Goal: Task Accomplishment & Management: Manage account settings

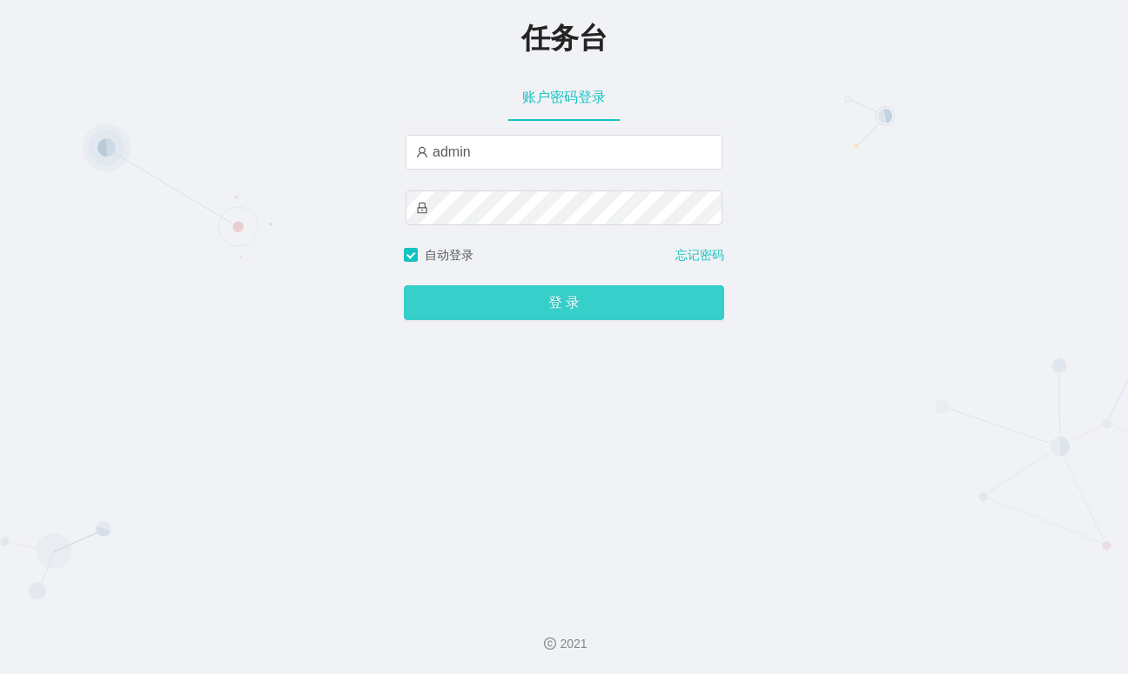
click at [535, 292] on button "登 录" at bounding box center [564, 302] width 320 height 35
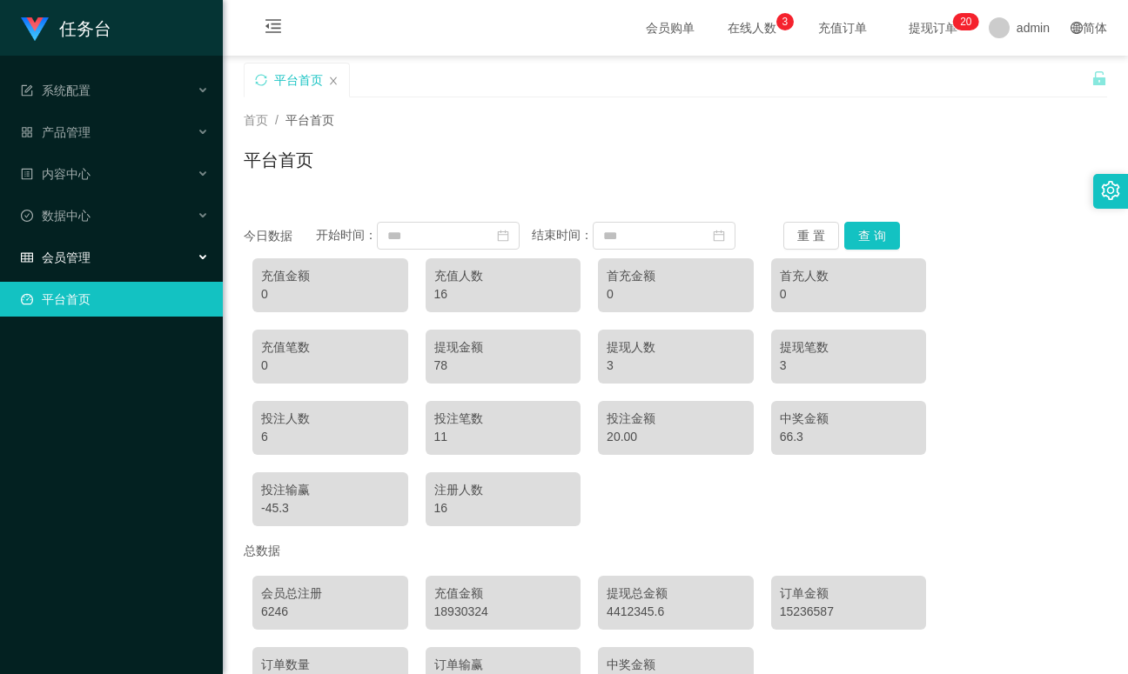
click at [159, 263] on div "会员管理" at bounding box center [111, 257] width 223 height 35
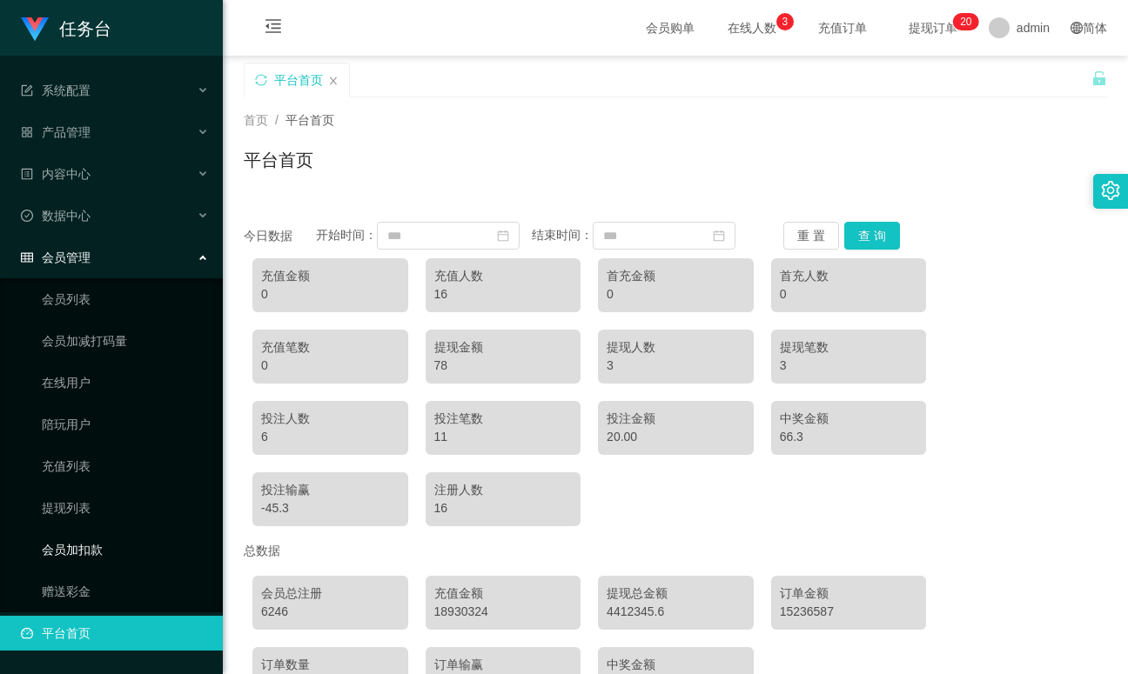
click at [81, 550] on link "会员加扣款" at bounding box center [125, 549] width 167 height 35
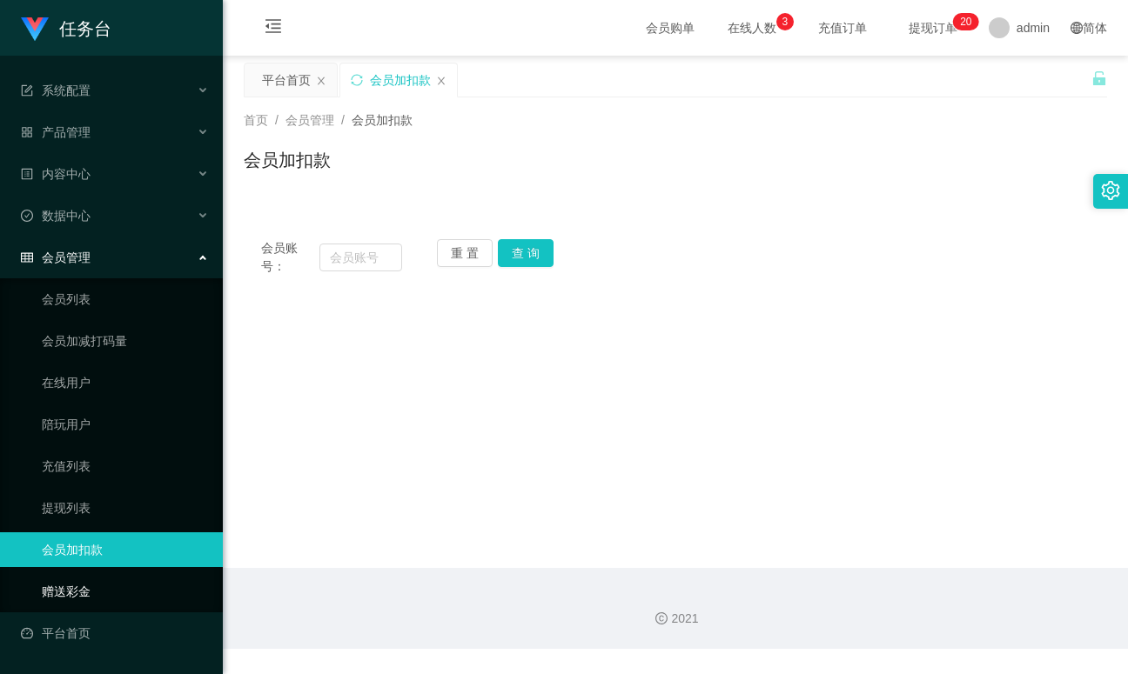
click at [68, 587] on link "赠送彩金" at bounding box center [125, 591] width 167 height 35
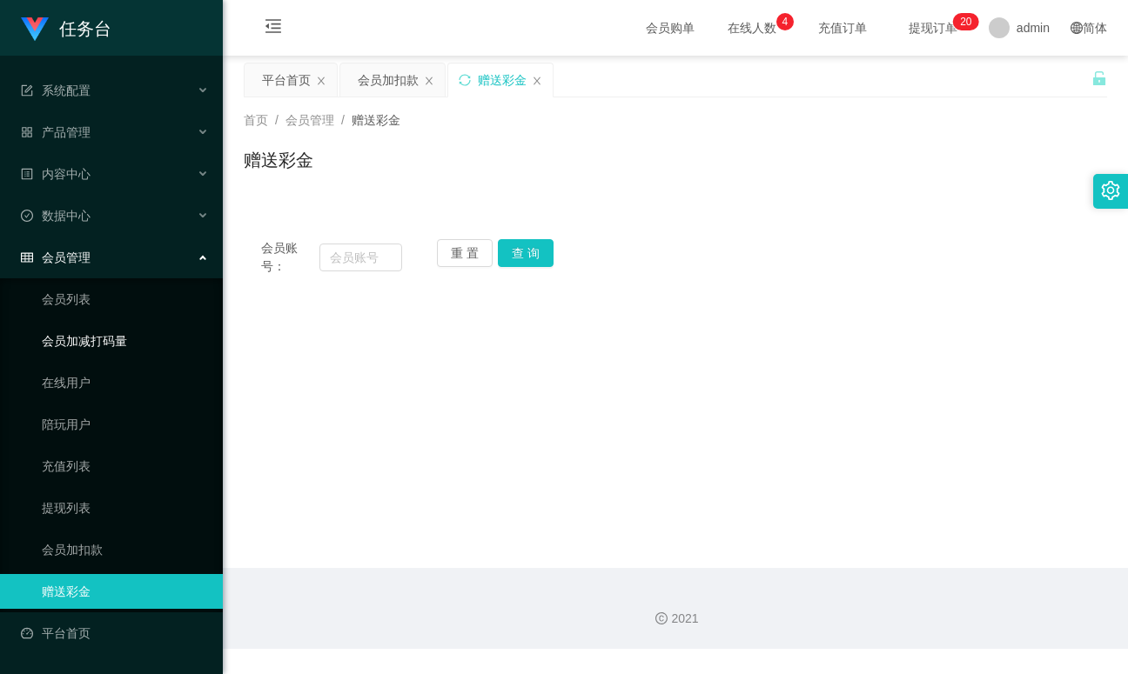
click at [78, 343] on link "会员加减打码量" at bounding box center [125, 341] width 167 height 35
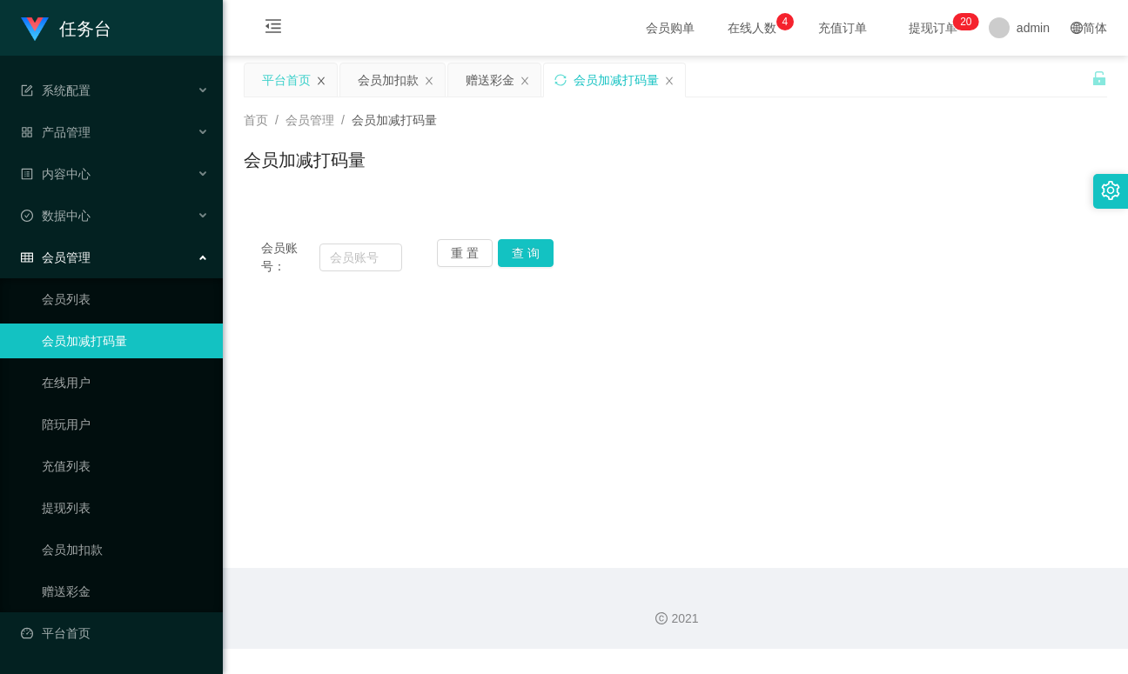
click at [319, 82] on icon "图标: close" at bounding box center [321, 81] width 10 height 10
click at [103, 267] on div "会员管理" at bounding box center [111, 257] width 223 height 35
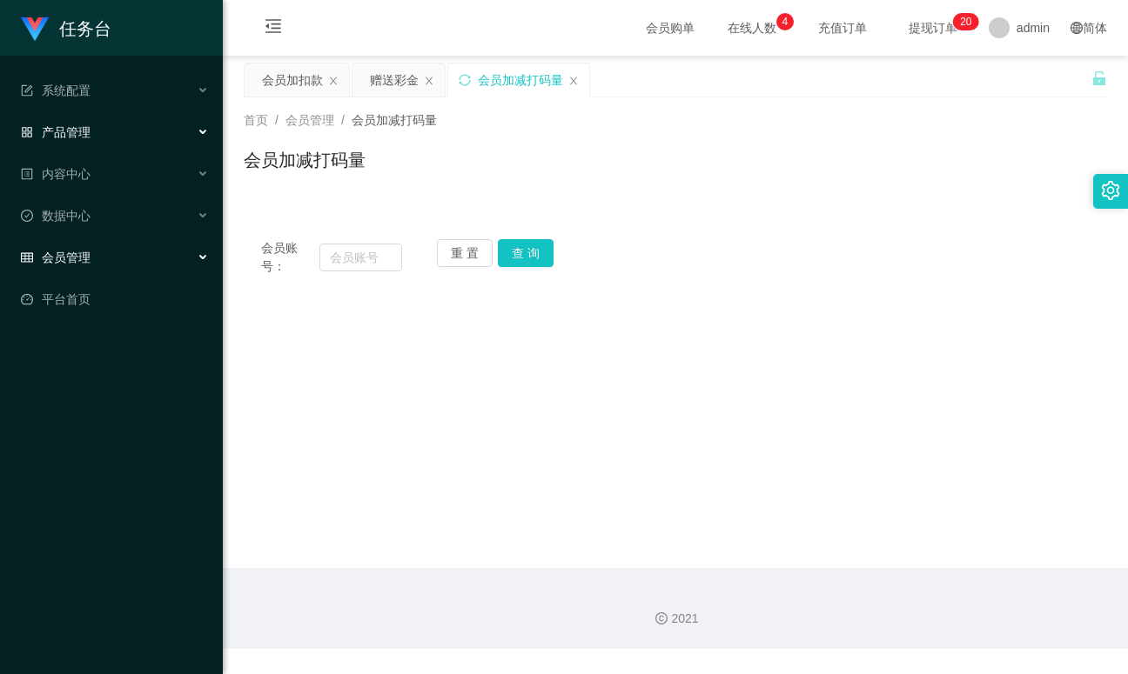
click at [82, 129] on span "产品管理" at bounding box center [56, 132] width 70 height 14
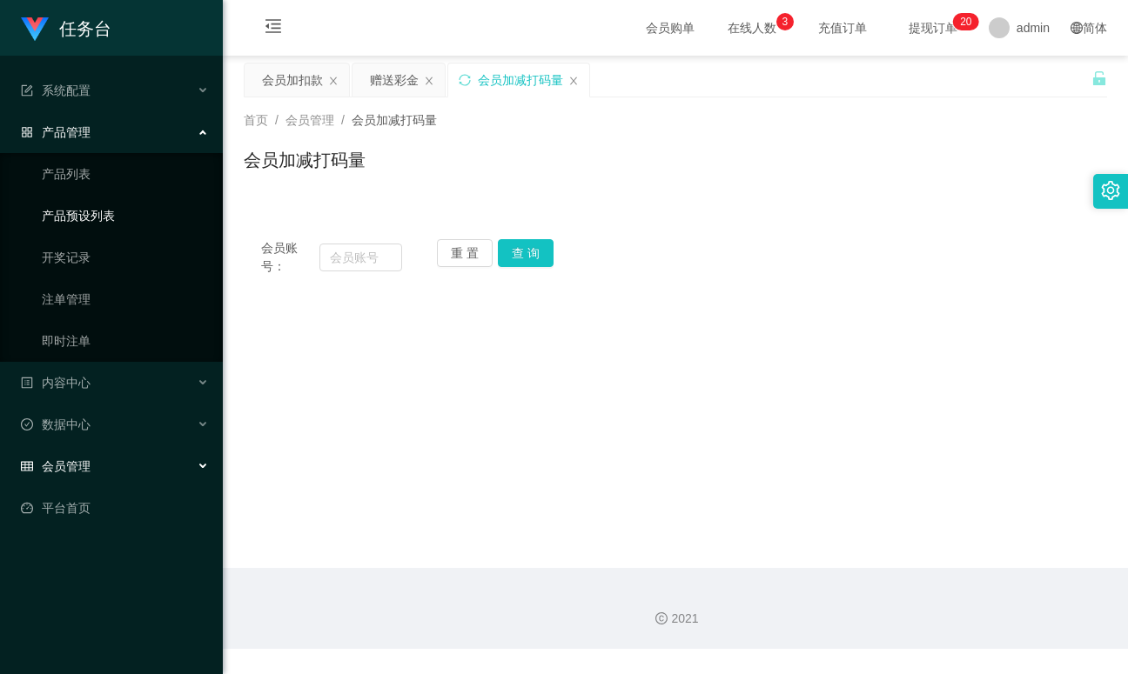
click at [79, 216] on link "产品预设列表" at bounding box center [125, 215] width 167 height 35
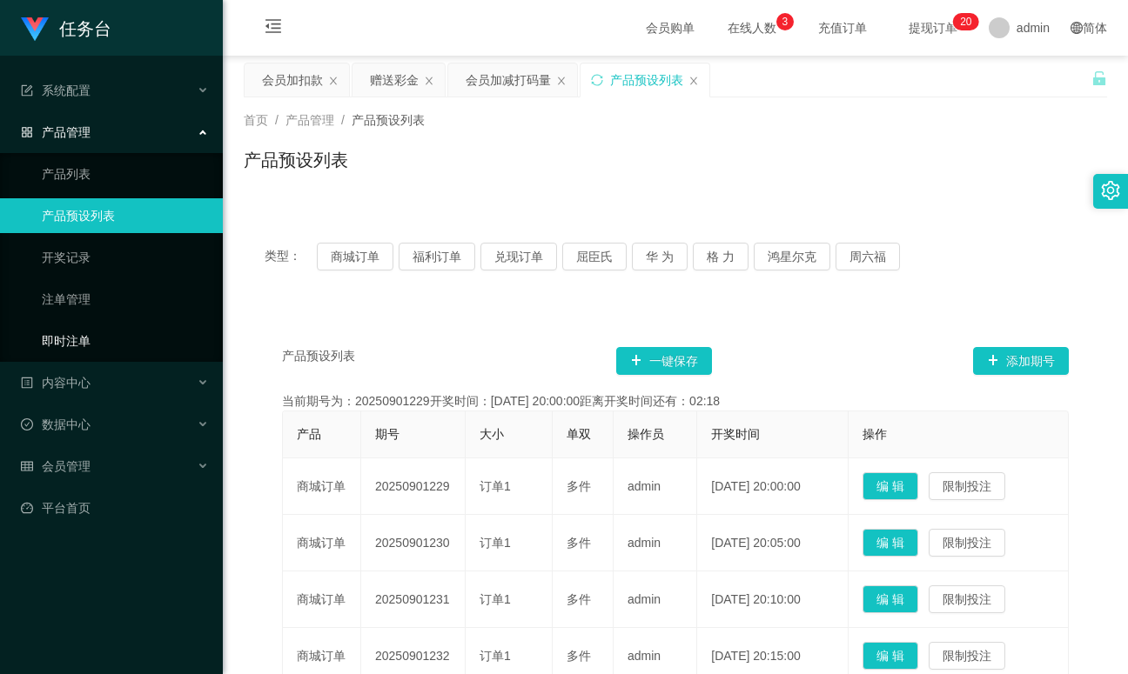
click at [62, 334] on link "即时注单" at bounding box center [125, 341] width 167 height 35
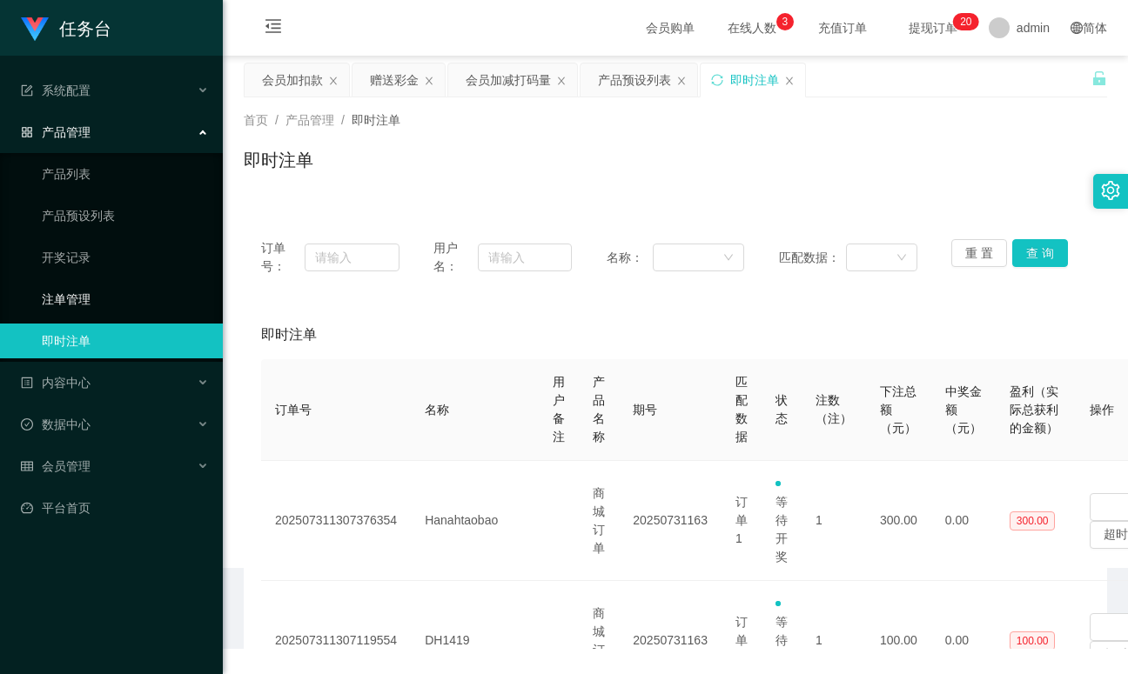
click at [65, 300] on link "注单管理" at bounding box center [125, 299] width 167 height 35
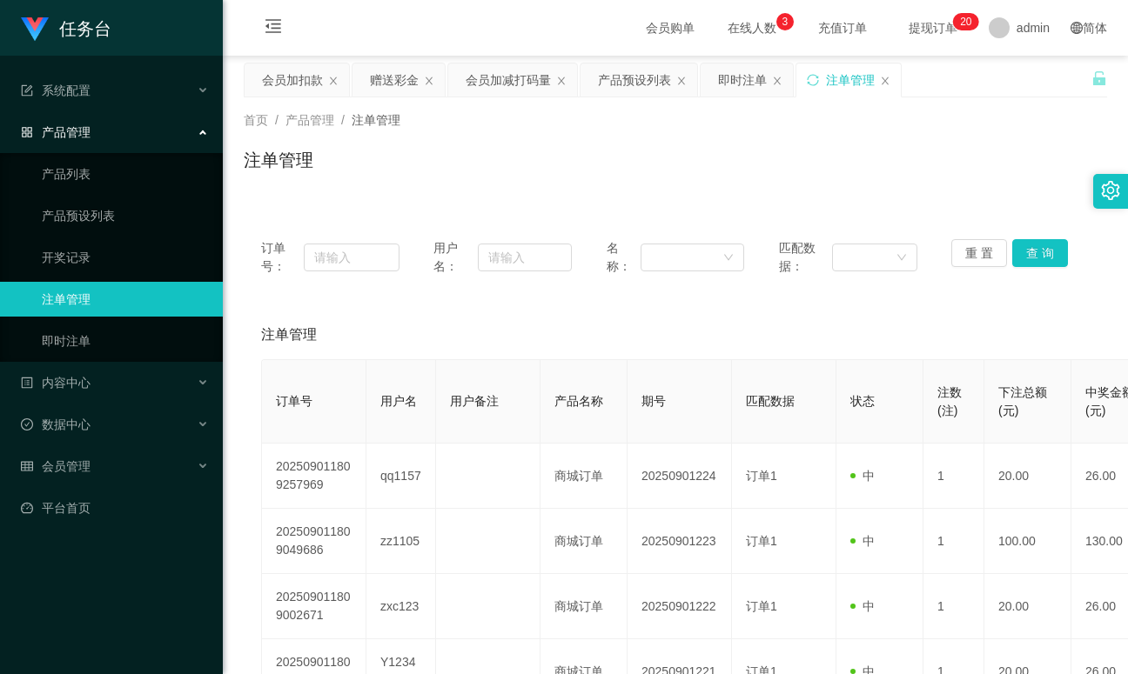
click at [921, 22] on span "提现订单 0 1 2 3 4 5 6 7 8 9 0 1 2 3 4 5 6 7 8 9 0 1 2 3 4 5 6 7 8 9 0 1 2 3 4 5 6 …" at bounding box center [933, 28] width 66 height 12
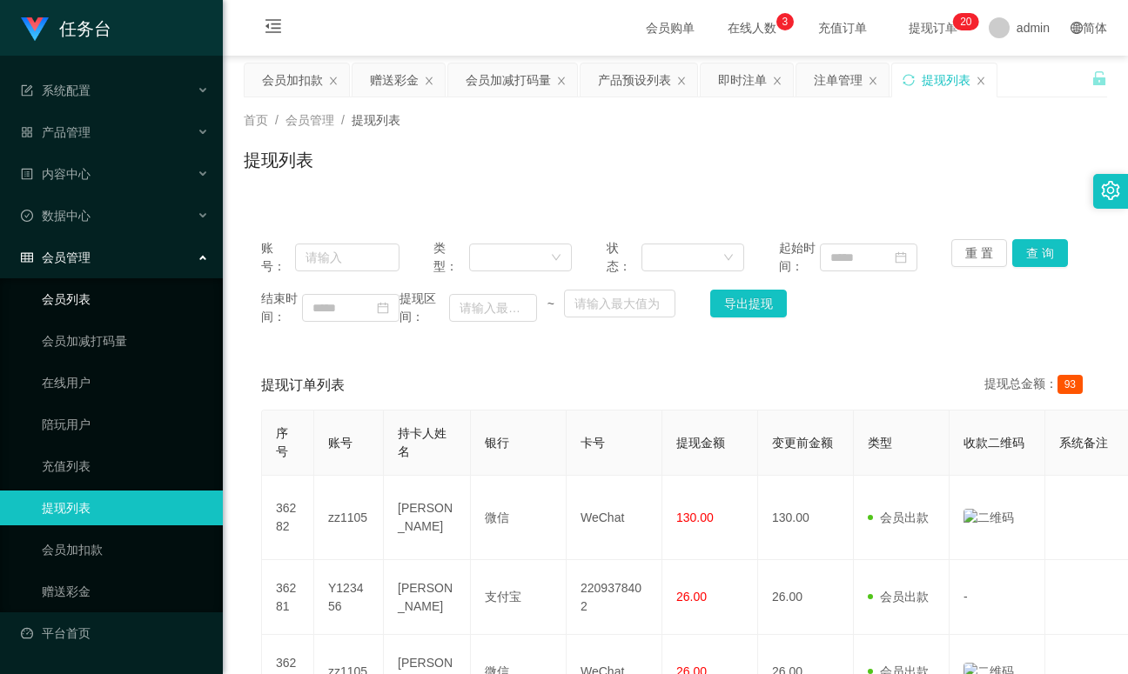
click at [70, 294] on link "会员列表" at bounding box center [125, 299] width 167 height 35
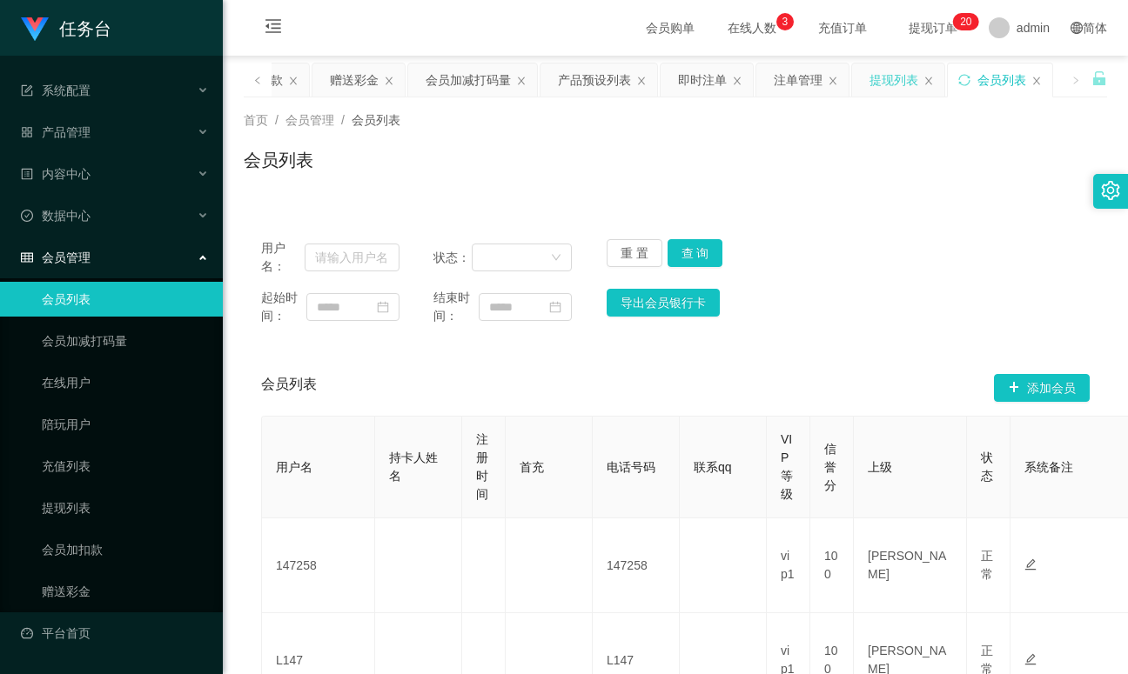
click at [875, 88] on div "提现列表" at bounding box center [893, 80] width 49 height 33
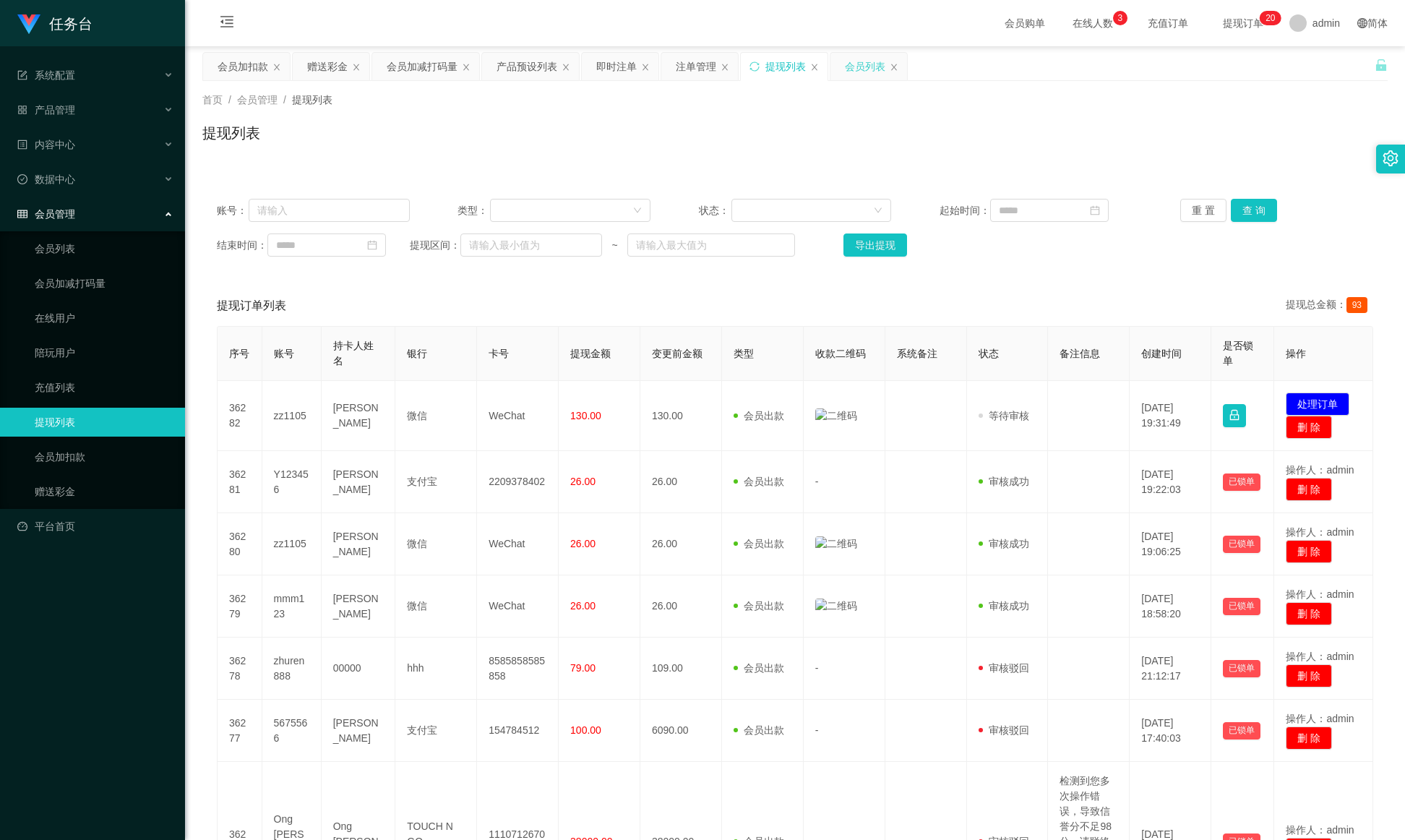
click at [870, 65] on div "会员列表" at bounding box center [865, 66] width 41 height 27
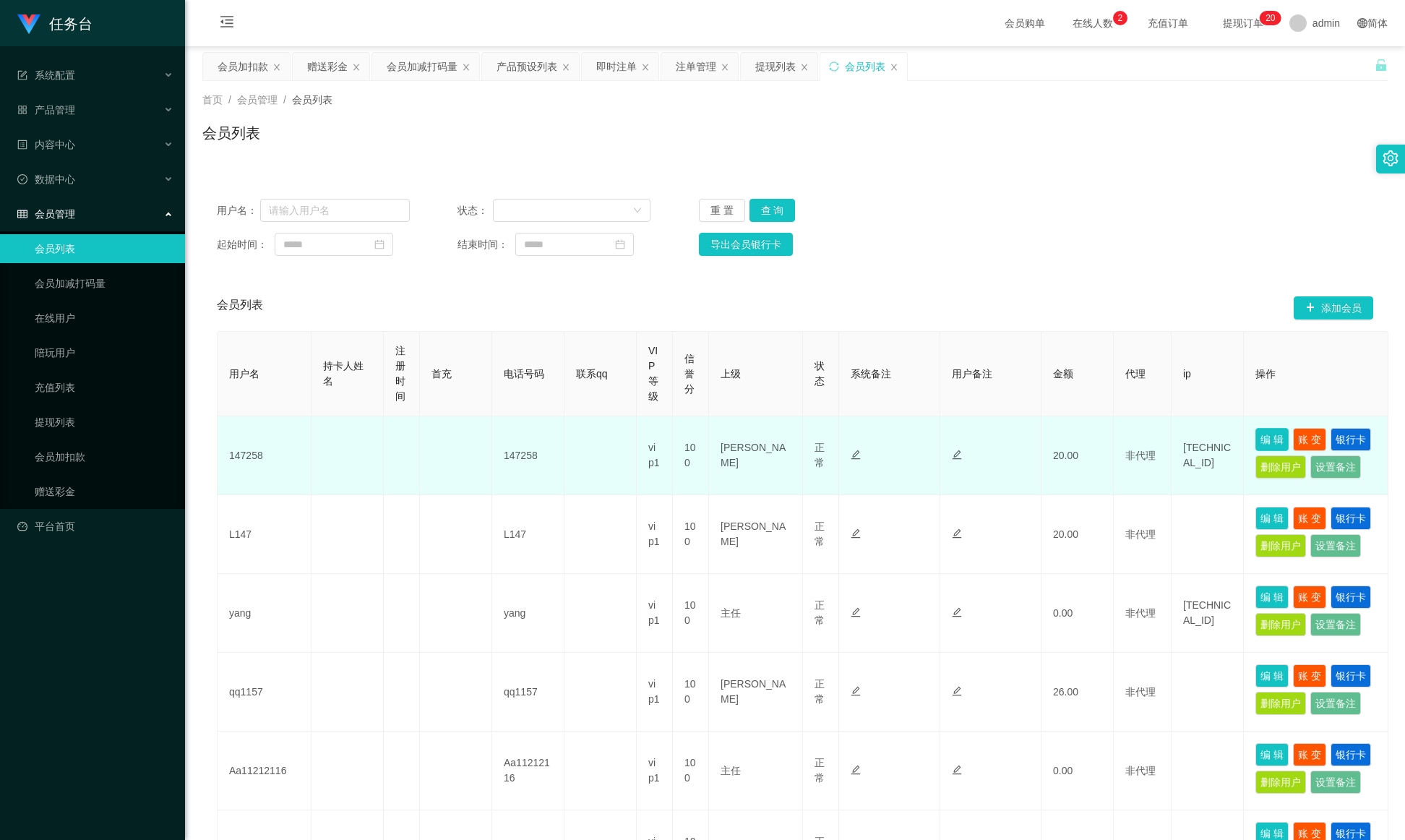
click at [936, 441] on button "编 辑" at bounding box center [1272, 440] width 33 height 23
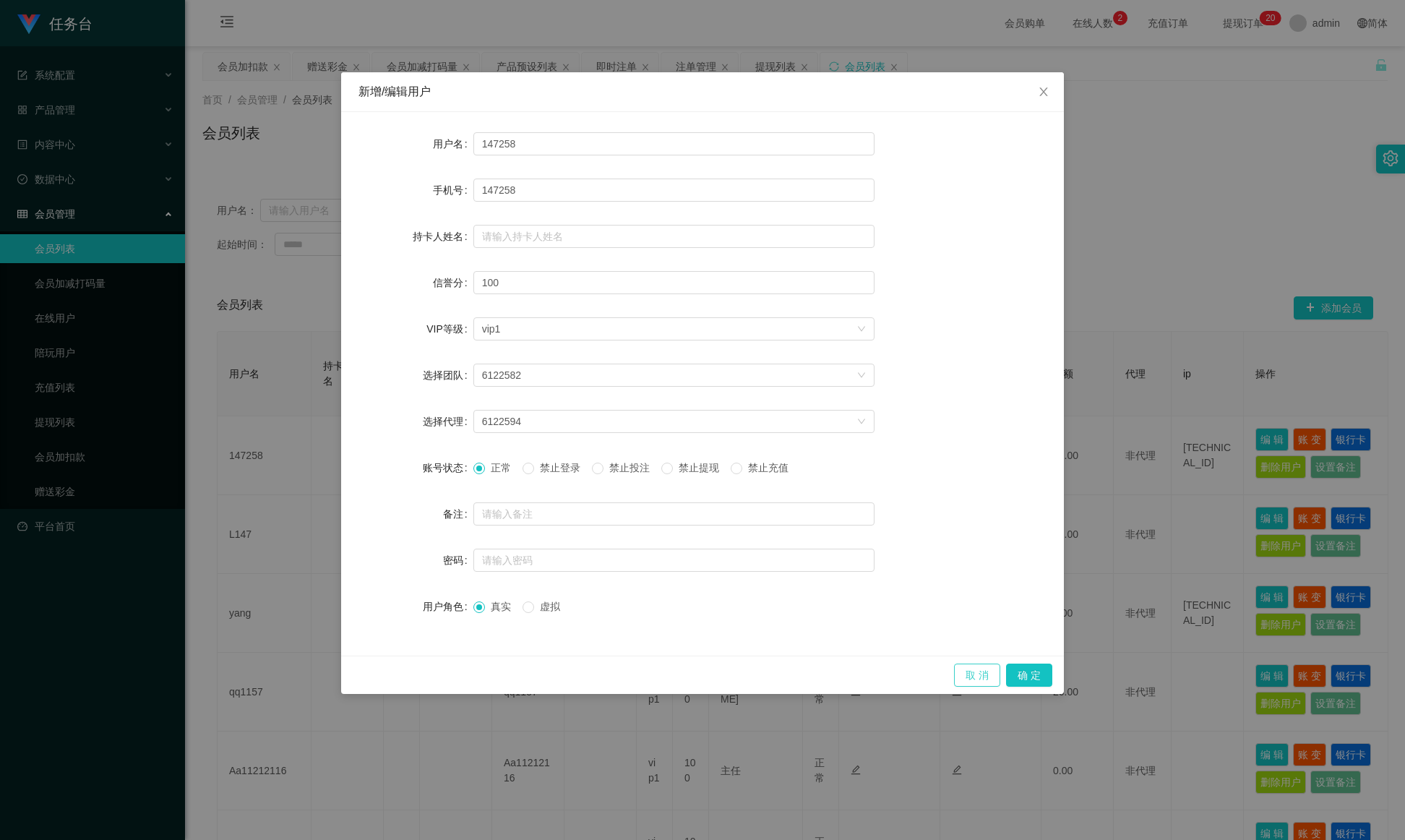
click at [936, 559] on button "取 消" at bounding box center [977, 675] width 47 height 23
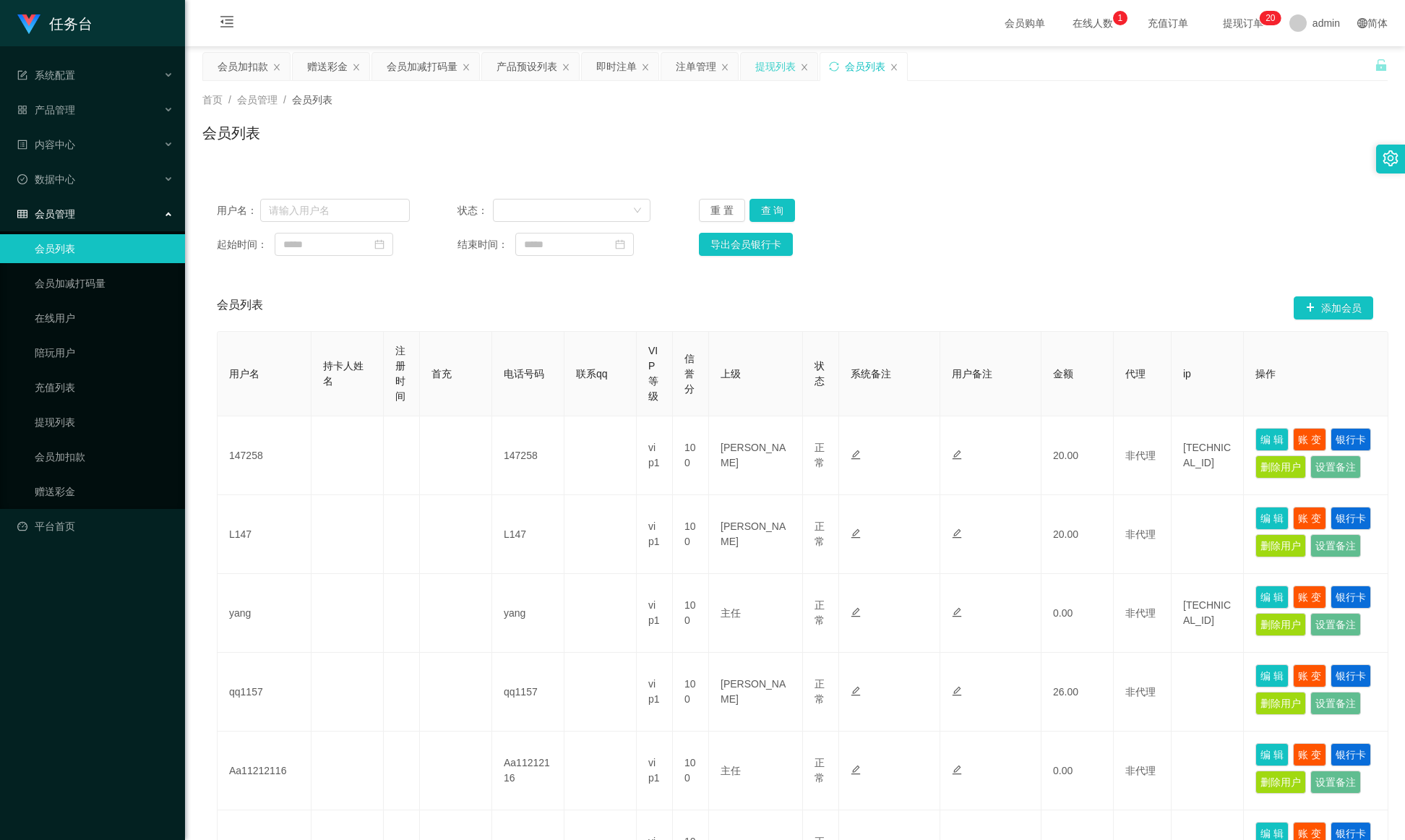
click at [779, 78] on div "提现列表" at bounding box center [775, 66] width 41 height 27
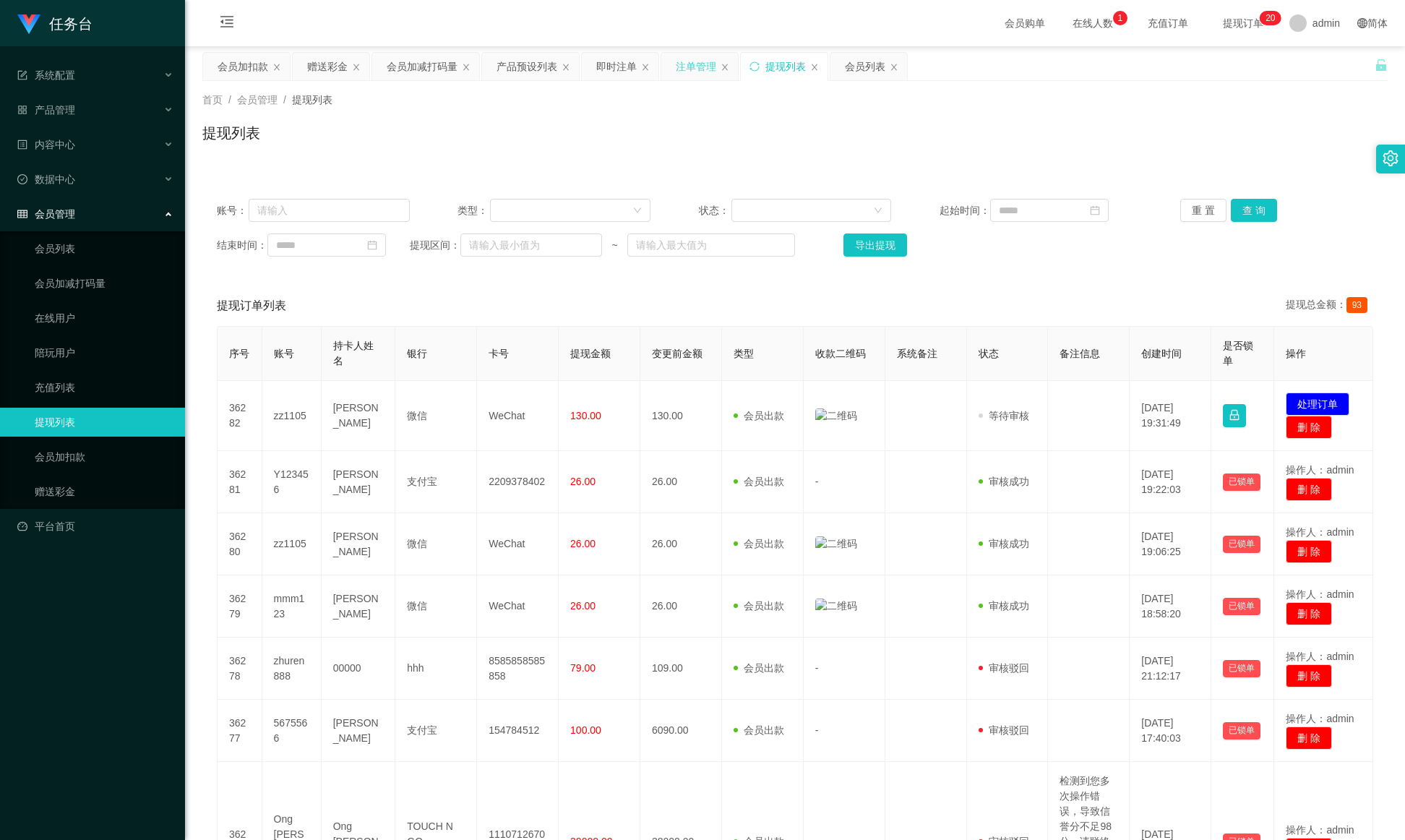
click at [704, 70] on div "注单管理" at bounding box center [695, 66] width 41 height 27
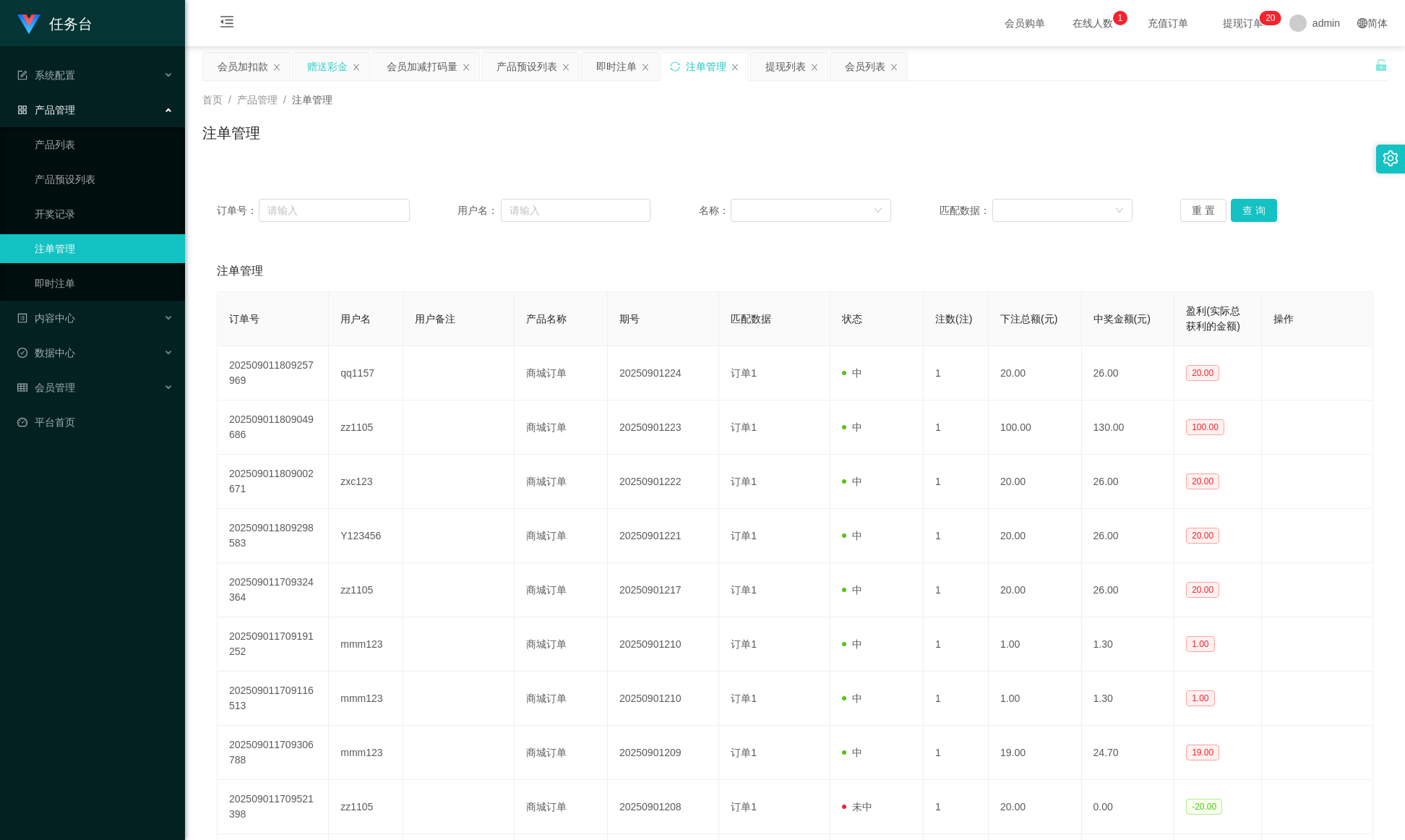
click at [317, 65] on div "赠送彩金" at bounding box center [327, 66] width 41 height 27
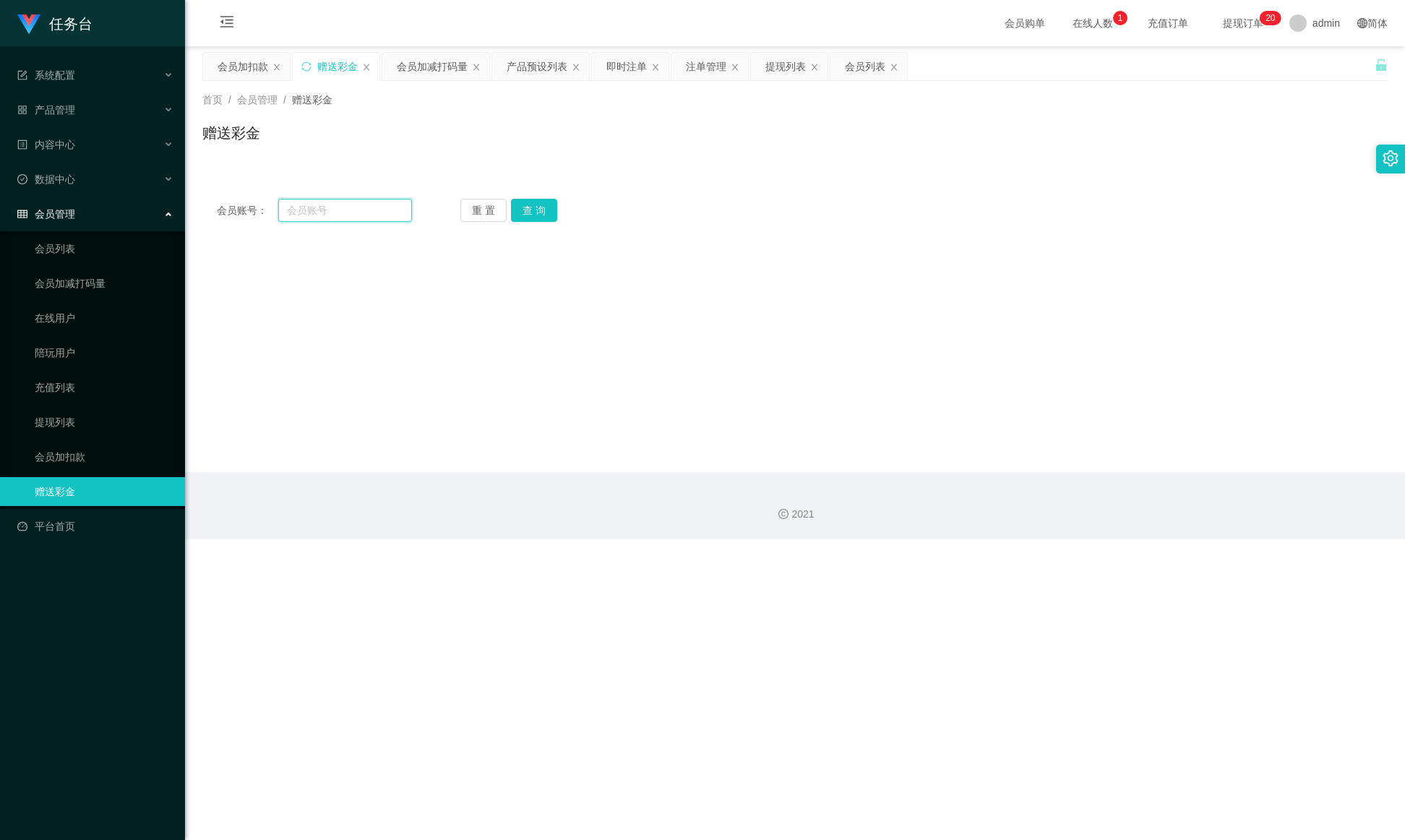
click at [347, 221] on input "text" at bounding box center [345, 210] width 134 height 23
type input "y123456"
click at [532, 200] on button "查 询" at bounding box center [534, 210] width 47 height 23
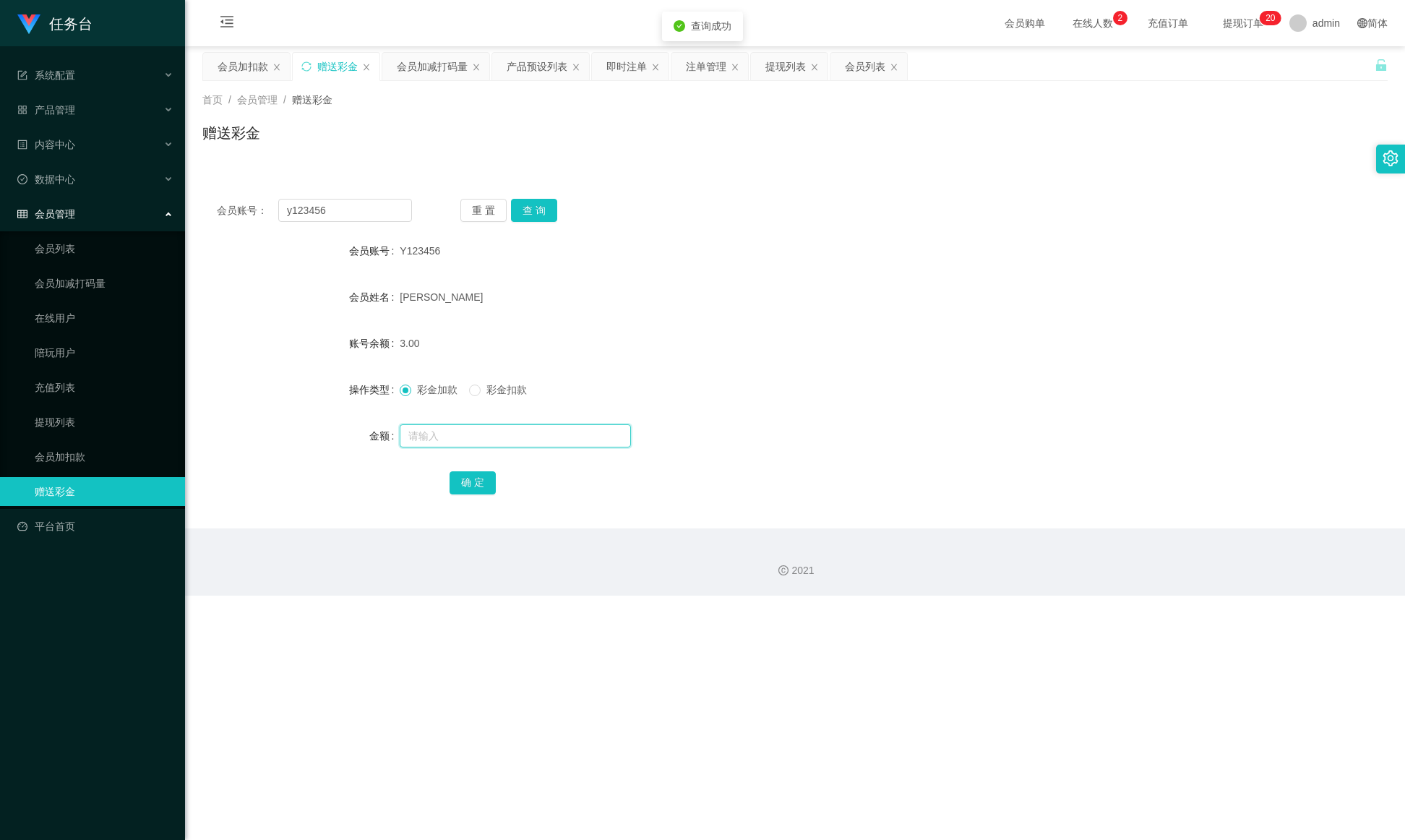
click at [458, 431] on input "text" at bounding box center [515, 436] width 231 height 23
type input "97"
click at [475, 478] on button "确 定" at bounding box center [473, 483] width 47 height 23
click at [936, 28] on span "提现订单 0 1 2 3 4 5 6 7 8 9 0 1 2 3 4 5 6 7 8 9 0 1 2 3 4 5 6 7 8 9 0 1 2 3 4 5 6 …" at bounding box center [1243, 23] width 55 height 10
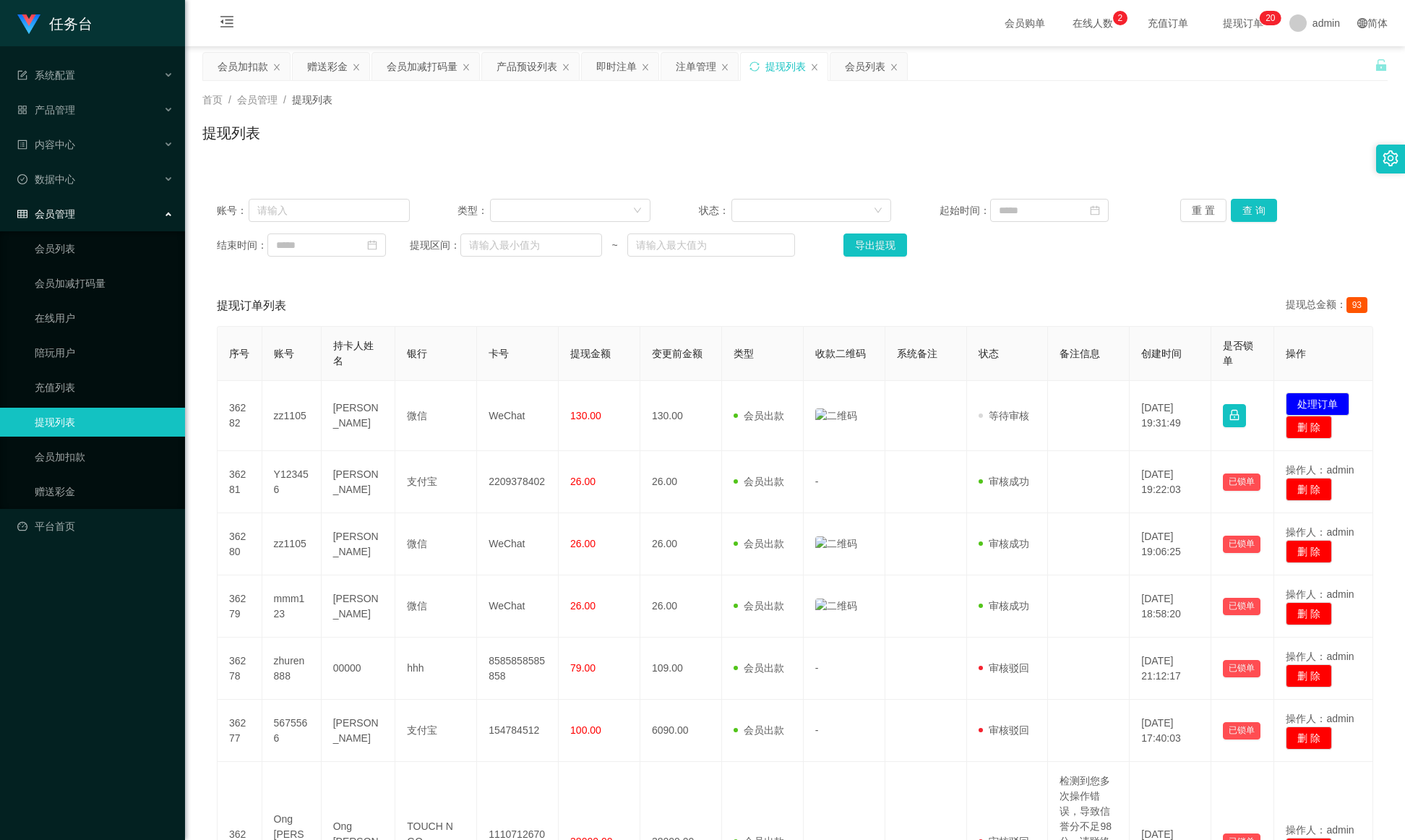
click at [936, 225] on div "账号： 类型： 状态： 起始时间： 重 置 查 询 结束时间： 提现区间： ~ 导出提现" at bounding box center [795, 228] width 1186 height 86
click at [936, 213] on button "查 询" at bounding box center [1255, 210] width 47 height 23
click at [759, 75] on div "提现列表" at bounding box center [784, 66] width 86 height 27
click at [759, 64] on icon "图标: sync" at bounding box center [754, 66] width 10 height 10
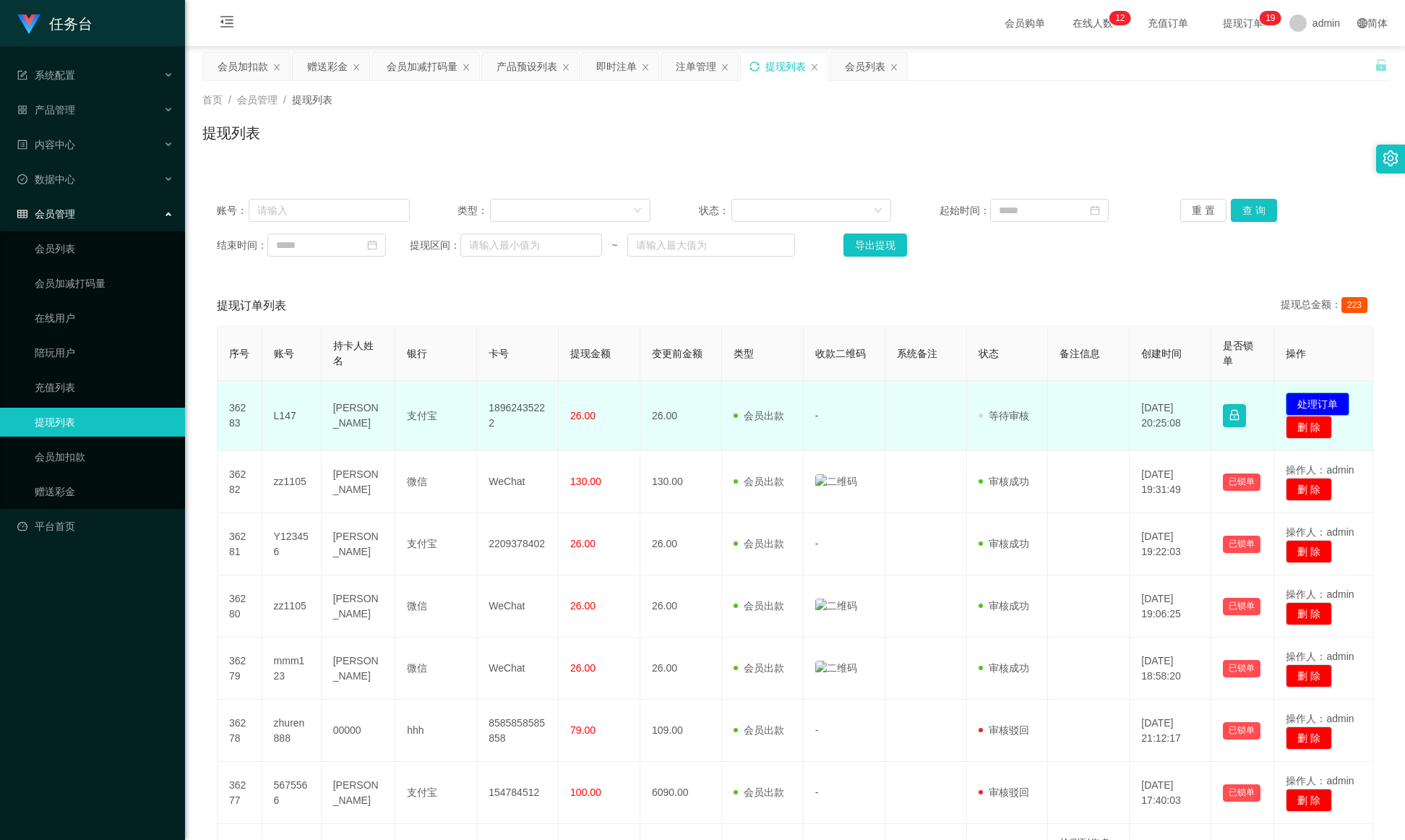
click at [936, 401] on button "处理订单" at bounding box center [1318, 404] width 64 height 23
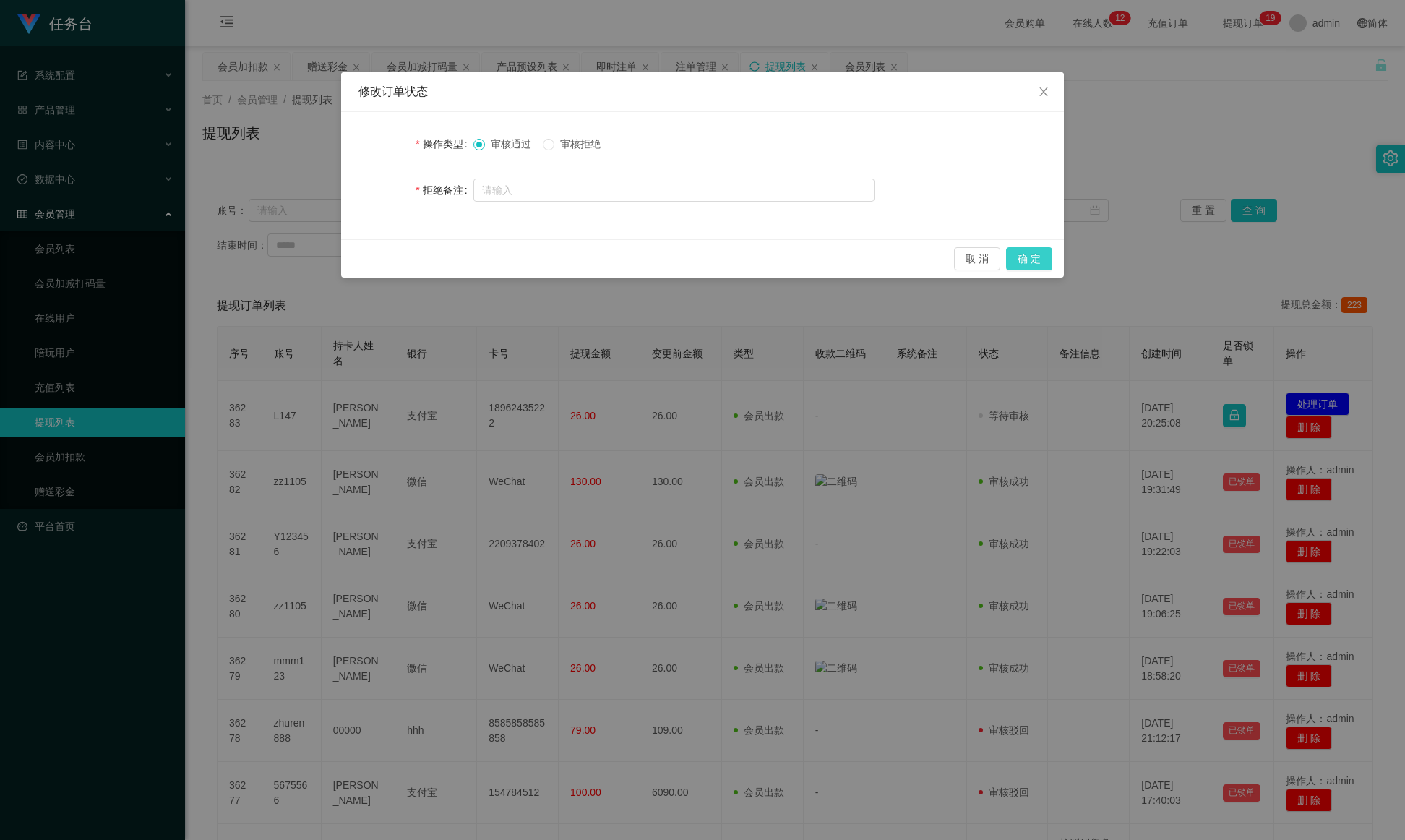
click at [936, 261] on button "确 定" at bounding box center [1029, 259] width 47 height 23
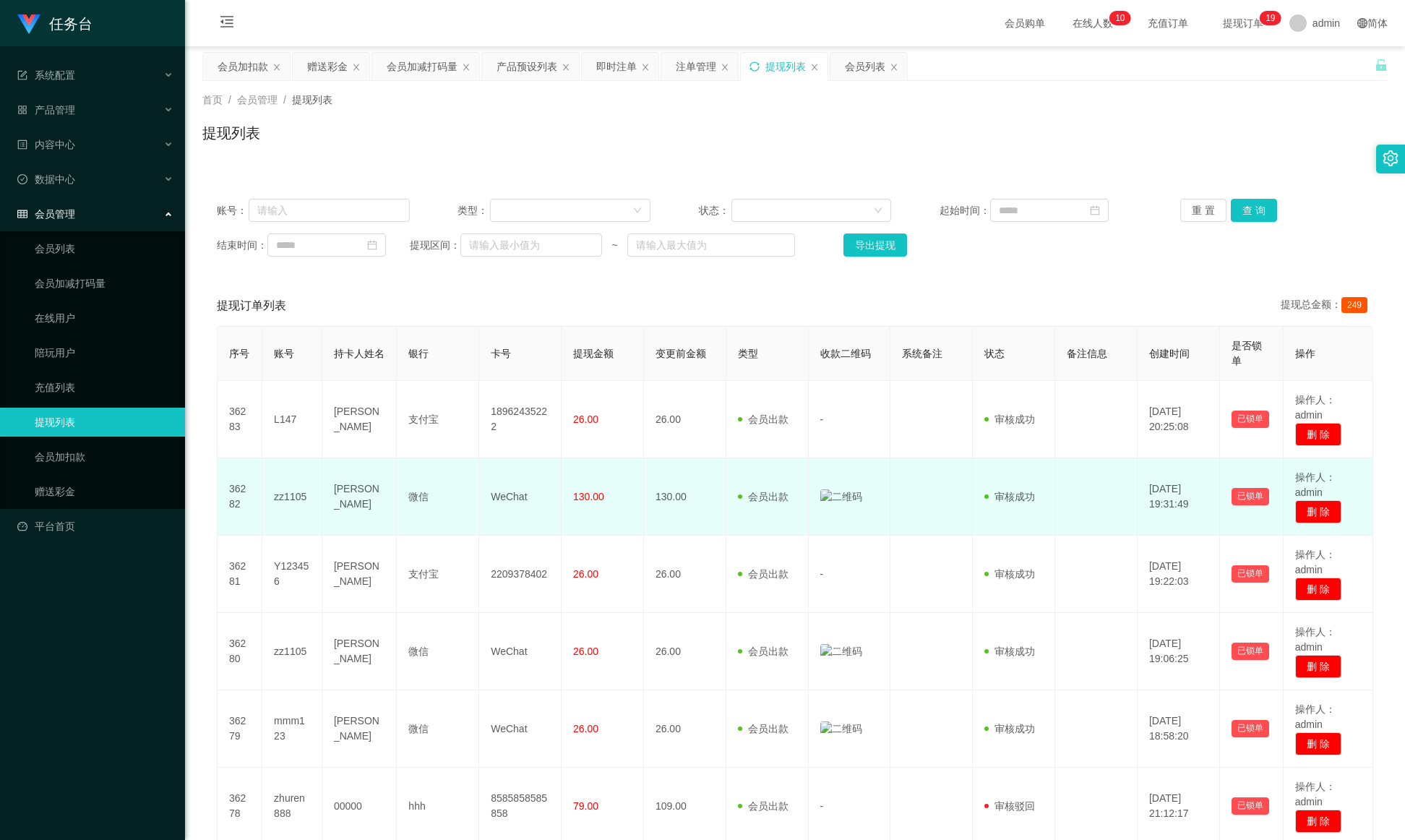
click at [823, 495] on img at bounding box center [841, 497] width 42 height 15
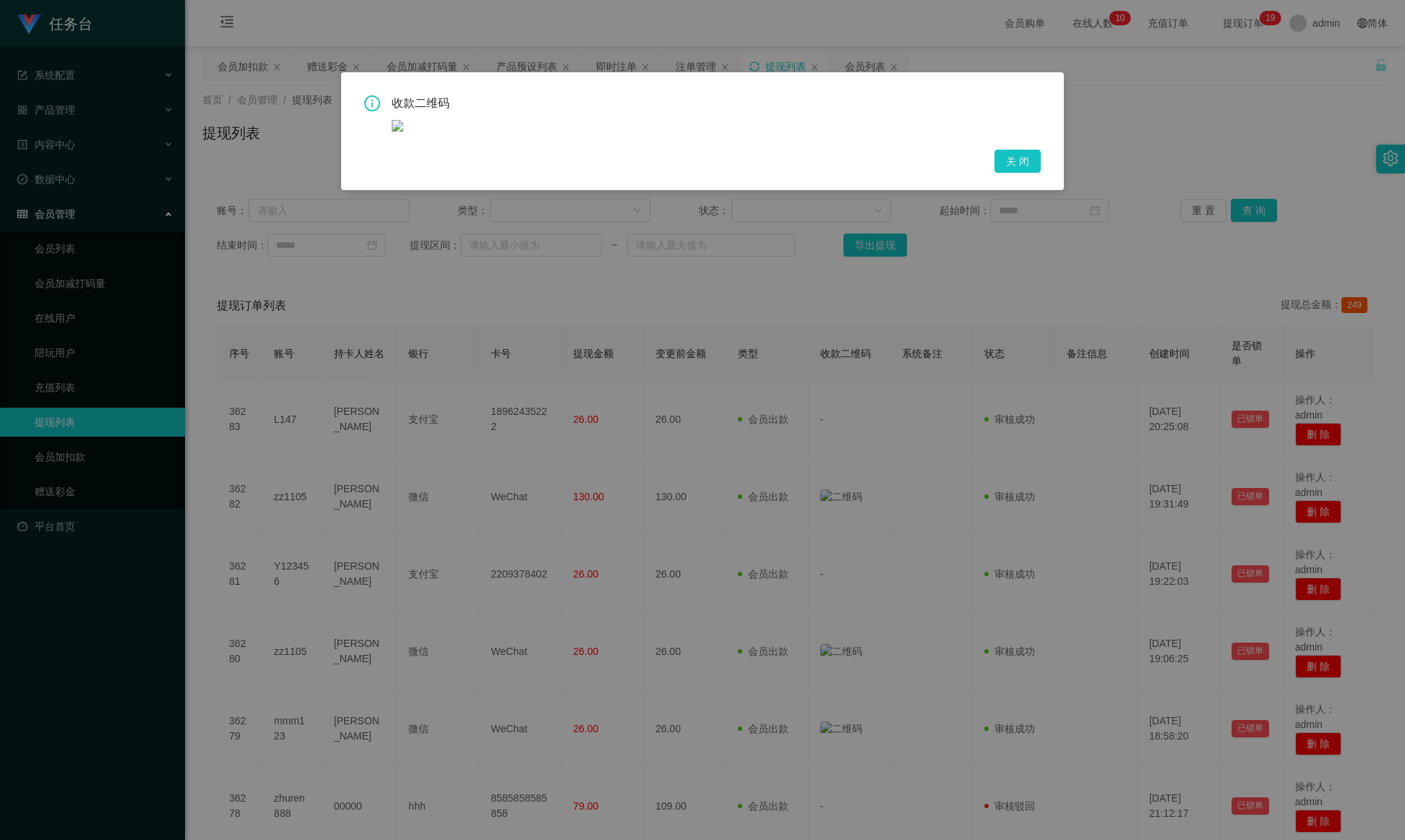
click at [391, 129] on div "收款二维码" at bounding box center [702, 114] width 676 height 37
click at [395, 129] on img at bounding box center [398, 125] width 12 height 12
click at [378, 111] on icon "icon: info-circle" at bounding box center [371, 103] width 16 height 16
click at [371, 98] on icon "icon: info-circle" at bounding box center [371, 103] width 16 height 16
click at [936, 481] on div "收款二维码 关 闭" at bounding box center [702, 420] width 1405 height 840
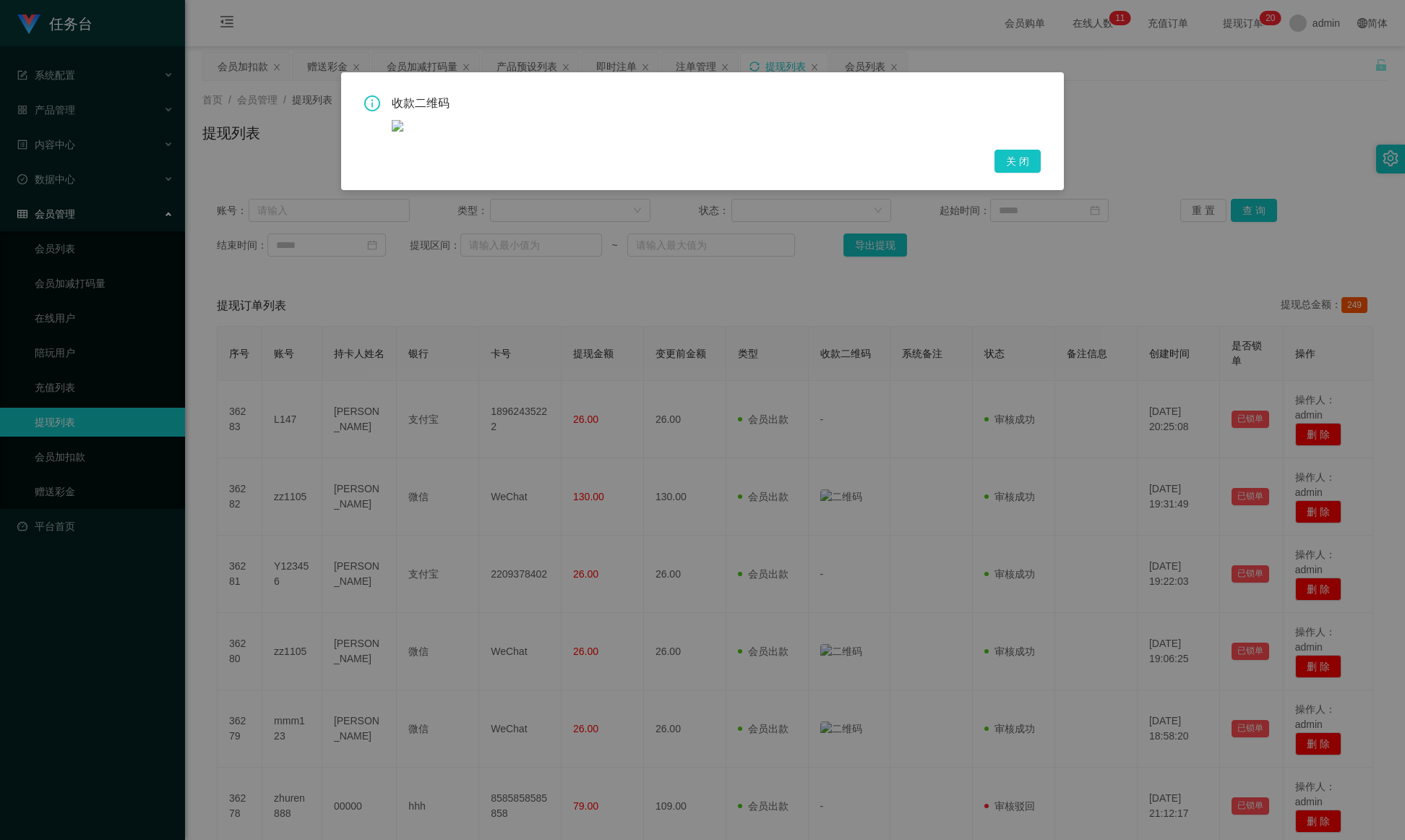
click at [790, 442] on div "收款二维码 关 闭" at bounding box center [702, 420] width 1405 height 840
click at [936, 150] on button "关 闭" at bounding box center [1018, 161] width 47 height 23
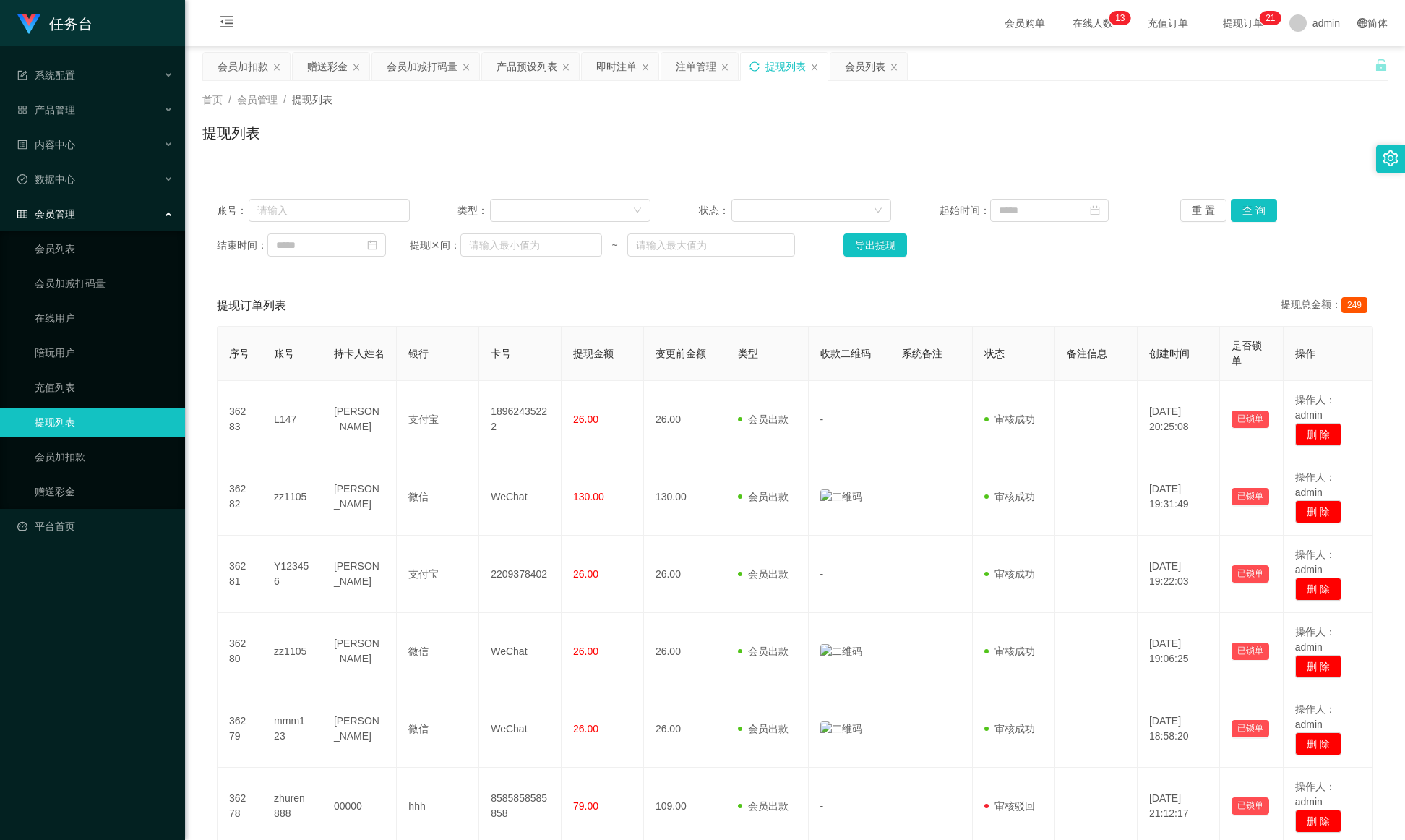
click at [758, 67] on icon "图标: sync" at bounding box center [754, 66] width 10 height 10
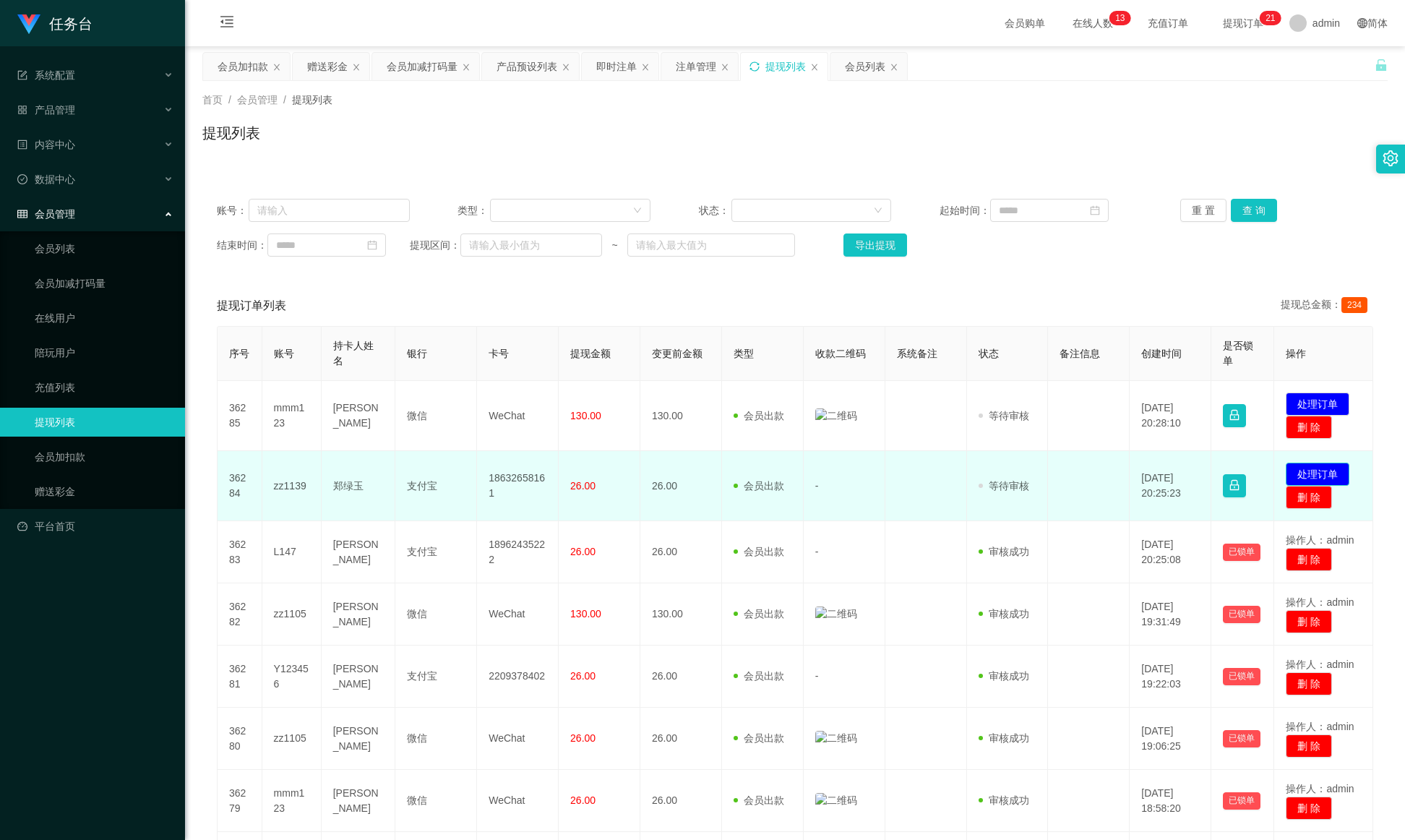
click at [936, 474] on button "处理订单" at bounding box center [1318, 474] width 64 height 23
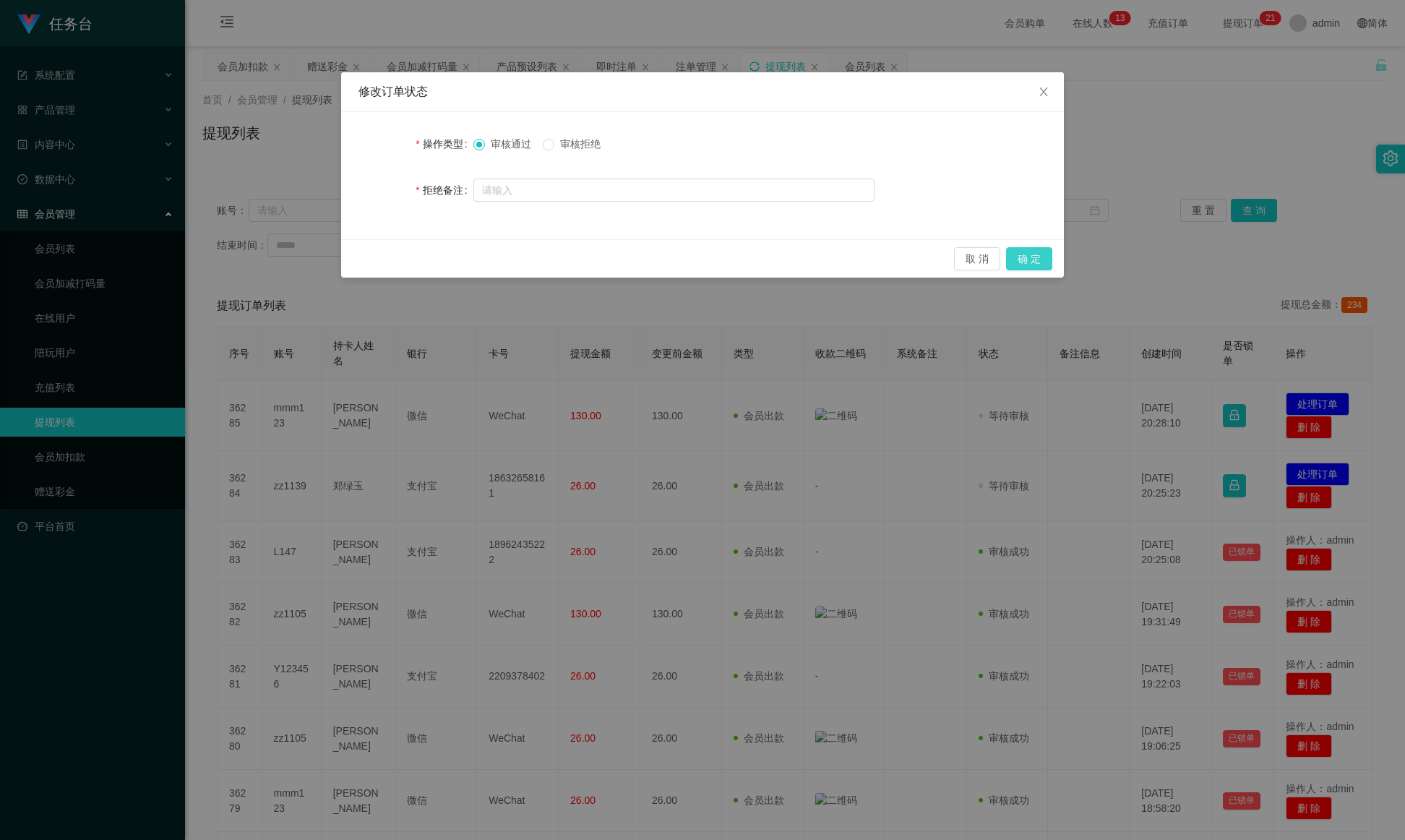
click at [936, 263] on button "确 定" at bounding box center [1029, 259] width 47 height 23
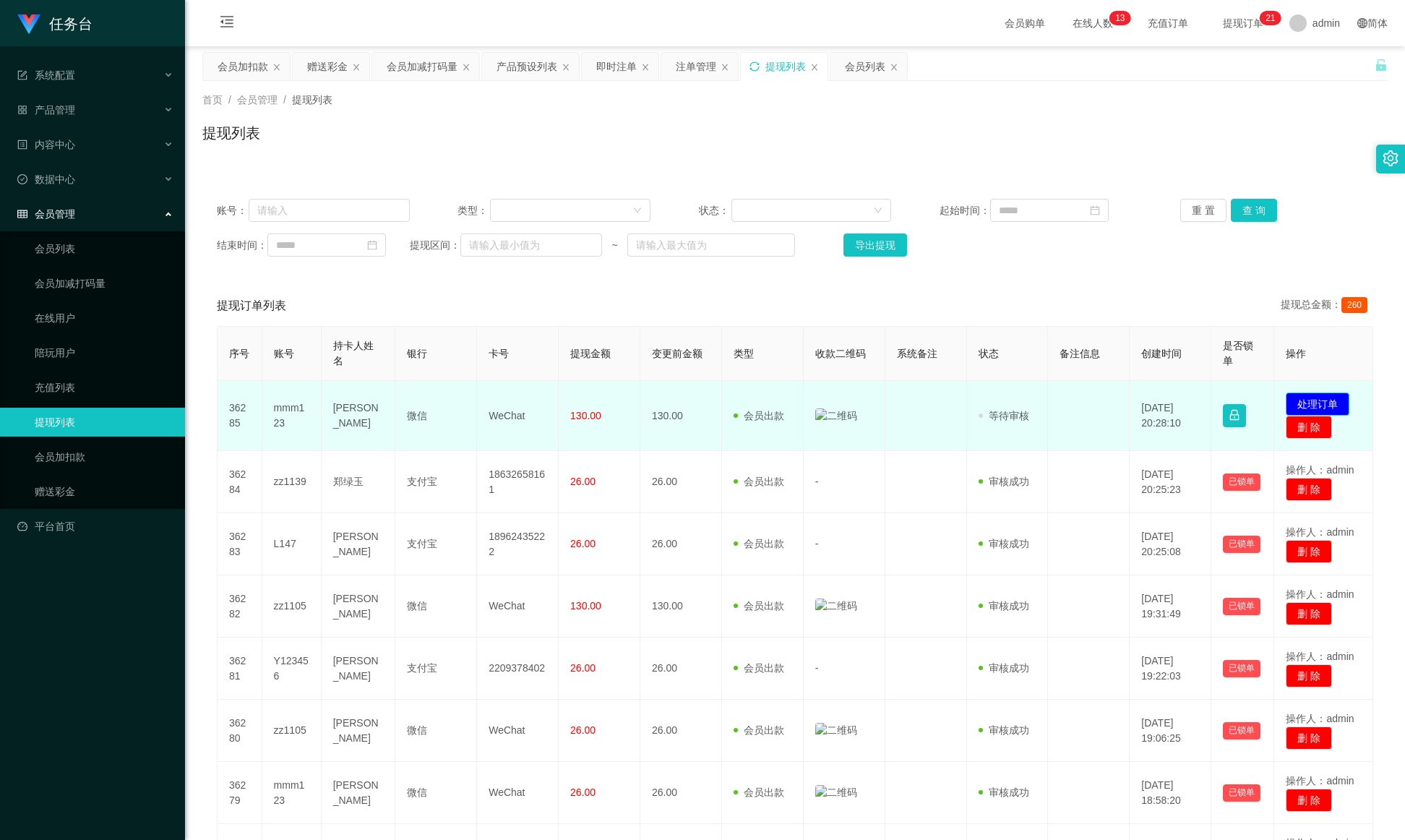
click at [936, 402] on button "处理订单" at bounding box center [1318, 404] width 64 height 23
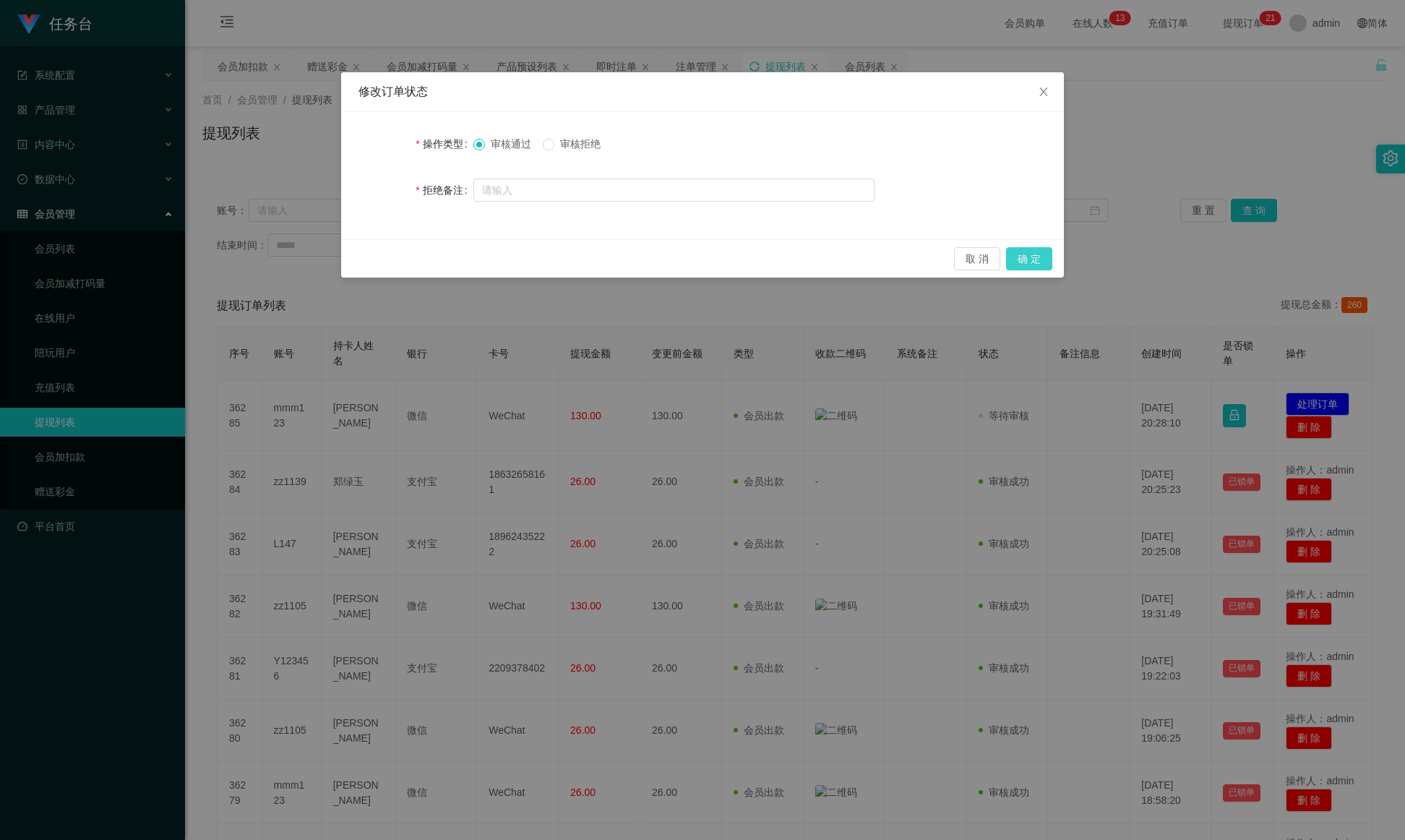
click at [936, 263] on button "确 定" at bounding box center [1029, 259] width 47 height 23
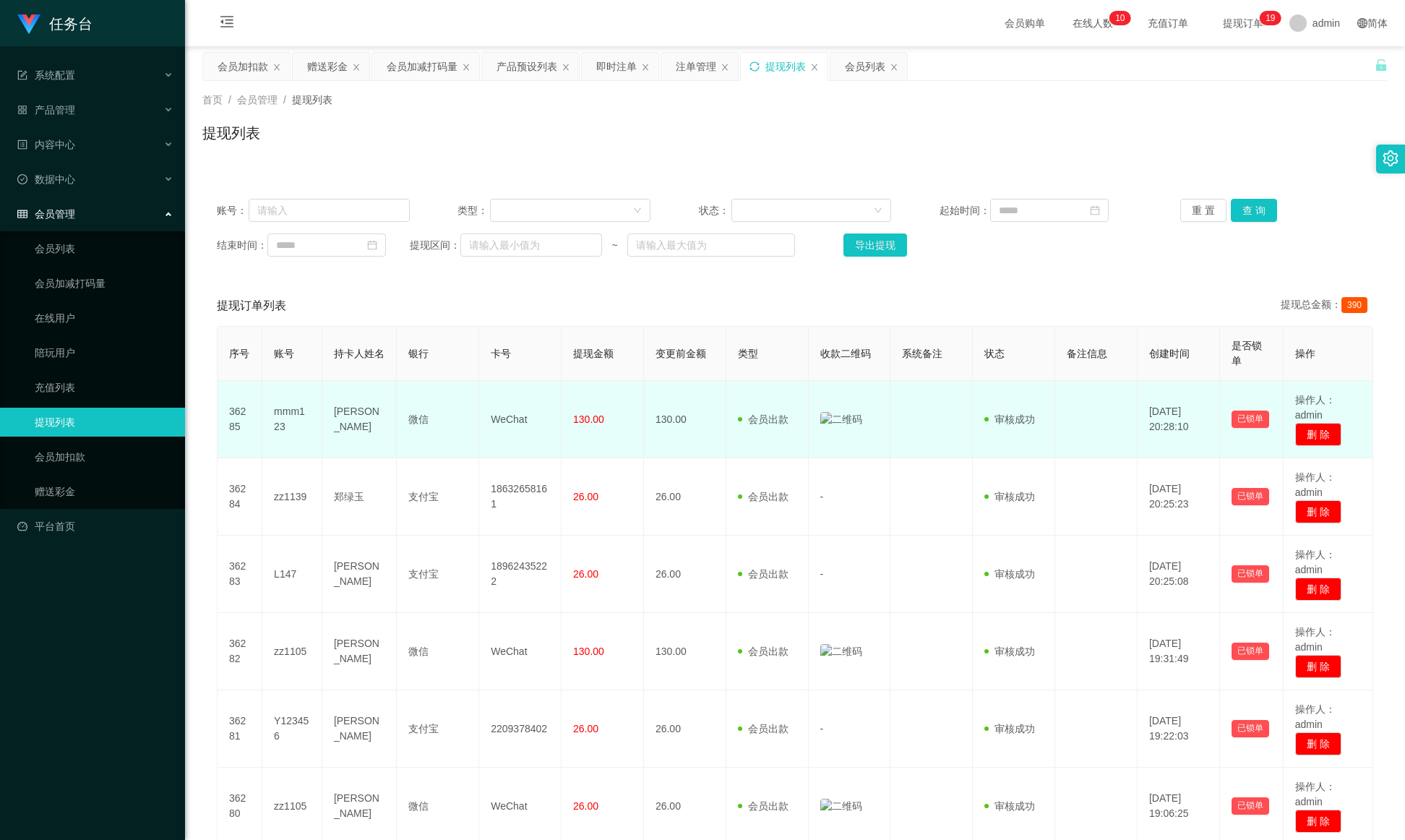
click at [833, 417] on img at bounding box center [841, 420] width 42 height 15
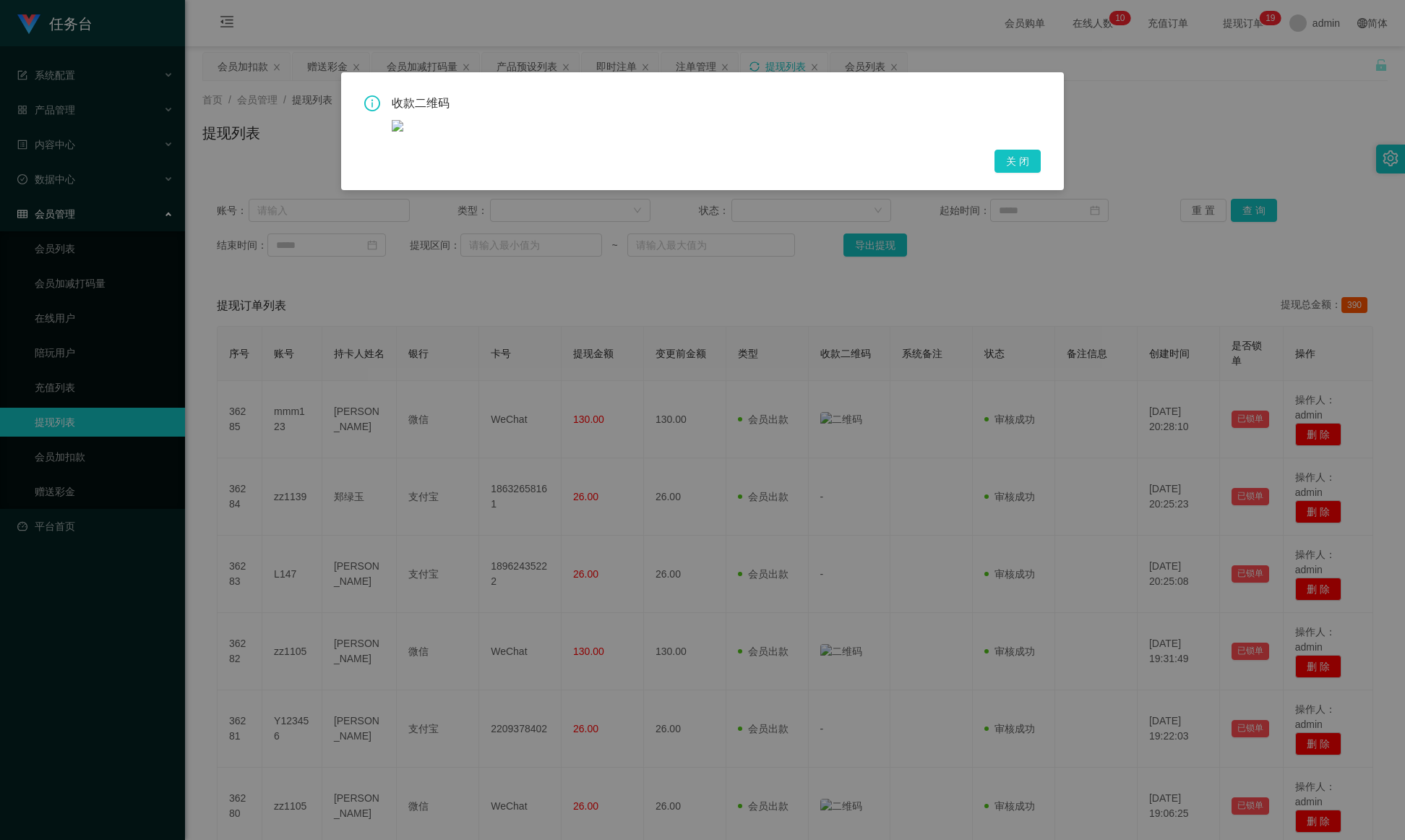
click at [401, 121] on img at bounding box center [398, 125] width 12 height 12
click at [400, 136] on div "收款二维码 关 闭" at bounding box center [702, 134] width 676 height 77
click at [400, 125] on img at bounding box center [398, 125] width 12 height 12
drag, startPoint x: 1024, startPoint y: 169, endPoint x: 1111, endPoint y: 122, distance: 98.9
click at [936, 169] on button "关 闭" at bounding box center [1018, 161] width 47 height 23
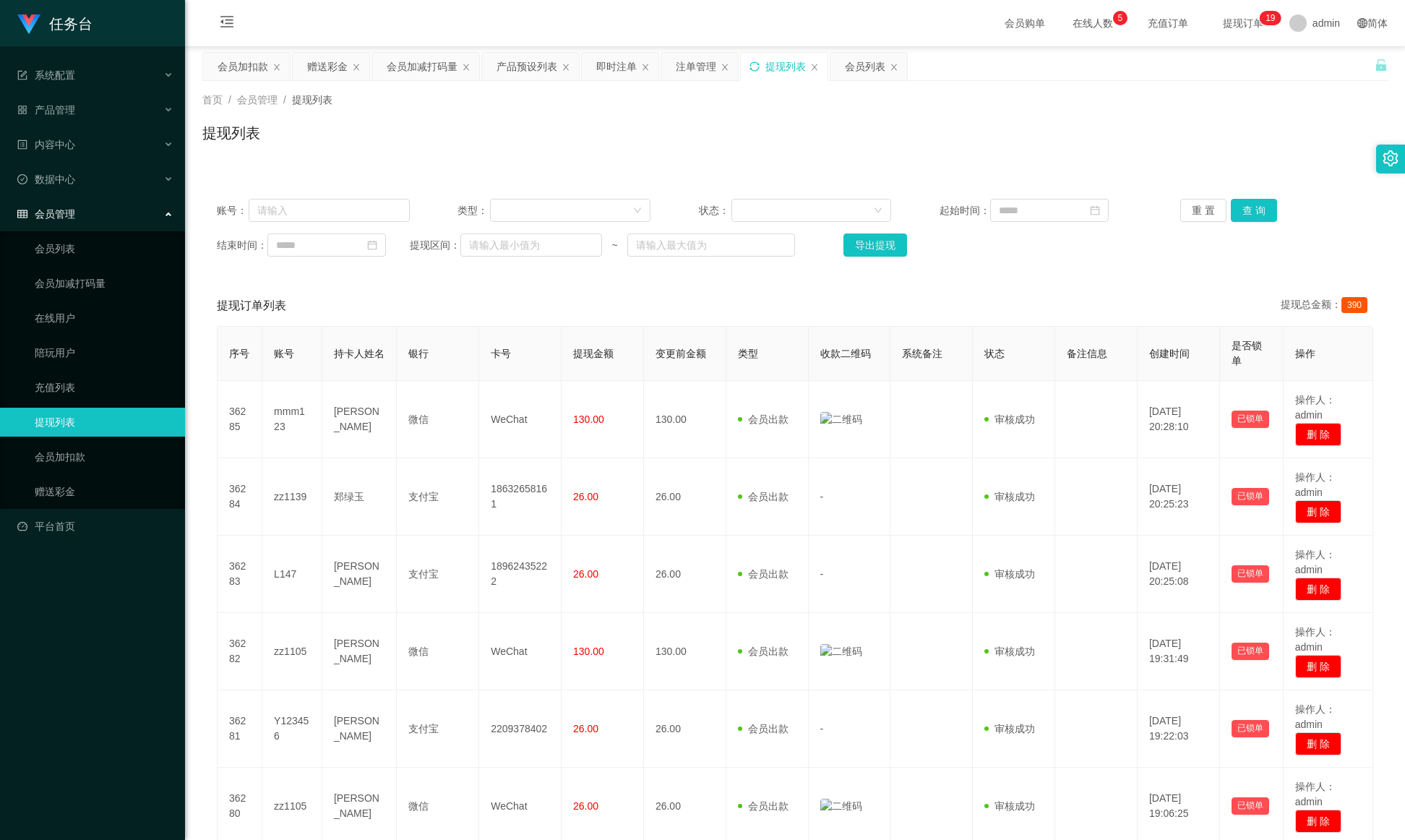
click at [772, 74] on div "提现列表" at bounding box center [785, 66] width 41 height 27
click at [765, 71] on div "提现列表" at bounding box center [784, 66] width 86 height 27
click at [764, 70] on div "提现列表" at bounding box center [784, 66] width 86 height 27
click at [758, 67] on icon "图标: sync" at bounding box center [754, 66] width 10 height 10
click at [759, 61] on icon "图标: sync" at bounding box center [754, 66] width 10 height 10
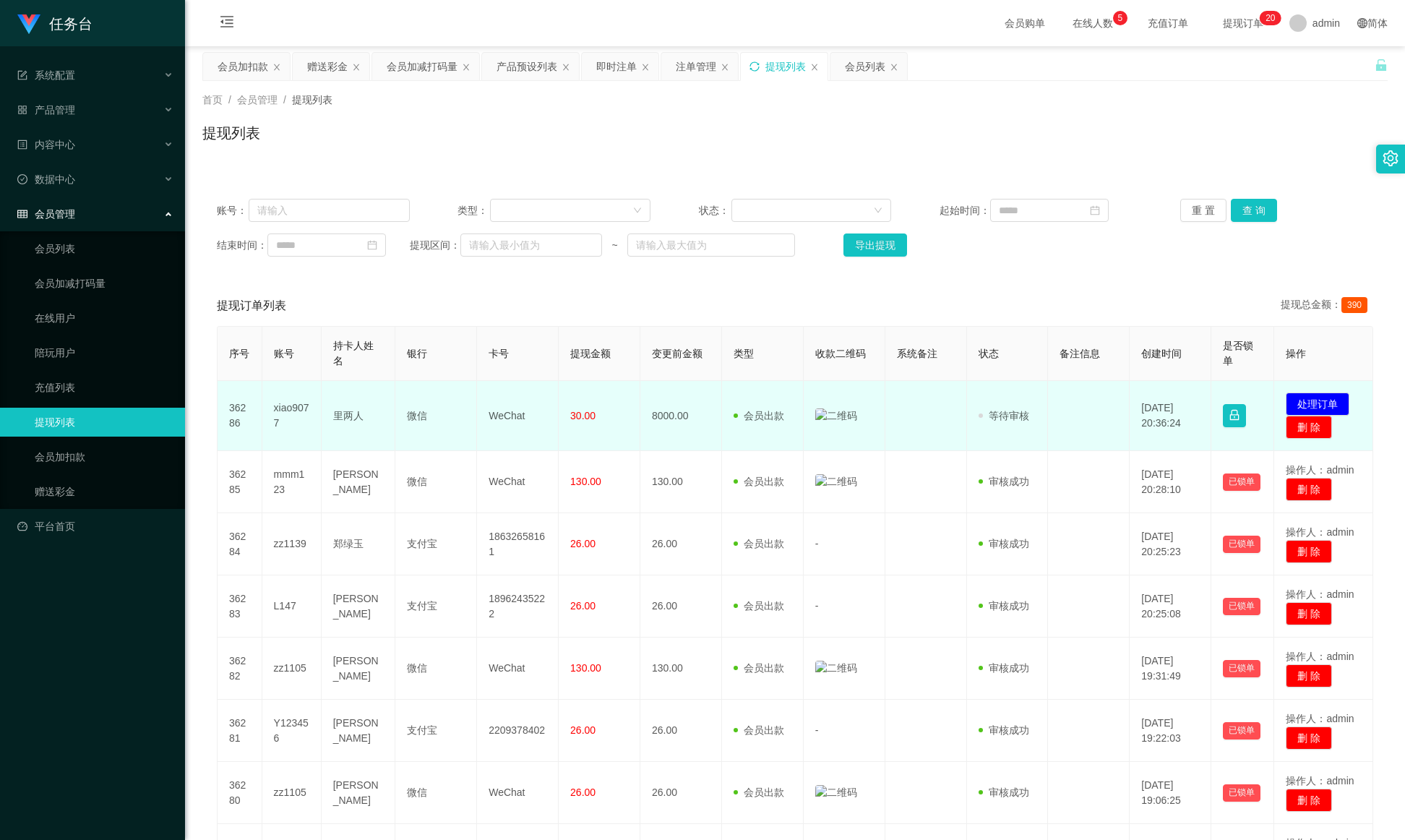
click at [829, 419] on img at bounding box center [836, 416] width 42 height 15
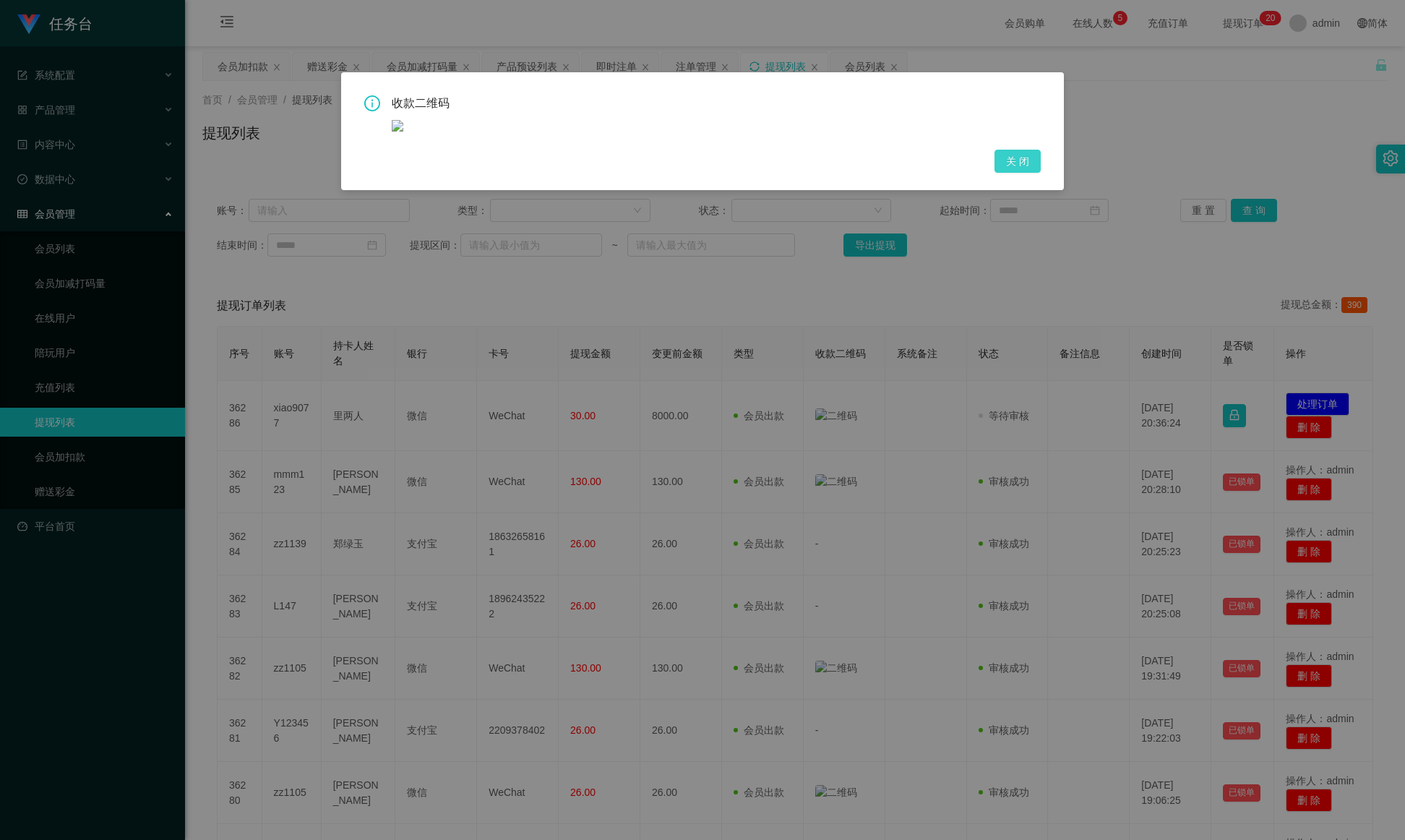
click at [936, 153] on button "关 闭" at bounding box center [1018, 161] width 47 height 23
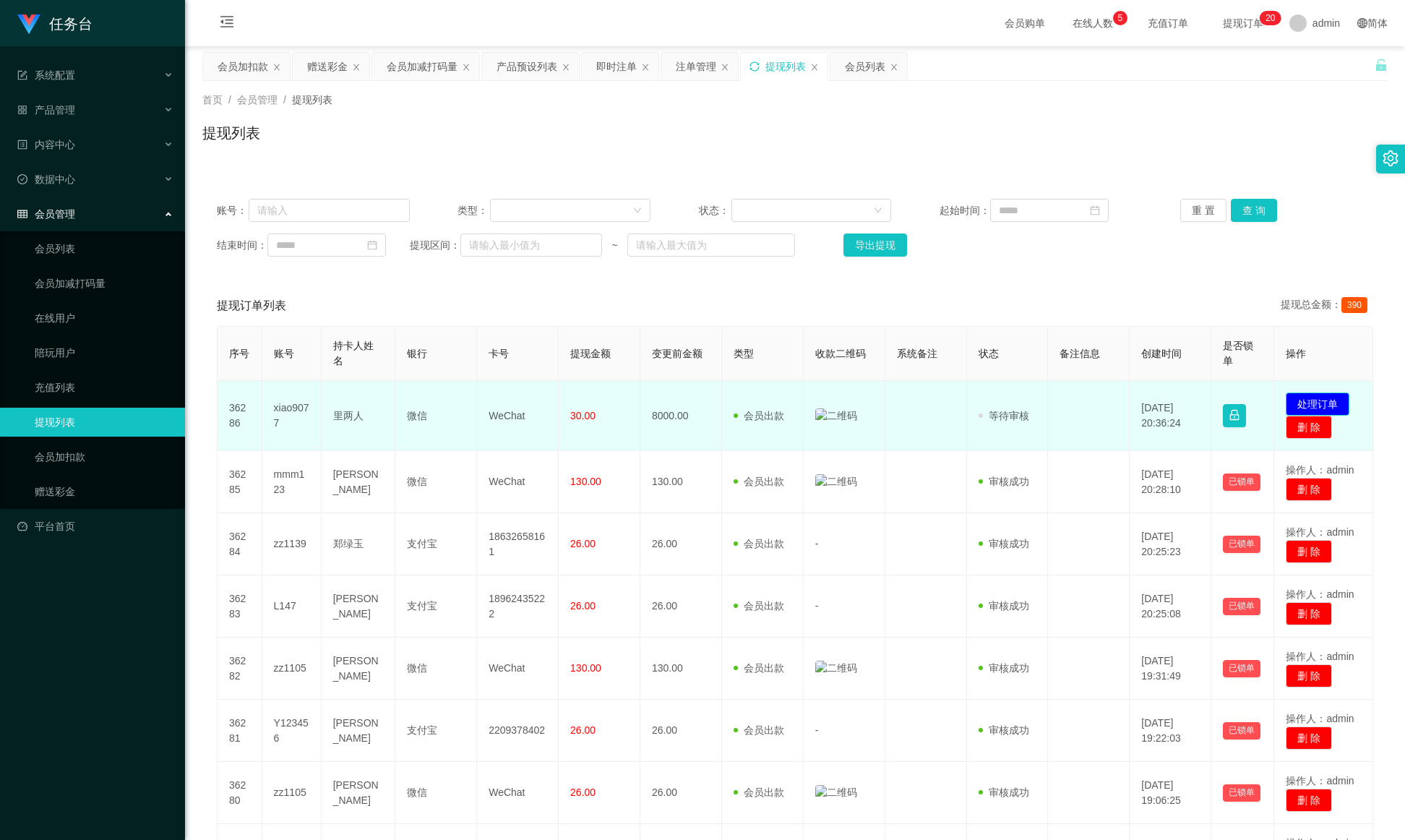
click at [936, 397] on button "处理订单" at bounding box center [1318, 404] width 64 height 23
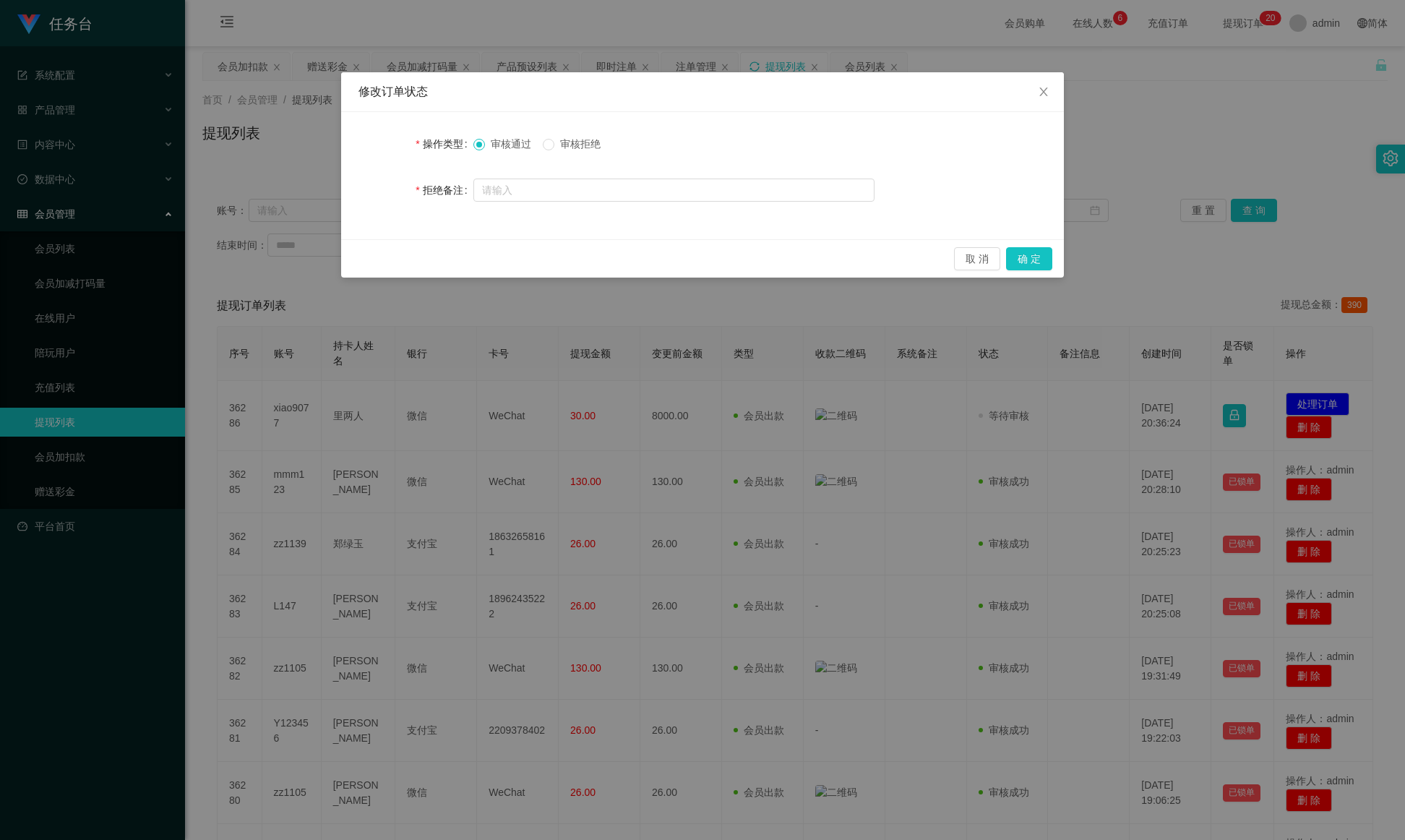
click at [936, 243] on div "取 消 确 定" at bounding box center [703, 258] width 723 height 38
click at [936, 258] on button "确 定" at bounding box center [1029, 259] width 47 height 23
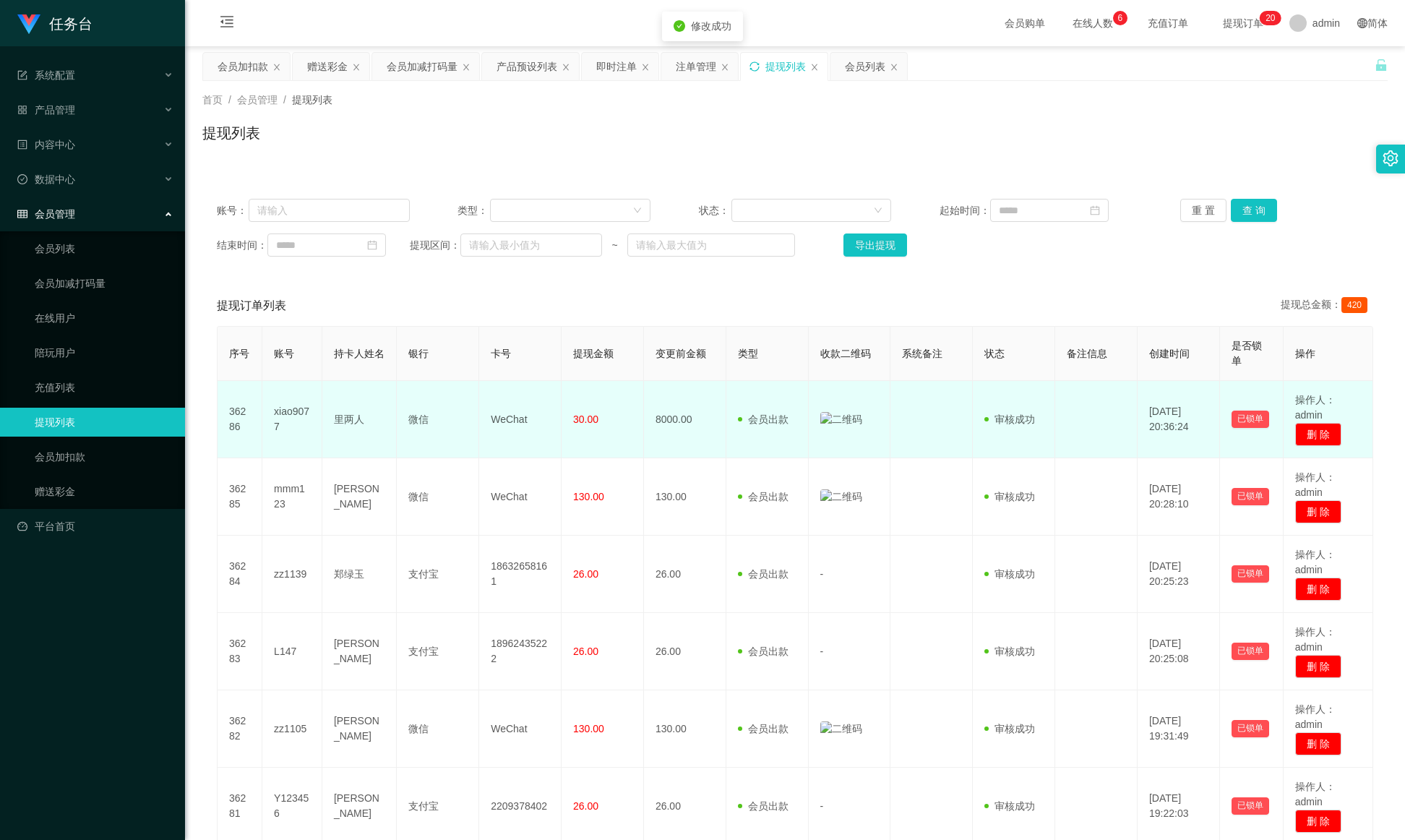
click at [827, 416] on img at bounding box center [841, 420] width 42 height 15
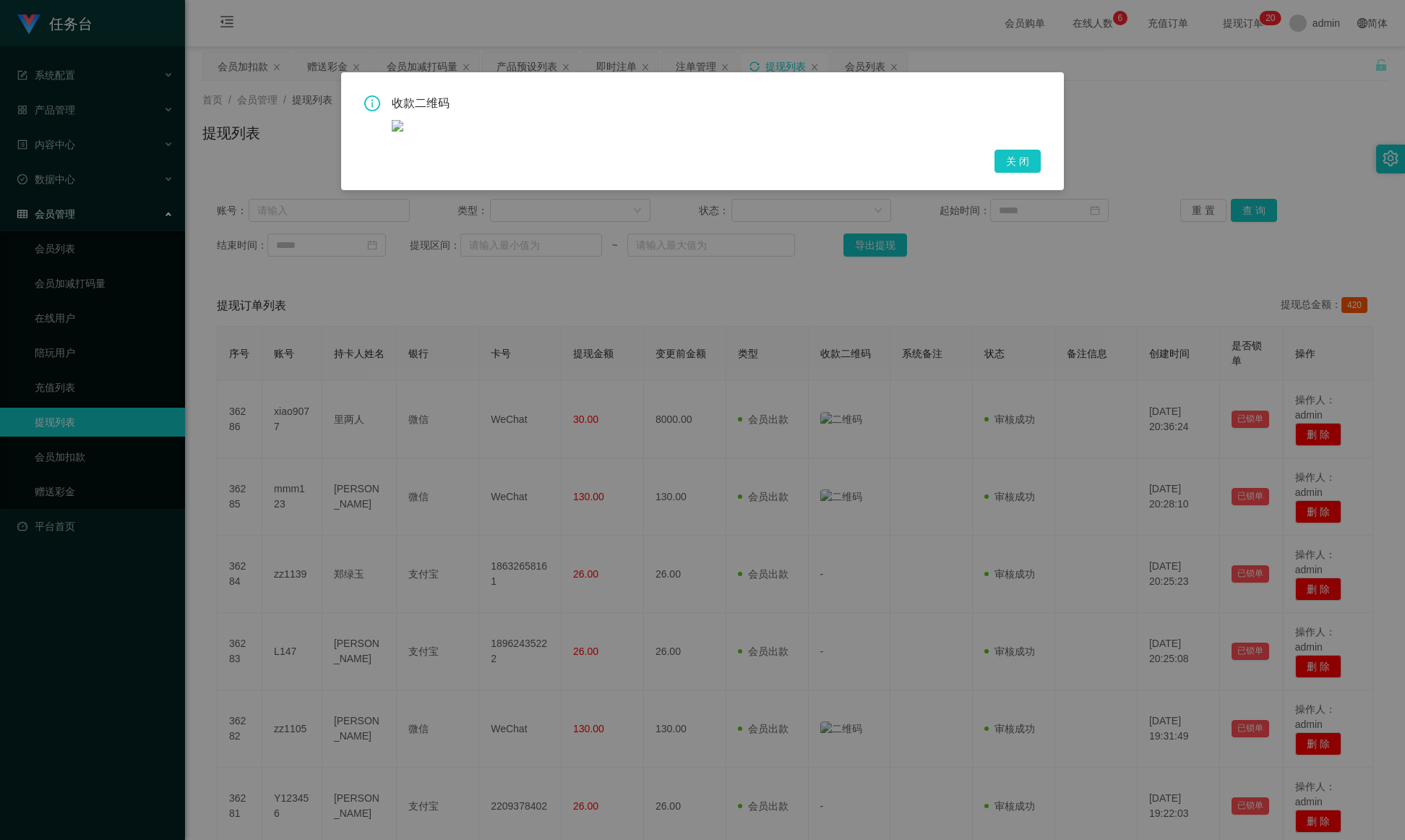
click at [381, 120] on div "收款二维码" at bounding box center [702, 114] width 676 height 37
click at [392, 120] on img at bounding box center [398, 125] width 12 height 12
click at [412, 126] on div at bounding box center [716, 125] width 649 height 15
click at [936, 156] on button "关 闭" at bounding box center [1018, 161] width 47 height 23
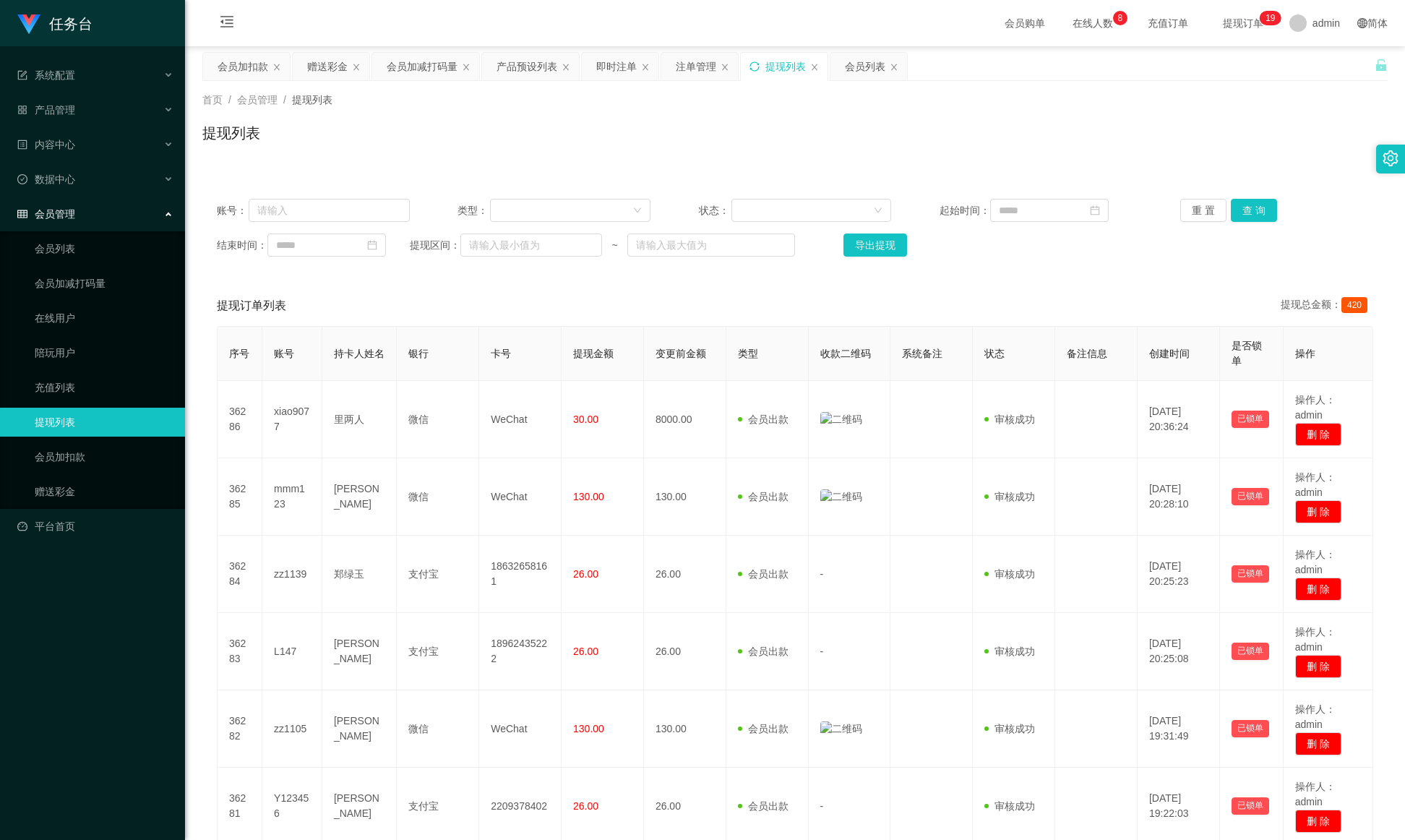
click at [759, 71] on icon "图标: sync" at bounding box center [754, 66] width 10 height 10
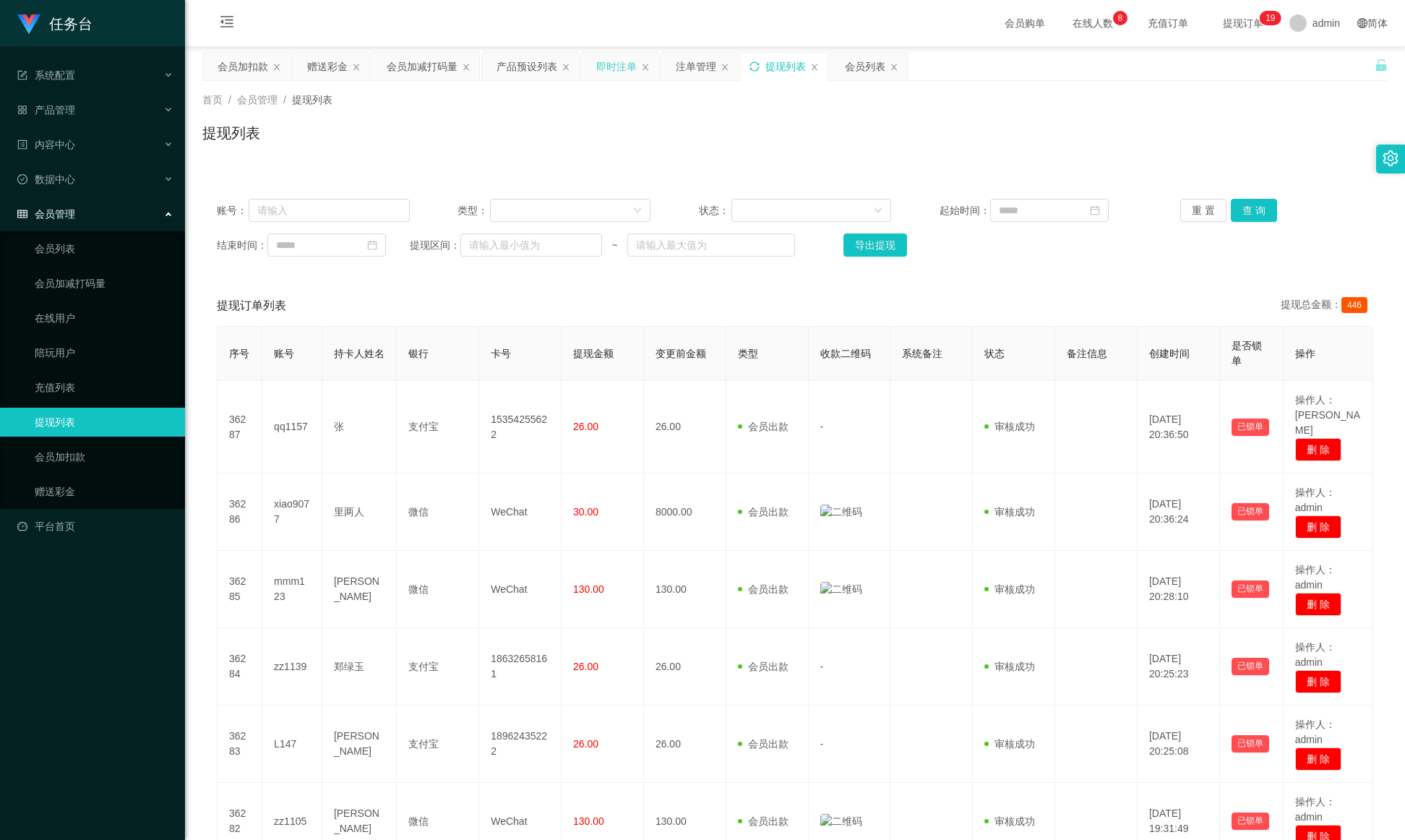
click at [592, 66] on div "即时注单" at bounding box center [620, 66] width 76 height 27
click at [603, 68] on div "即时注单" at bounding box center [617, 66] width 41 height 27
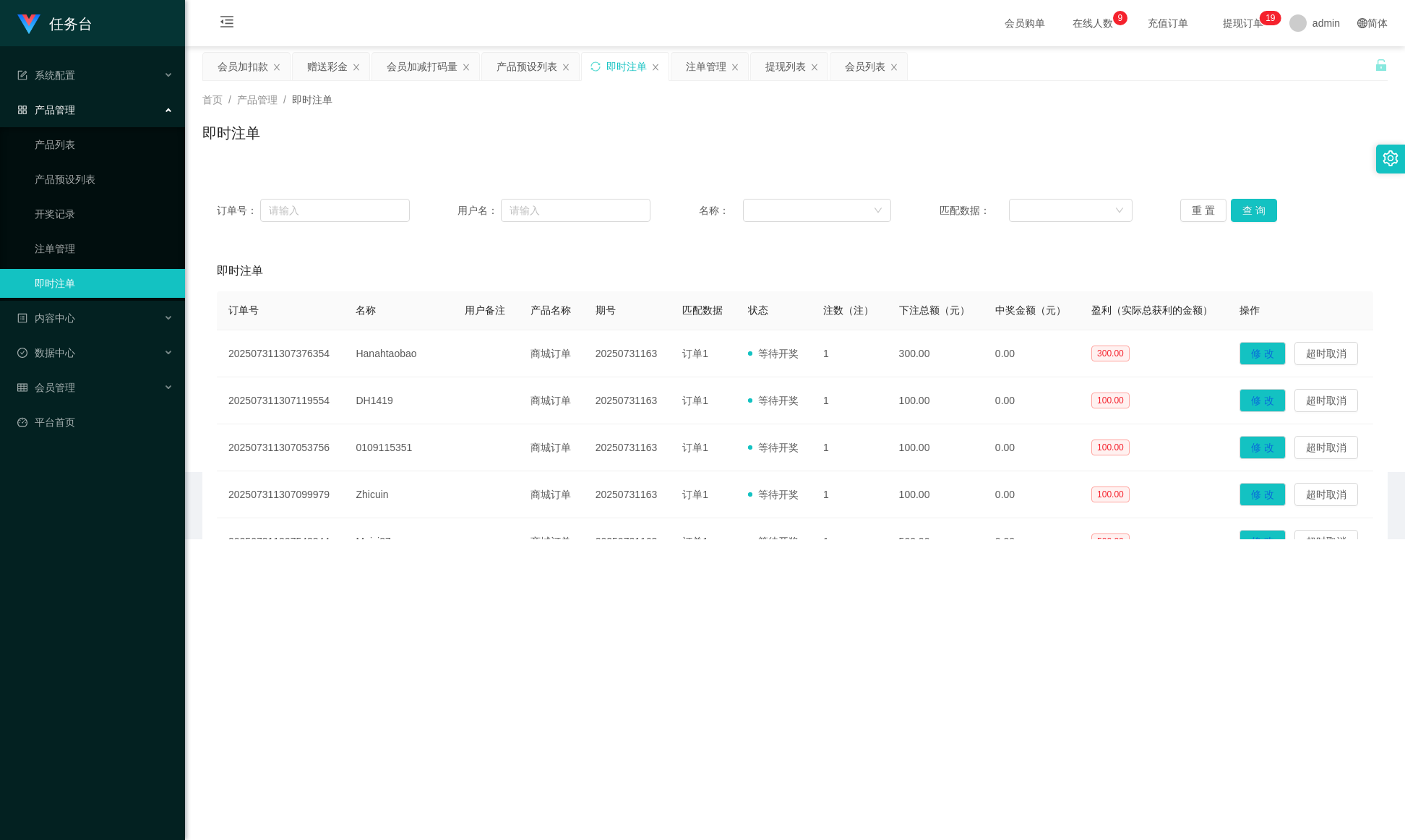
click at [600, 68] on icon "图标: sync" at bounding box center [595, 66] width 9 height 9
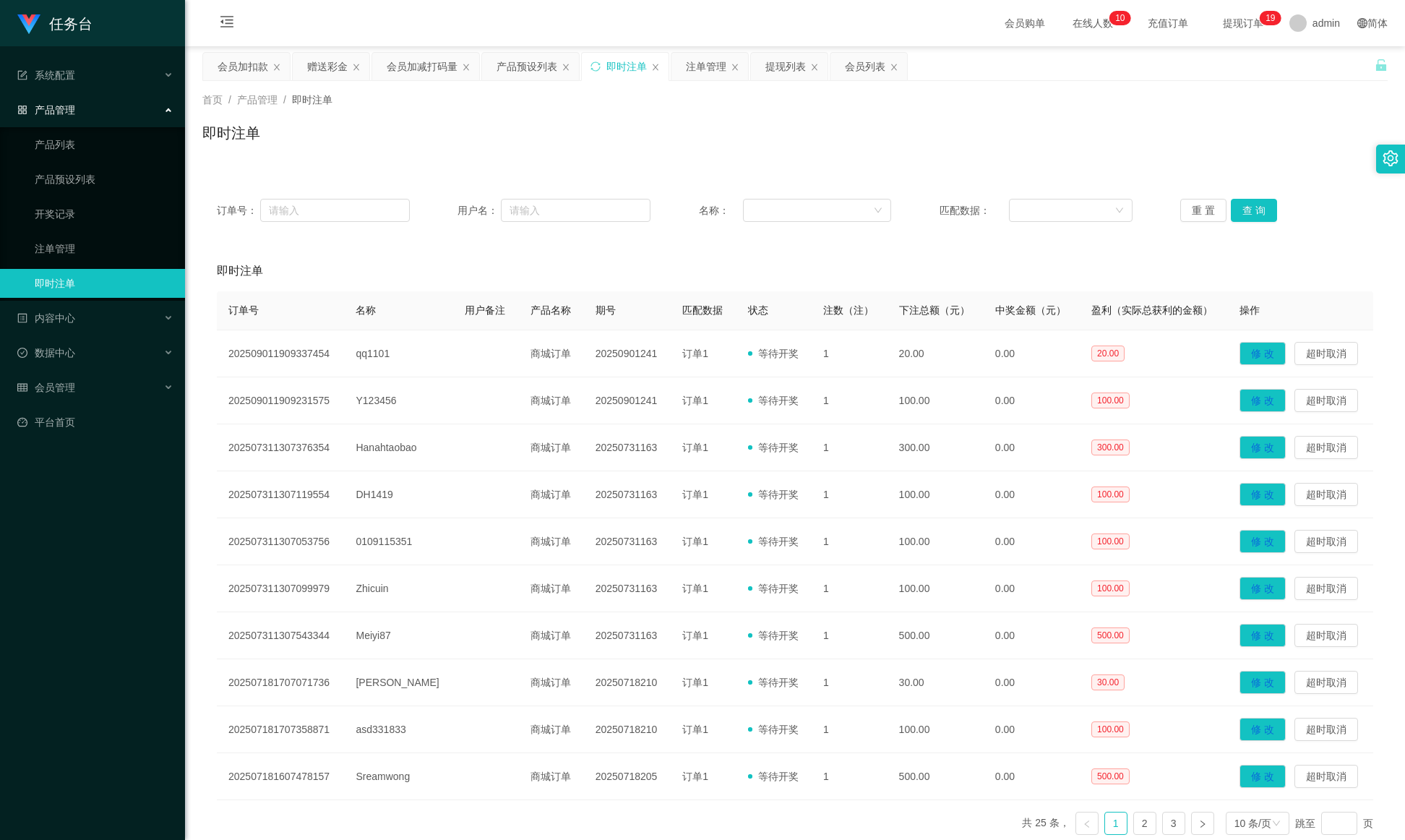
click at [603, 70] on div "即时注单" at bounding box center [625, 66] width 86 height 27
click at [598, 67] on icon "图标: sync" at bounding box center [596, 66] width 10 height 10
click at [591, 68] on div "即时注单" at bounding box center [625, 66] width 86 height 27
click at [599, 67] on icon "图标: sync" at bounding box center [596, 66] width 10 height 10
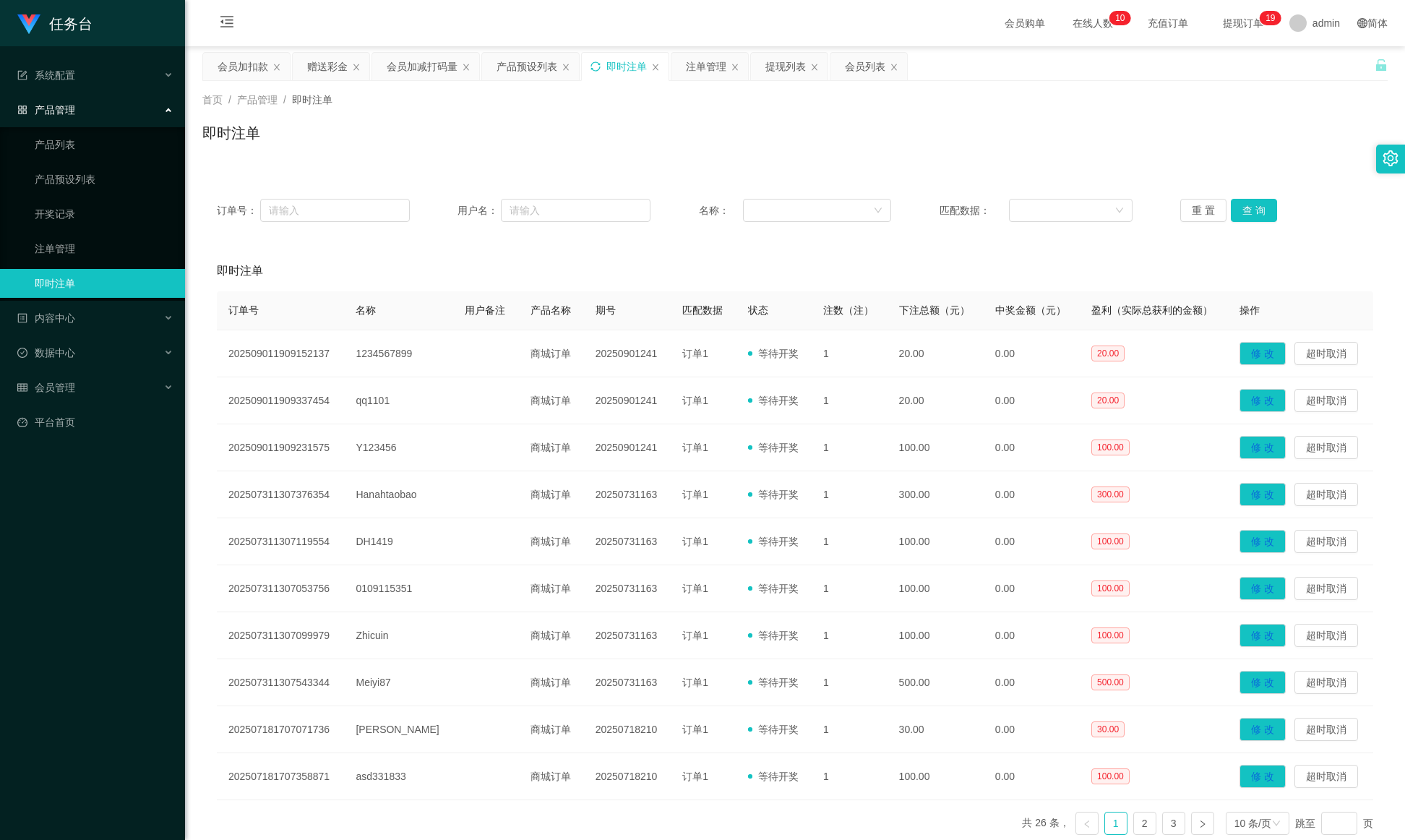
click at [599, 67] on icon "图标: sync" at bounding box center [596, 66] width 10 height 10
click at [936, 559] on link "3" at bounding box center [1174, 823] width 22 height 22
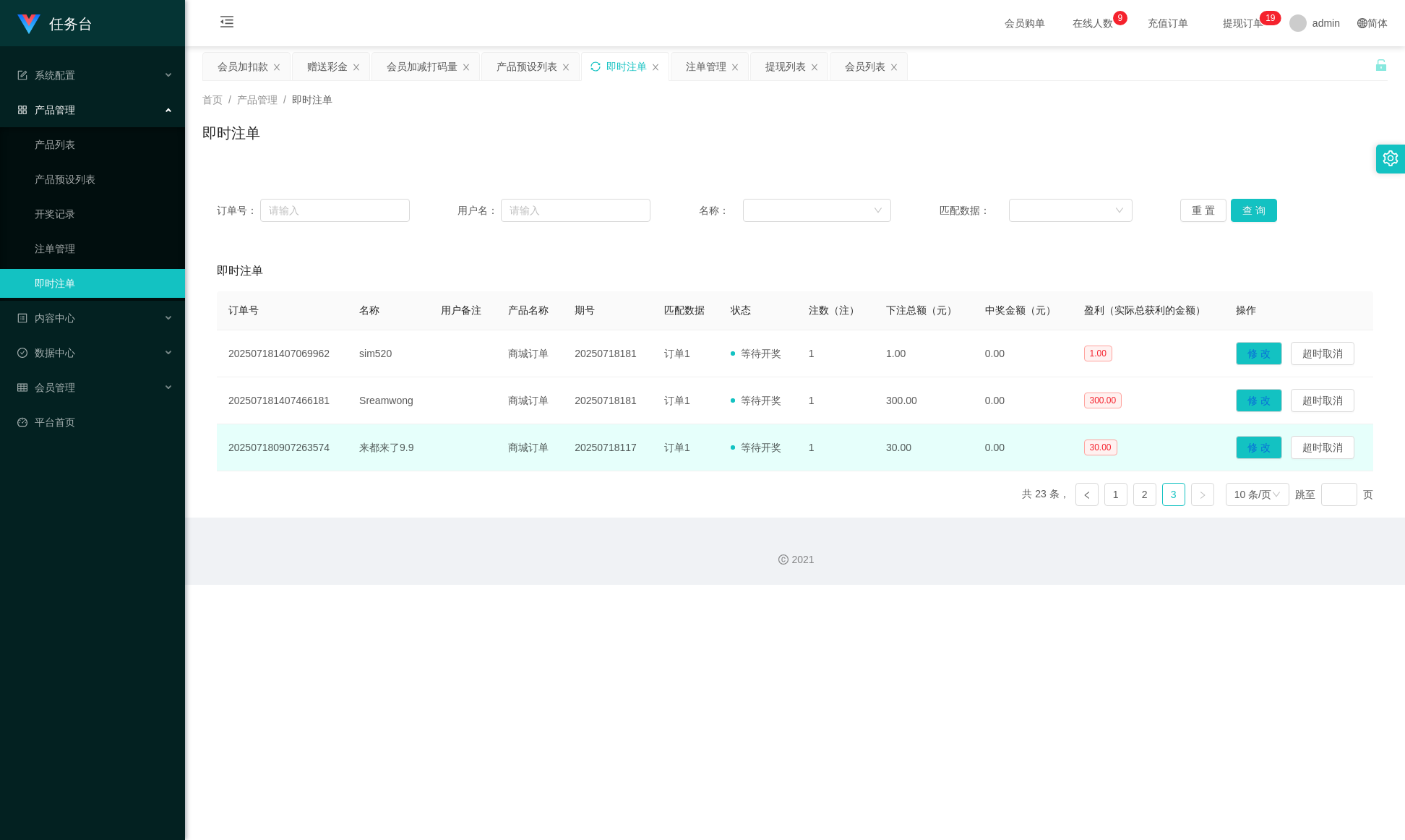
click at [936, 460] on td "修 改 超时取消" at bounding box center [1299, 448] width 149 height 47
click at [936, 448] on button "超时取消" at bounding box center [1323, 448] width 64 height 23
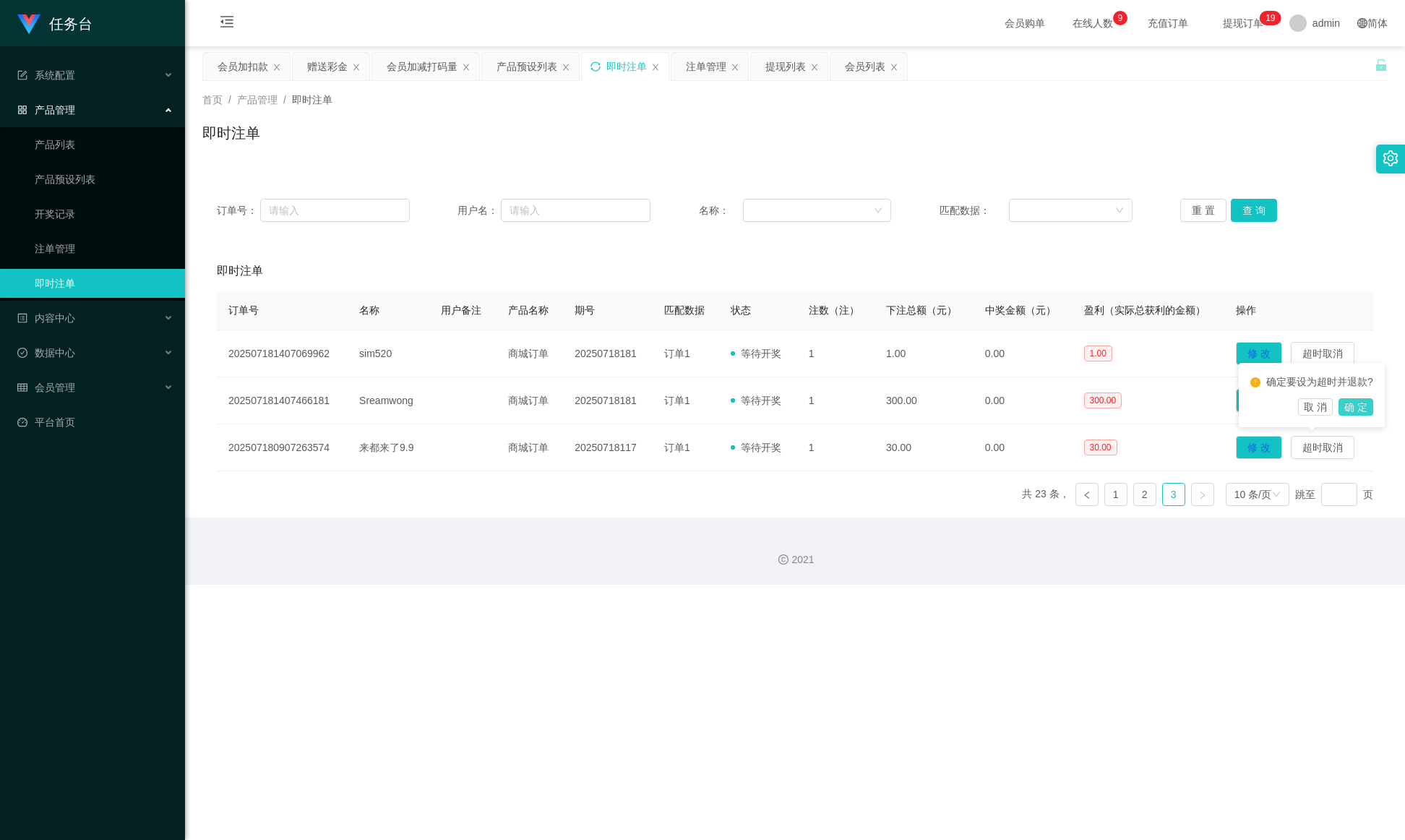
click at [936, 402] on button "确 定" at bounding box center [1356, 406] width 35 height 17
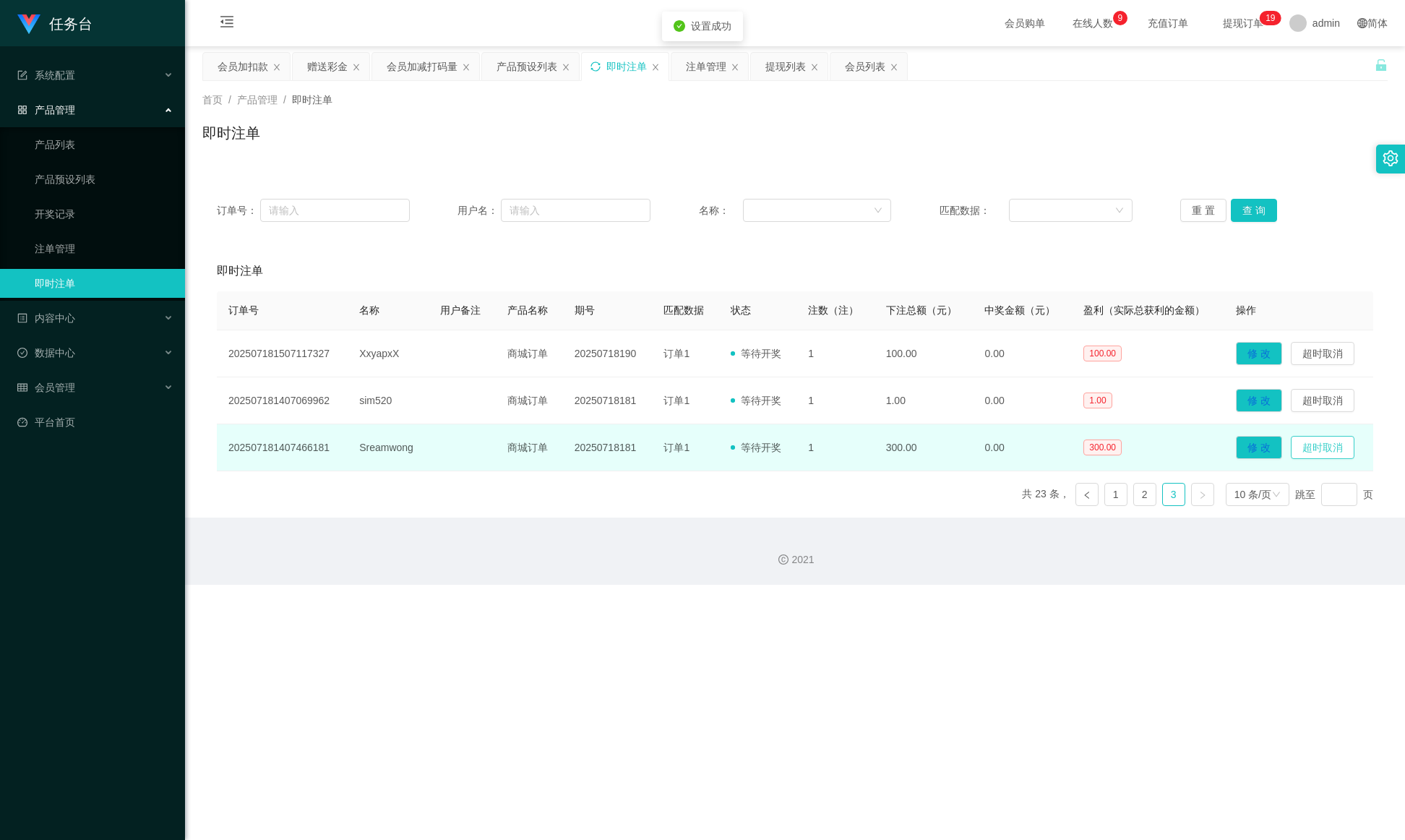
click at [936, 440] on button "超时取消" at bounding box center [1323, 448] width 64 height 23
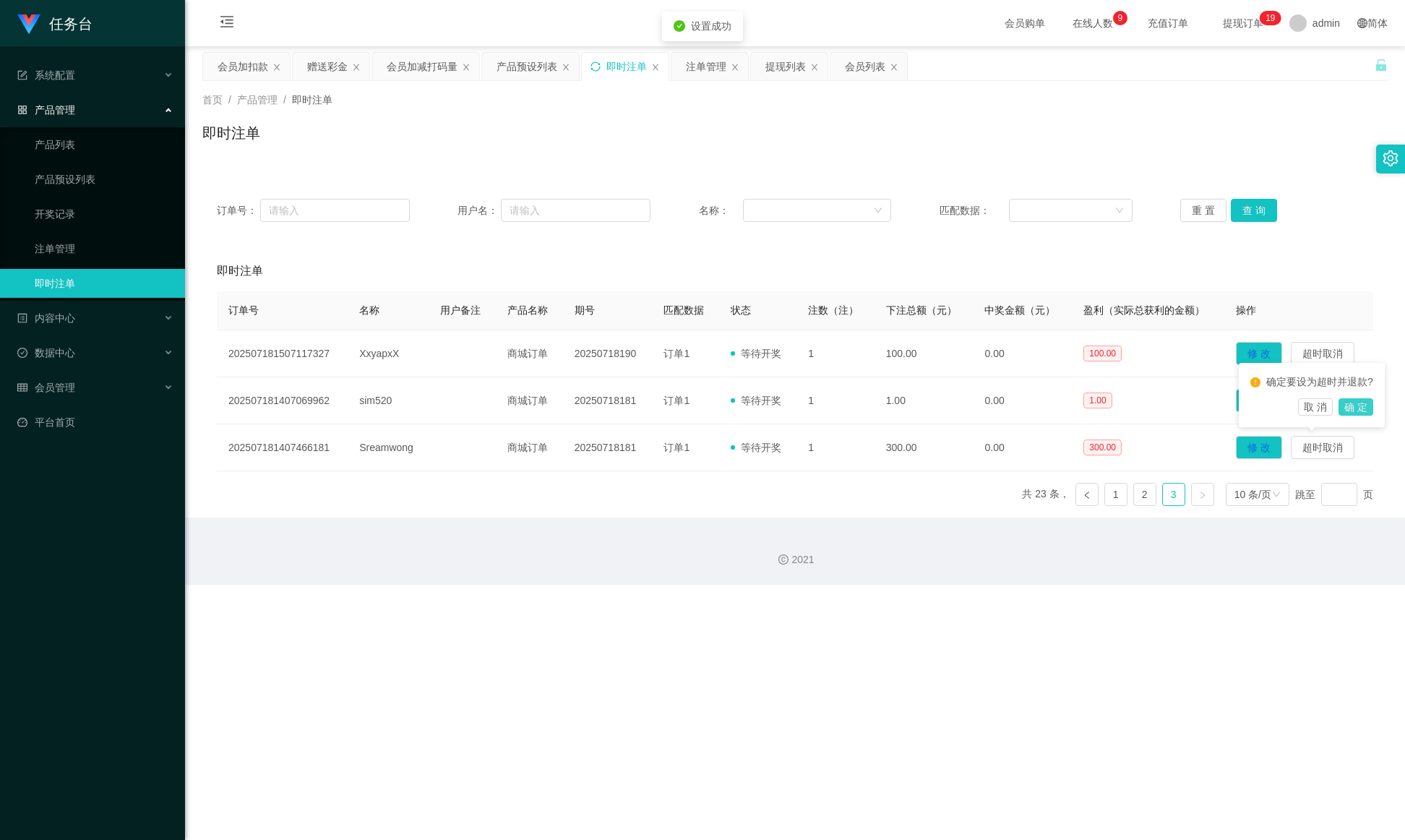
click at [936, 415] on button "确 定" at bounding box center [1356, 406] width 35 height 17
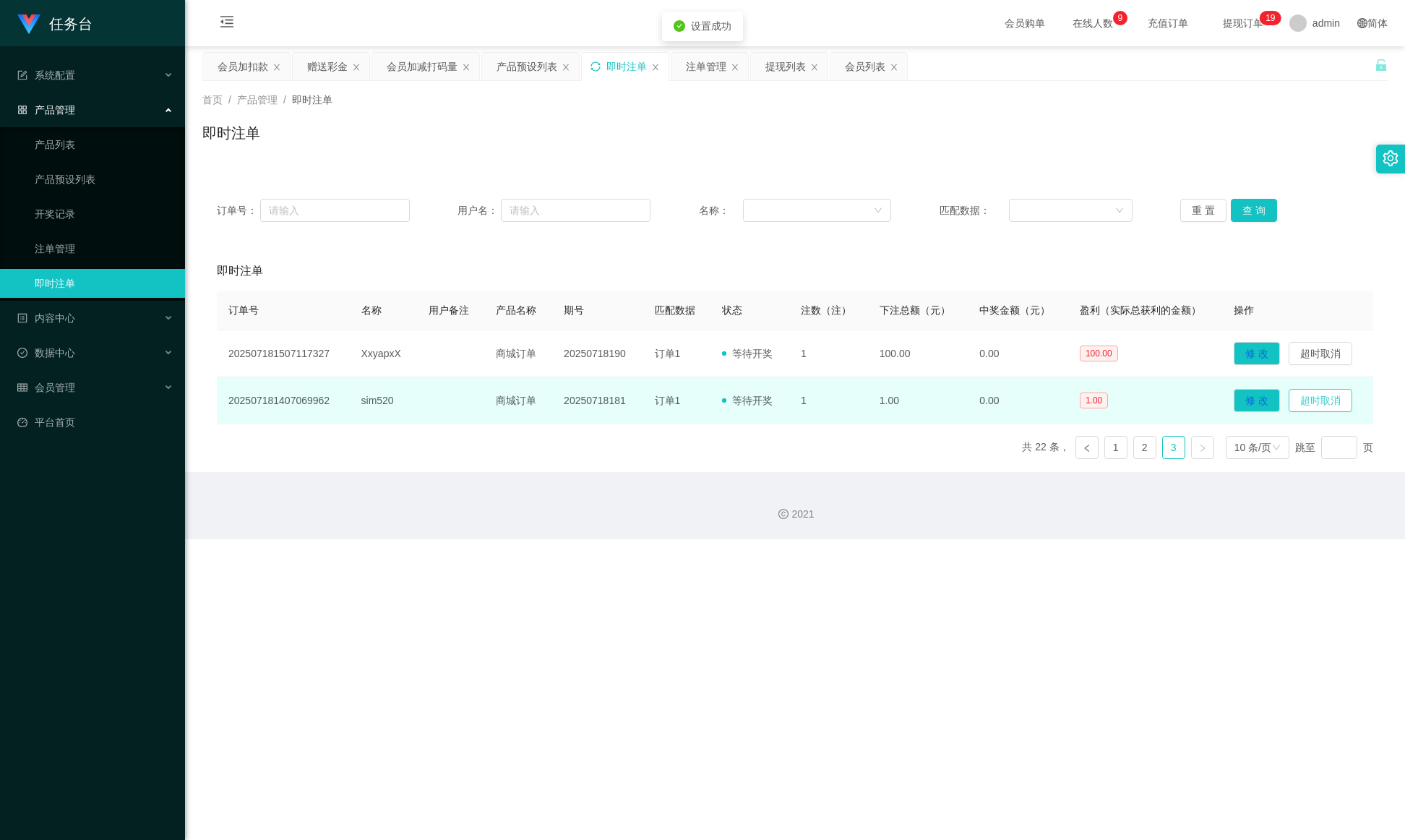
click at [936, 397] on button "超时取消" at bounding box center [1320, 400] width 64 height 23
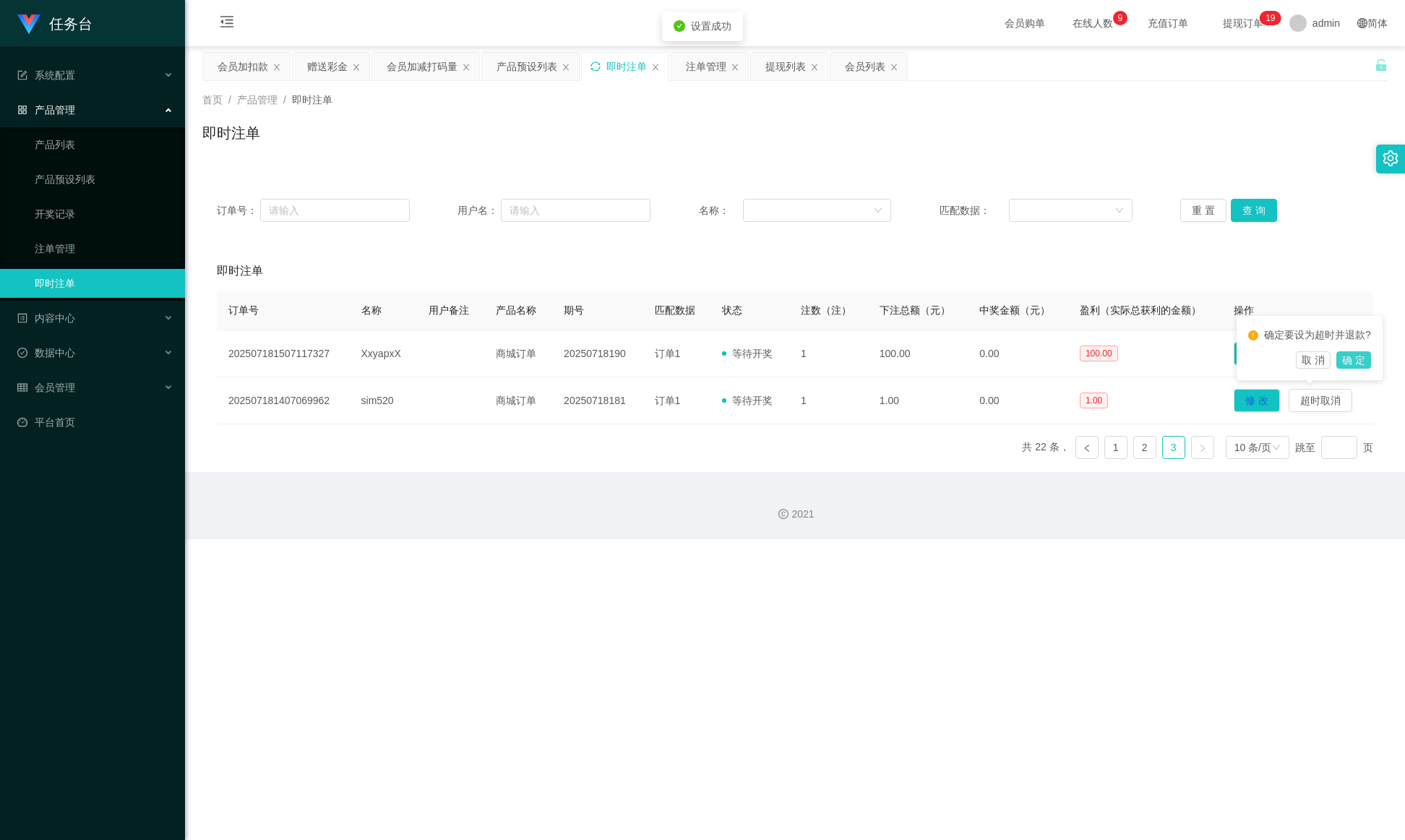
click at [936, 360] on button "确 定" at bounding box center [1354, 360] width 35 height 17
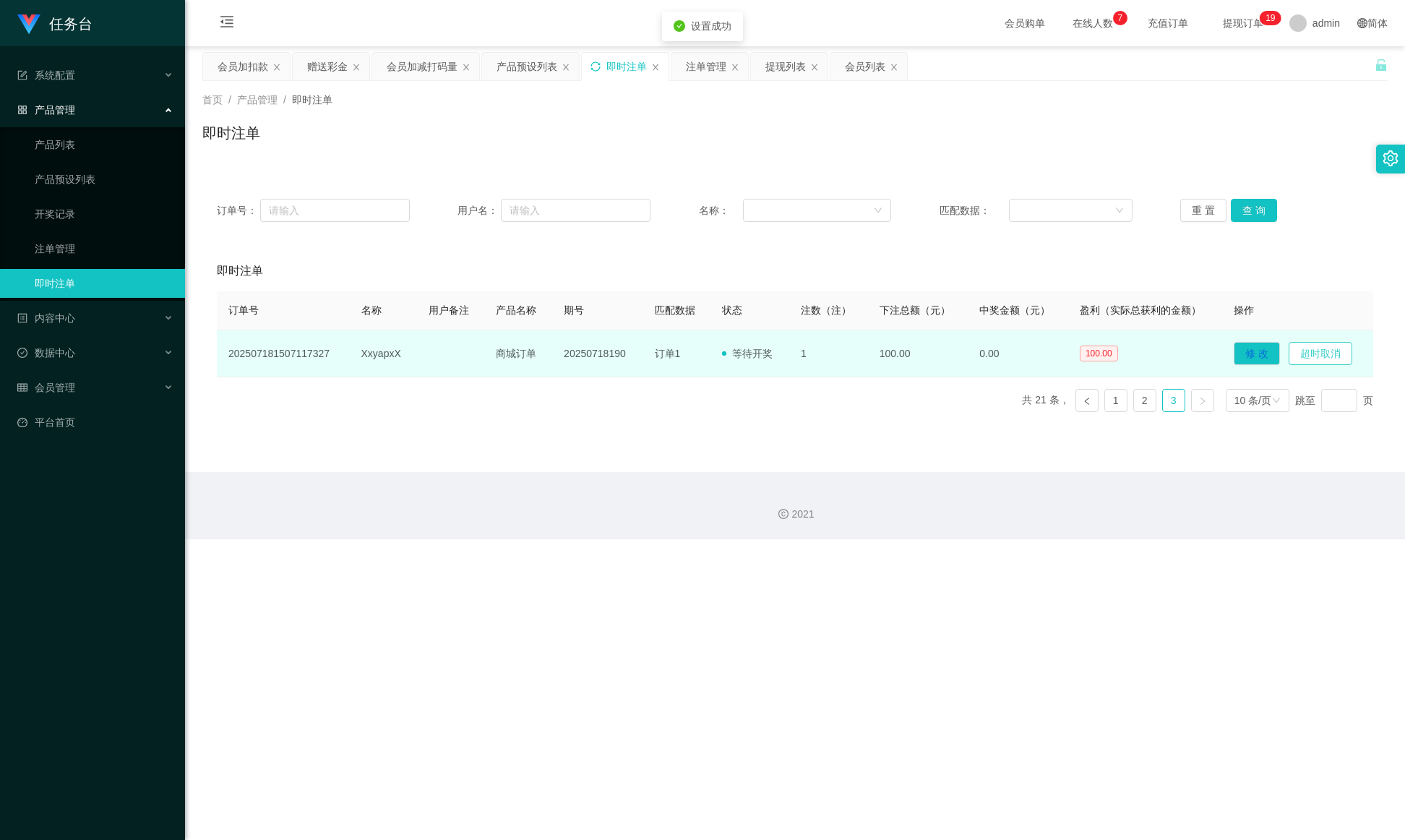
click at [936, 350] on button "超时取消" at bounding box center [1320, 354] width 64 height 23
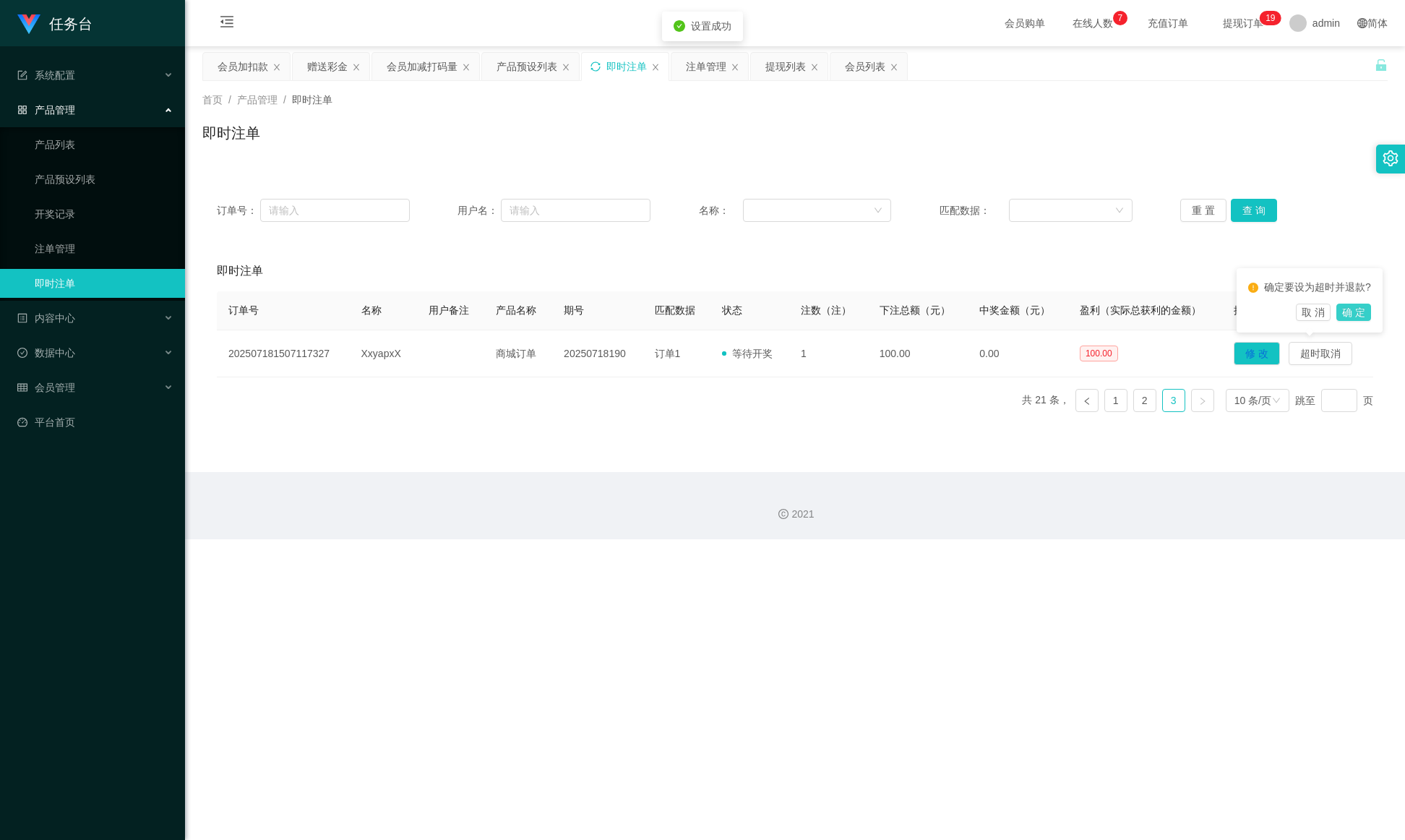
click at [936, 315] on button "确 定" at bounding box center [1354, 312] width 35 height 17
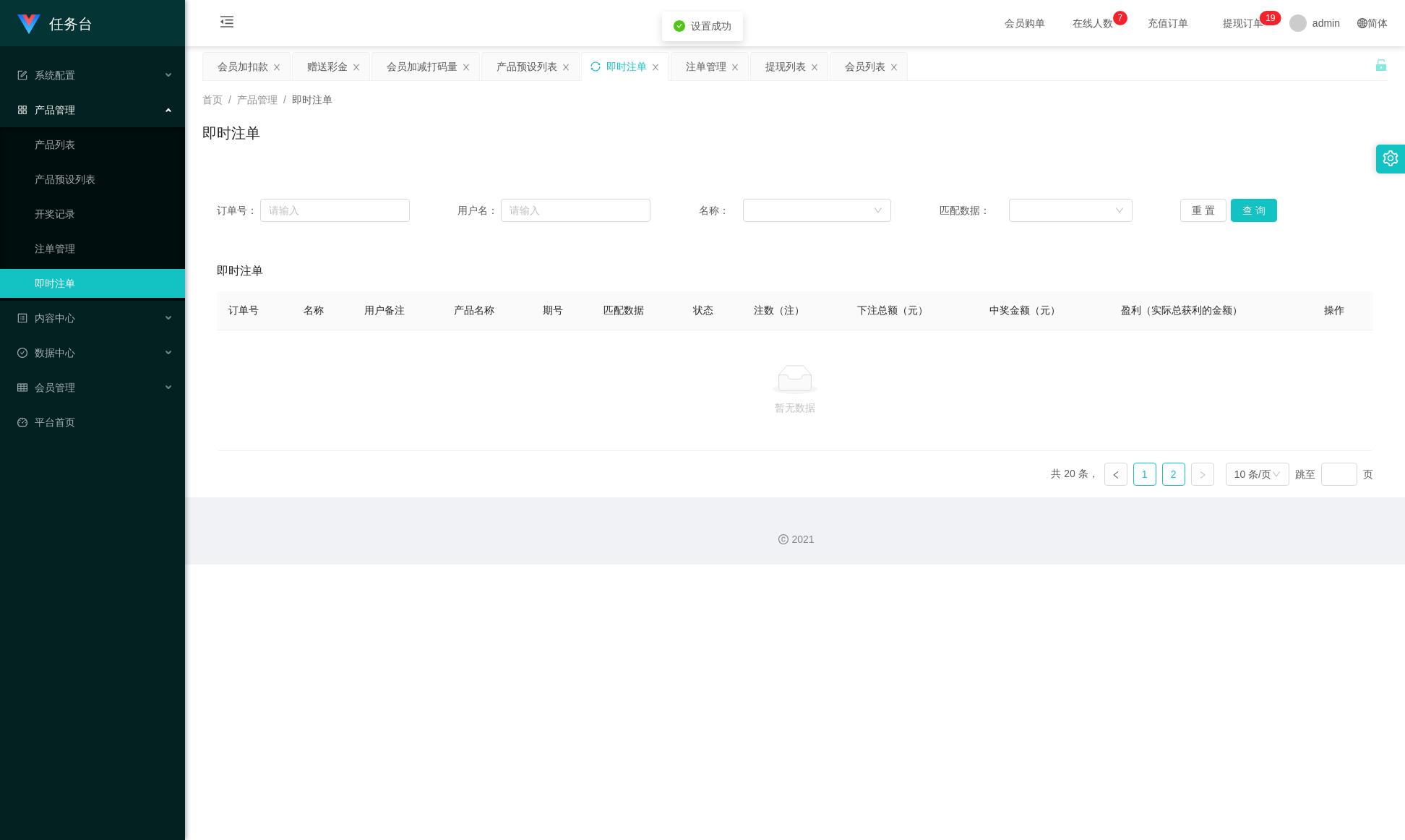
click at [936, 474] on link "1" at bounding box center [1145, 474] width 22 height 22
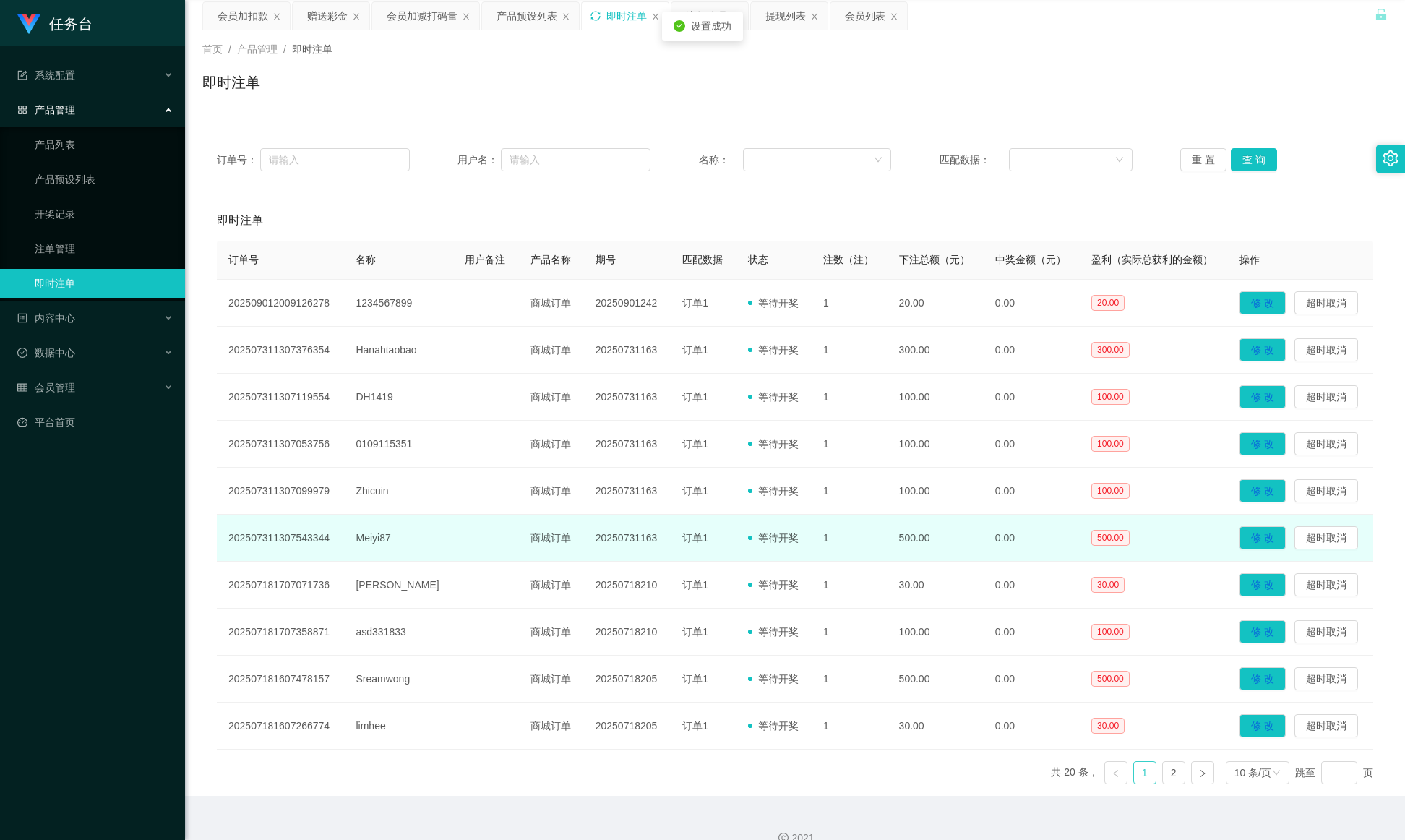
scroll to position [76, 0]
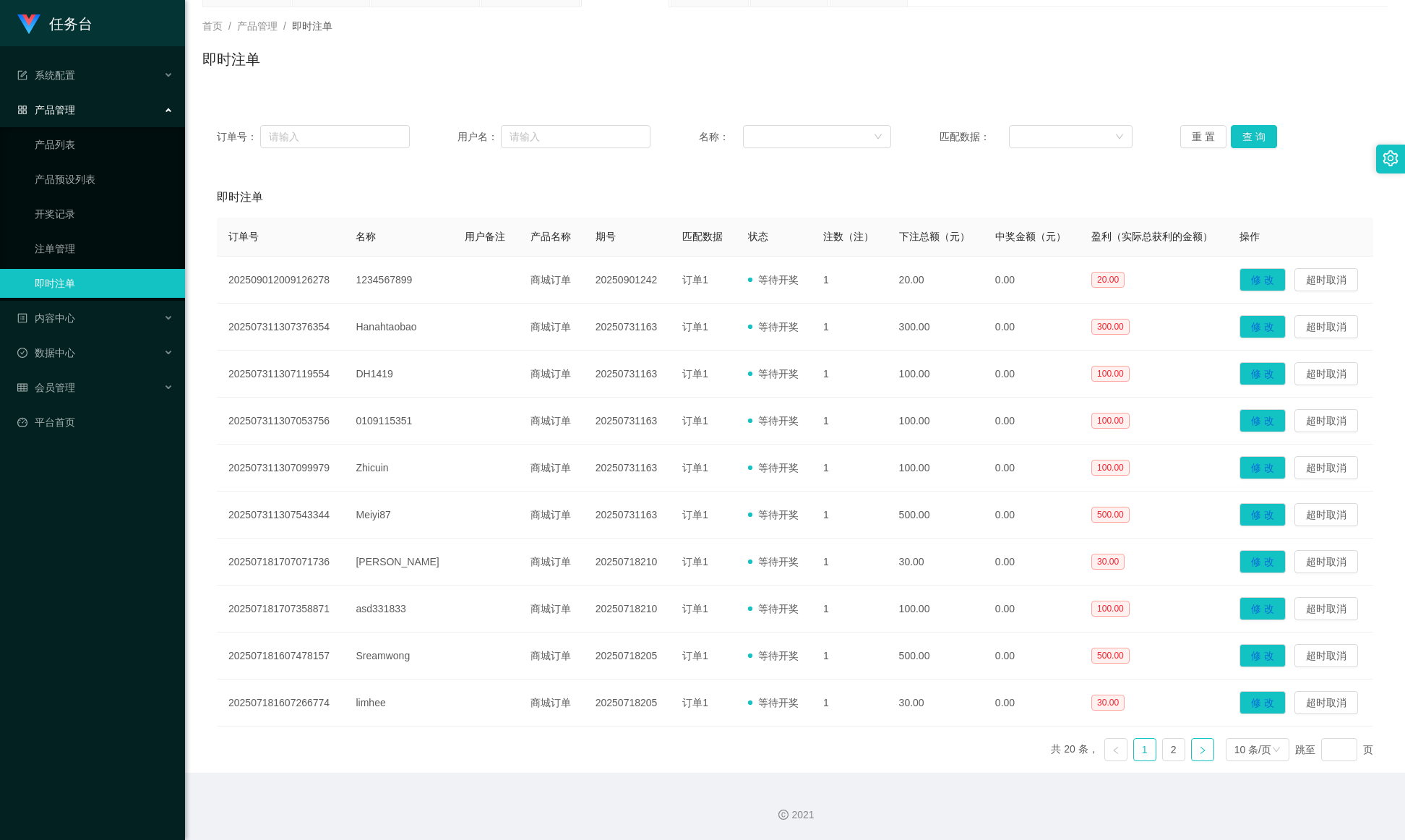
click at [936, 559] on link at bounding box center [1203, 749] width 23 height 23
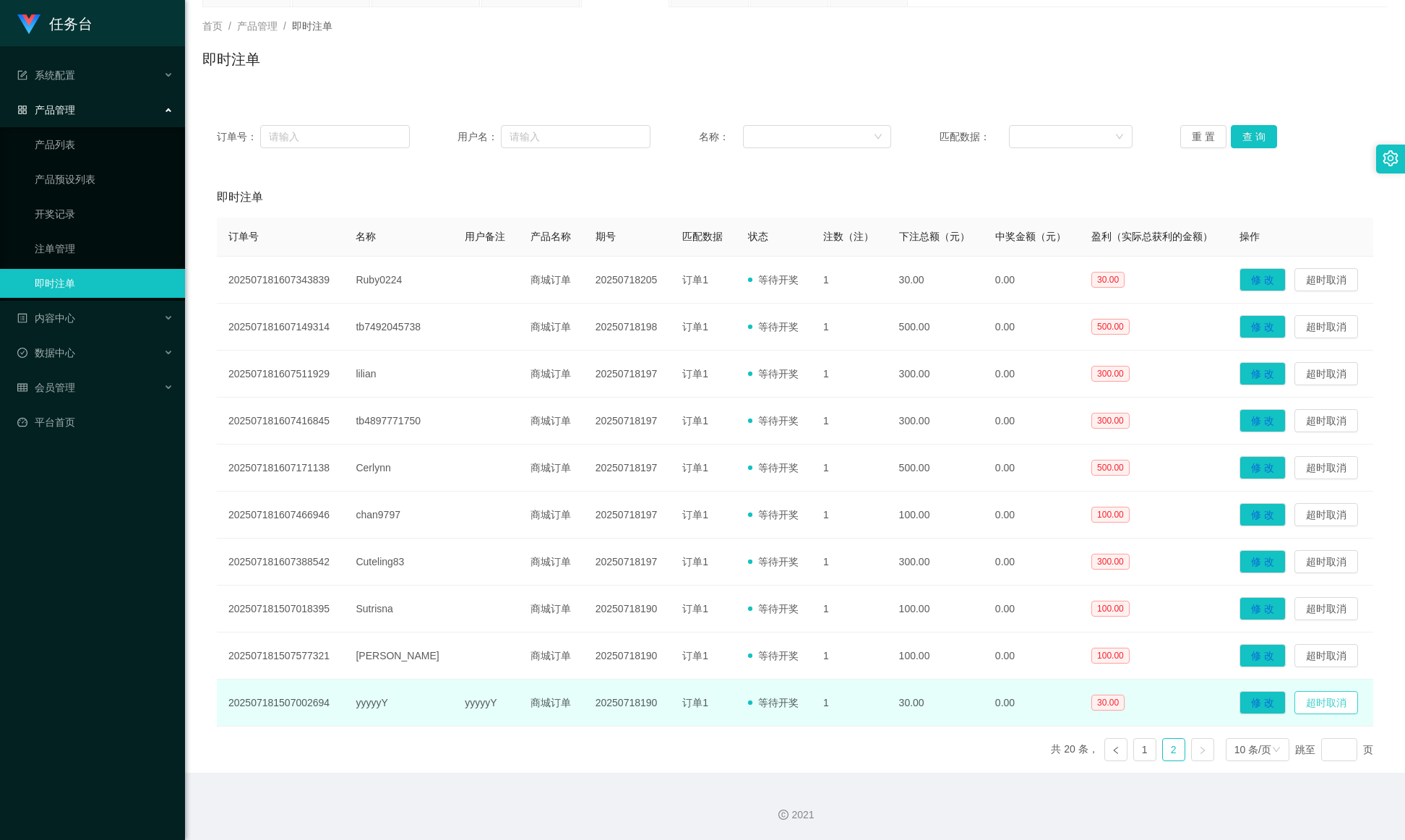
click at [936, 559] on button "超时取消" at bounding box center [1326, 703] width 64 height 23
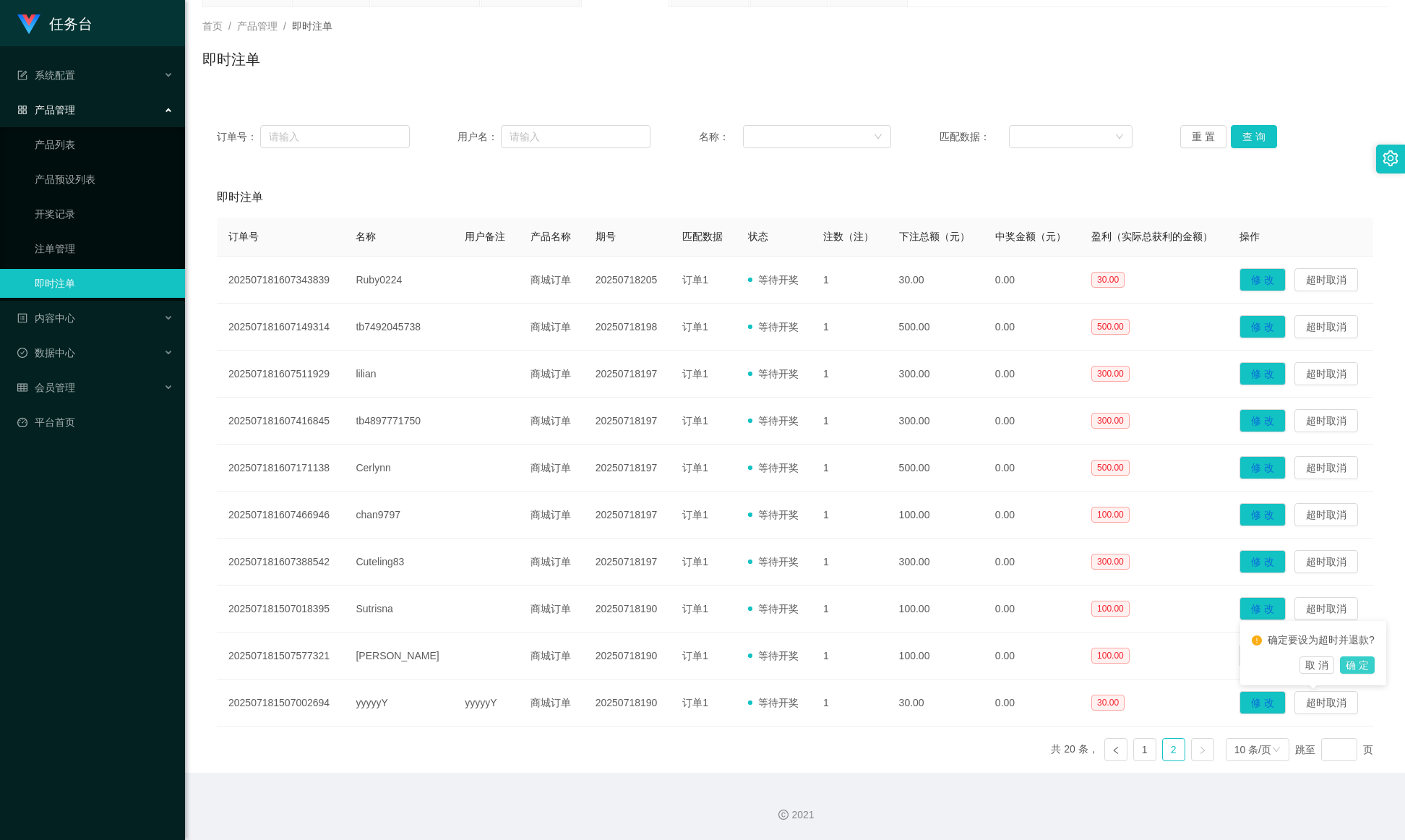
click at [936, 559] on button "确 定" at bounding box center [1358, 665] width 35 height 17
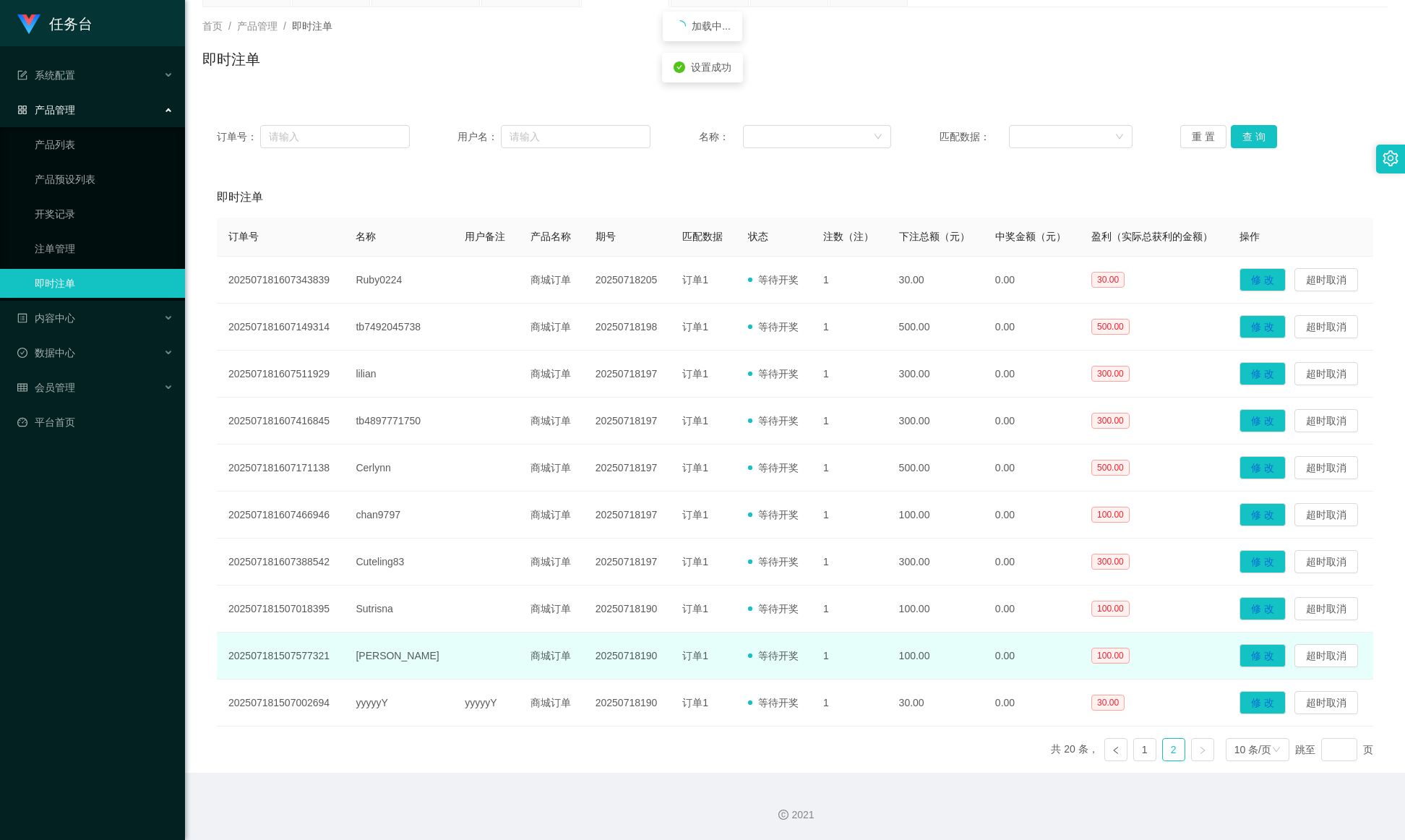
scroll to position [31, 0]
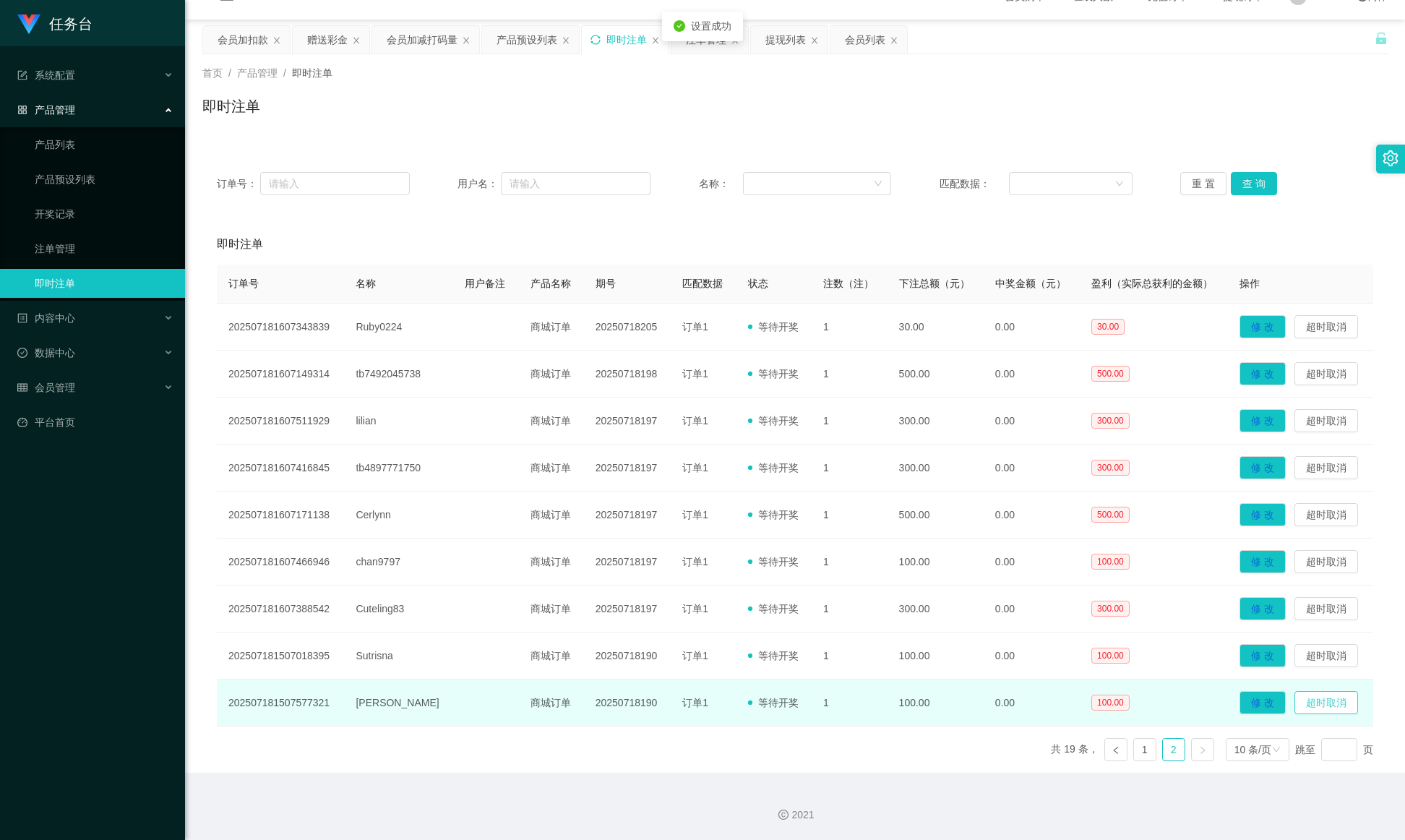
click at [936, 559] on button "超时取消" at bounding box center [1326, 703] width 64 height 23
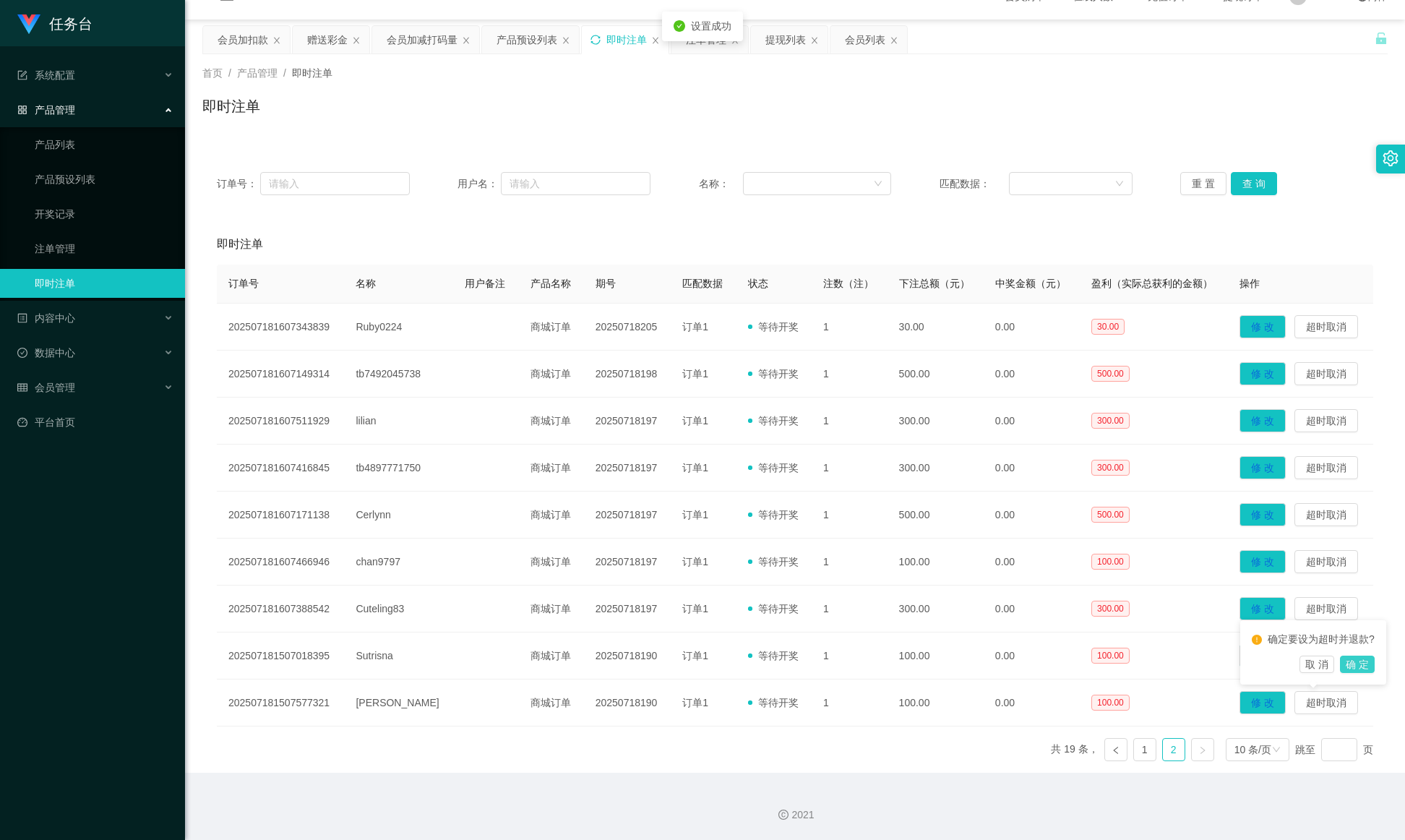
click at [936, 559] on button "确 定" at bounding box center [1358, 664] width 35 height 17
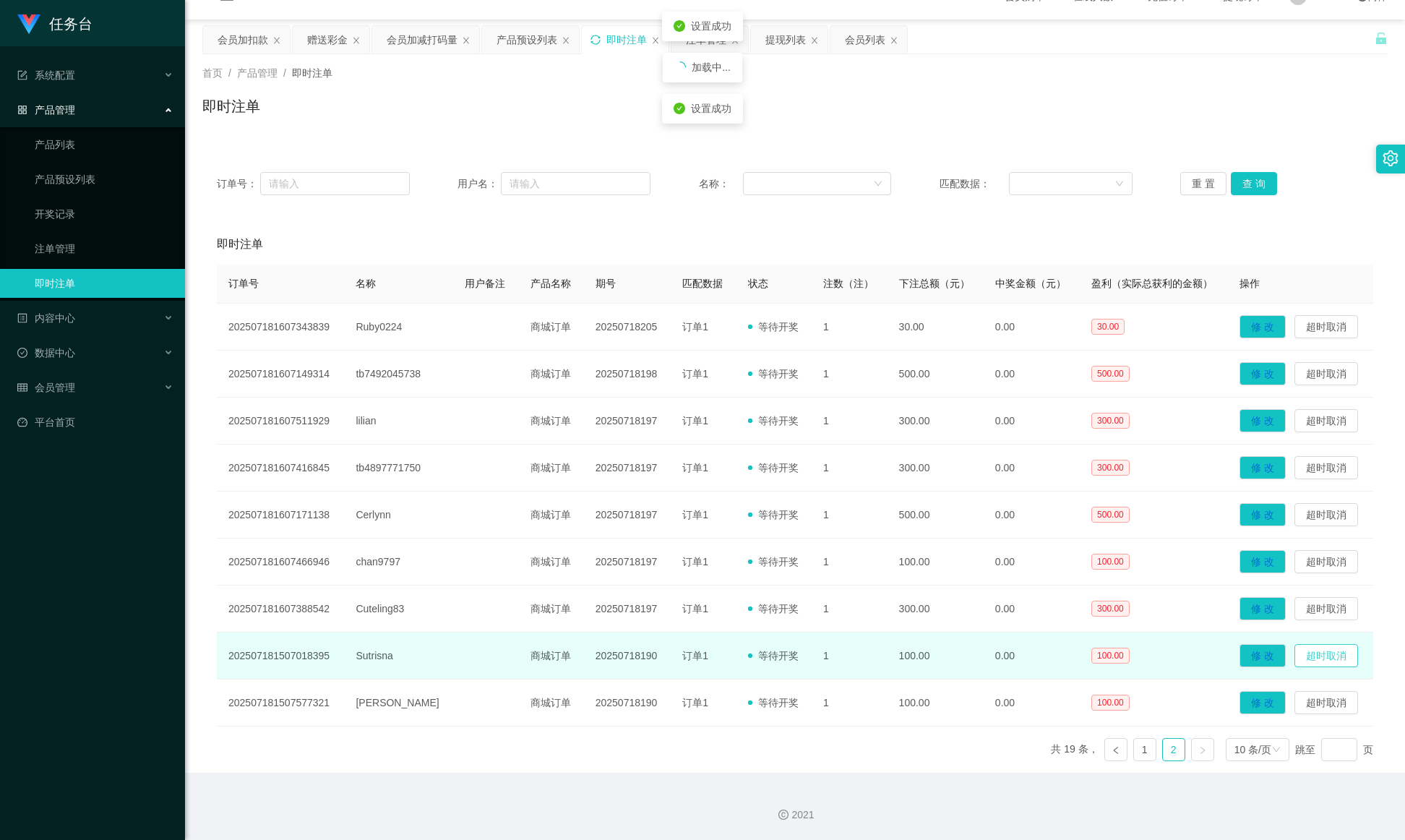
scroll to position [0, 0]
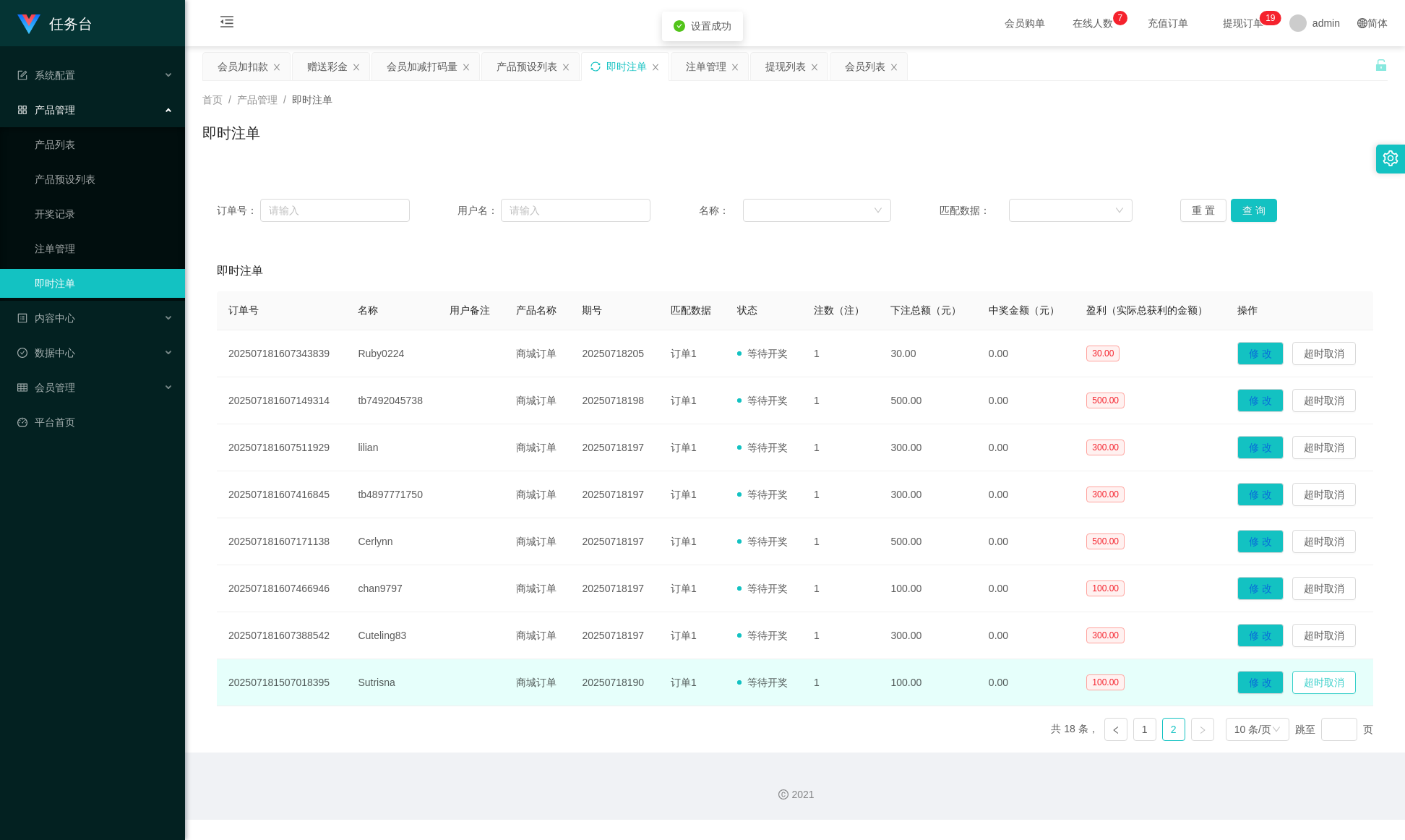
click at [936, 559] on button "超时取消" at bounding box center [1324, 682] width 64 height 23
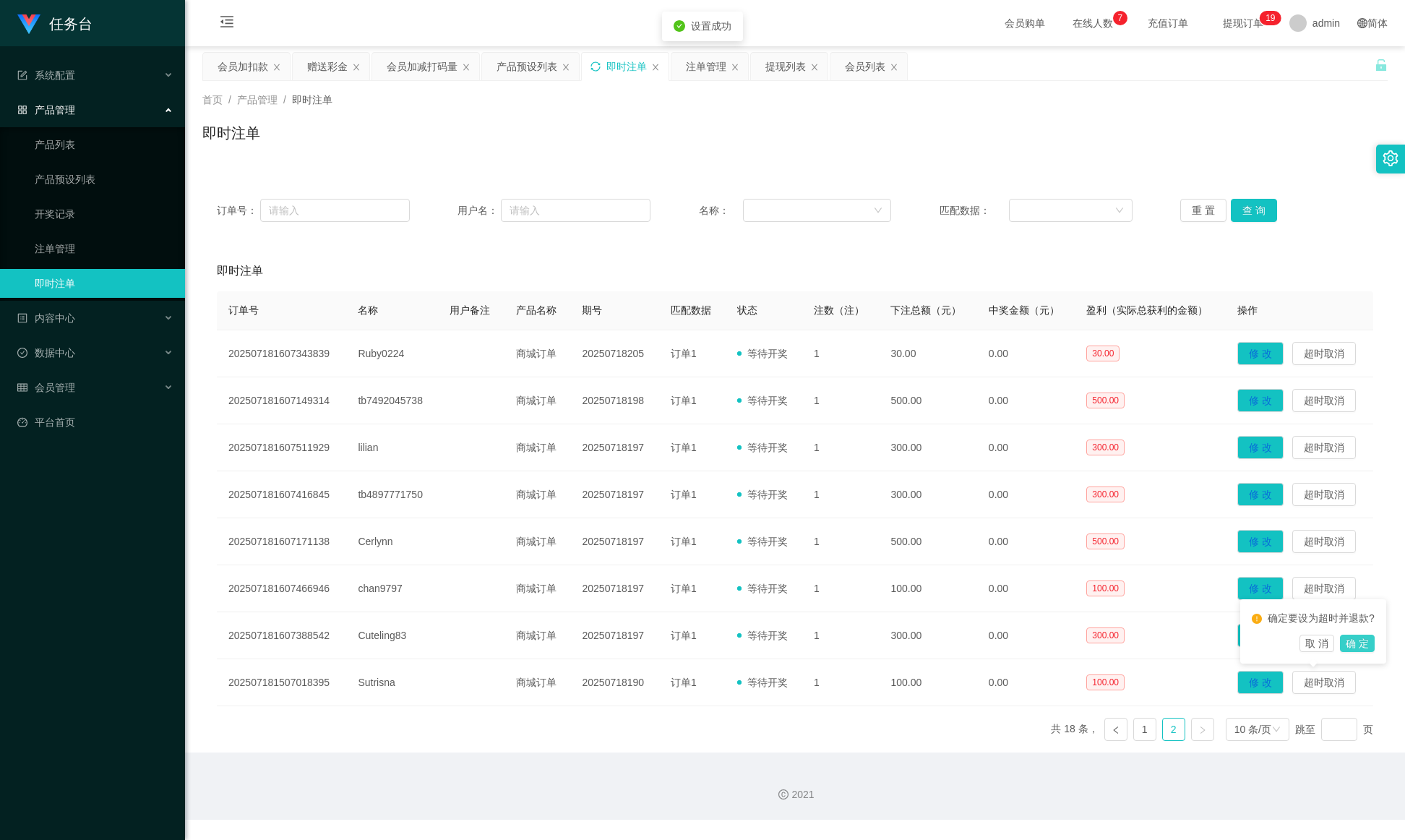
click at [936, 559] on button "确 定" at bounding box center [1358, 643] width 35 height 17
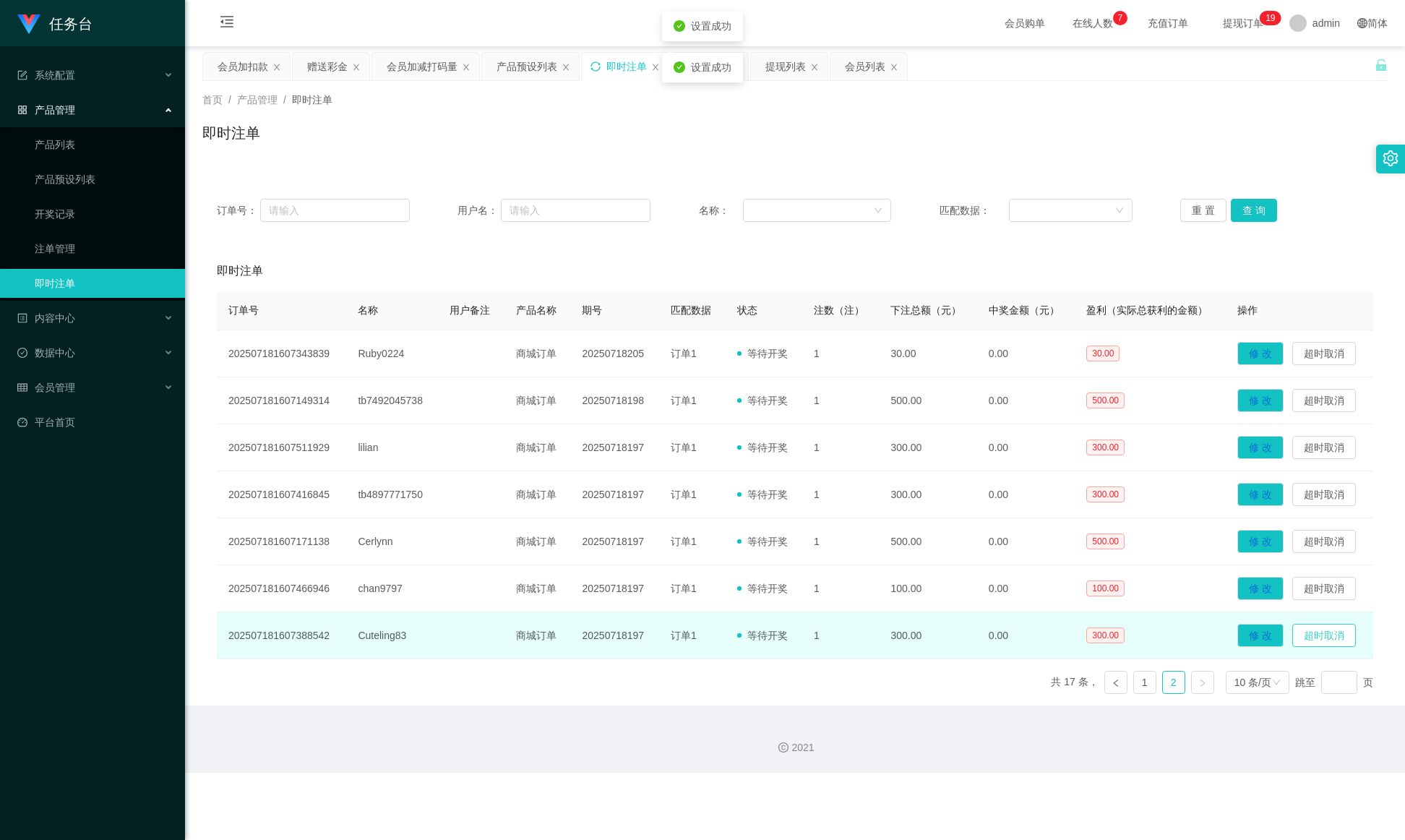
click at [936, 559] on button "超时取消" at bounding box center [1324, 636] width 64 height 23
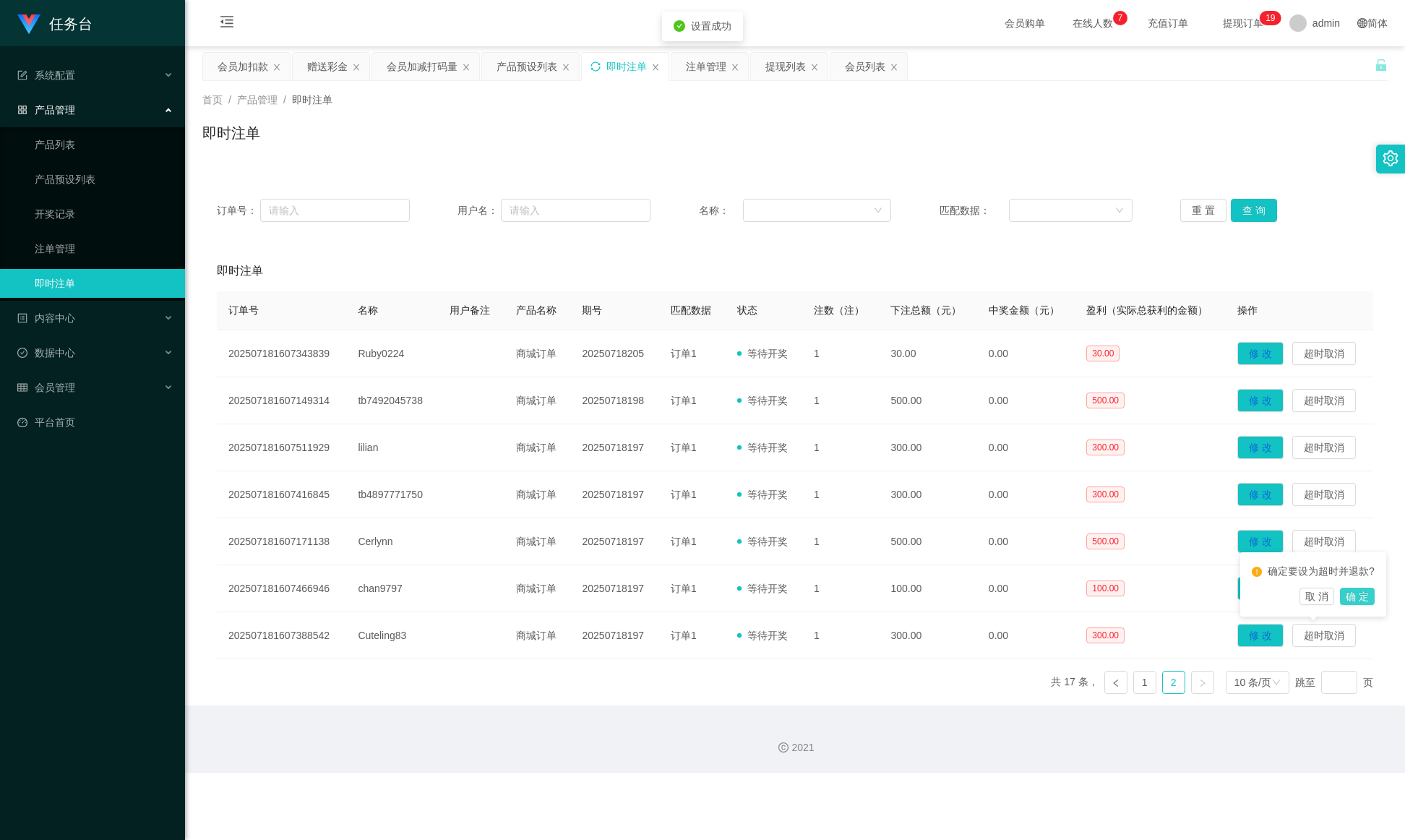
click at [936, 559] on button "确 定" at bounding box center [1358, 596] width 35 height 17
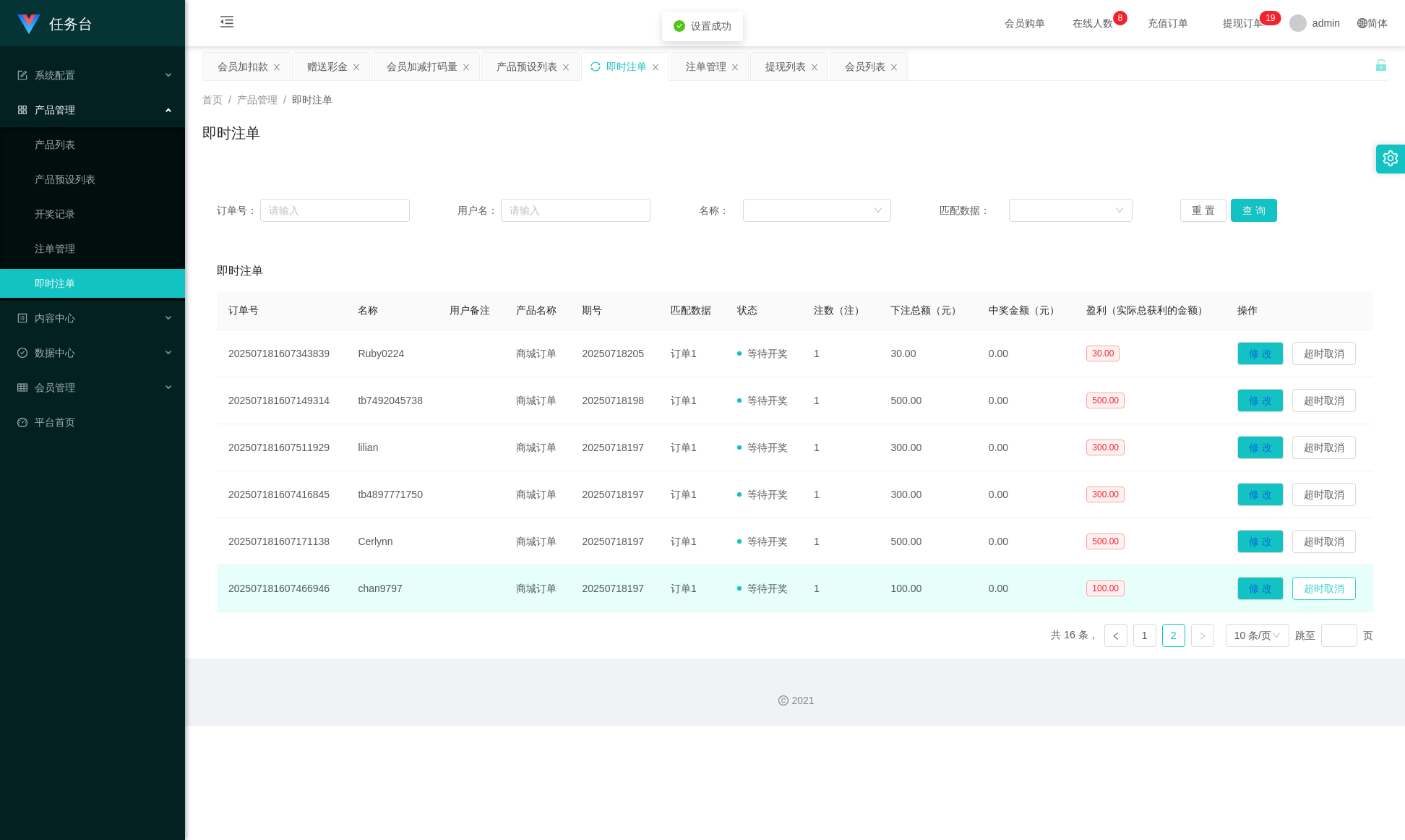
click at [936, 559] on button "超时取消" at bounding box center [1324, 588] width 64 height 23
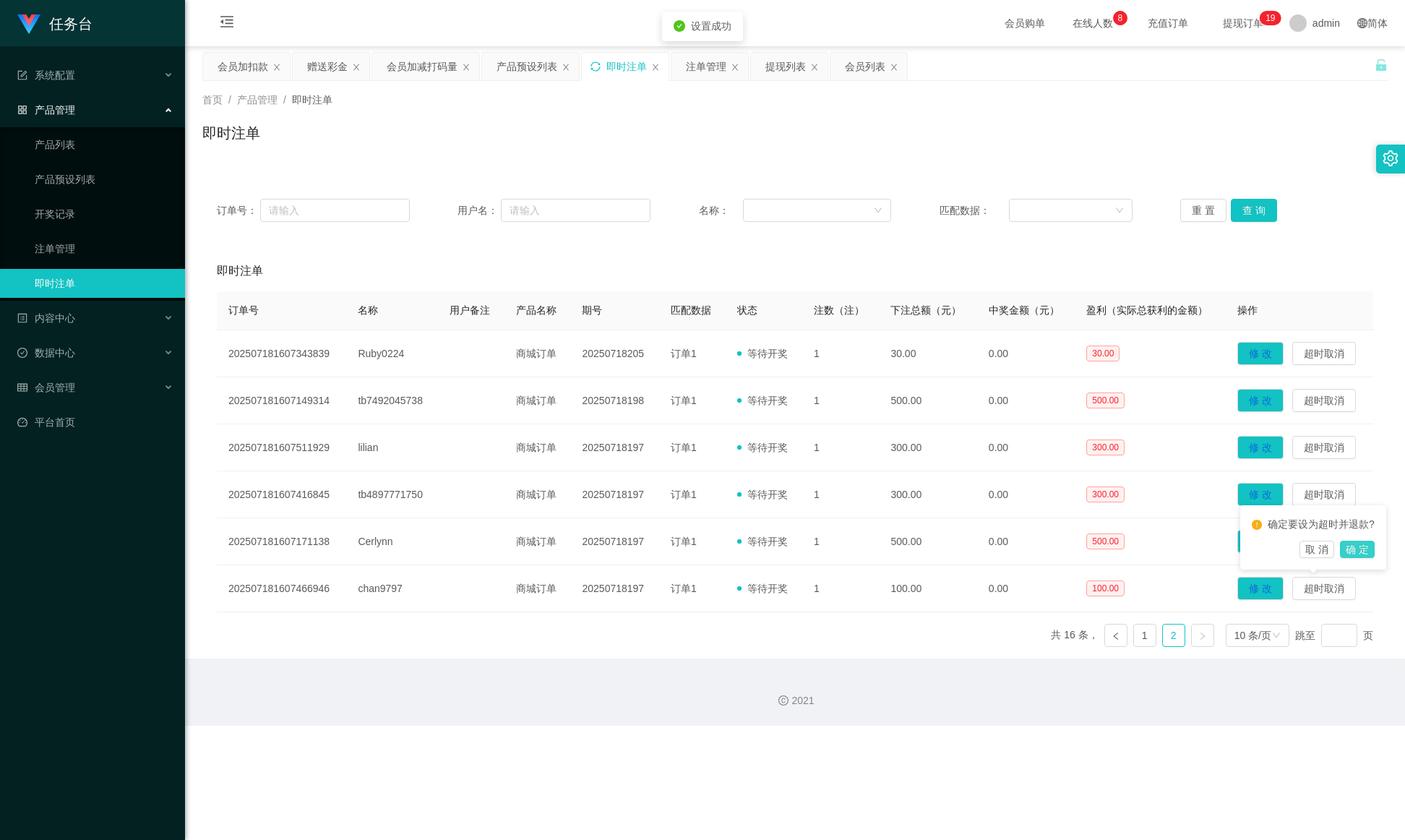
click at [936, 545] on button "确 定" at bounding box center [1358, 549] width 35 height 17
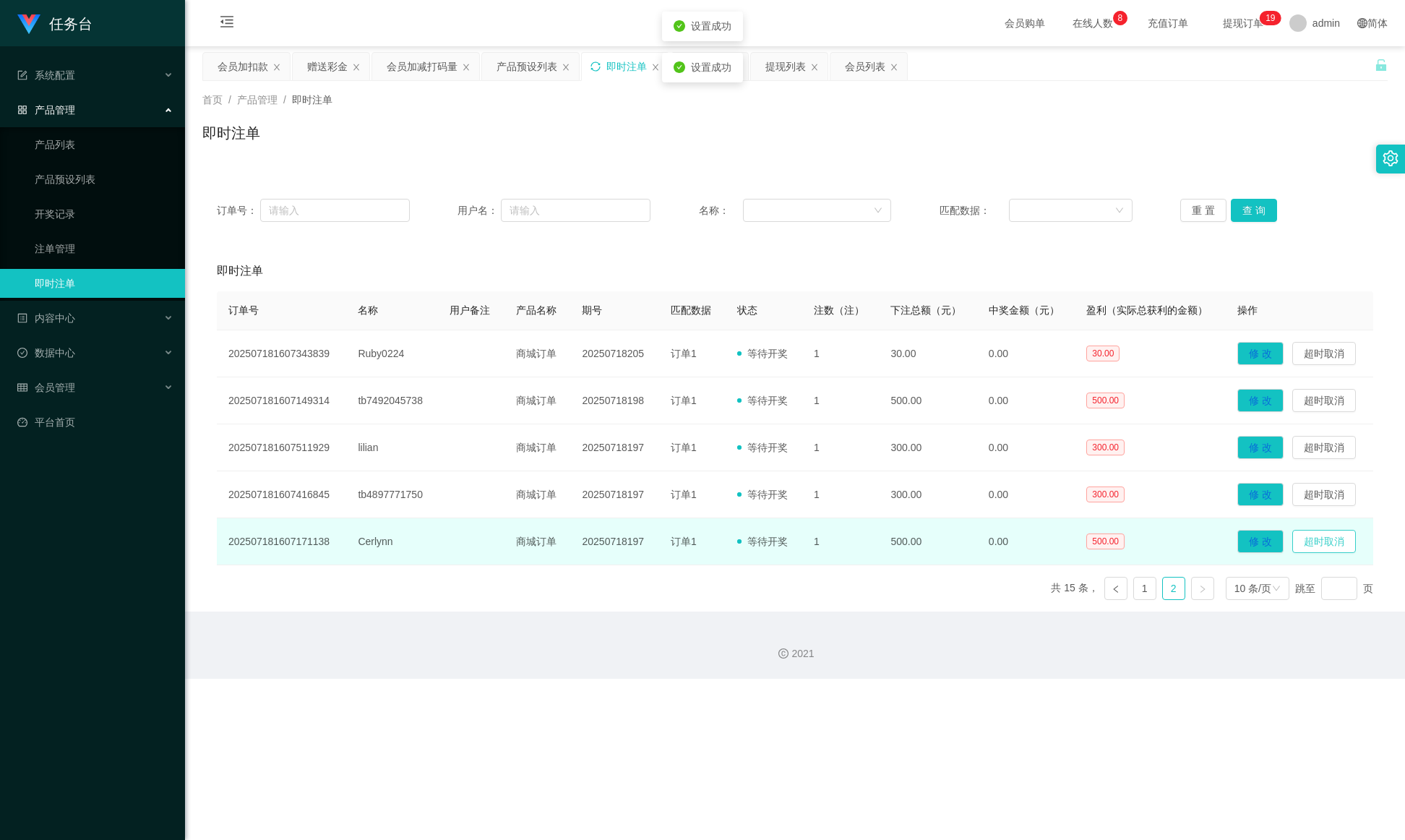
click at [936, 547] on button "超时取消" at bounding box center [1324, 542] width 64 height 23
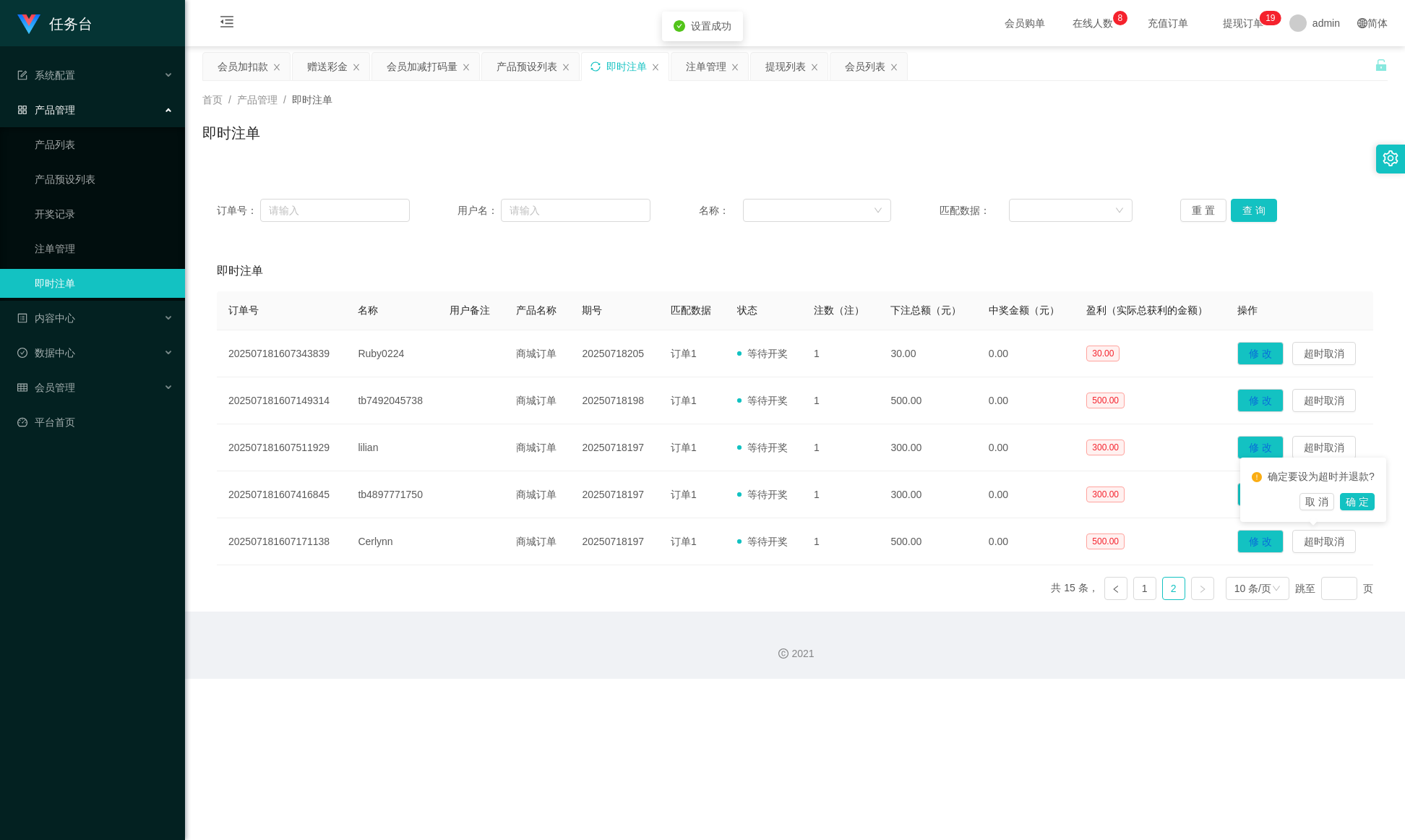
click at [936, 510] on div "确定要设为超时并退款? 取 消 确 定" at bounding box center [1314, 489] width 146 height 64
click at [936, 502] on button "确 定" at bounding box center [1358, 501] width 35 height 17
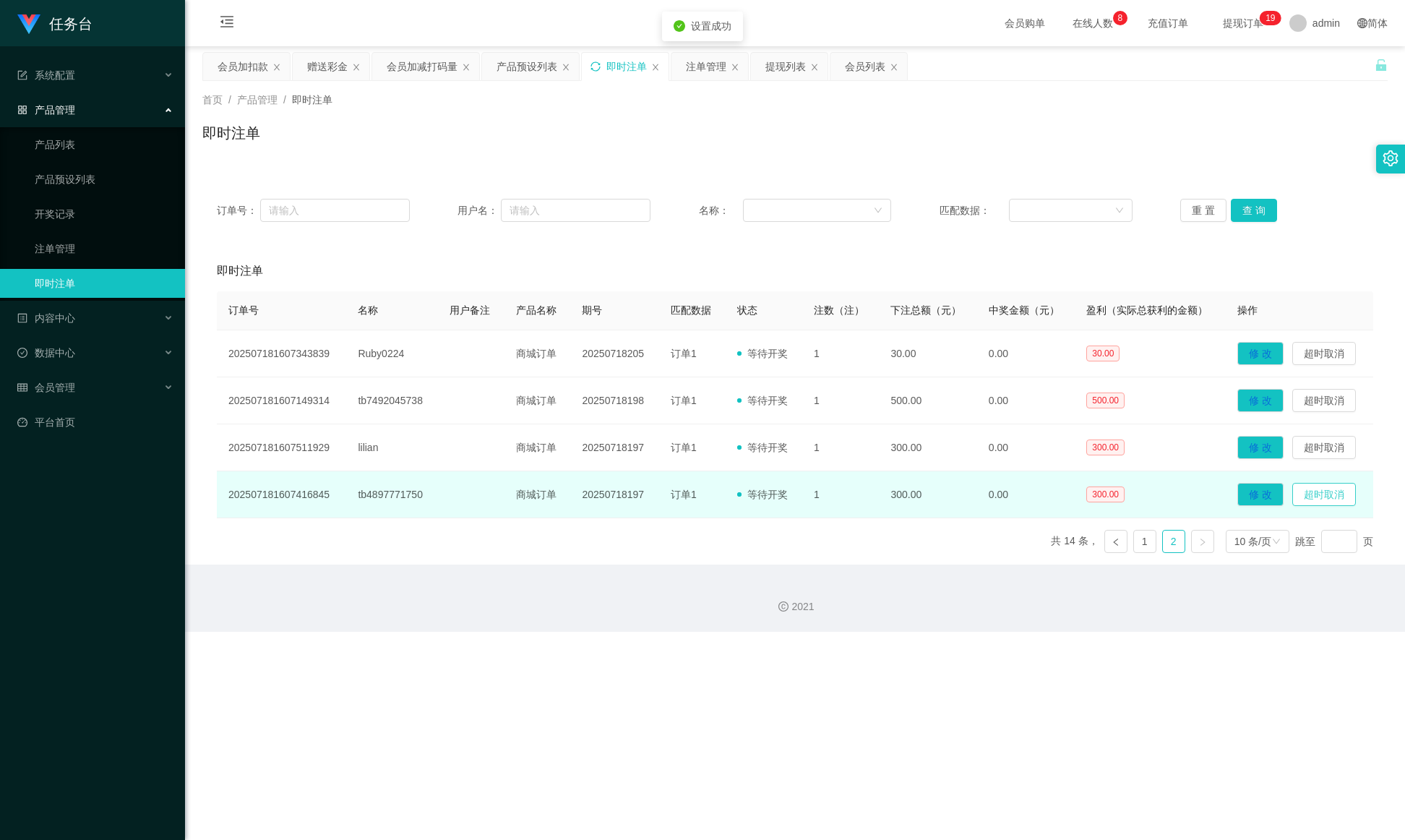
click at [936, 490] on button "超时取消" at bounding box center [1324, 494] width 64 height 23
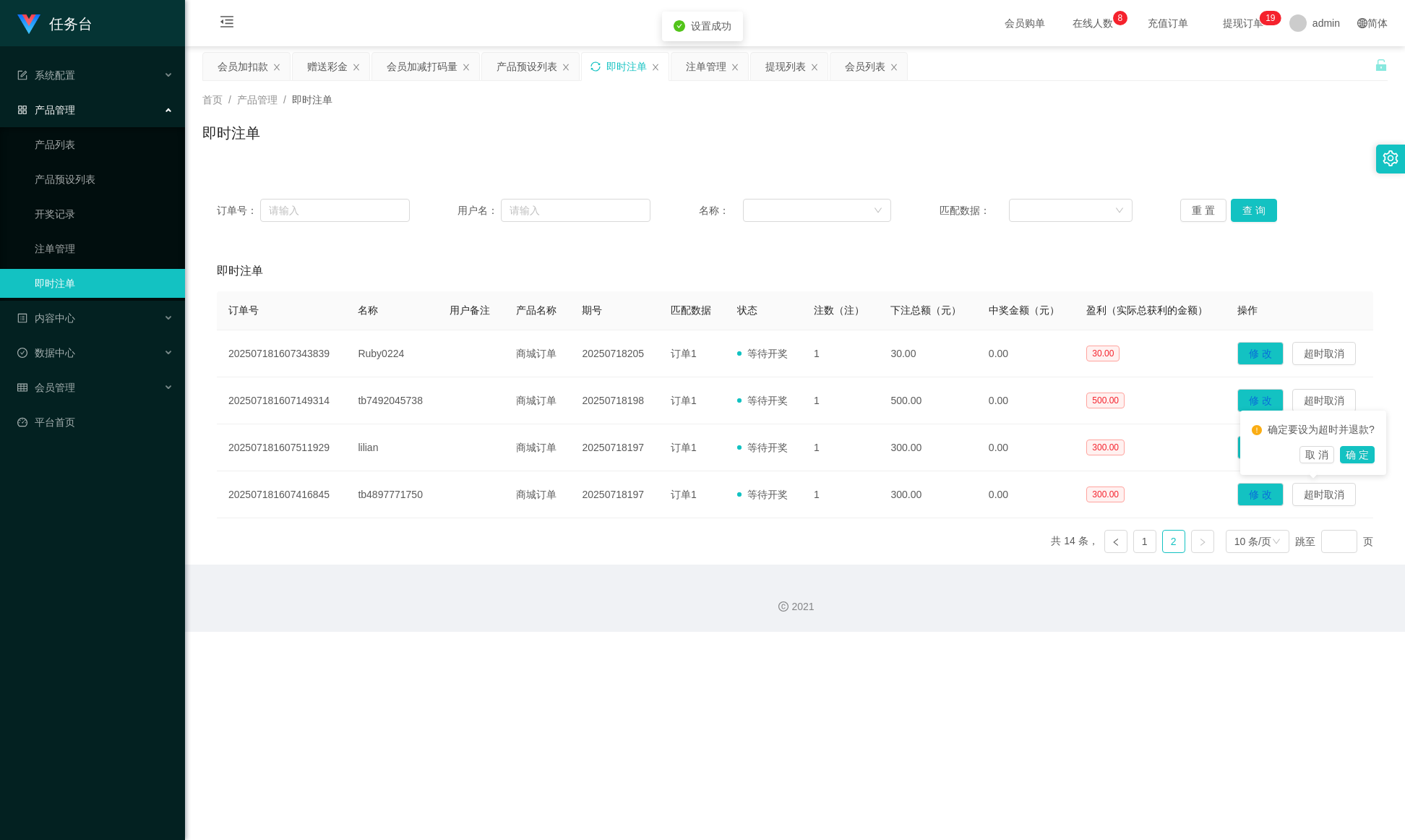
click at [936, 474] on div "确定要设为超时并退款? 取 消 确 定" at bounding box center [1314, 442] width 146 height 64
click at [936, 464] on div "确定要设为超时并退款? 取 消 确 定" at bounding box center [1314, 442] width 146 height 64
click at [936, 460] on button "确 定" at bounding box center [1358, 454] width 35 height 17
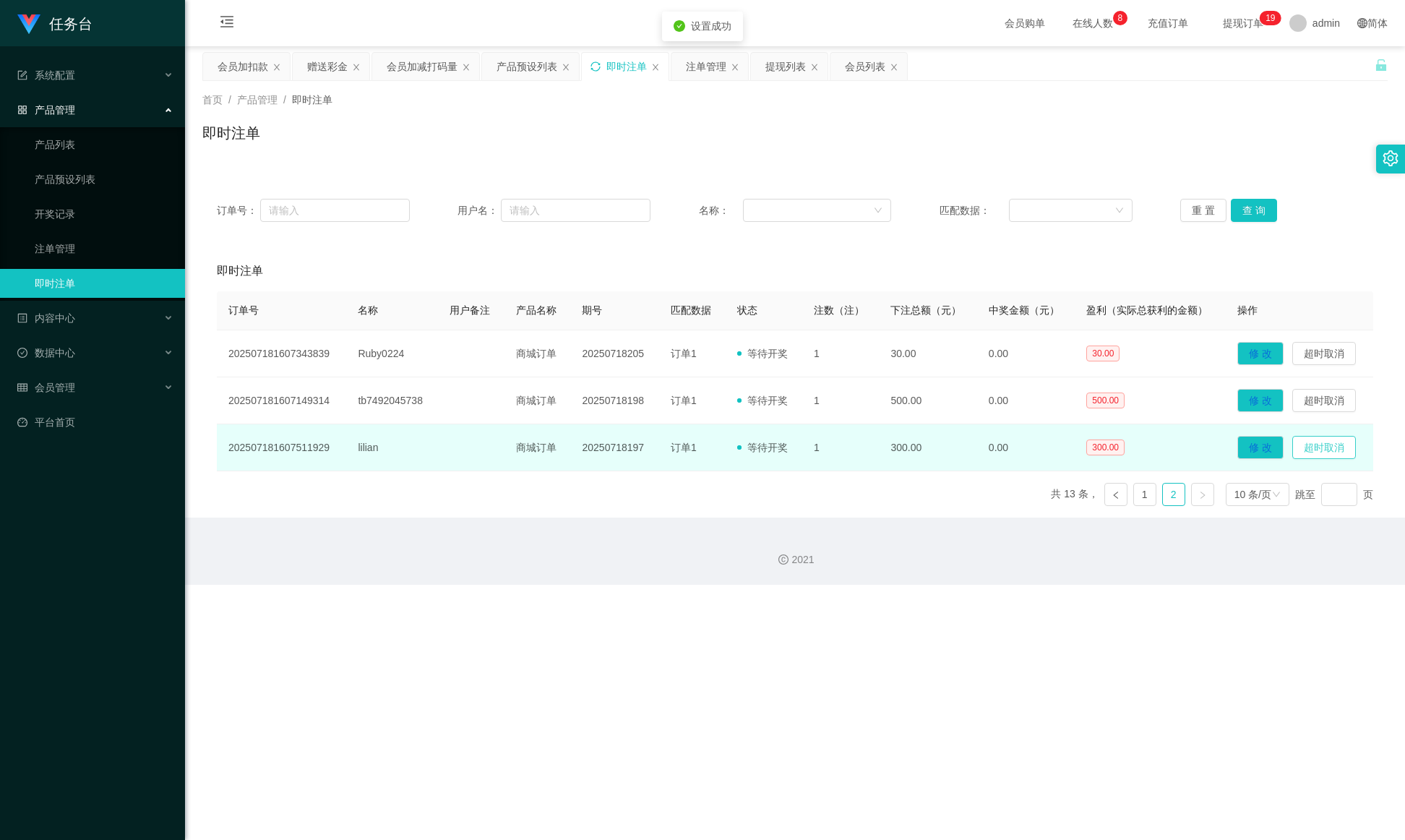
click at [936, 443] on button "超时取消" at bounding box center [1324, 448] width 64 height 23
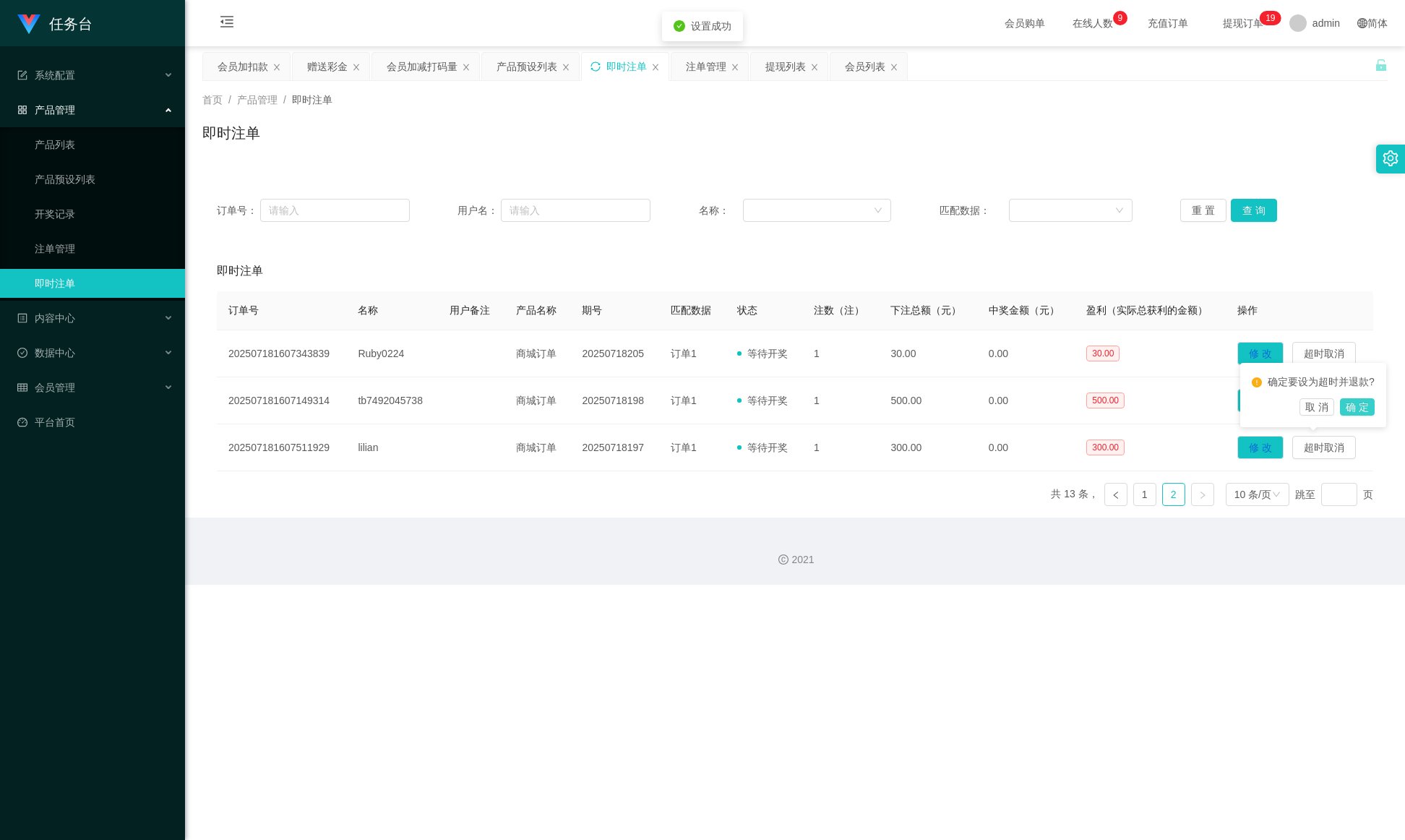
click at [936, 410] on button "确 定" at bounding box center [1358, 406] width 35 height 17
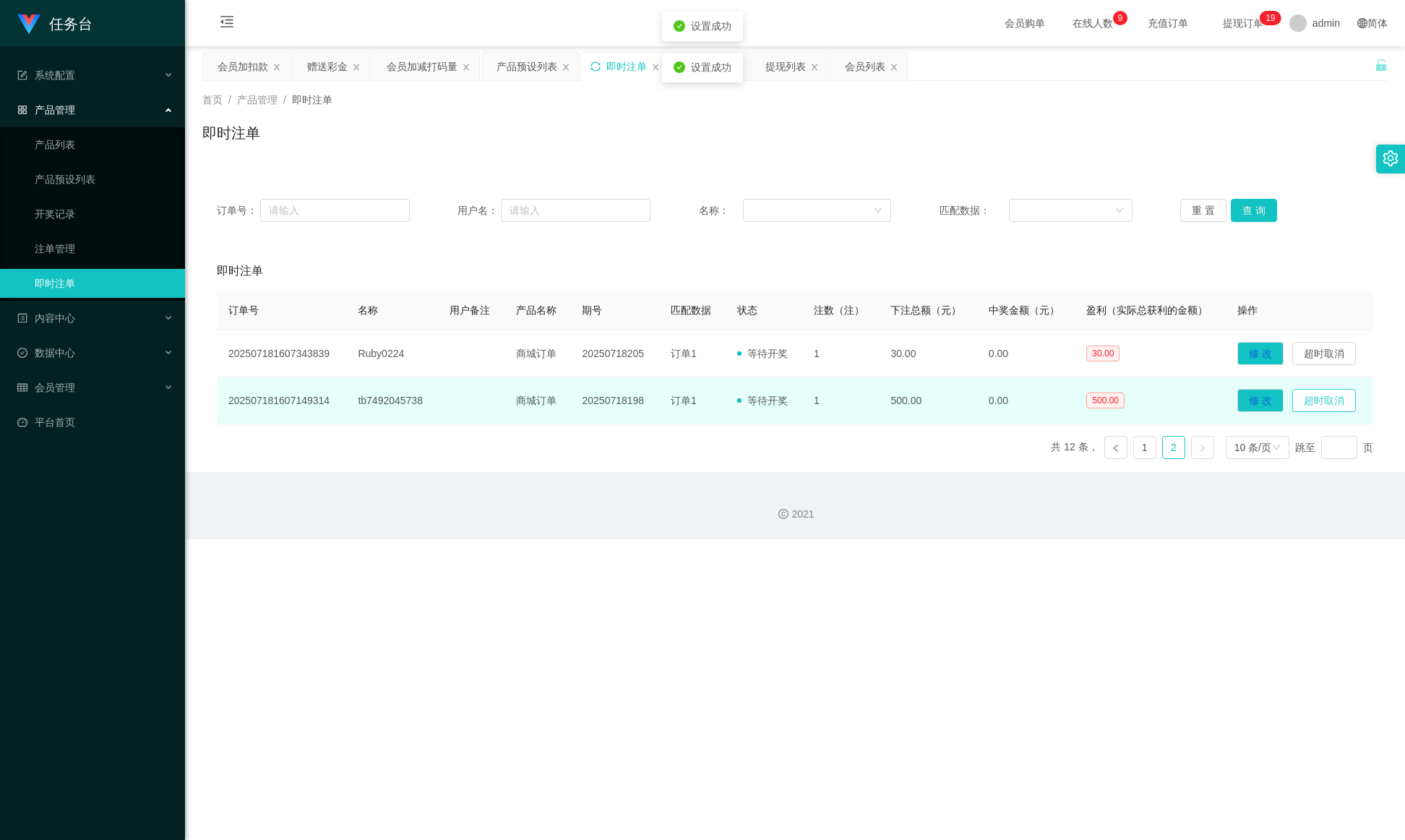
click at [936, 410] on button "超时取消" at bounding box center [1324, 400] width 64 height 23
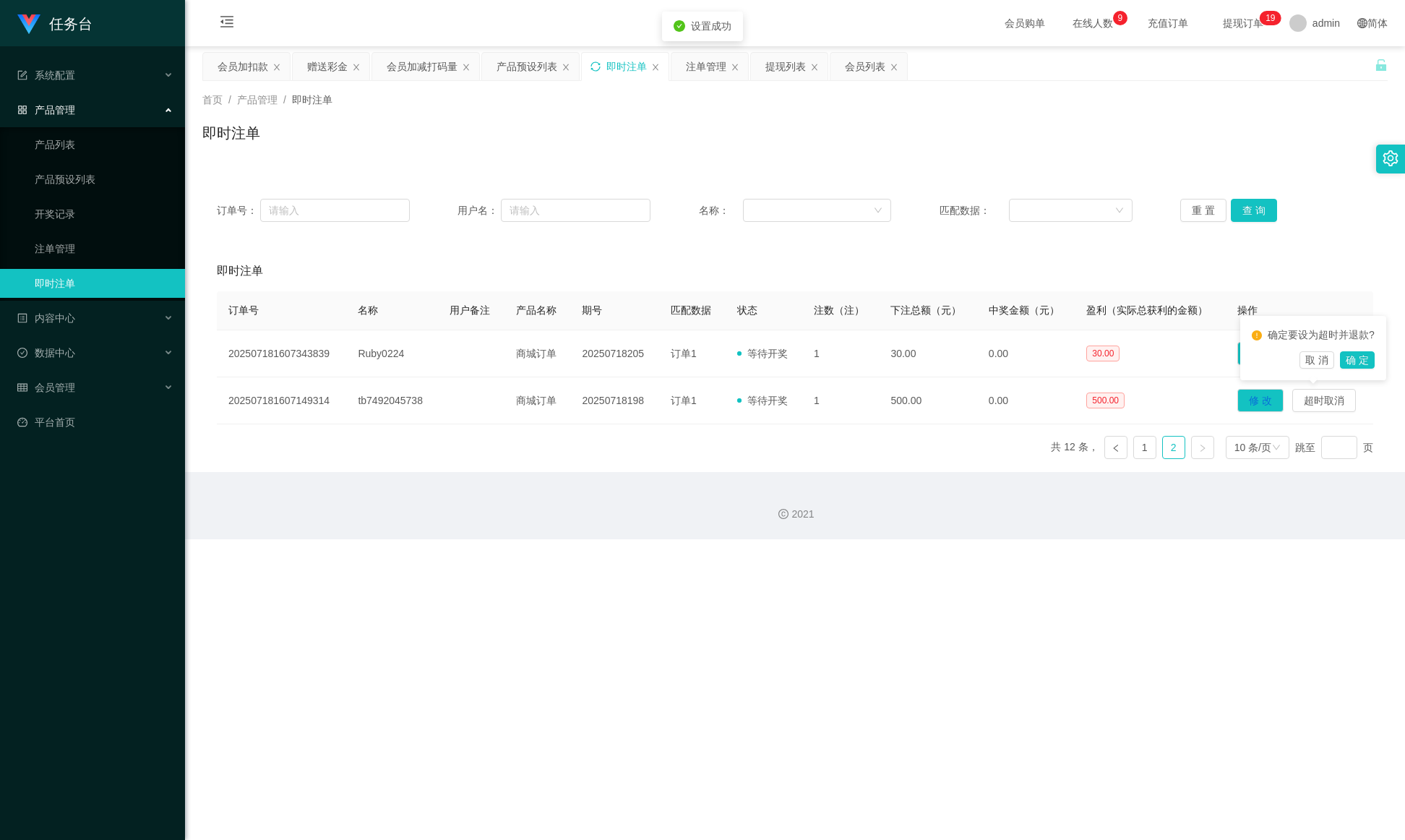
click at [936, 374] on div "确定要设为超时并退款? 取 消 确 定" at bounding box center [1314, 347] width 146 height 64
click at [936, 365] on button "确 定" at bounding box center [1358, 360] width 35 height 17
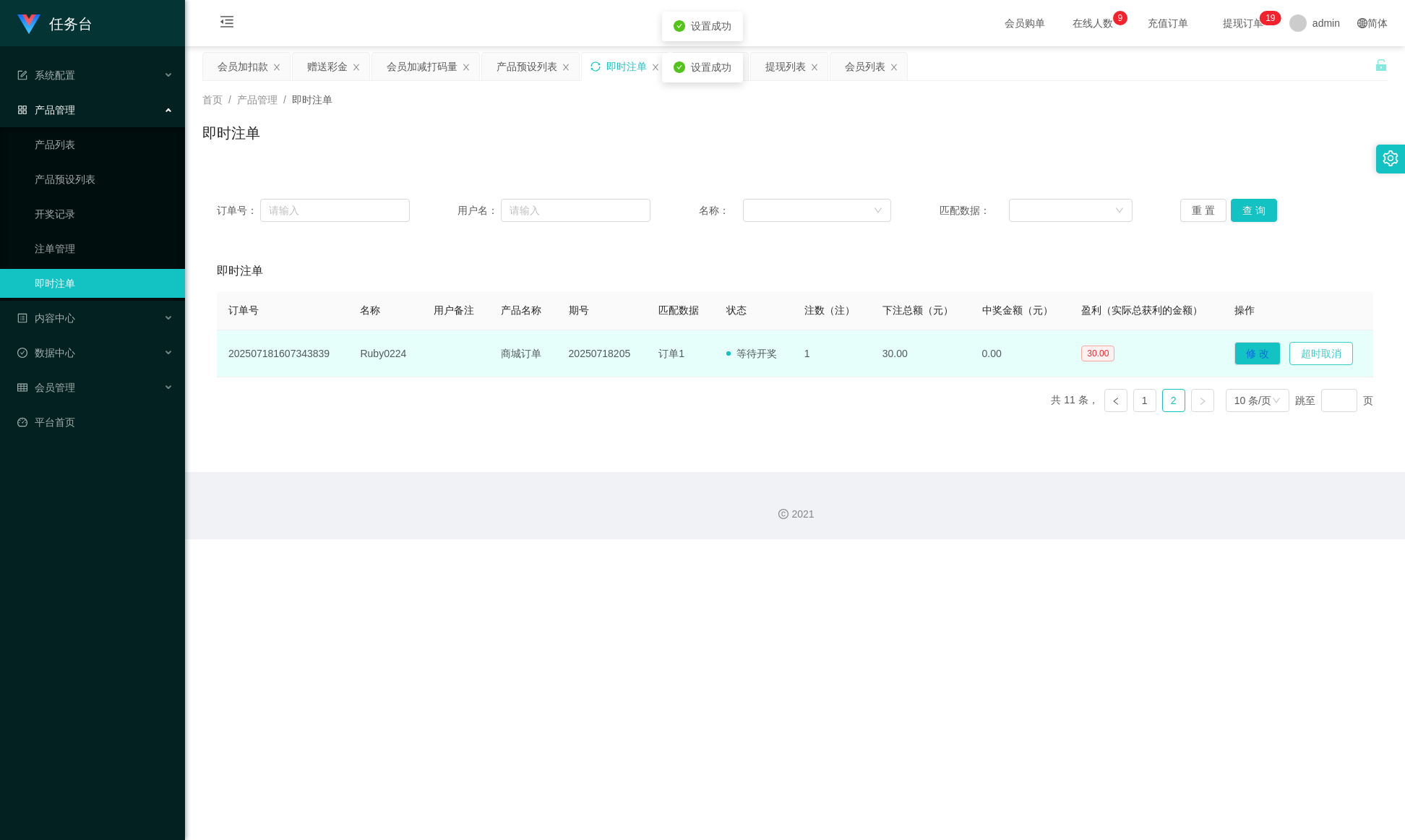
click at [936, 353] on button "超时取消" at bounding box center [1321, 354] width 64 height 23
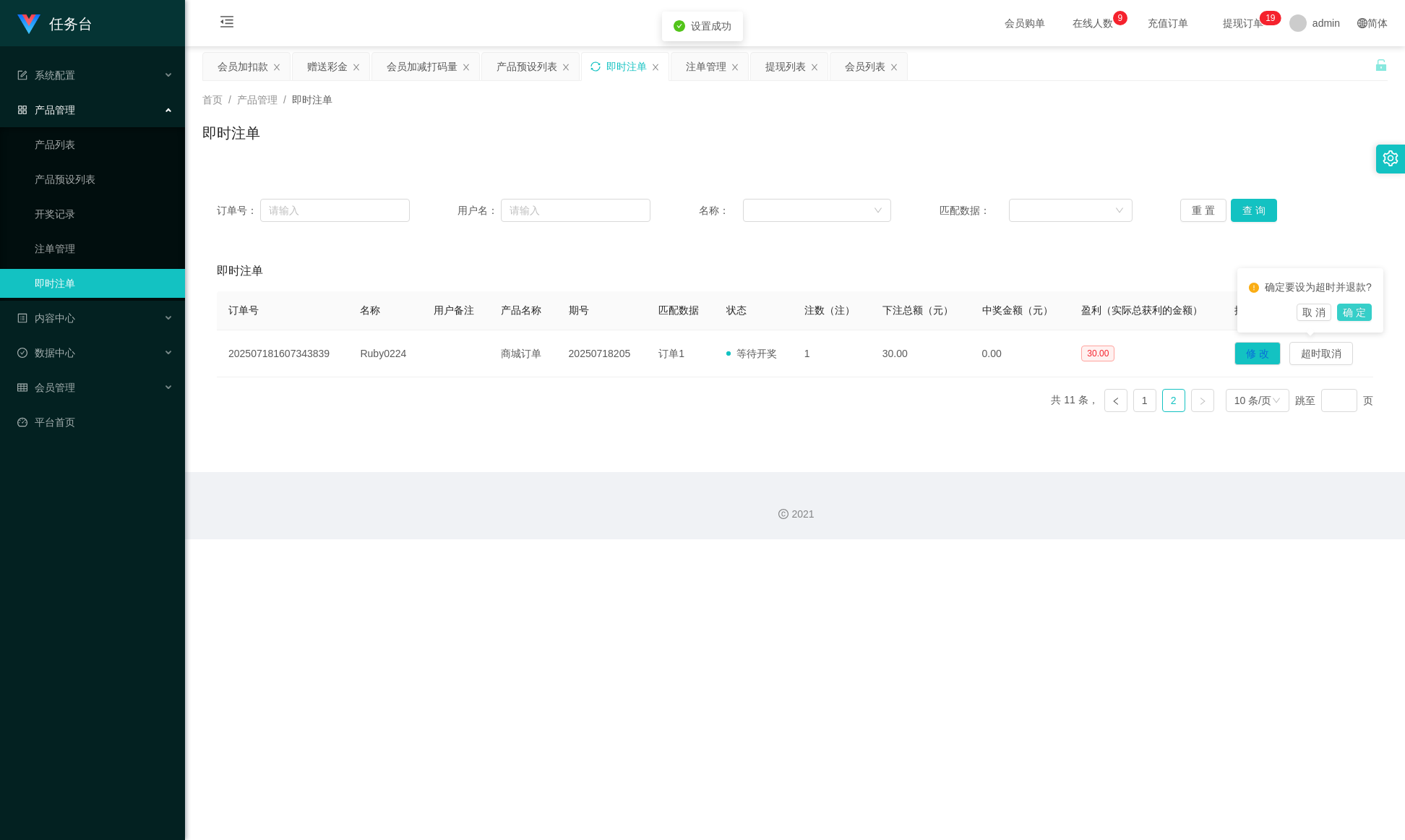
click at [936, 308] on button "确 定" at bounding box center [1354, 312] width 35 height 17
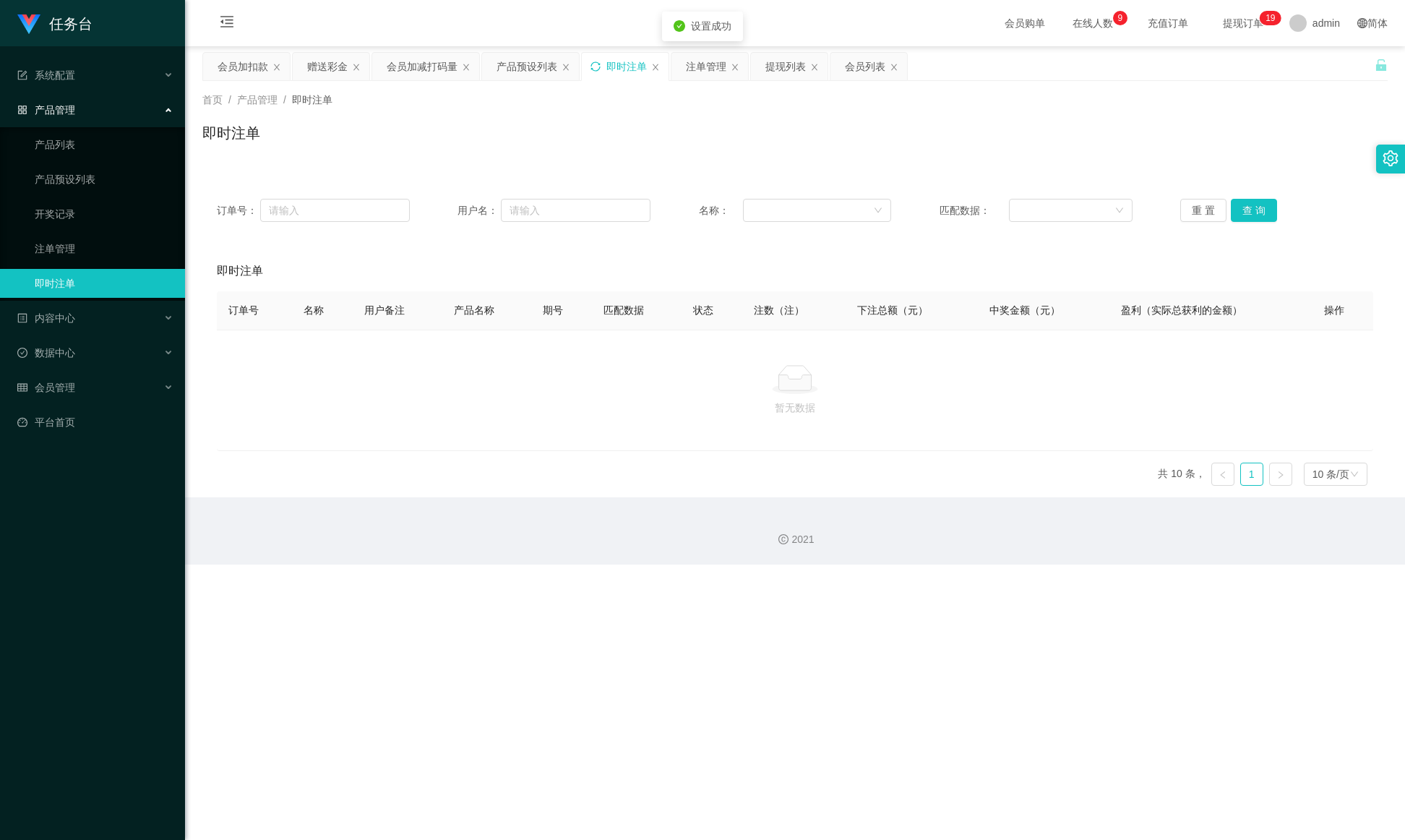
click at [605, 64] on div "即时注单" at bounding box center [625, 66] width 86 height 27
click at [605, 67] on div "即时注单" at bounding box center [625, 66] width 86 height 27
click at [601, 67] on icon "图标: sync" at bounding box center [596, 66] width 10 height 10
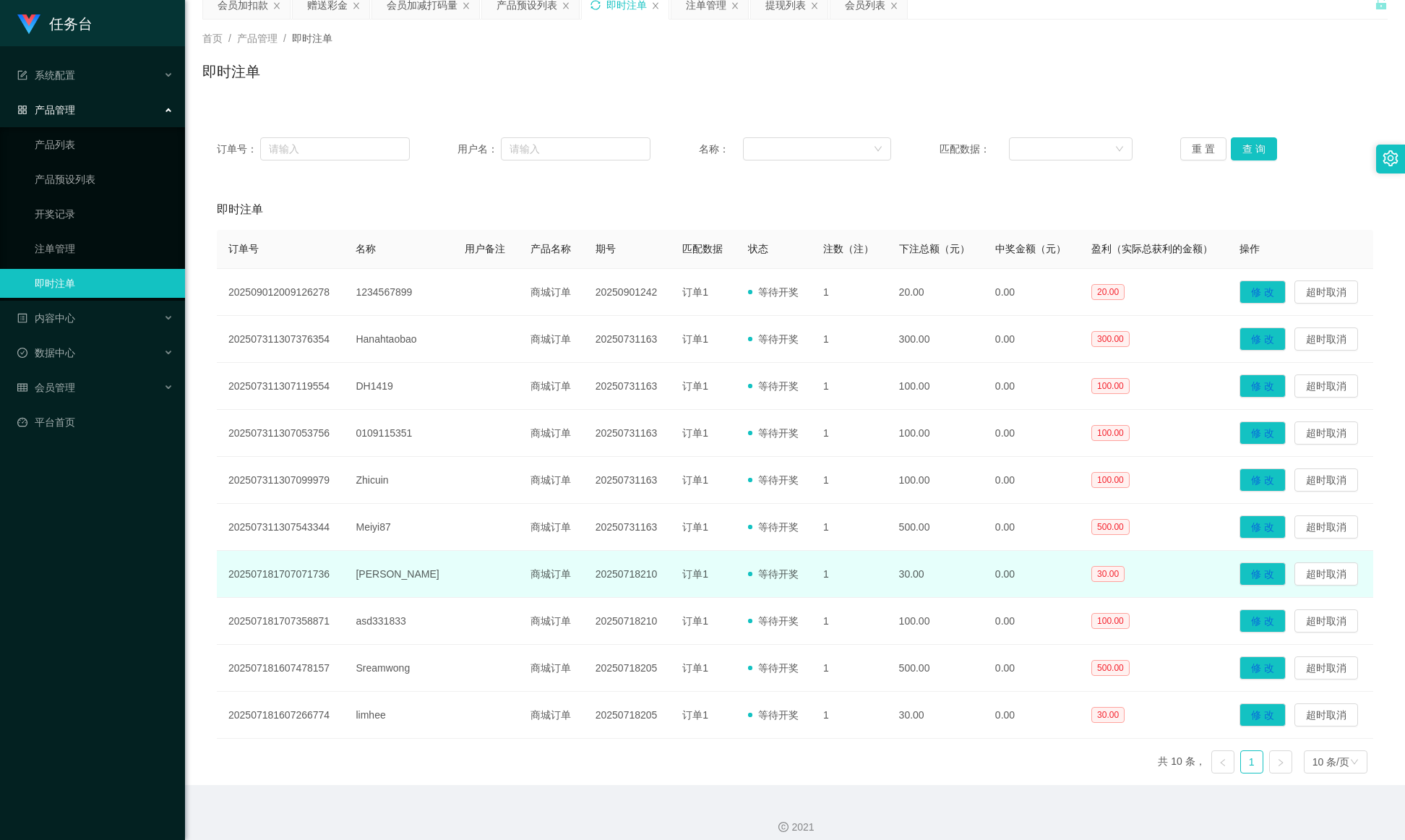
scroll to position [76, 0]
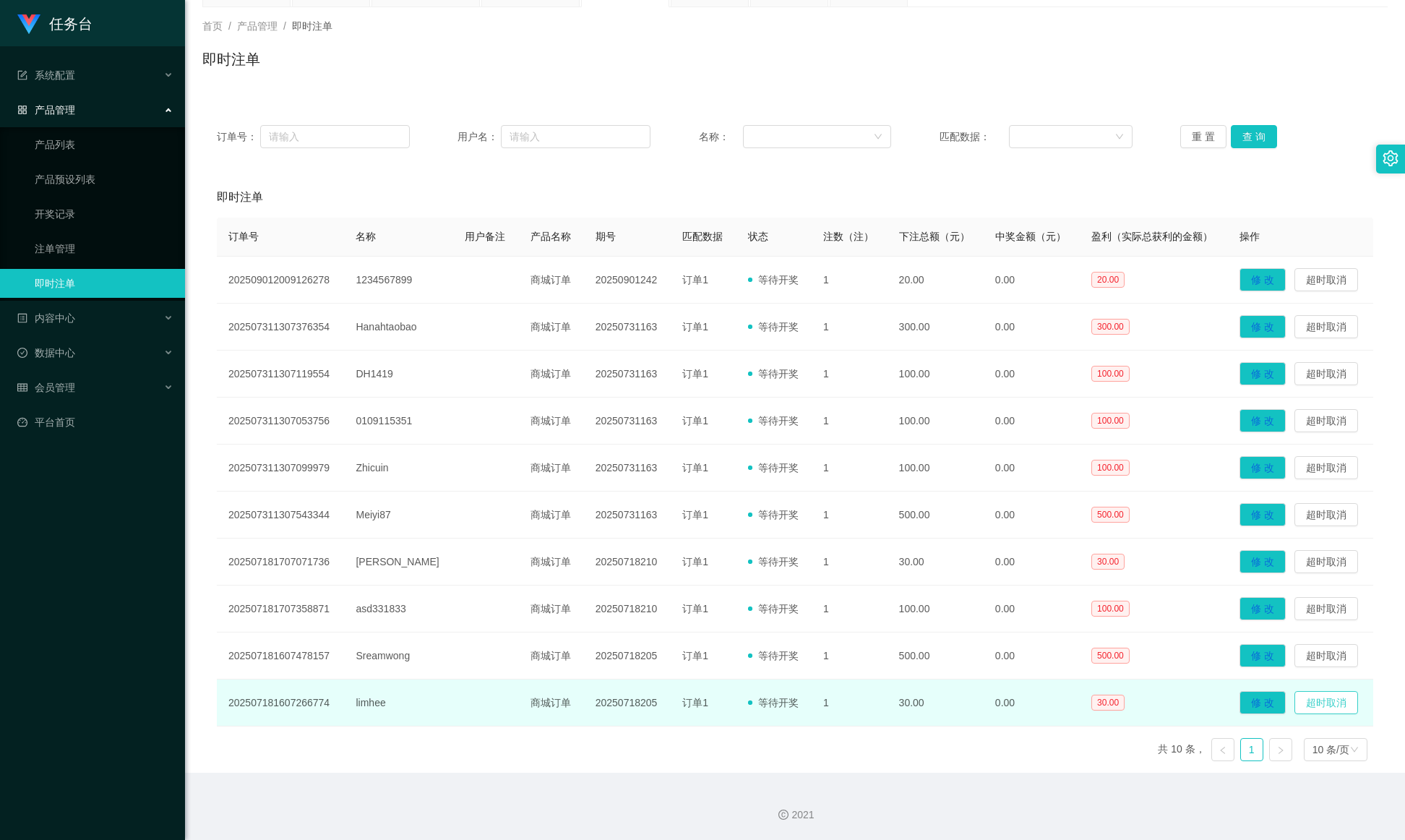
click at [936, 559] on button "超时取消" at bounding box center [1326, 703] width 64 height 23
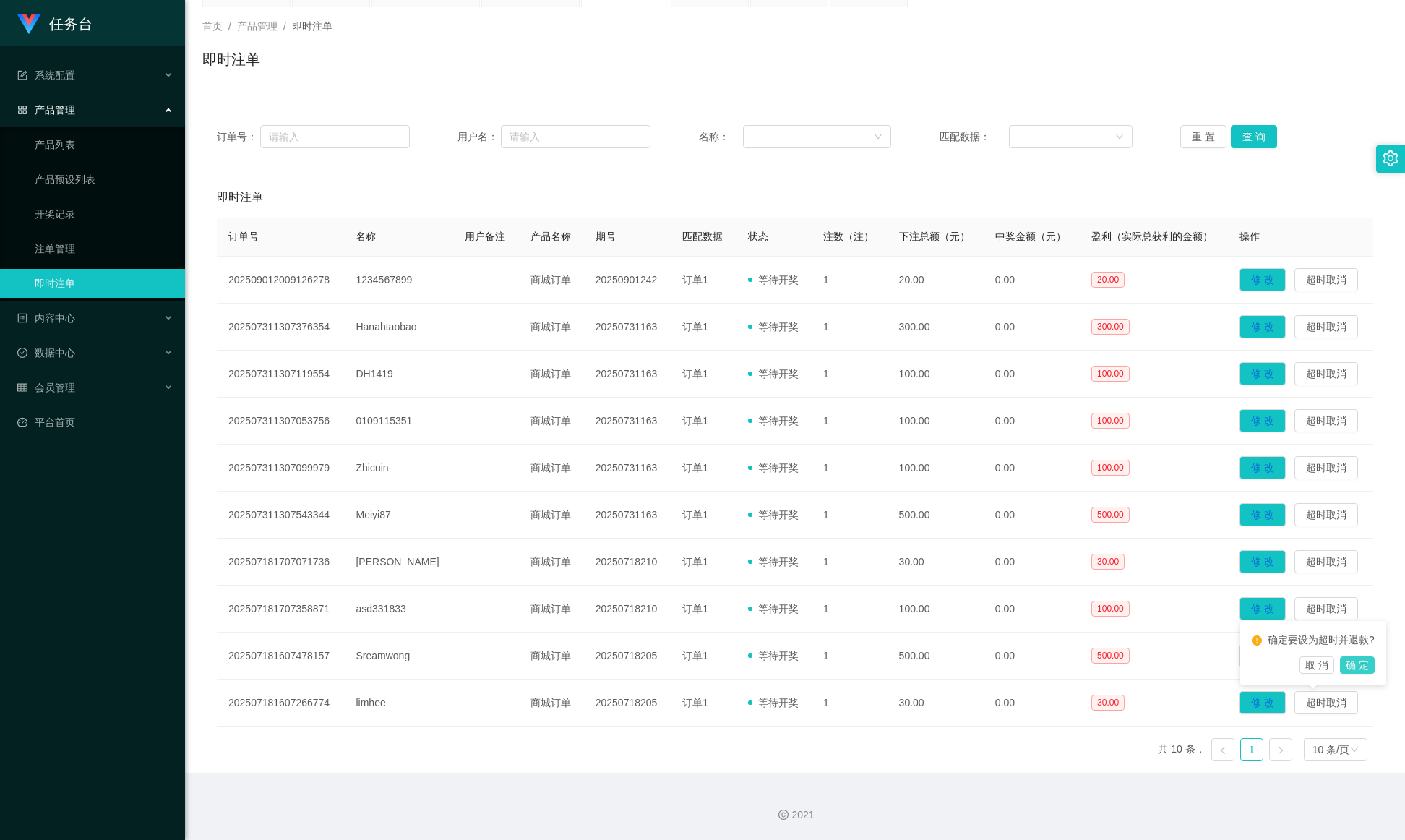
click at [936, 559] on button "确 定" at bounding box center [1358, 665] width 35 height 17
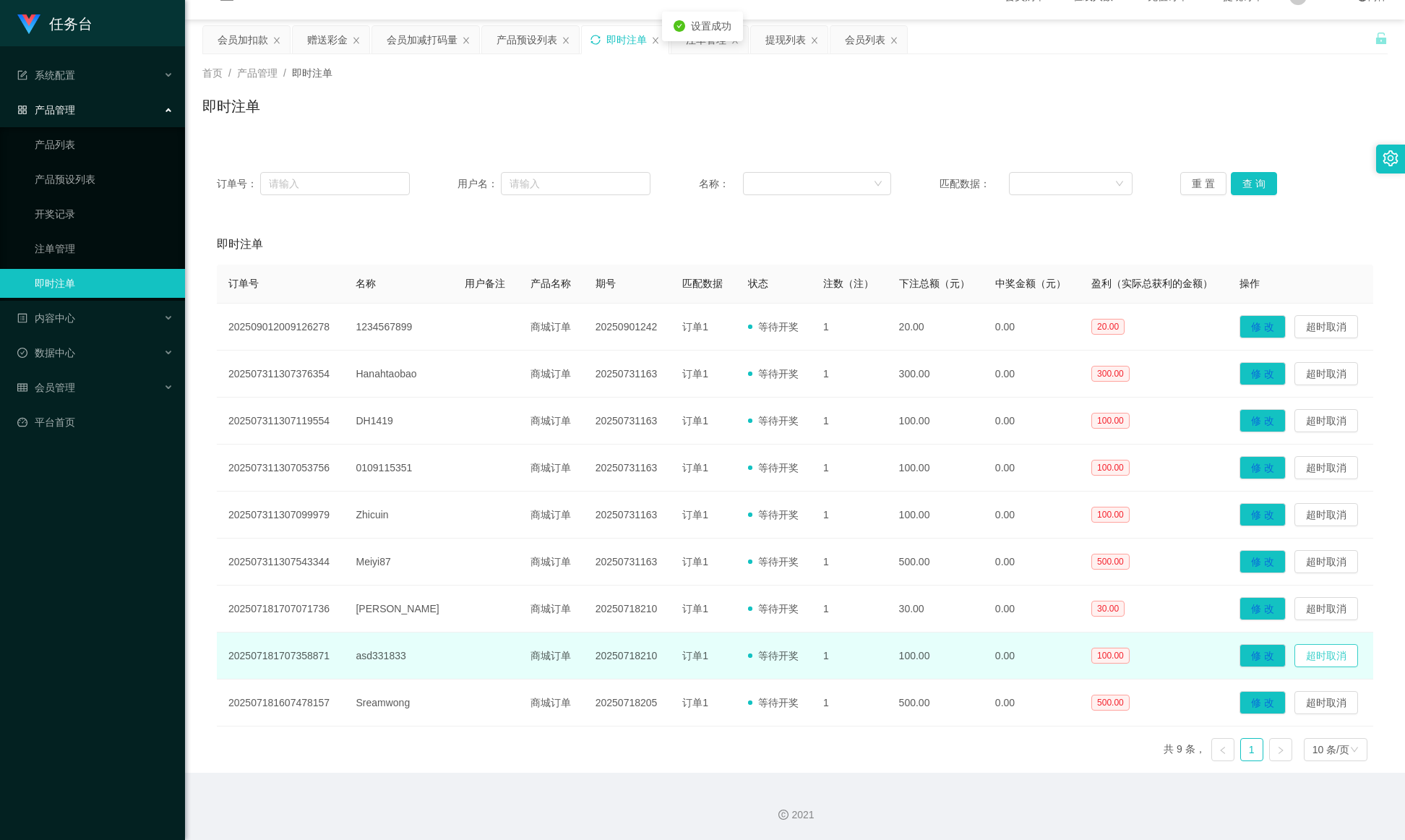
scroll to position [31, 0]
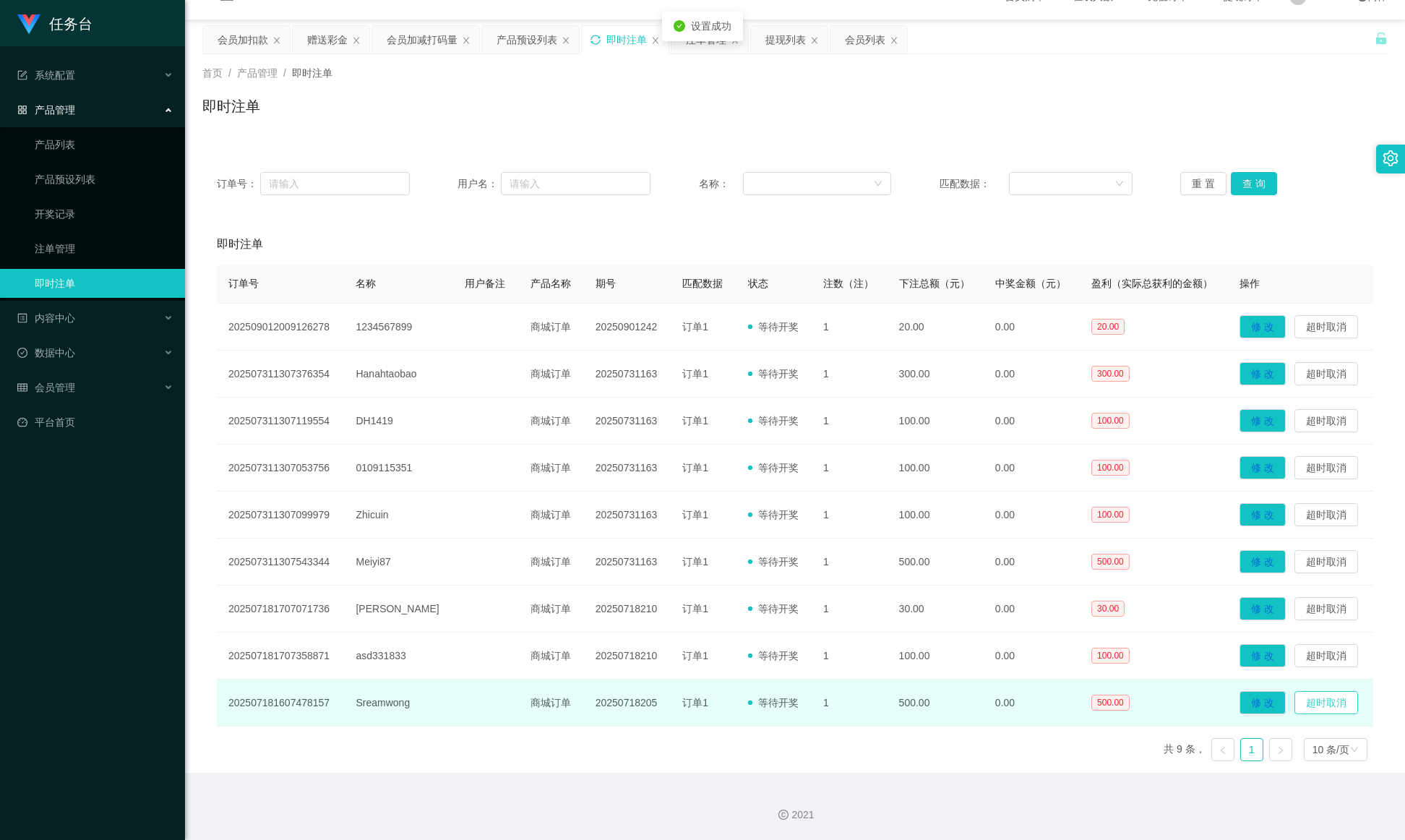
click at [936, 559] on button "超时取消" at bounding box center [1326, 703] width 64 height 23
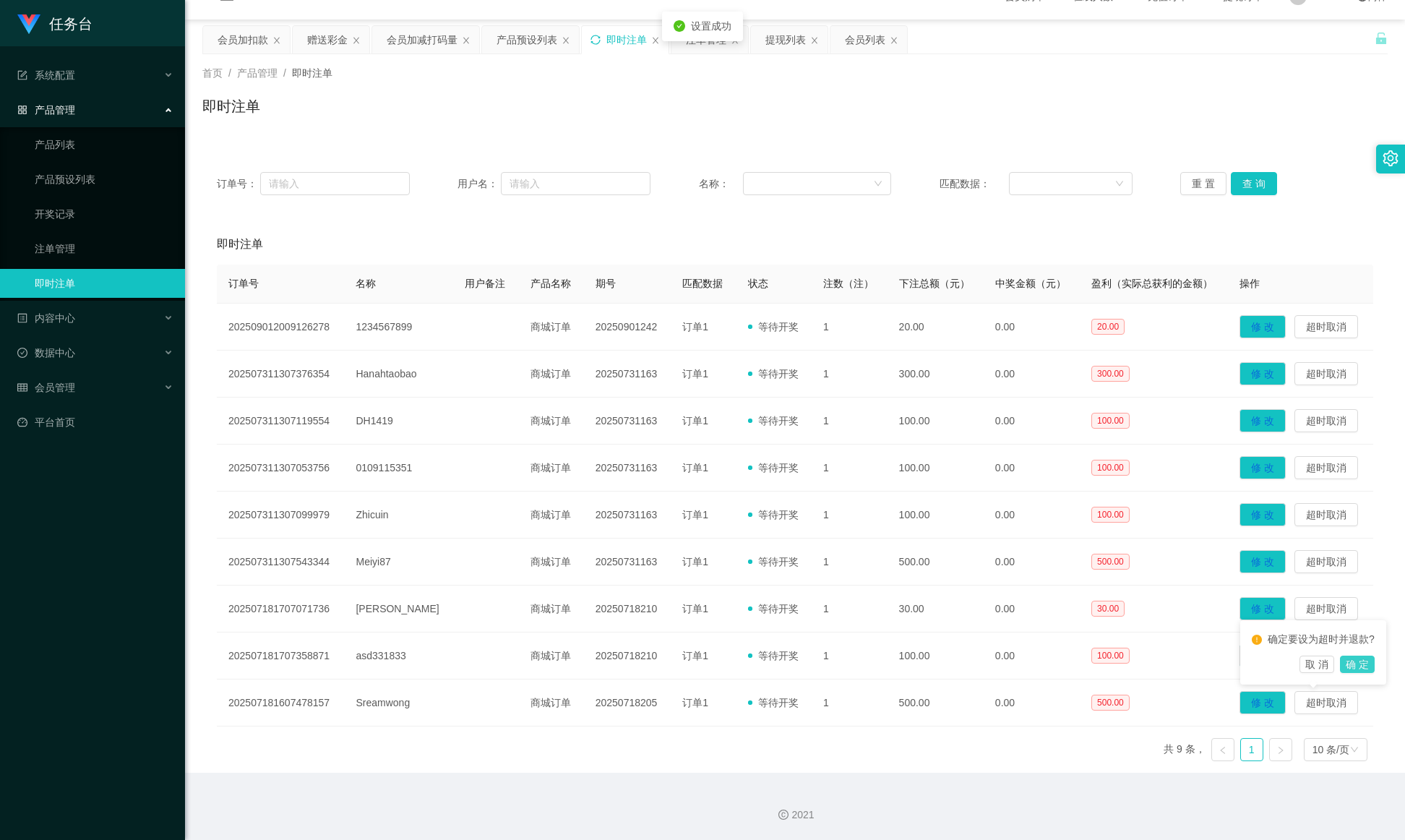
click at [936, 559] on button "确 定" at bounding box center [1358, 664] width 35 height 17
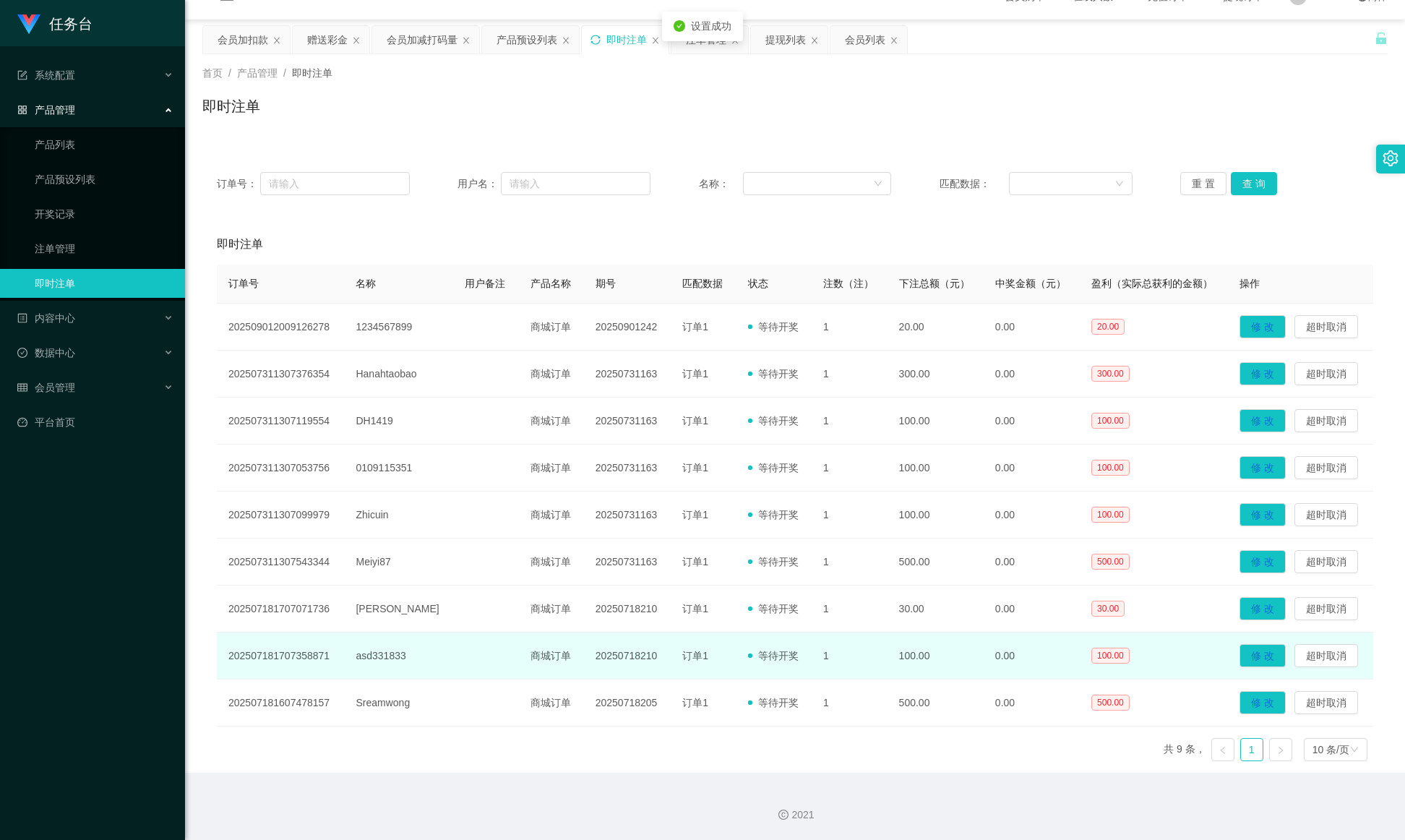
scroll to position [0, 0]
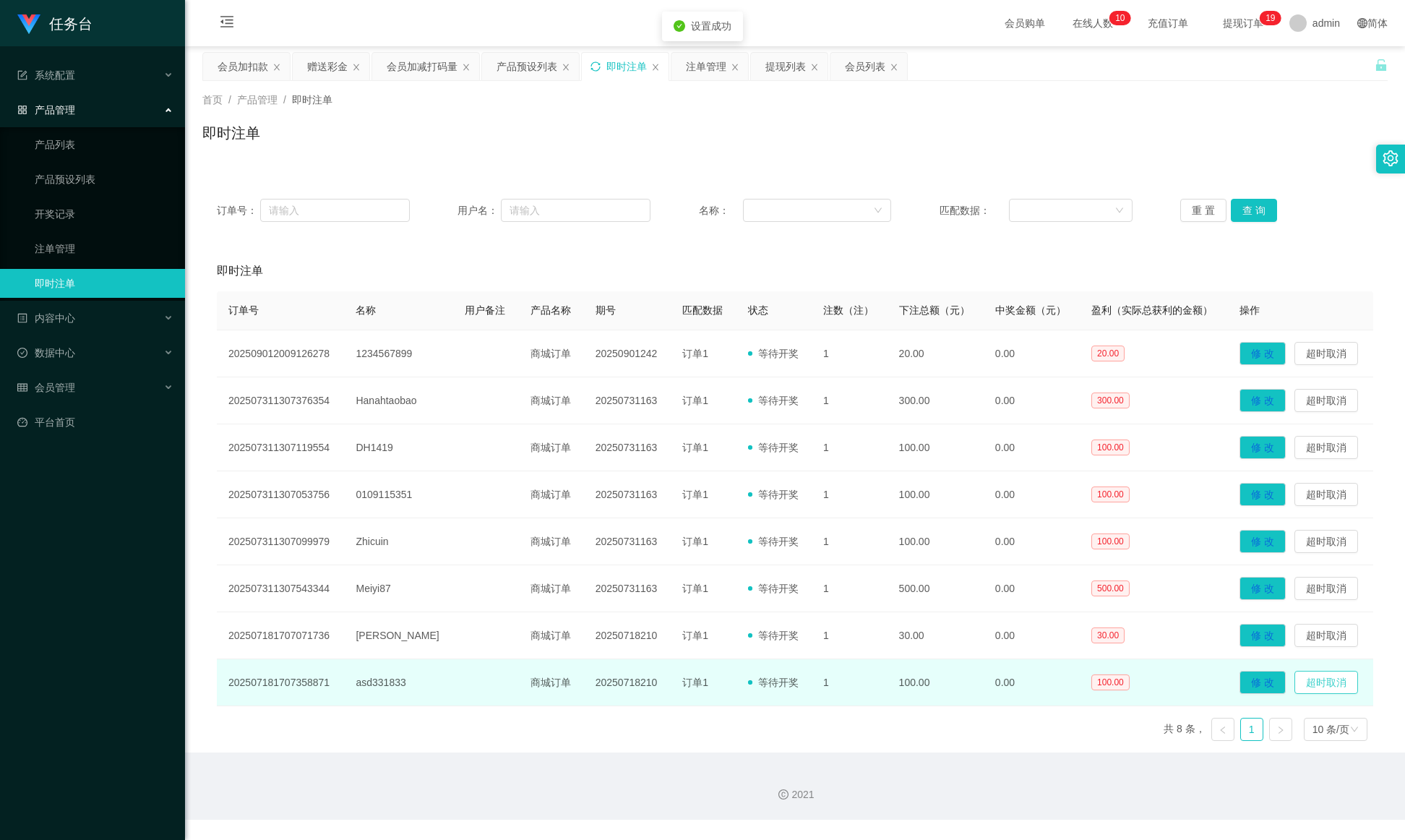
click at [936, 559] on button "超时取消" at bounding box center [1326, 682] width 64 height 23
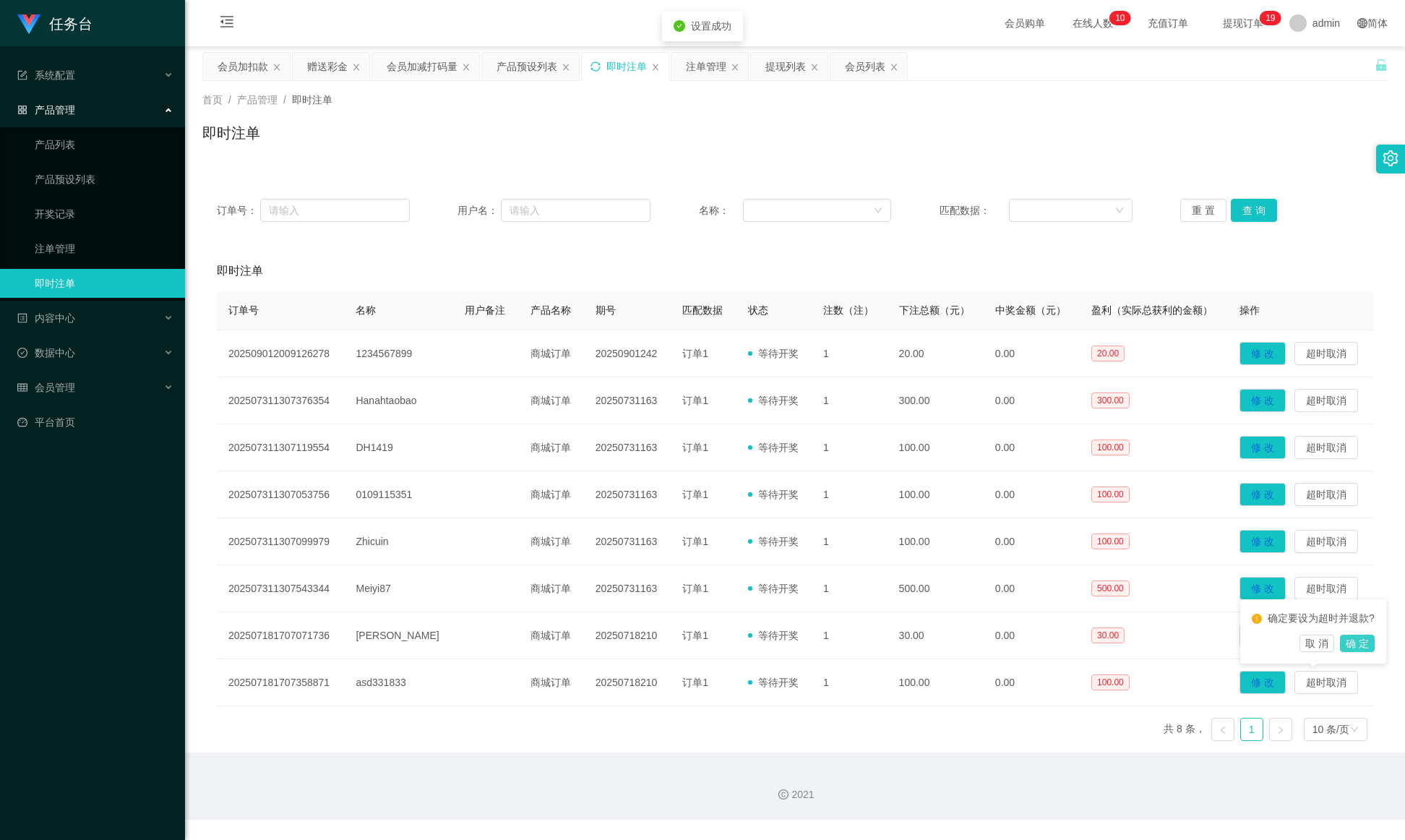
click at [936, 559] on button "确 定" at bounding box center [1358, 643] width 35 height 17
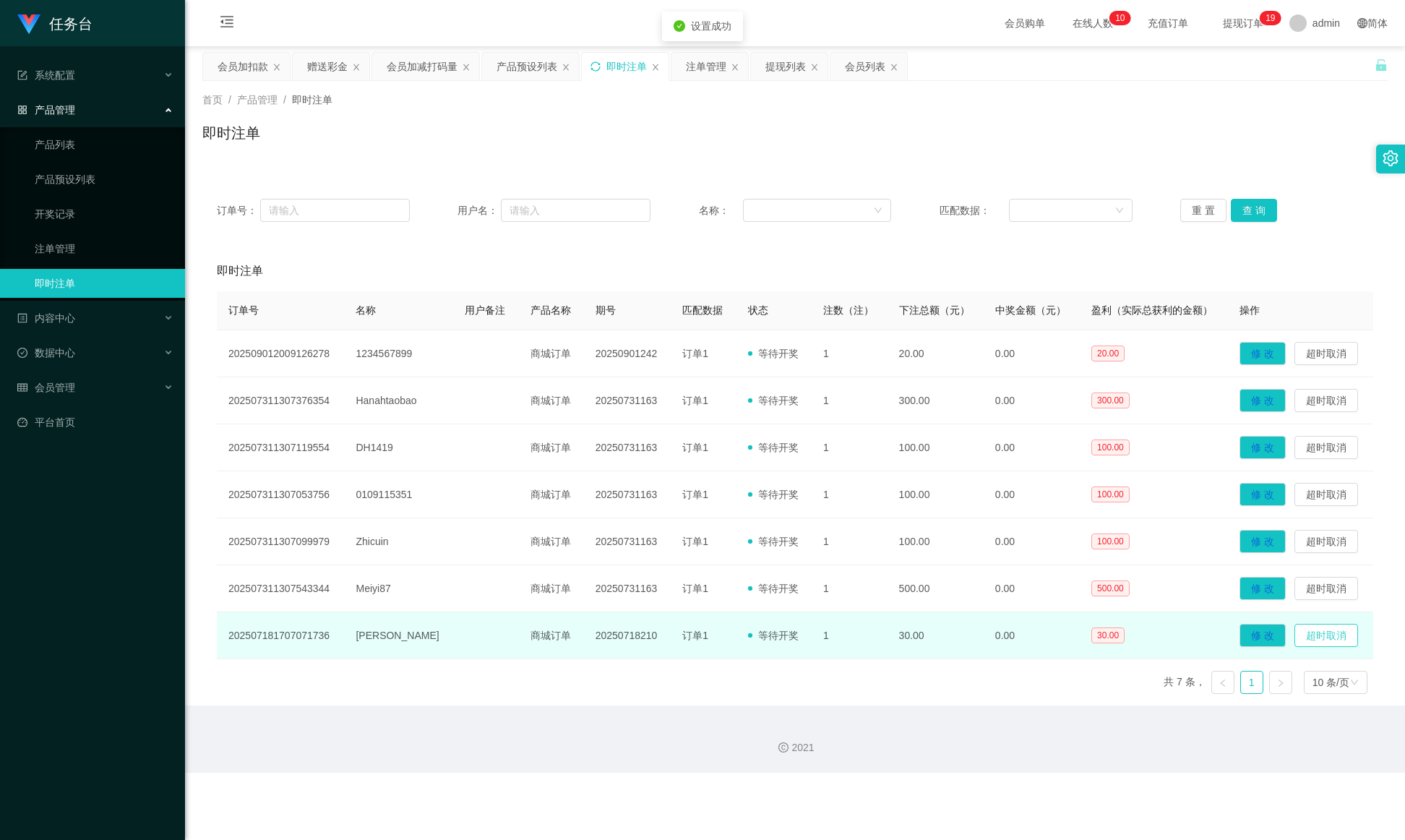
click at [936, 559] on button "超时取消" at bounding box center [1326, 636] width 64 height 23
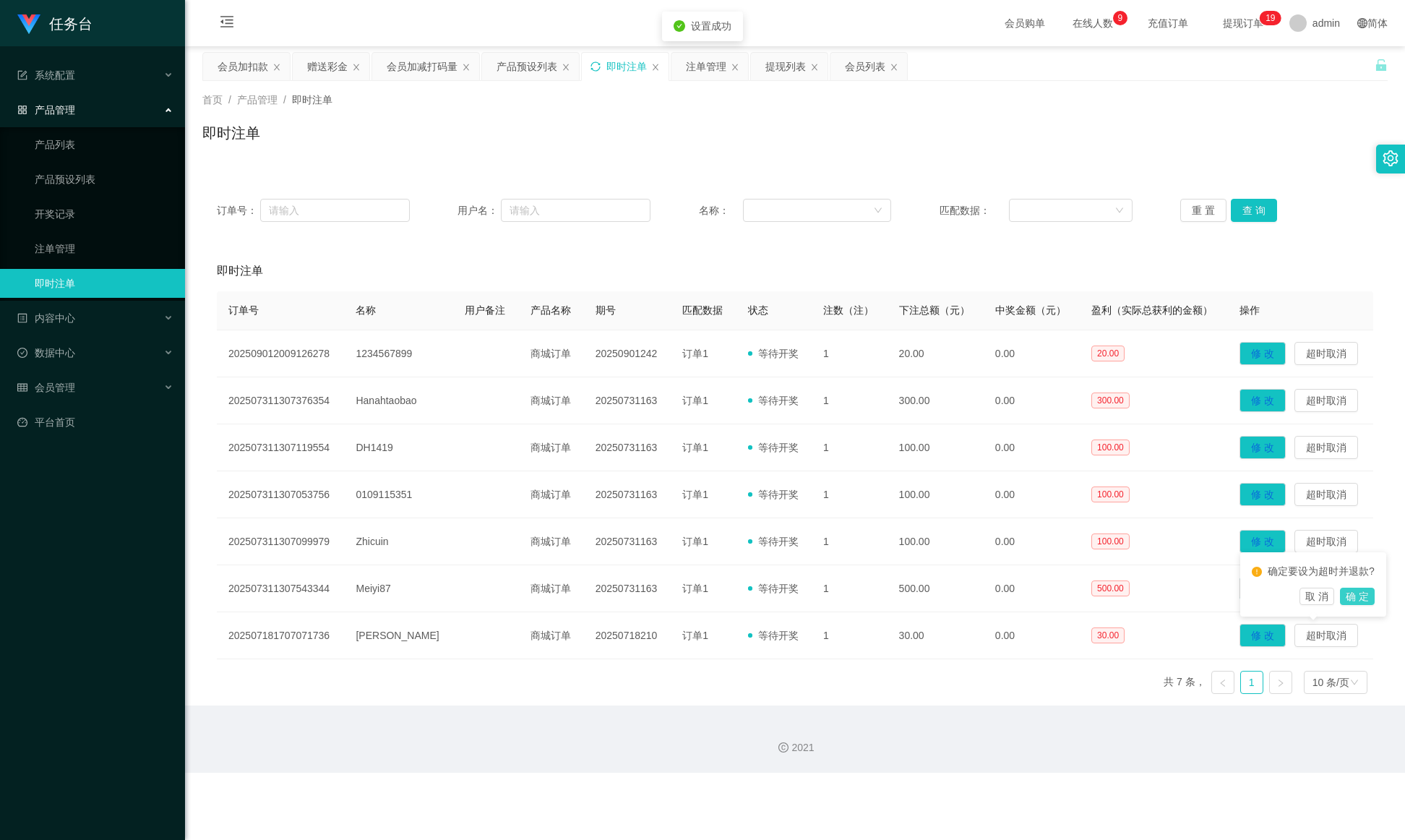
click at [936, 559] on button "确 定" at bounding box center [1358, 596] width 35 height 17
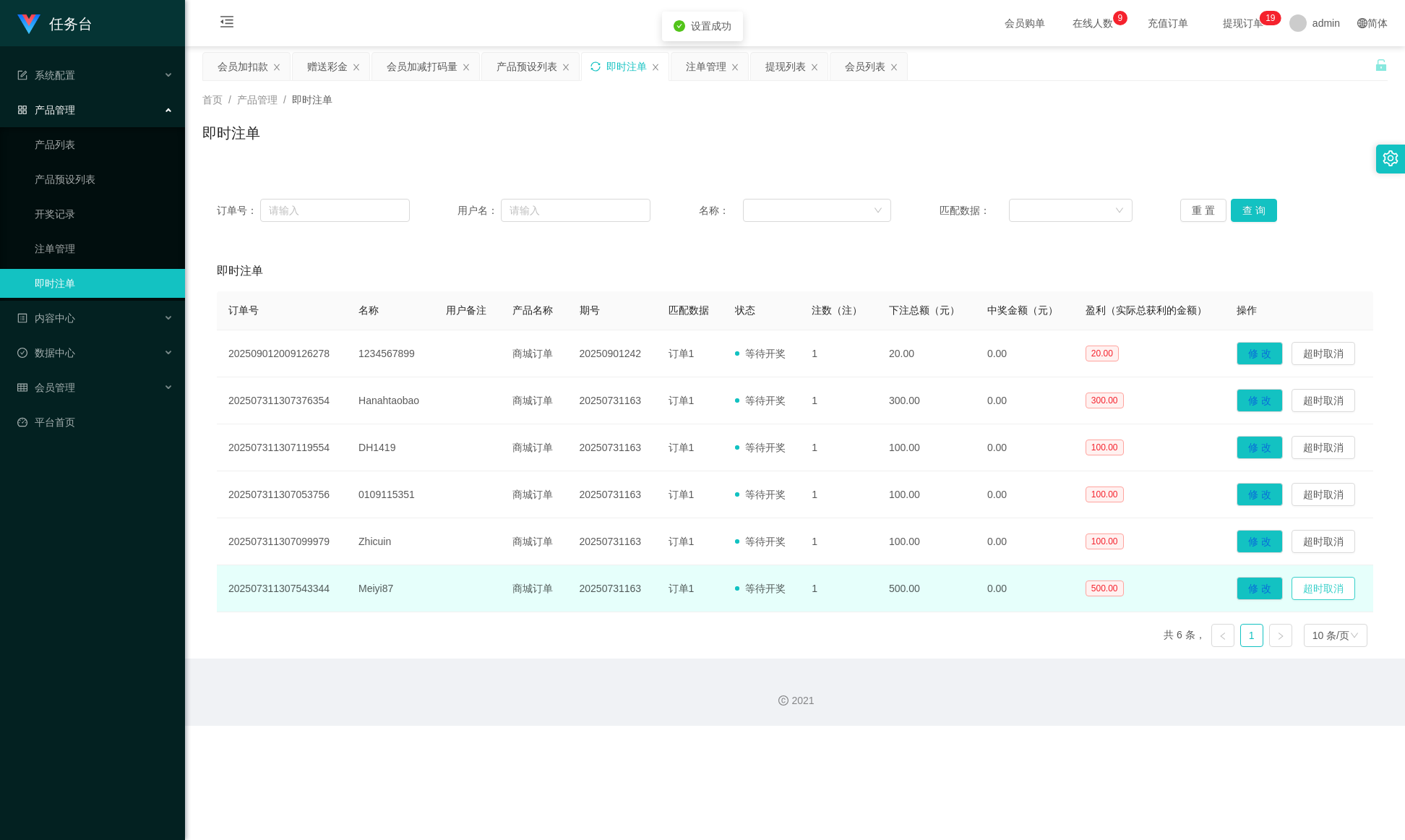
click at [936, 559] on button "超时取消" at bounding box center [1324, 588] width 64 height 23
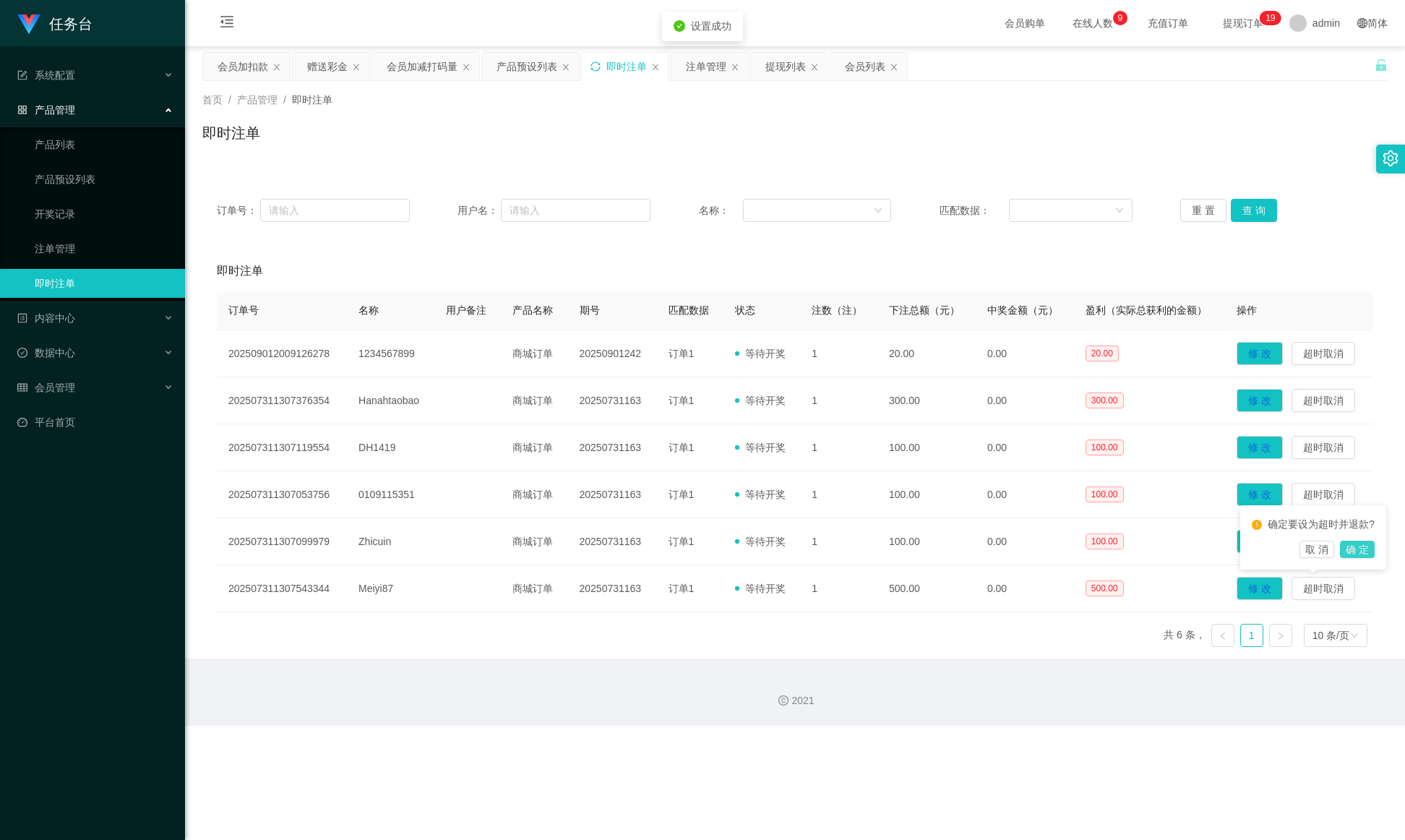
click at [936, 553] on button "确 定" at bounding box center [1358, 549] width 35 height 17
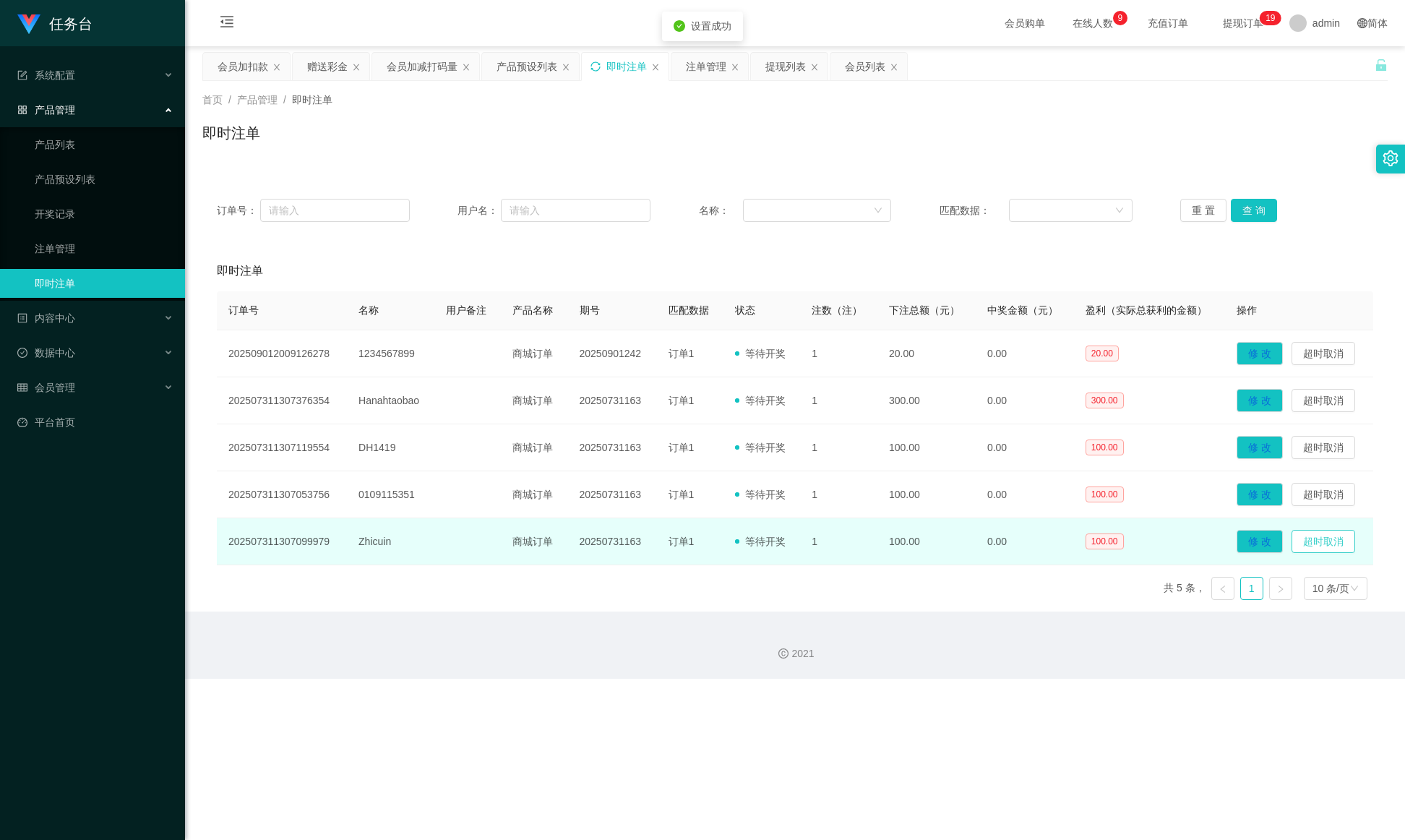
click at [936, 549] on button "超时取消" at bounding box center [1324, 542] width 64 height 23
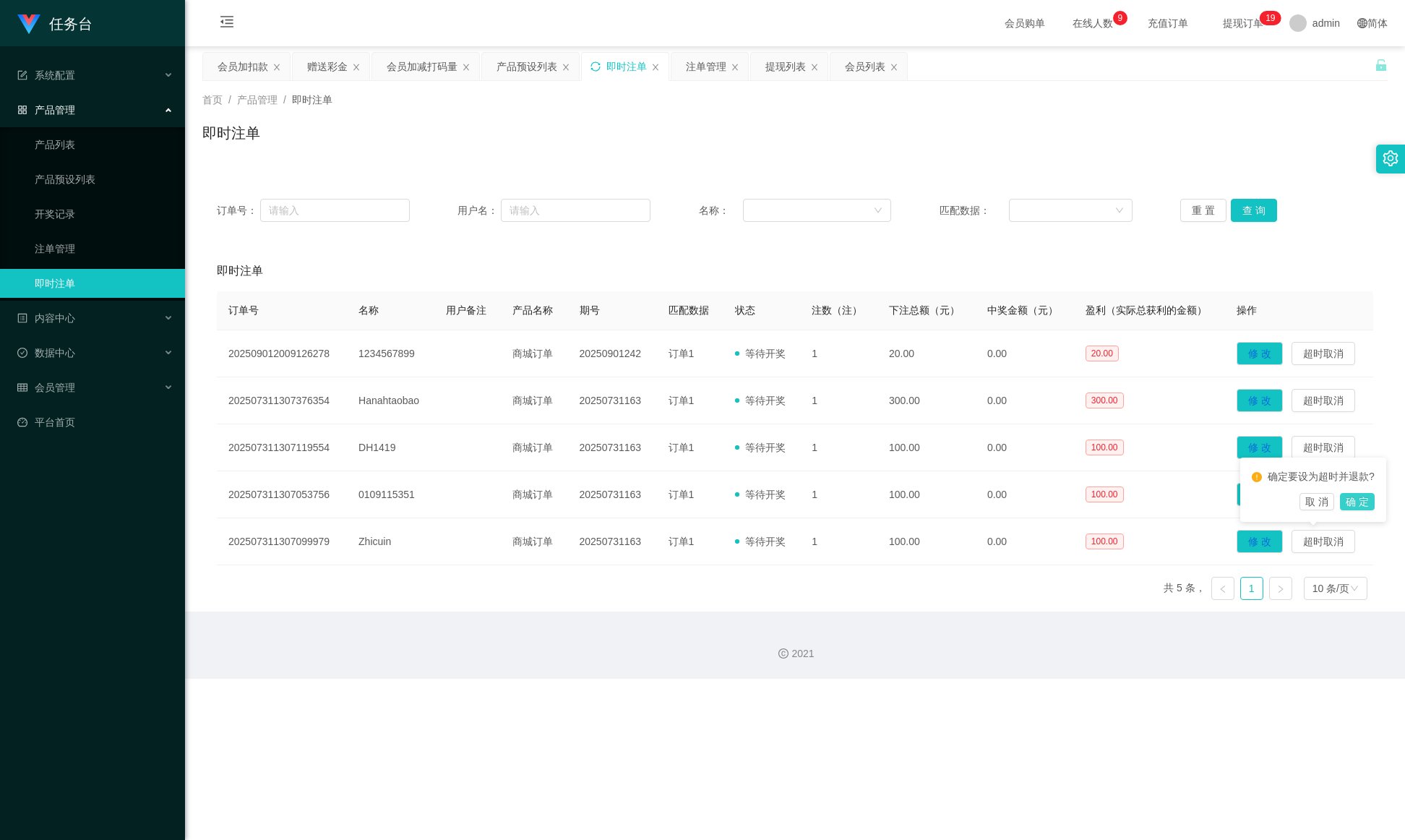
click at [936, 508] on button "确 定" at bounding box center [1358, 501] width 35 height 17
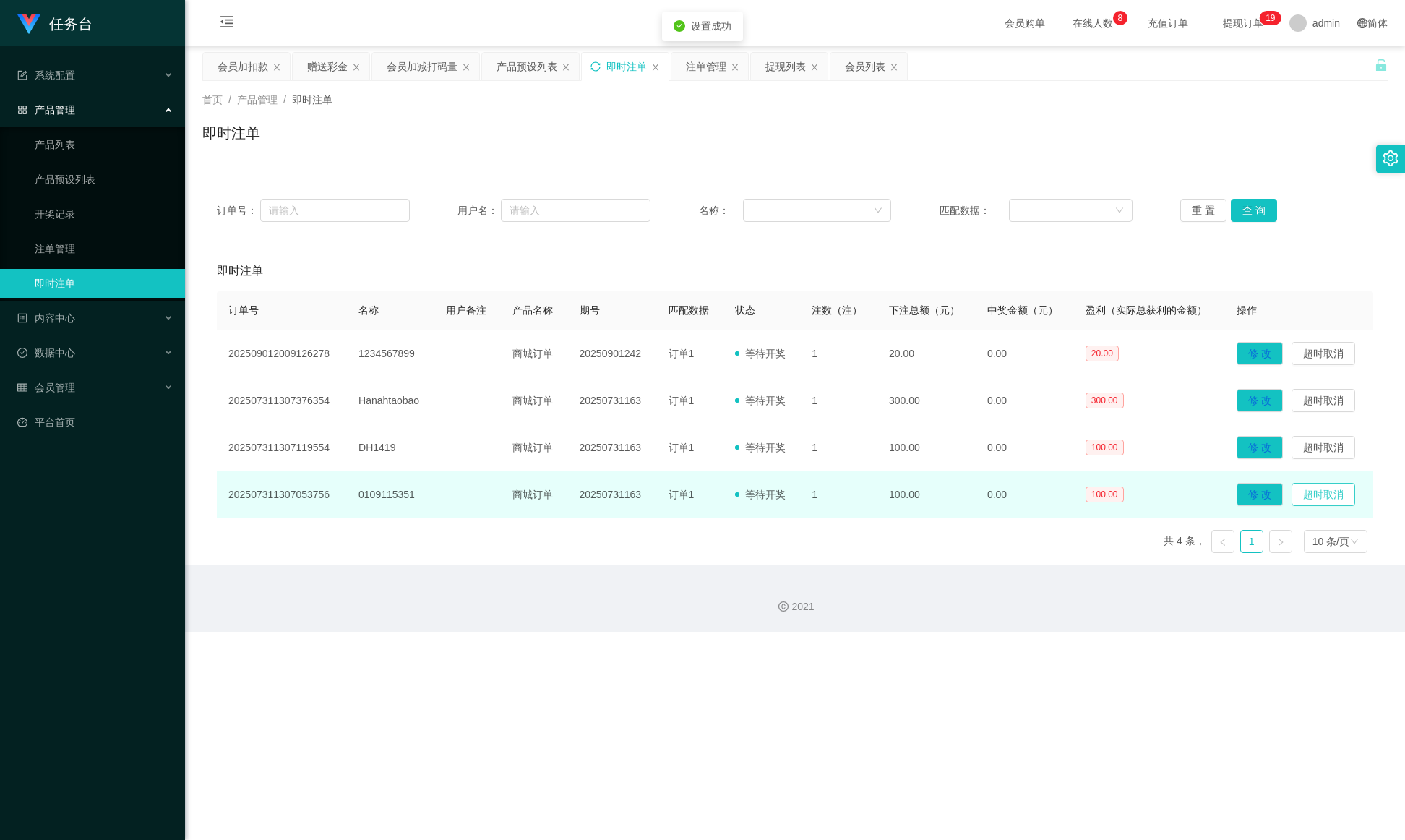
click at [936, 504] on button "超时取消" at bounding box center [1324, 494] width 64 height 23
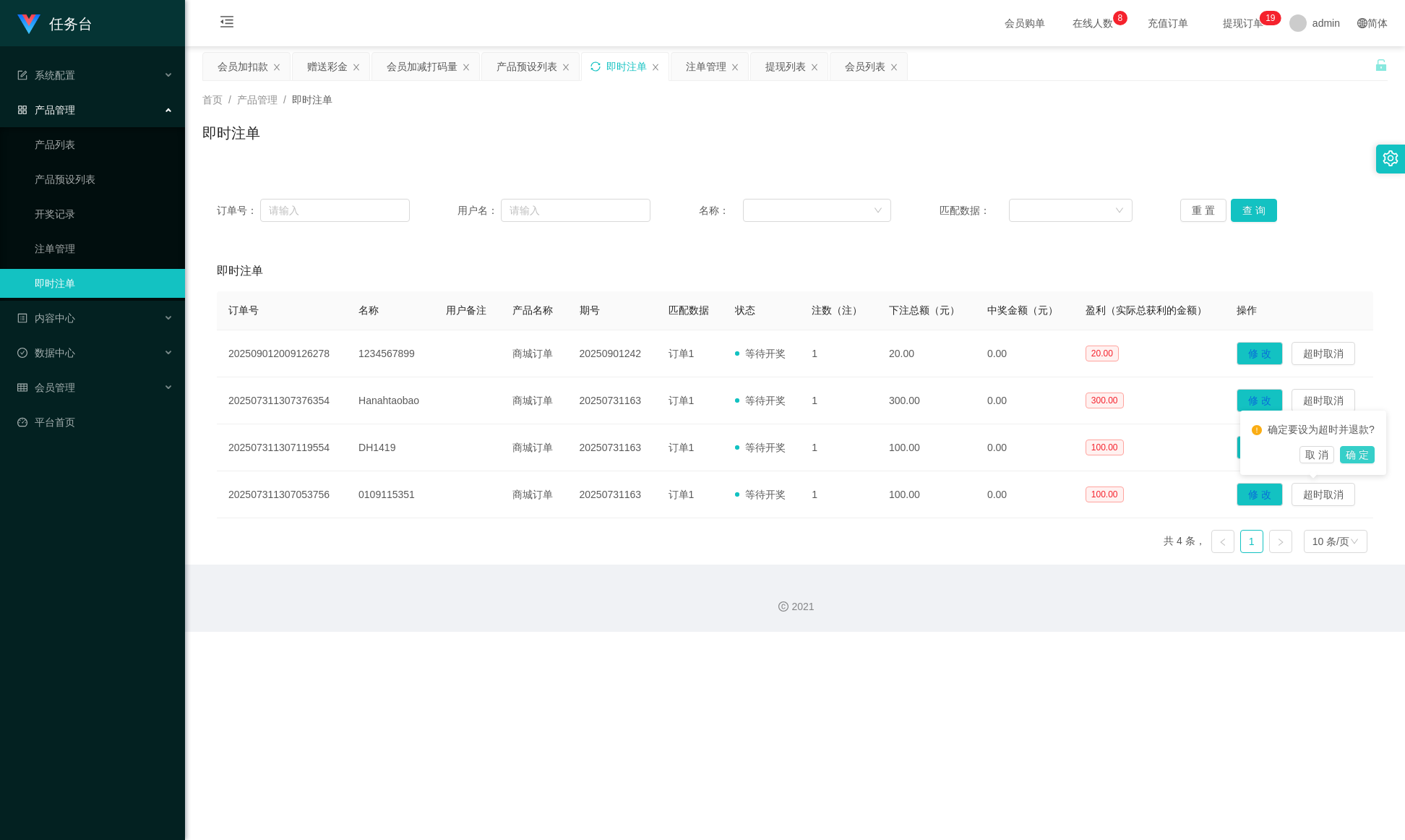
click at [936, 452] on button "确 定" at bounding box center [1358, 454] width 35 height 17
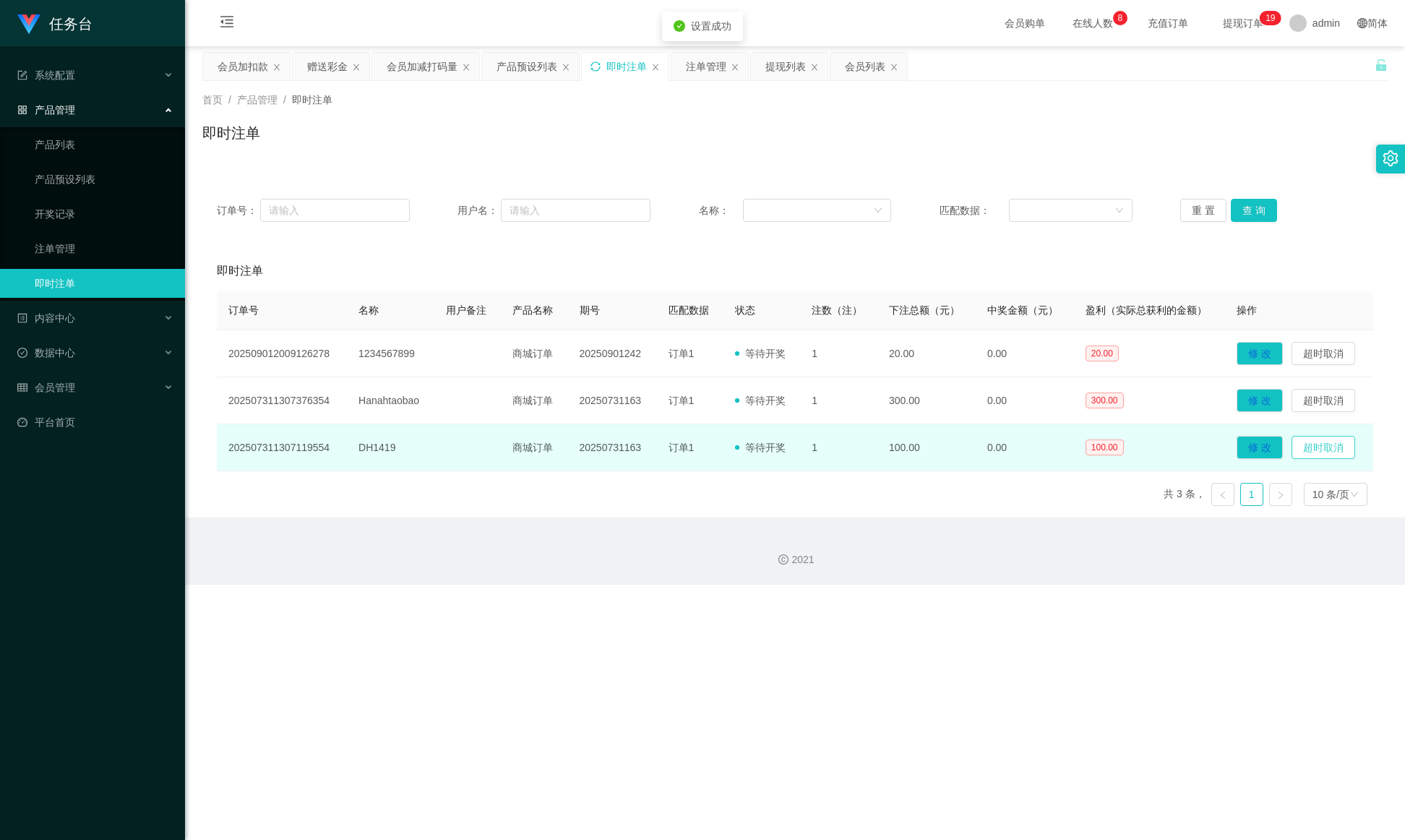
click at [936, 452] on button "超时取消" at bounding box center [1324, 448] width 64 height 23
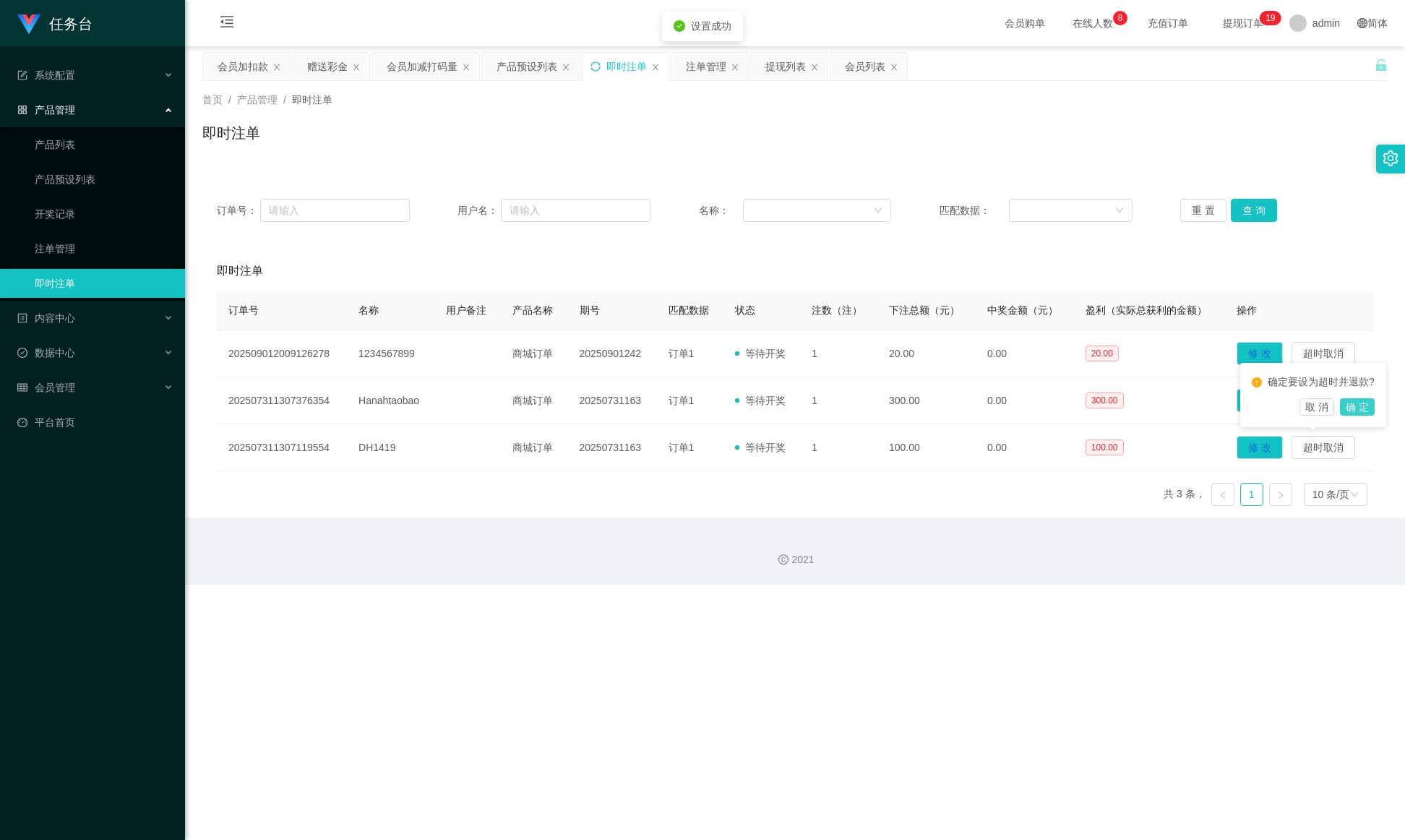
click at [936, 413] on button "确 定" at bounding box center [1358, 406] width 35 height 17
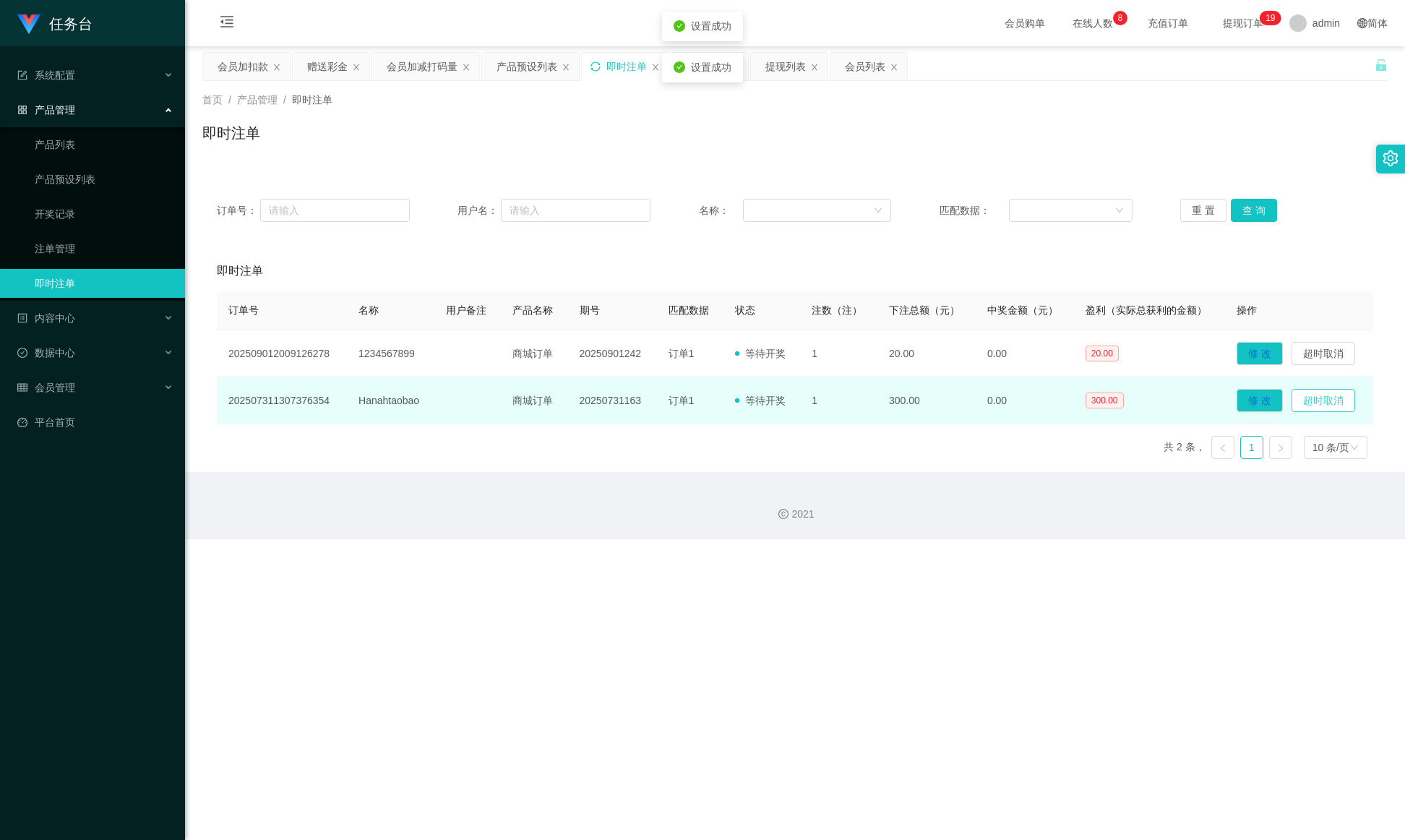
click at [936, 409] on button "超时取消" at bounding box center [1324, 400] width 64 height 23
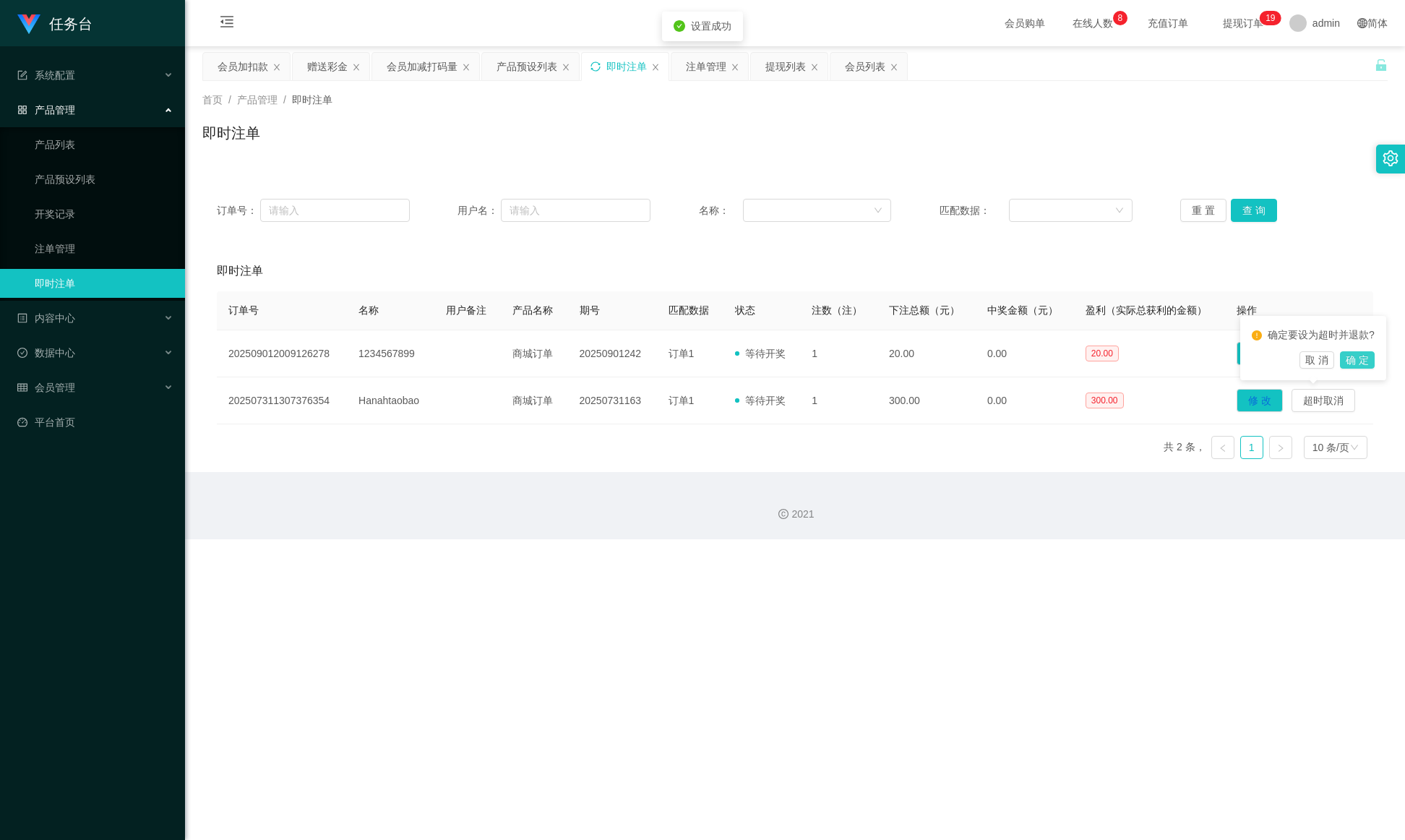
click at [936, 367] on button "确 定" at bounding box center [1358, 360] width 35 height 17
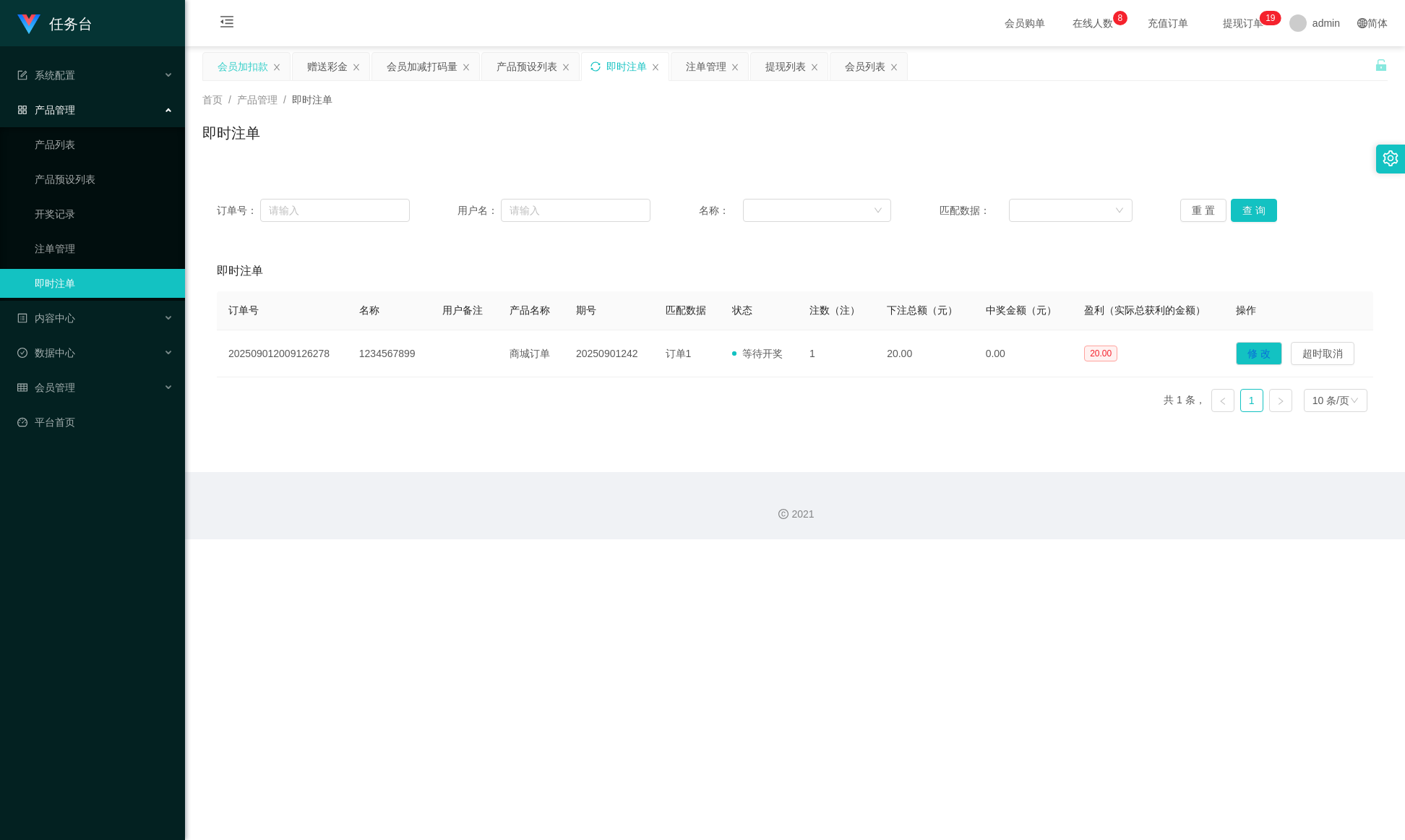
click at [239, 67] on div "会员加扣款" at bounding box center [243, 66] width 51 height 27
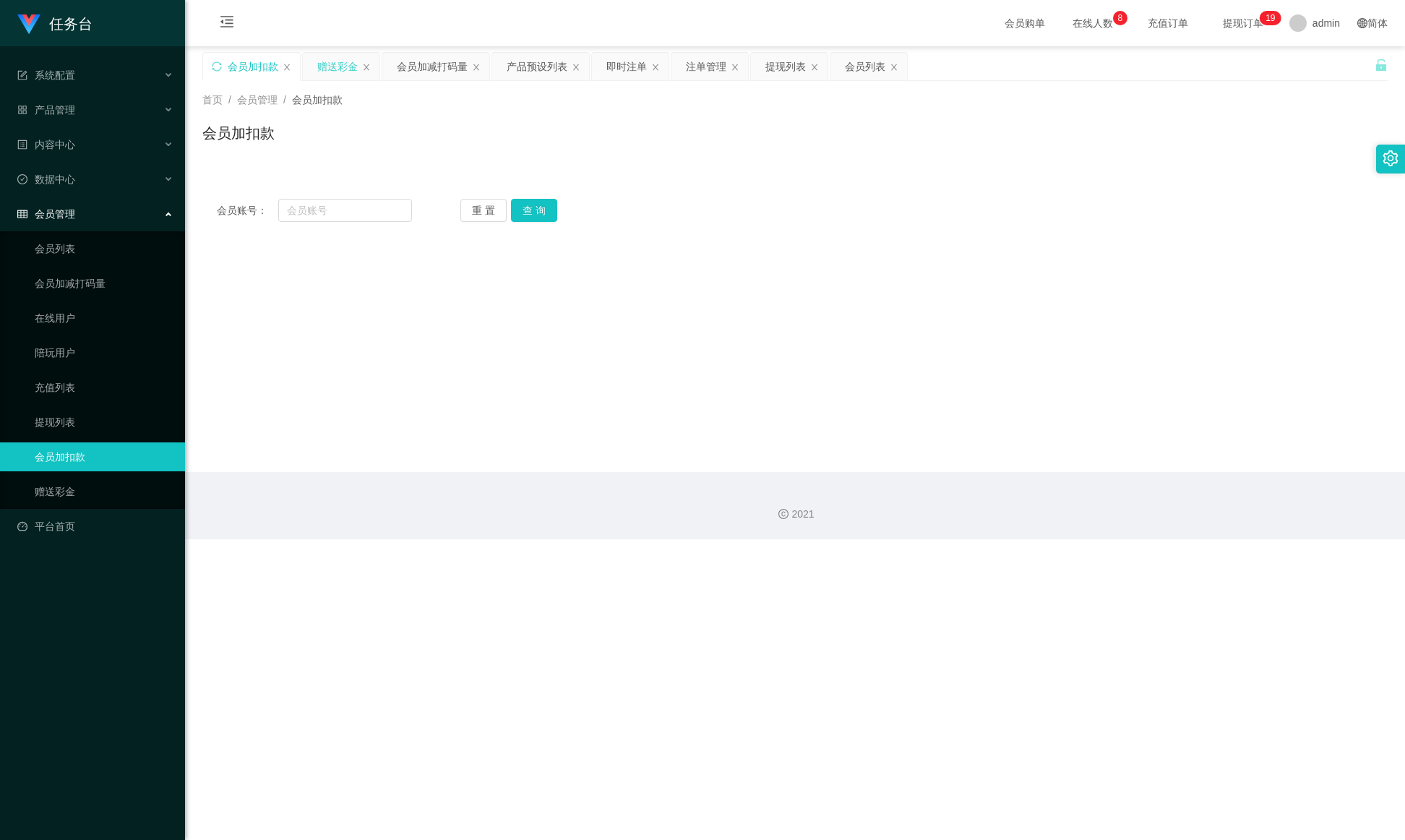
click at [332, 66] on div "赠送彩金" at bounding box center [337, 66] width 41 height 27
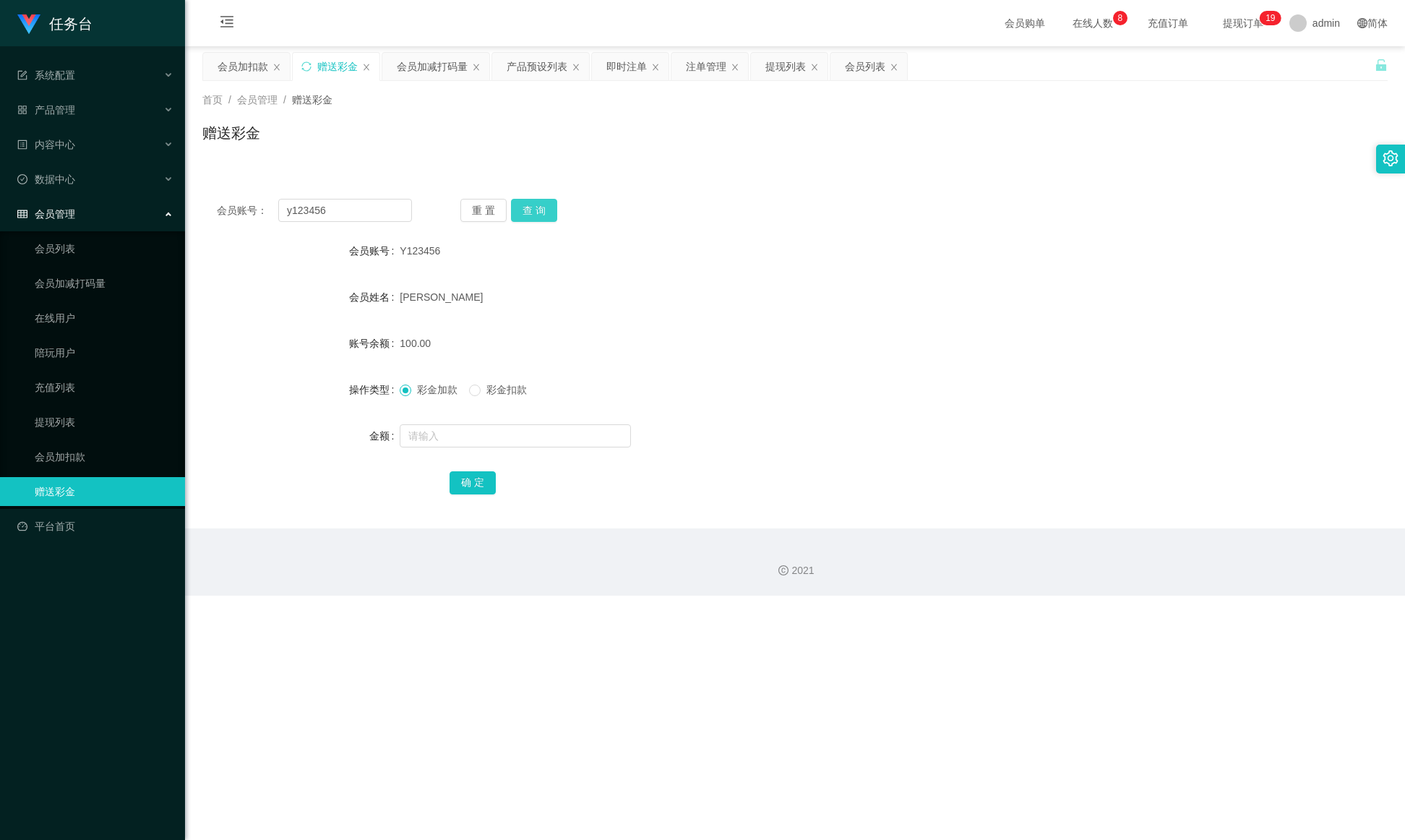
click at [538, 209] on button "查 询" at bounding box center [534, 210] width 47 height 23
click at [490, 438] on input "text" at bounding box center [515, 436] width 231 height 23
type input "370"
click at [464, 475] on button "确 定" at bounding box center [473, 483] width 47 height 23
click at [514, 64] on div "产品预设列表" at bounding box center [537, 66] width 61 height 27
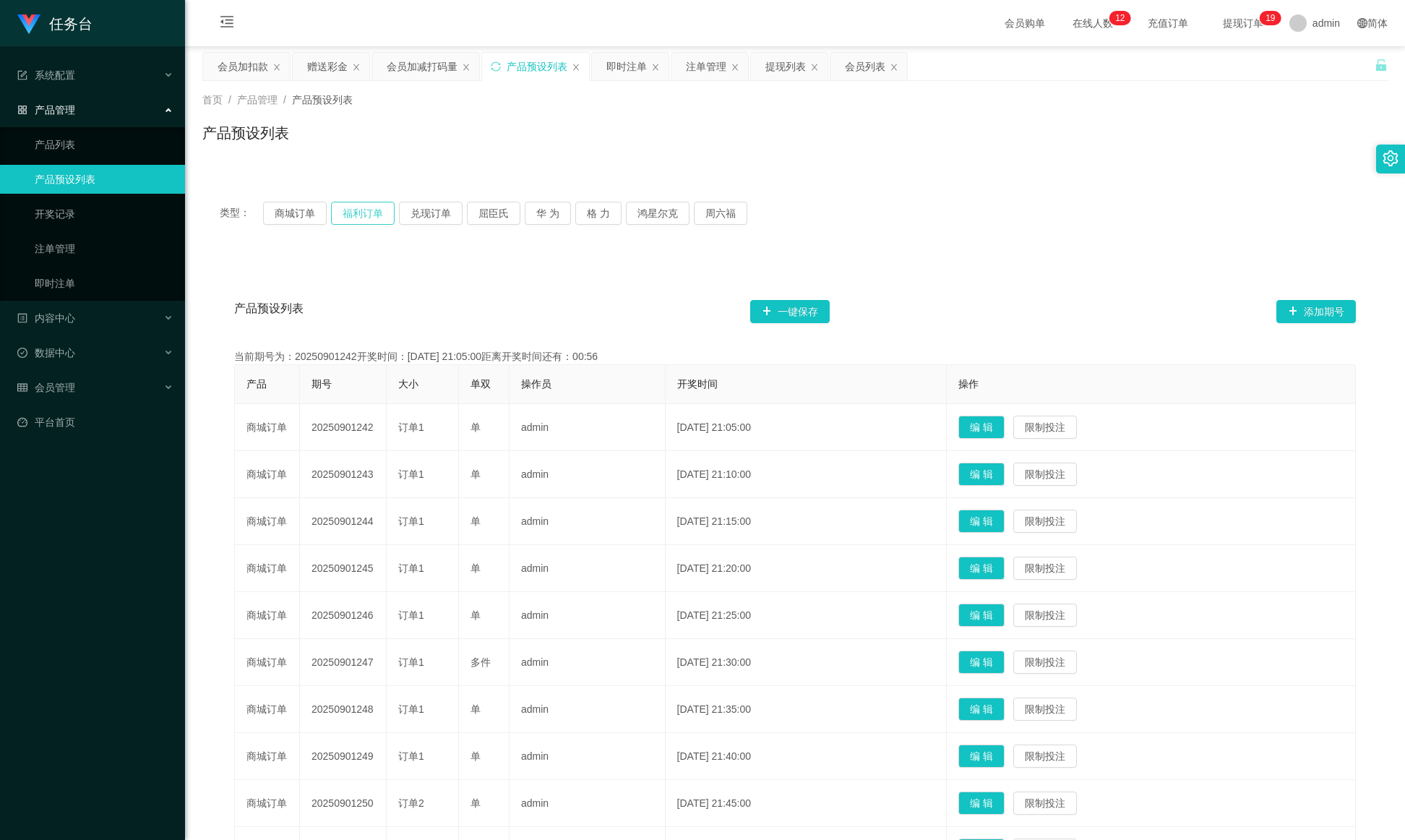
click at [374, 213] on button "福利订单" at bounding box center [362, 214] width 64 height 23
click at [371, 211] on button "福利订单" at bounding box center [362, 214] width 64 height 23
click at [622, 71] on div "即时注单" at bounding box center [626, 66] width 41 height 27
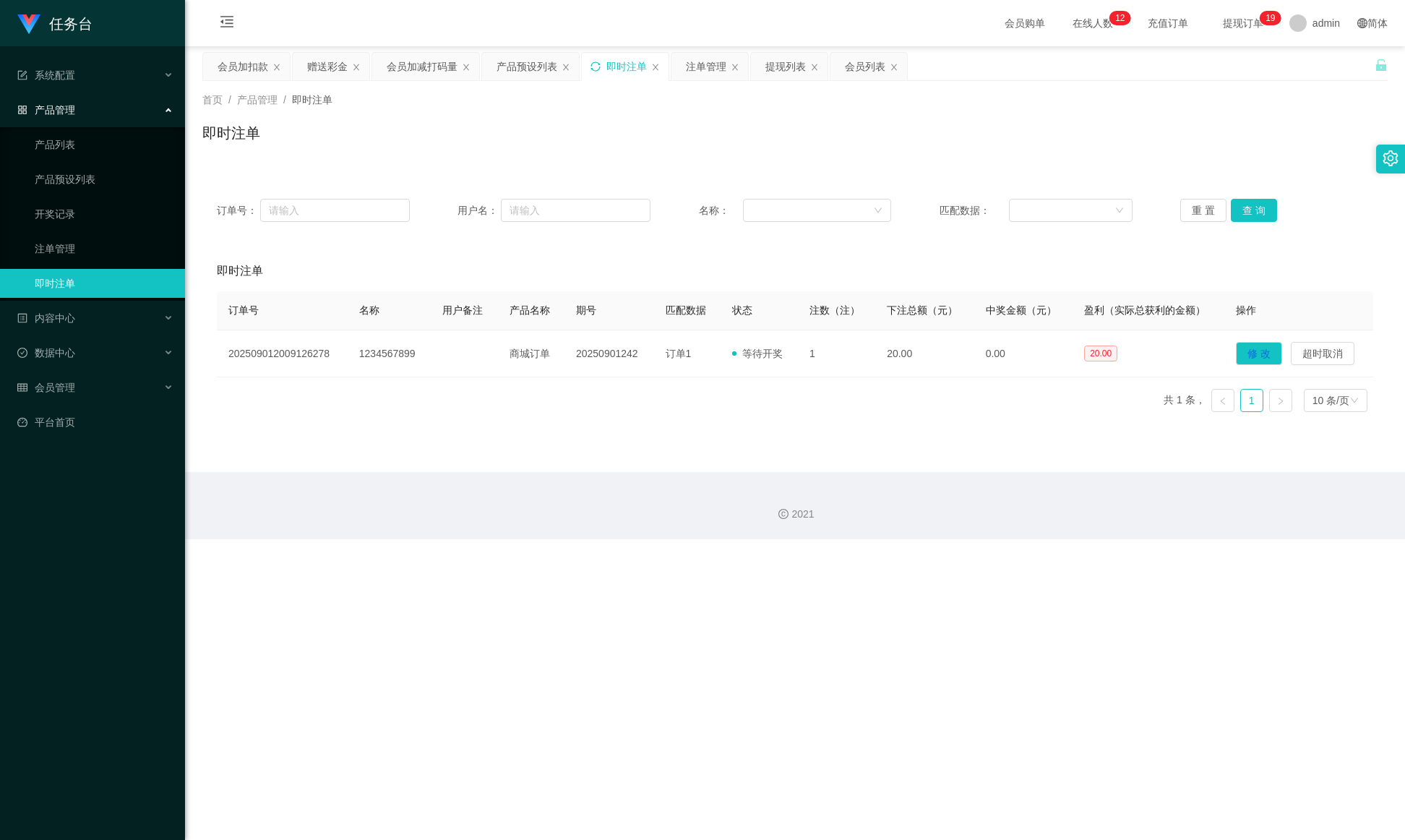
click at [598, 68] on icon "图标: sync" at bounding box center [596, 66] width 10 height 10
click at [692, 56] on div "注单管理" at bounding box center [706, 66] width 41 height 27
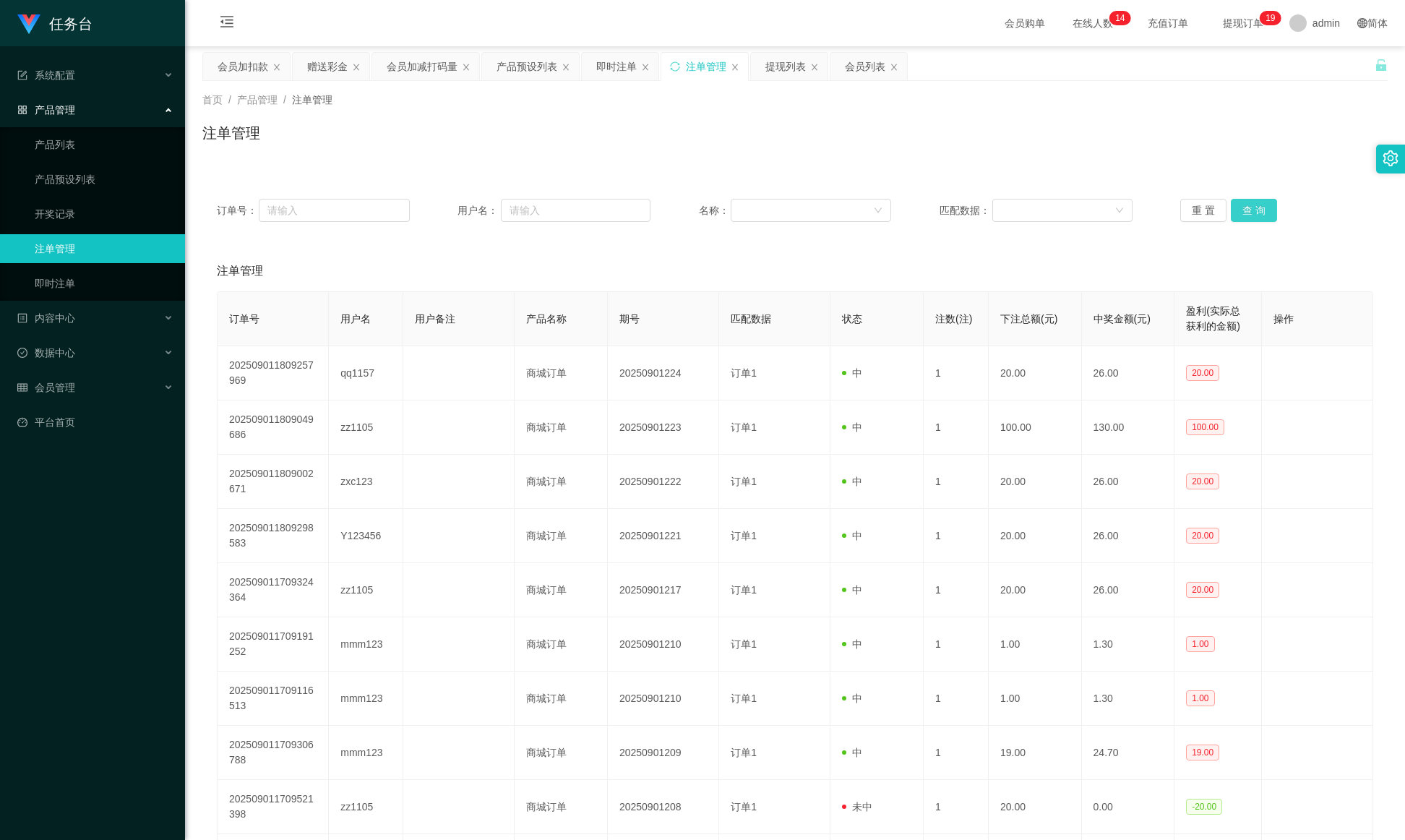
click at [936, 204] on button "查 询" at bounding box center [1255, 210] width 47 height 23
click at [936, 209] on button "查 询" at bounding box center [1255, 210] width 47 height 23
click at [775, 70] on div "提现列表" at bounding box center [785, 66] width 41 height 27
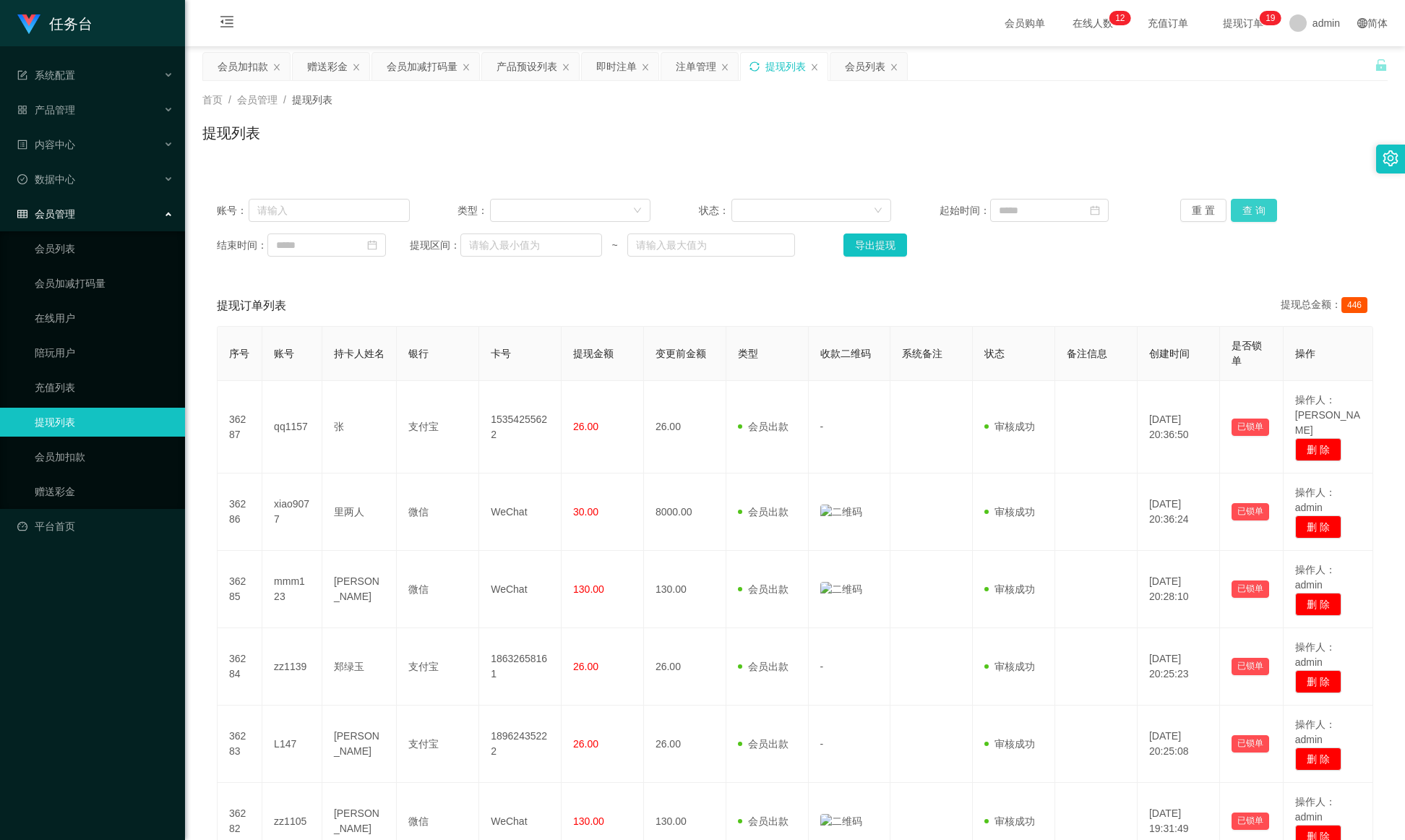
click at [936, 204] on button "查 询" at bounding box center [1255, 210] width 47 height 23
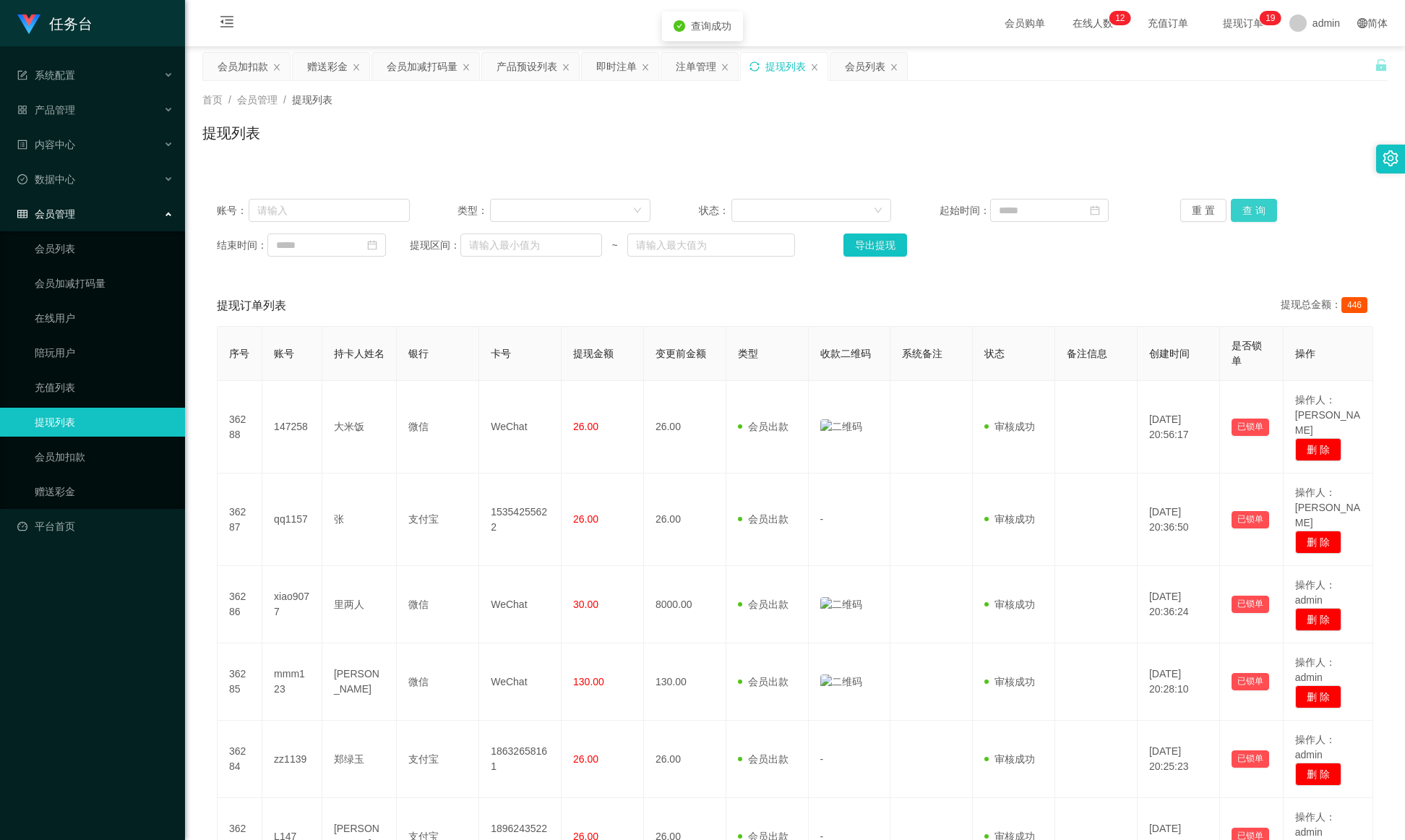
click at [936, 204] on button "查 询" at bounding box center [1255, 210] width 47 height 23
click at [759, 75] on div "提现列表" at bounding box center [784, 66] width 86 height 27
click at [759, 67] on icon "图标: sync" at bounding box center [754, 66] width 10 height 10
click at [759, 63] on icon "图标: sync" at bounding box center [754, 66] width 9 height 9
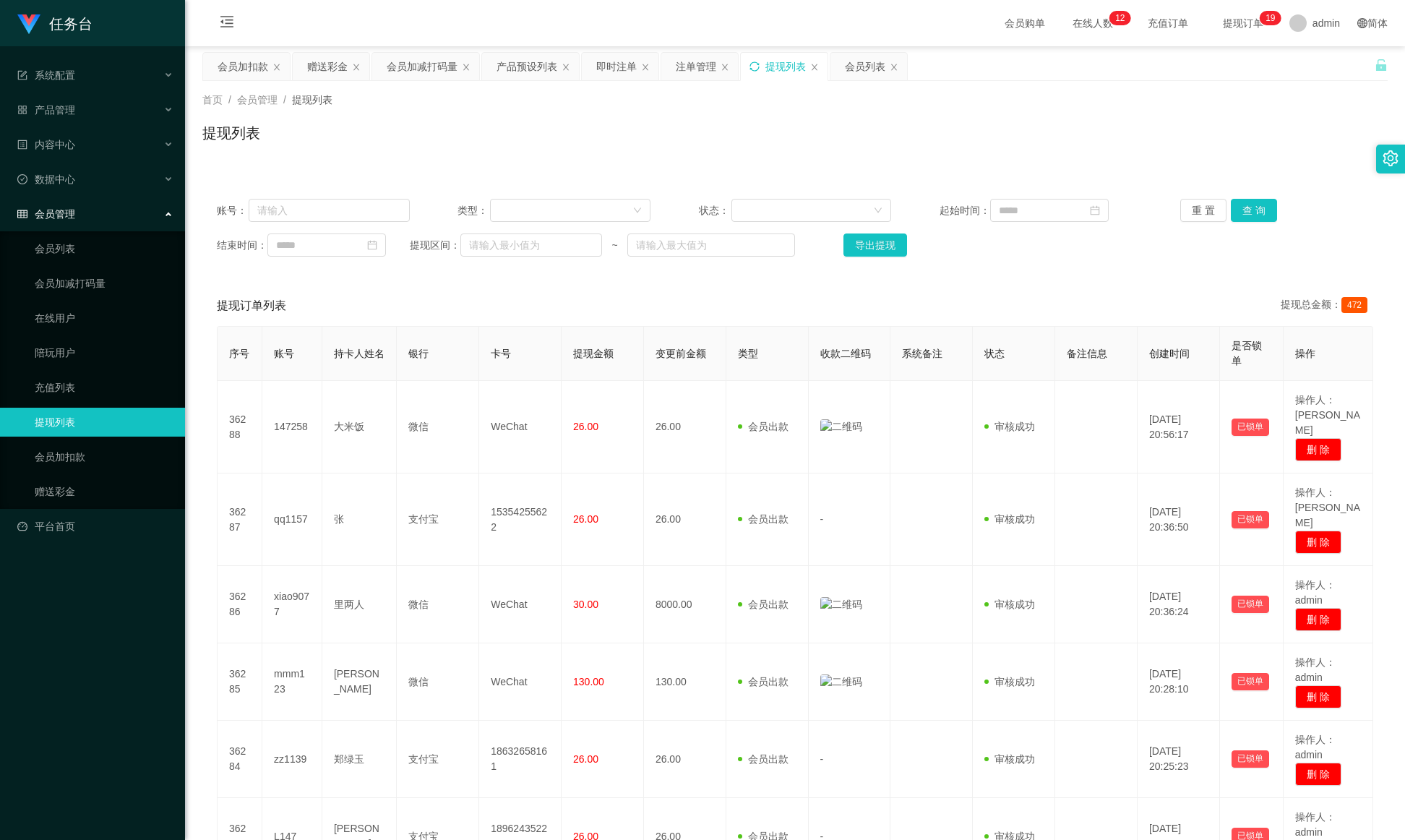
click at [758, 72] on div "提现列表" at bounding box center [784, 66] width 86 height 27
click at [758, 67] on icon "图标: sync" at bounding box center [754, 66] width 10 height 10
click at [764, 61] on div "提现列表" at bounding box center [784, 66] width 86 height 27
click at [755, 61] on icon "图标: sync" at bounding box center [754, 66] width 10 height 10
click at [768, 70] on div "提现列表" at bounding box center [784, 66] width 86 height 27
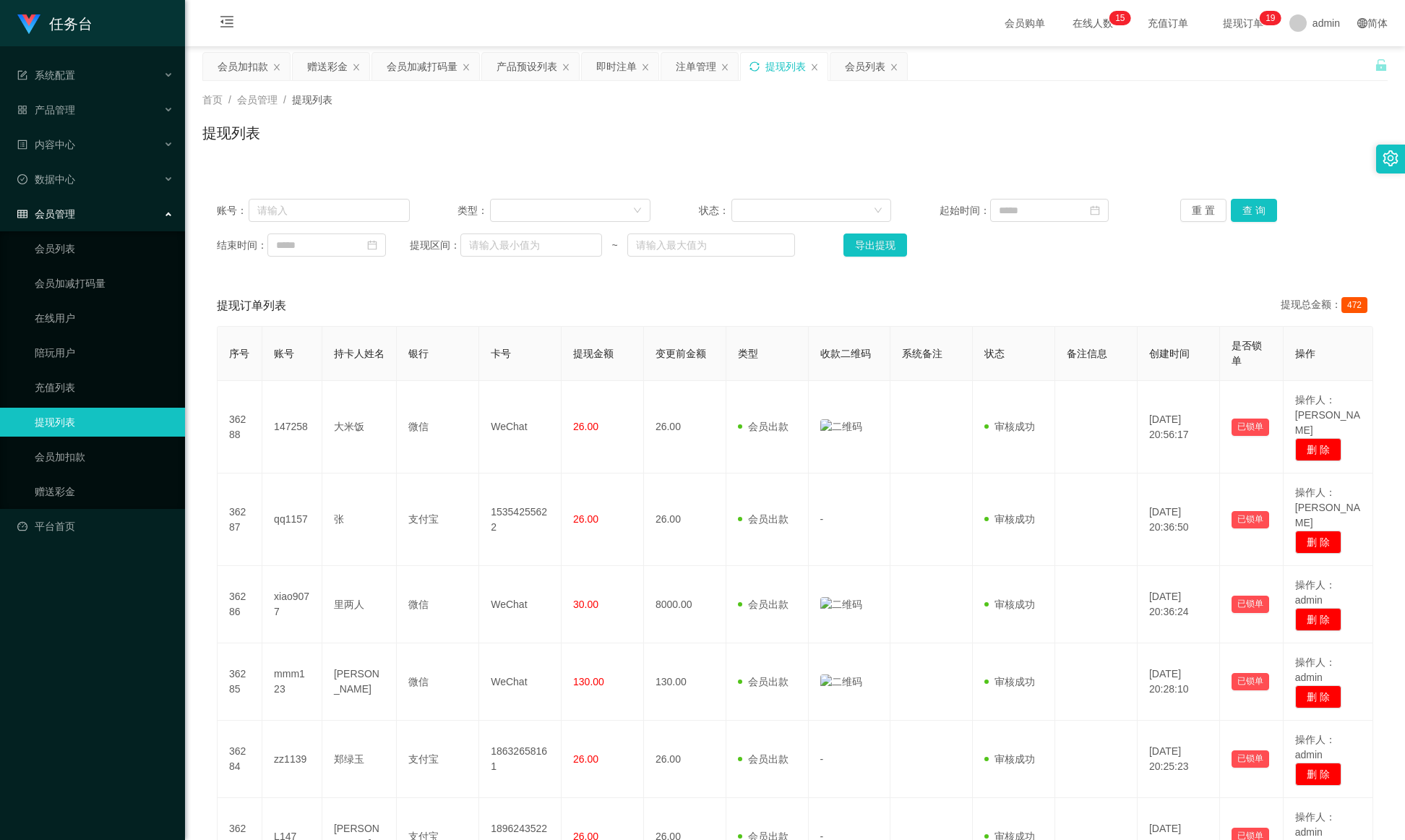
click at [753, 67] on div "提现列表" at bounding box center [784, 66] width 86 height 27
click at [754, 67] on icon "图标: sync" at bounding box center [754, 66] width 10 height 10
click at [759, 61] on icon "图标: sync" at bounding box center [754, 66] width 10 height 10
click at [759, 70] on icon "图标: sync" at bounding box center [754, 66] width 9 height 9
click at [757, 64] on icon "图标: sync" at bounding box center [754, 66] width 10 height 10
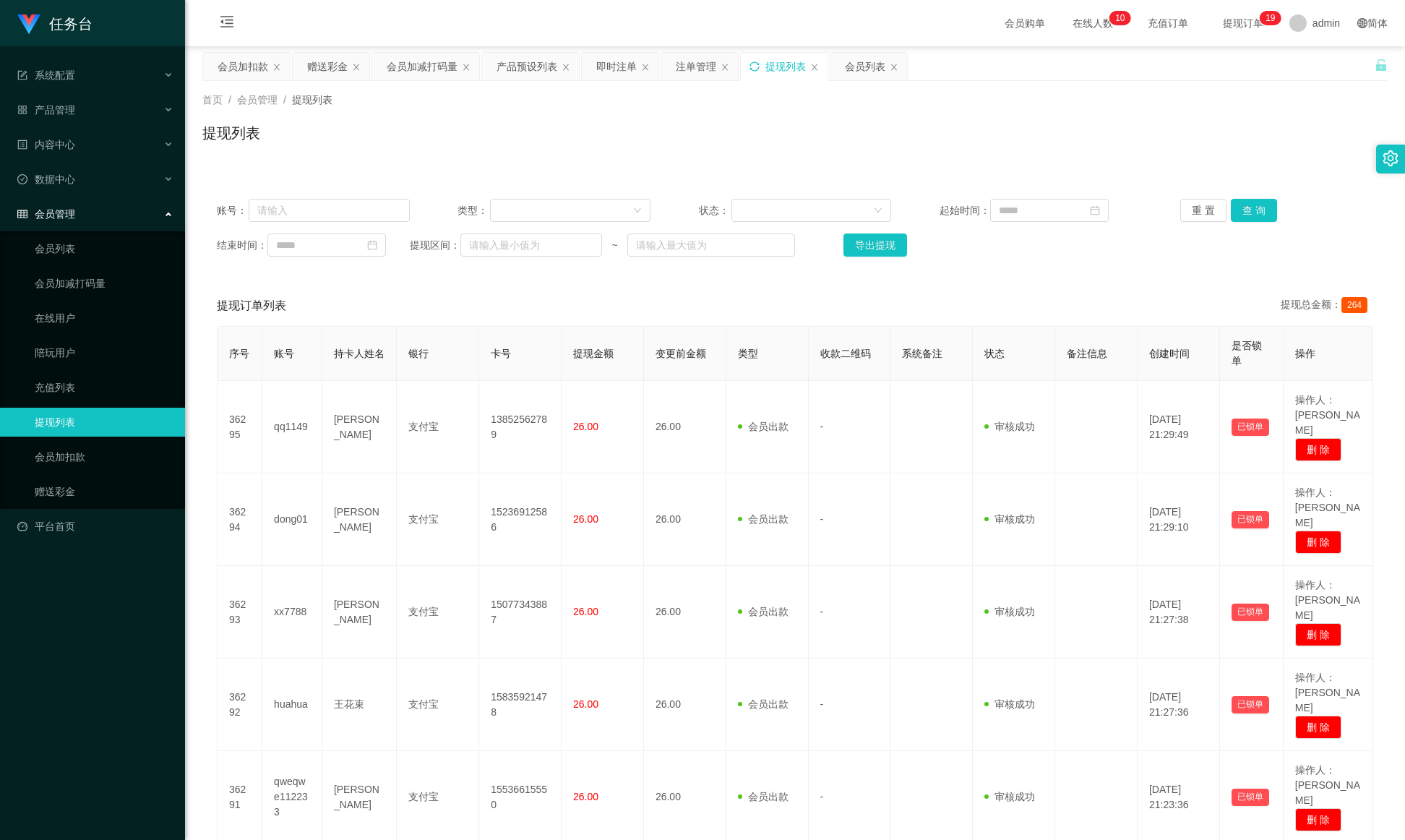
click at [759, 64] on icon "图标: sync" at bounding box center [754, 66] width 10 height 10
click at [758, 70] on icon "图标: sync" at bounding box center [754, 66] width 10 height 10
drag, startPoint x: 1024, startPoint y: 160, endPoint x: 1059, endPoint y: 140, distance: 40.3
click at [936, 160] on div "首页 / 会员管理 / 提现列表 / 提现列表" at bounding box center [795, 124] width 1221 height 86
click at [759, 64] on icon "图标: sync" at bounding box center [754, 66] width 10 height 10
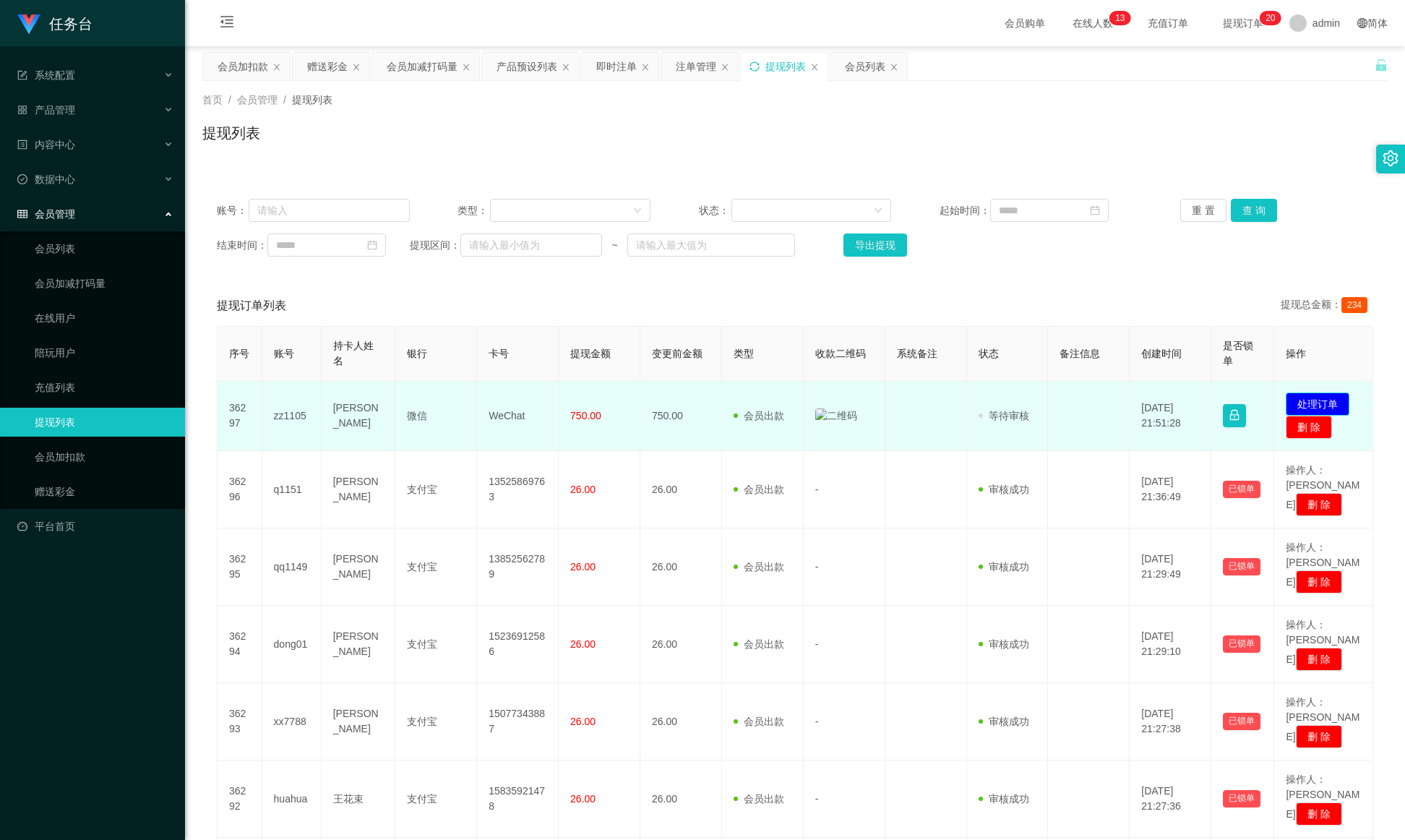
click at [936, 402] on button "处理订单" at bounding box center [1318, 404] width 64 height 23
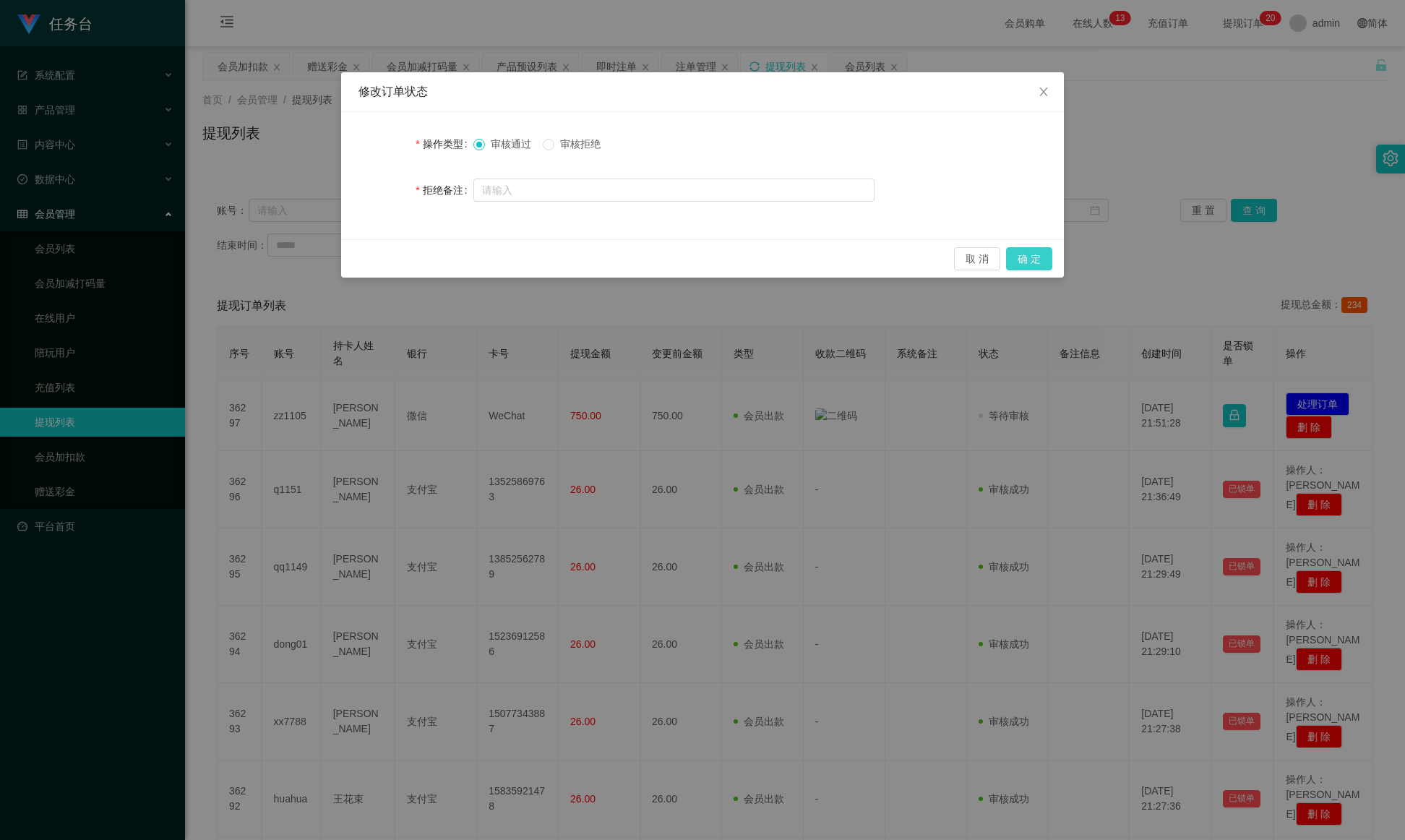
click at [936, 270] on button "确 定" at bounding box center [1029, 259] width 47 height 23
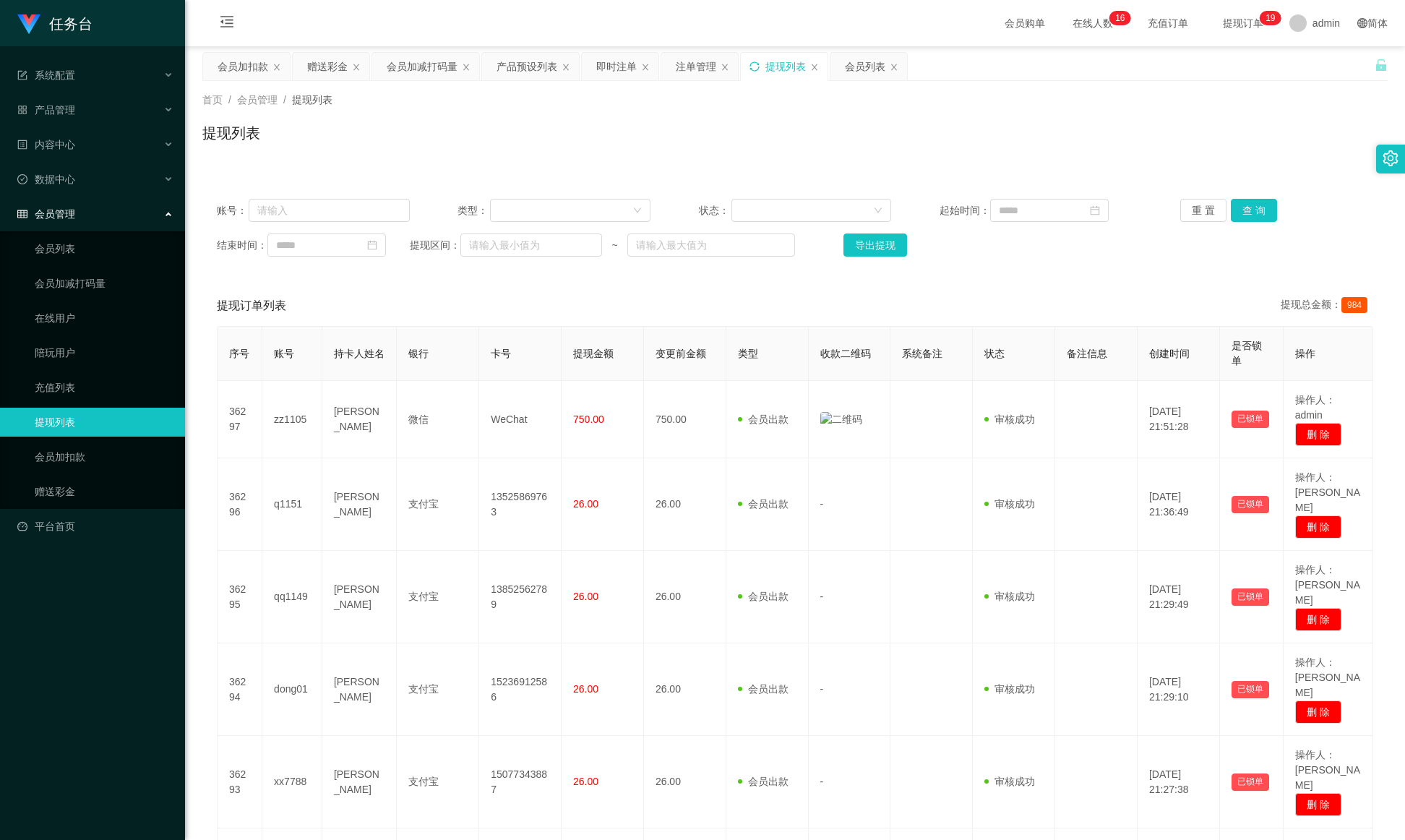
click at [758, 65] on icon "图标: sync" at bounding box center [754, 66] width 10 height 10
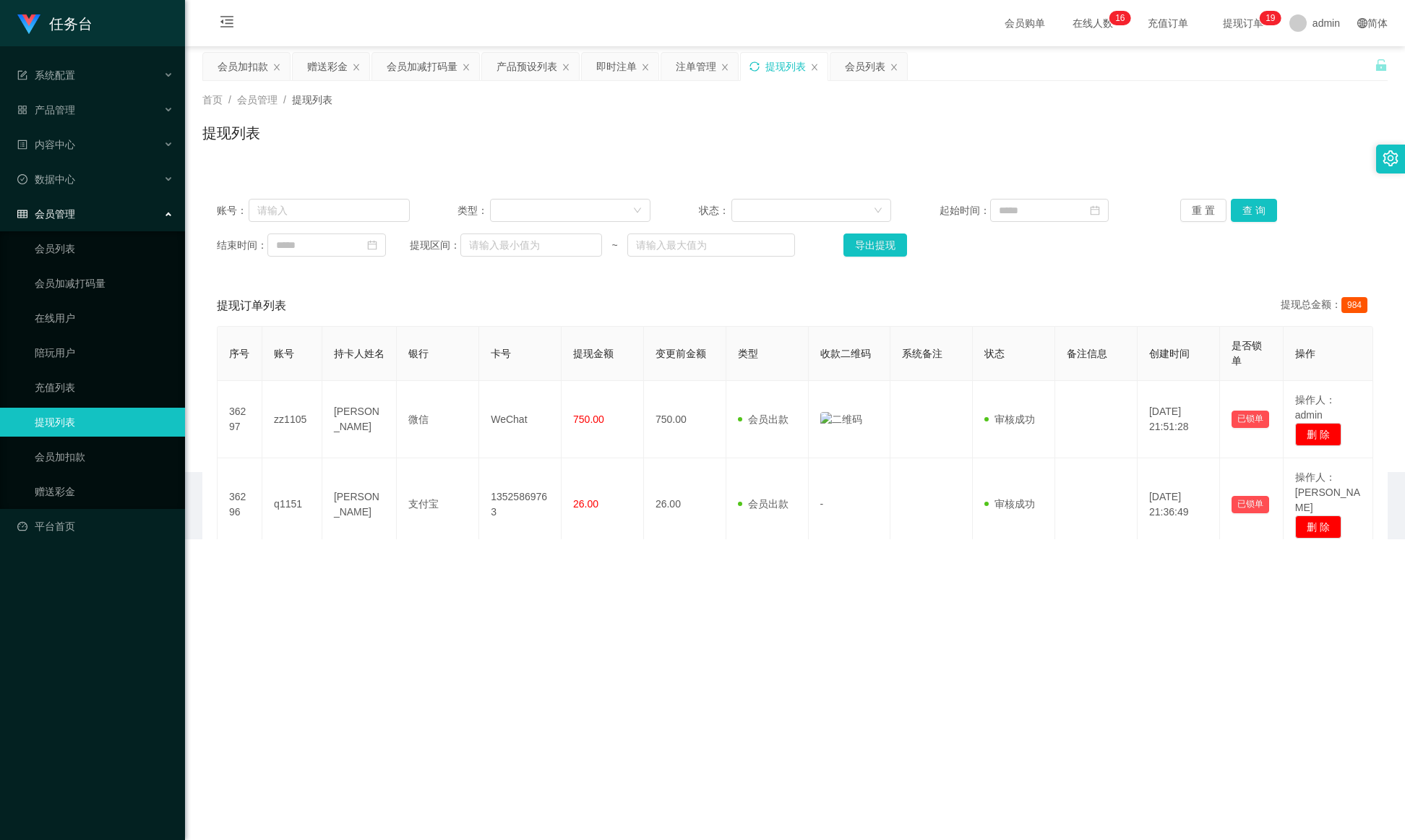
click at [758, 65] on icon "图标: sync" at bounding box center [754, 66] width 10 height 10
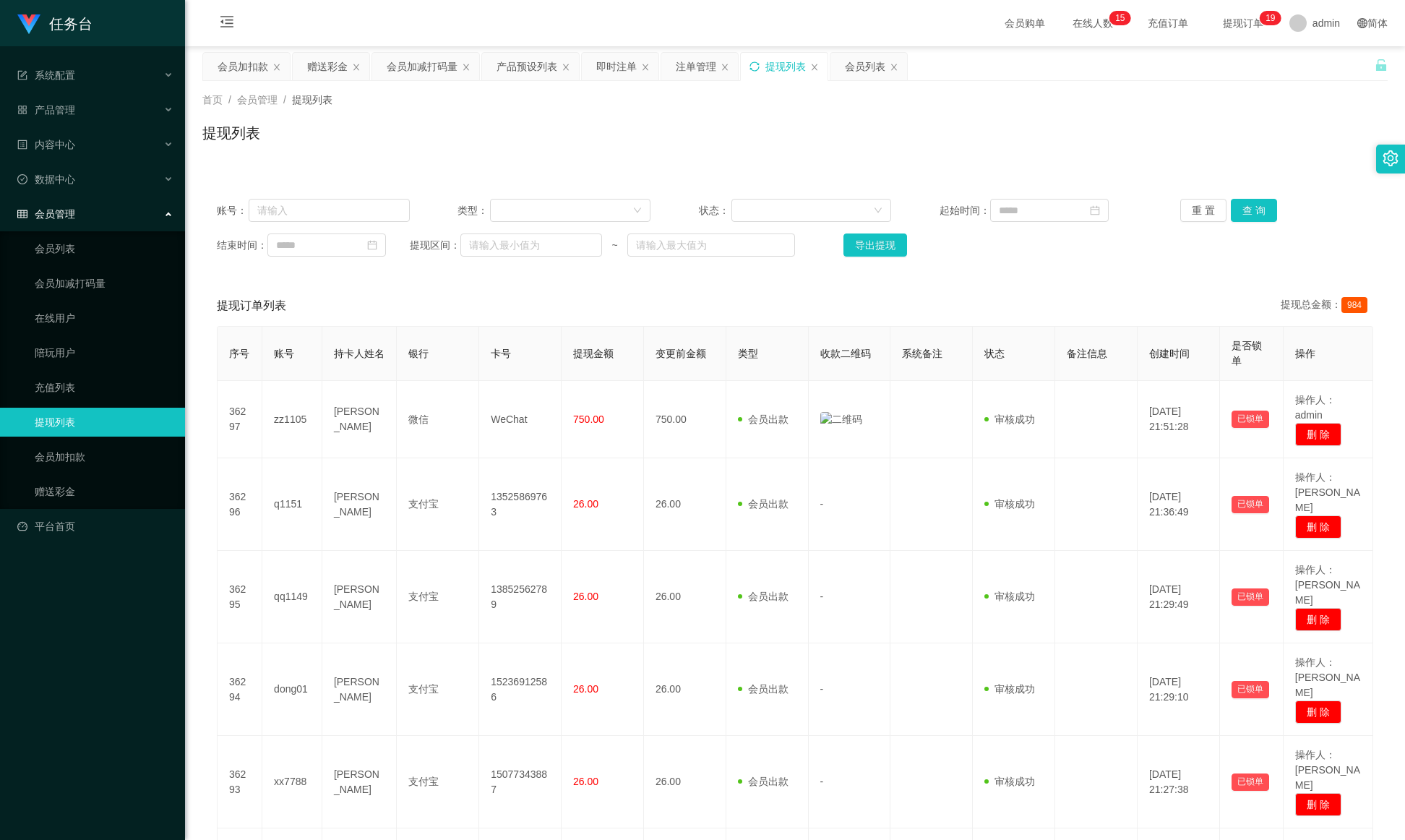
click at [758, 65] on icon "图标: sync" at bounding box center [754, 66] width 10 height 10
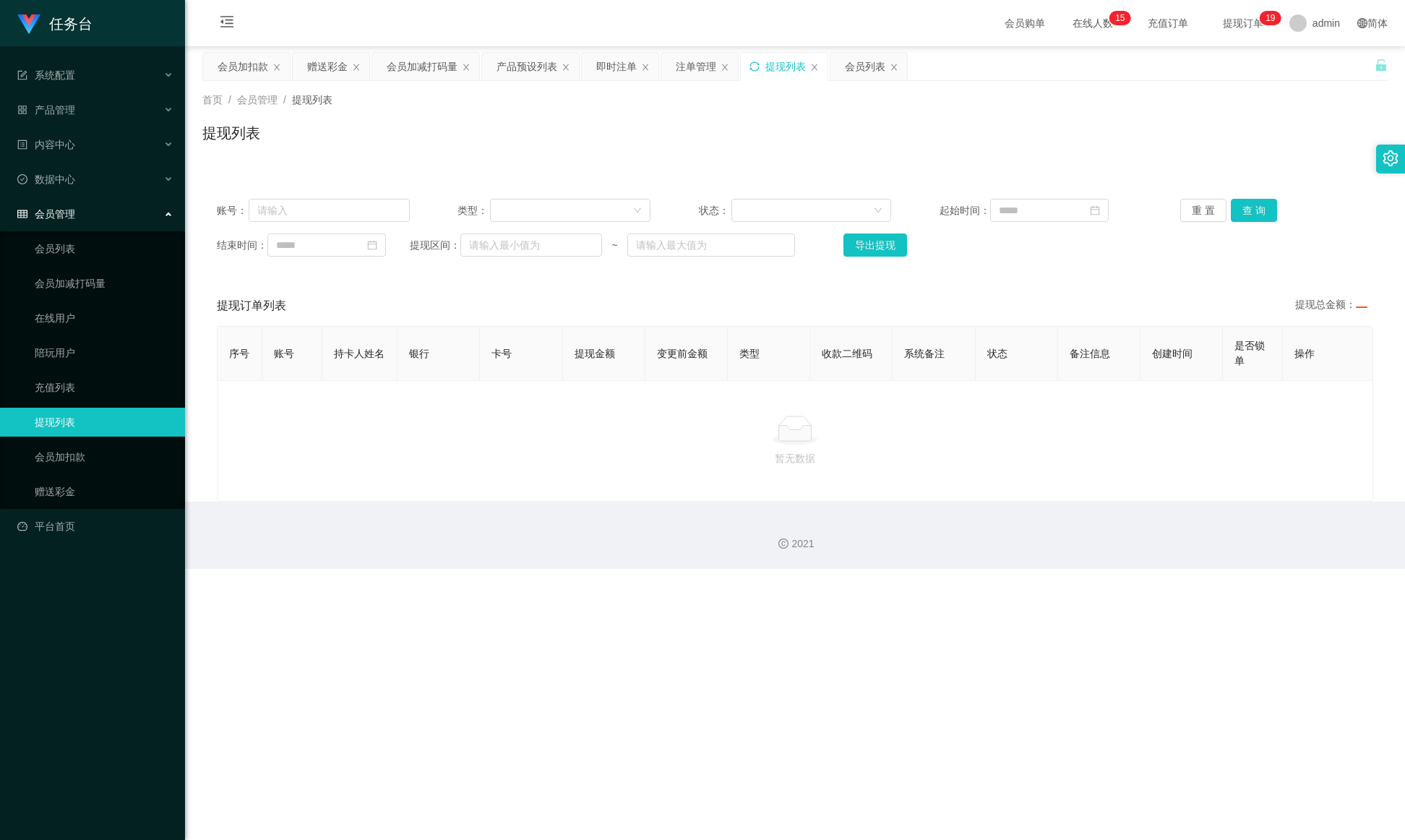
click at [758, 65] on icon "图标: sync" at bounding box center [754, 66] width 10 height 10
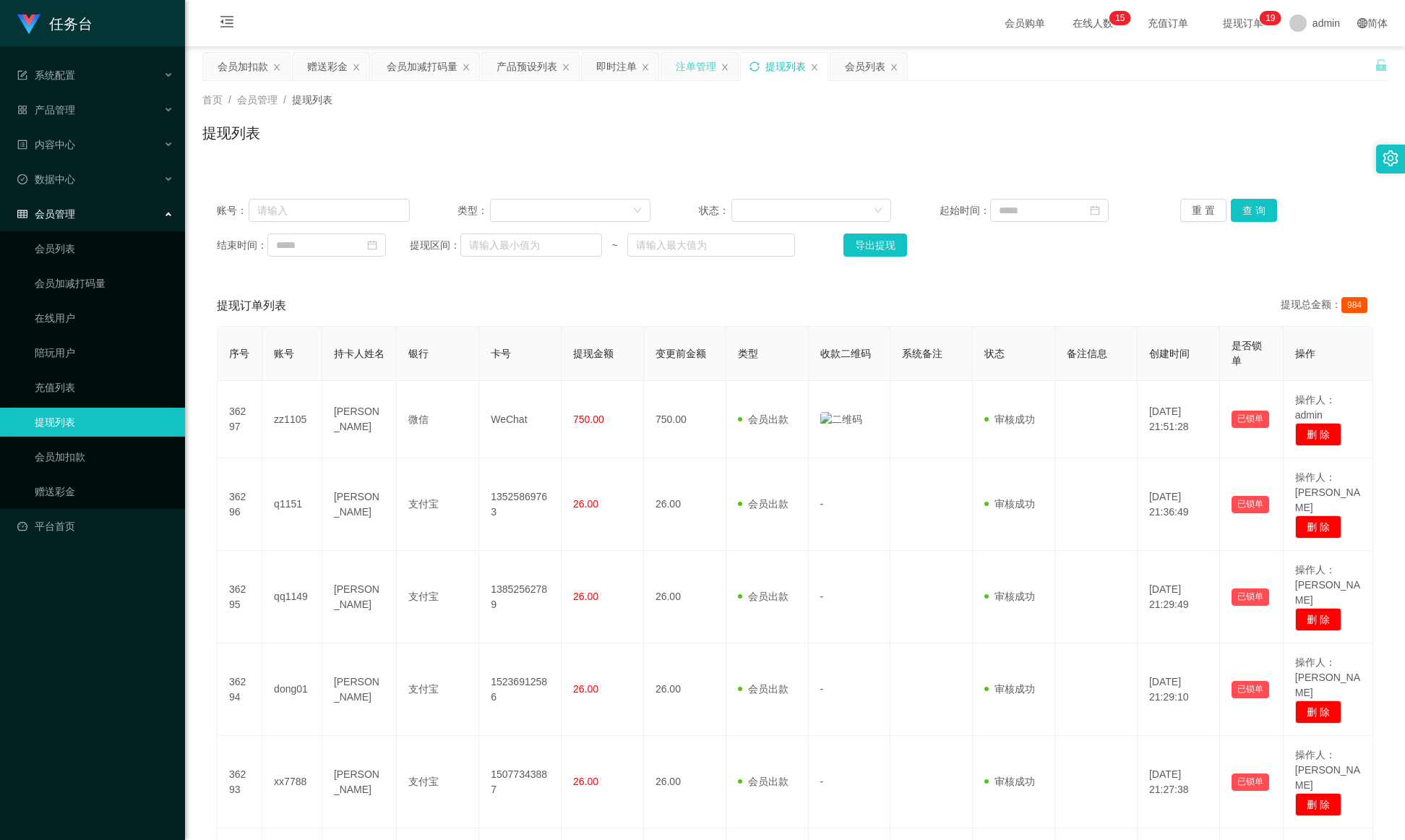
click at [687, 58] on div "注单管理" at bounding box center [695, 66] width 41 height 27
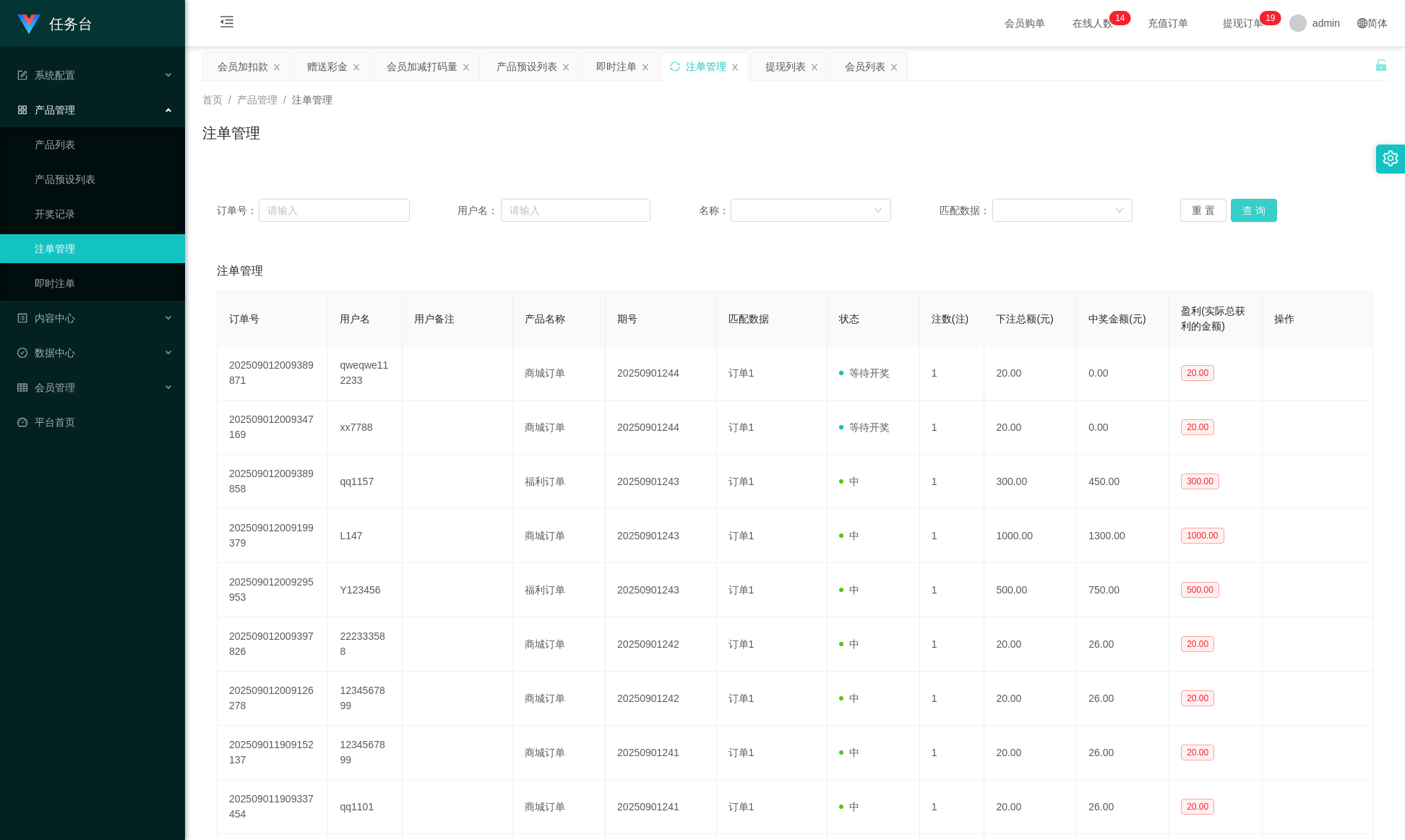
click at [936, 214] on button "查 询" at bounding box center [1255, 210] width 47 height 23
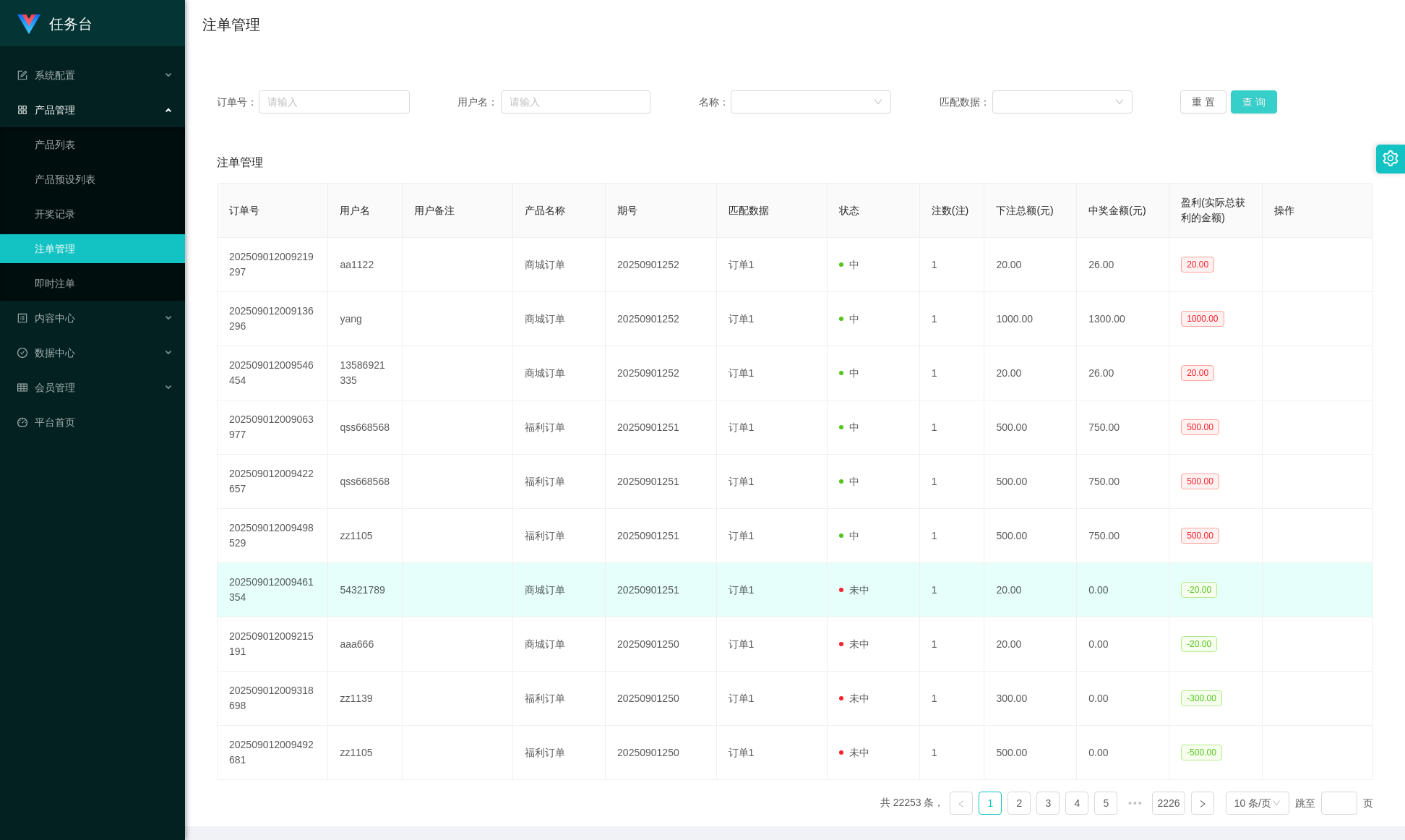
scroll to position [165, 0]
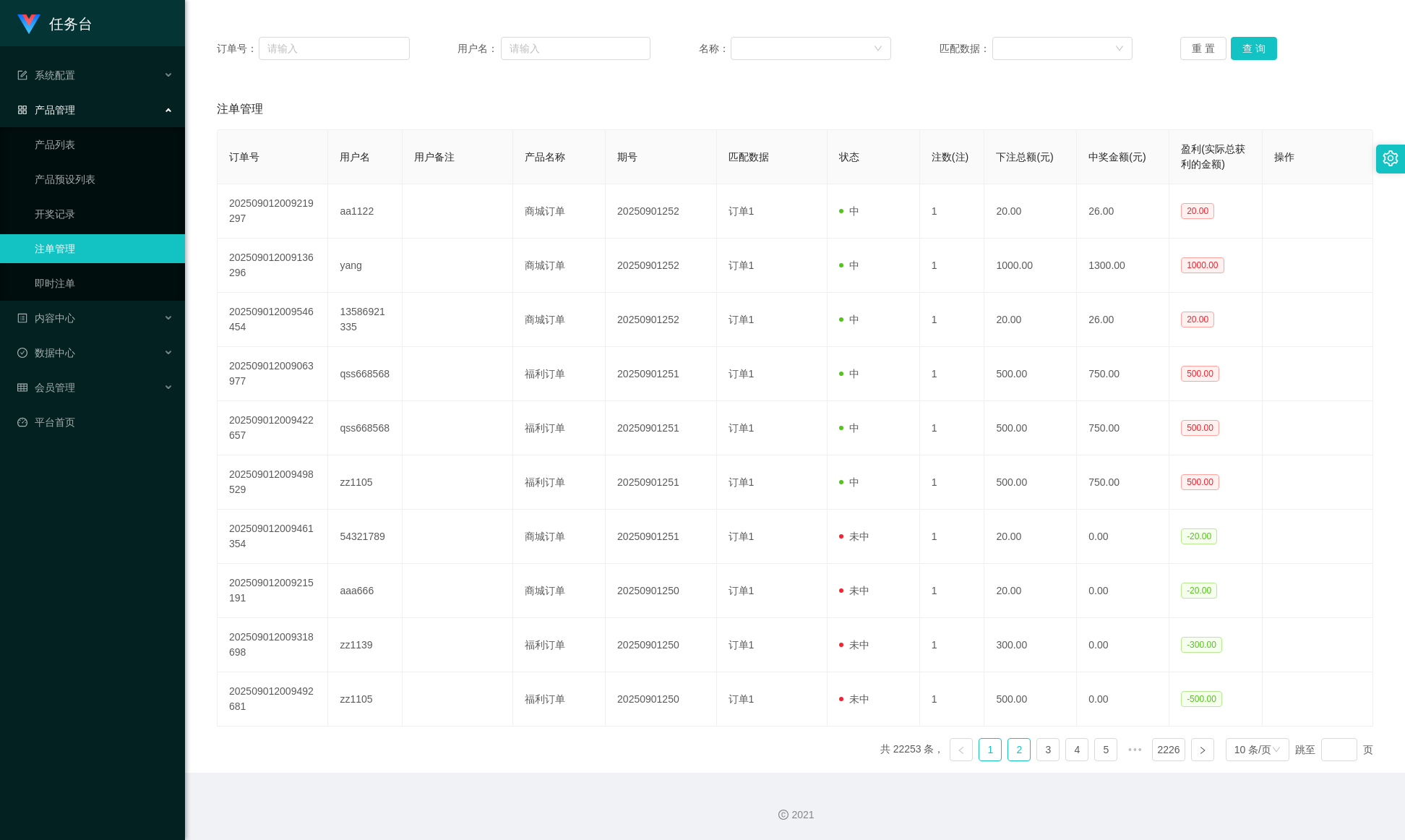
click at [936, 559] on link "2" at bounding box center [1019, 749] width 22 height 22
click at [936, 559] on link "1" at bounding box center [990, 749] width 22 height 22
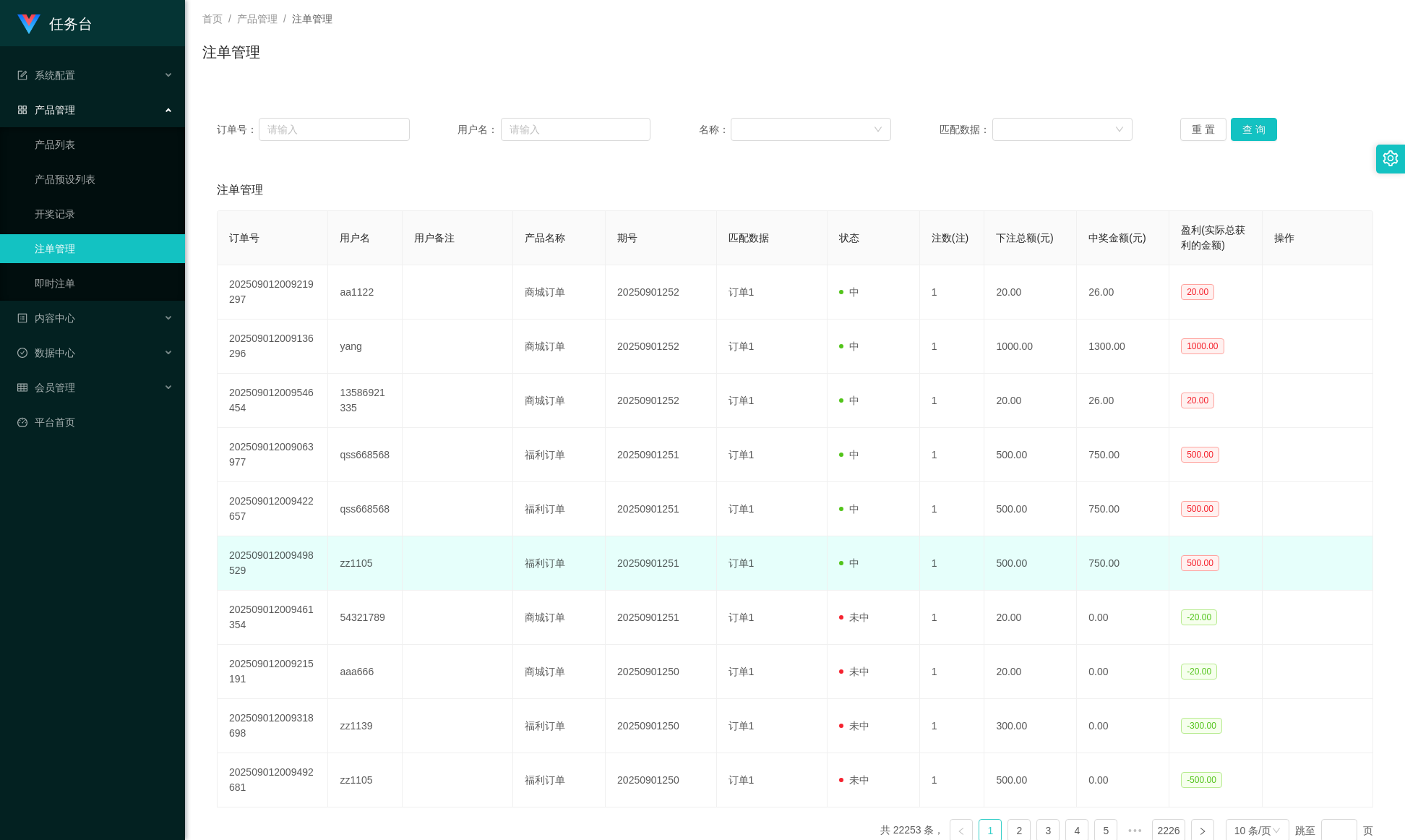
scroll to position [0, 0]
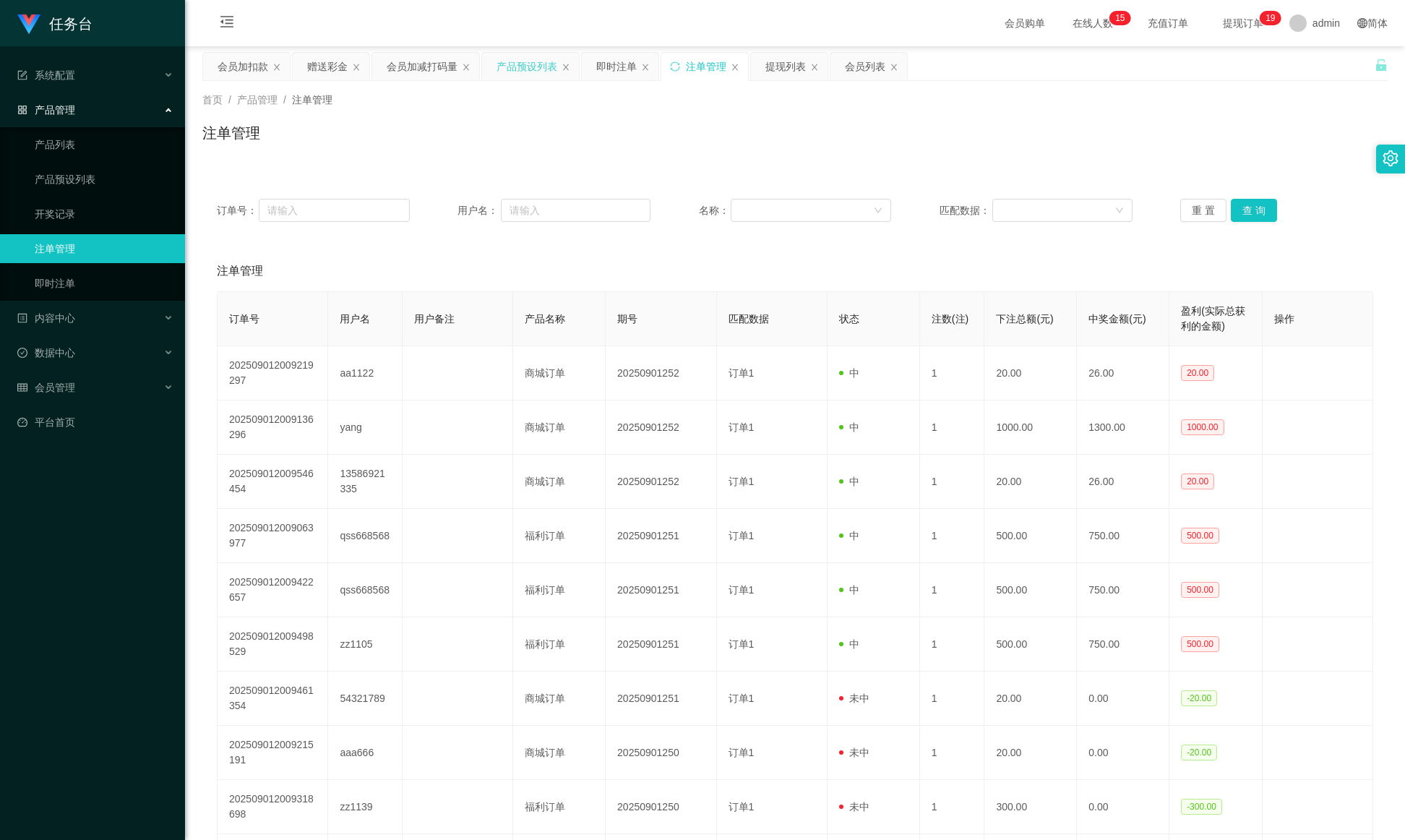
click at [509, 66] on div "产品预设列表" at bounding box center [527, 66] width 61 height 27
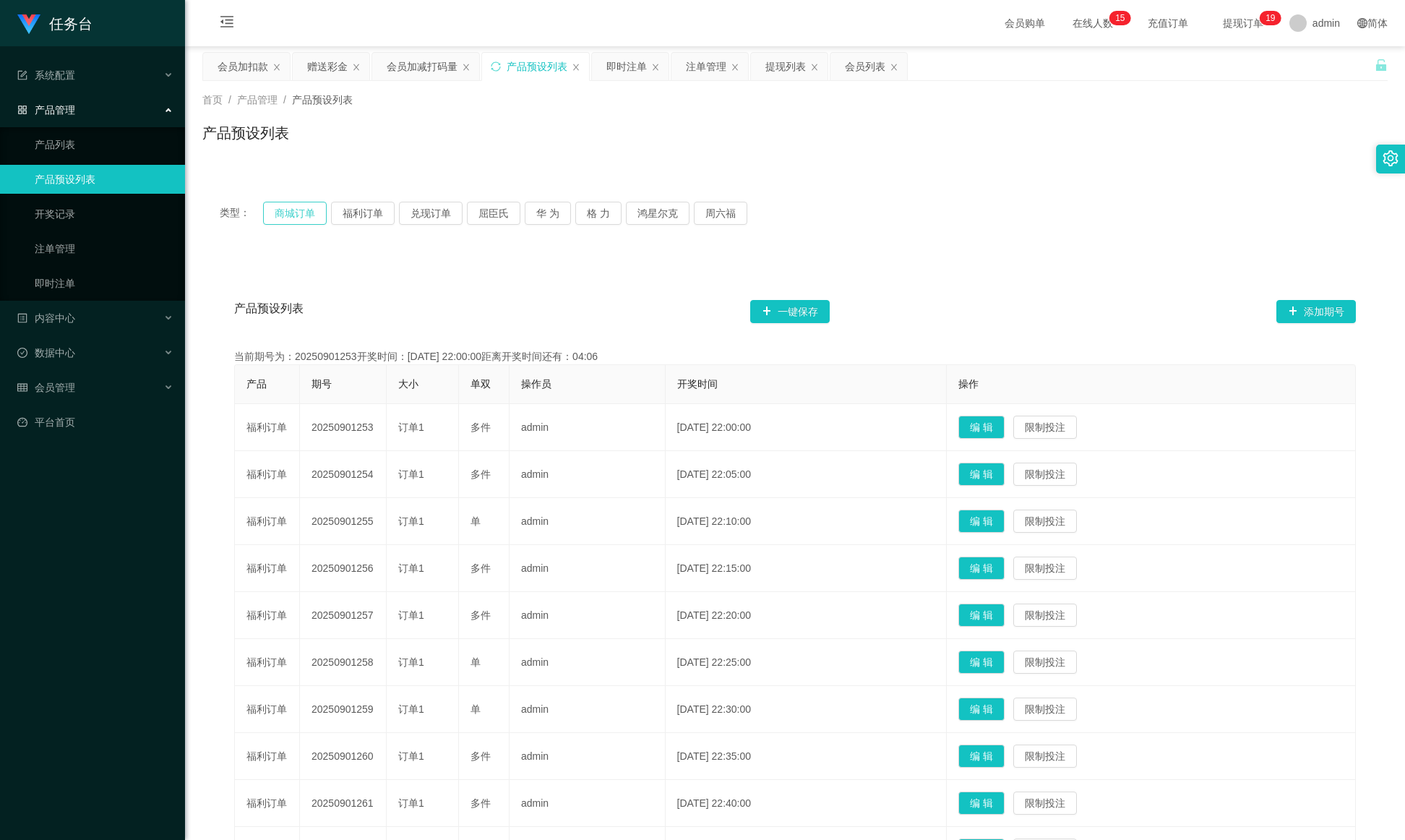
click at [288, 209] on button "商城订单" at bounding box center [295, 214] width 64 height 23
click at [373, 209] on button "福利订单" at bounding box center [362, 214] width 64 height 23
click at [804, 308] on button "一键保存" at bounding box center [790, 312] width 80 height 23
click at [370, 218] on button "福利订单" at bounding box center [362, 214] width 64 height 23
drag, startPoint x: 370, startPoint y: 218, endPoint x: 337, endPoint y: 210, distance: 34.0
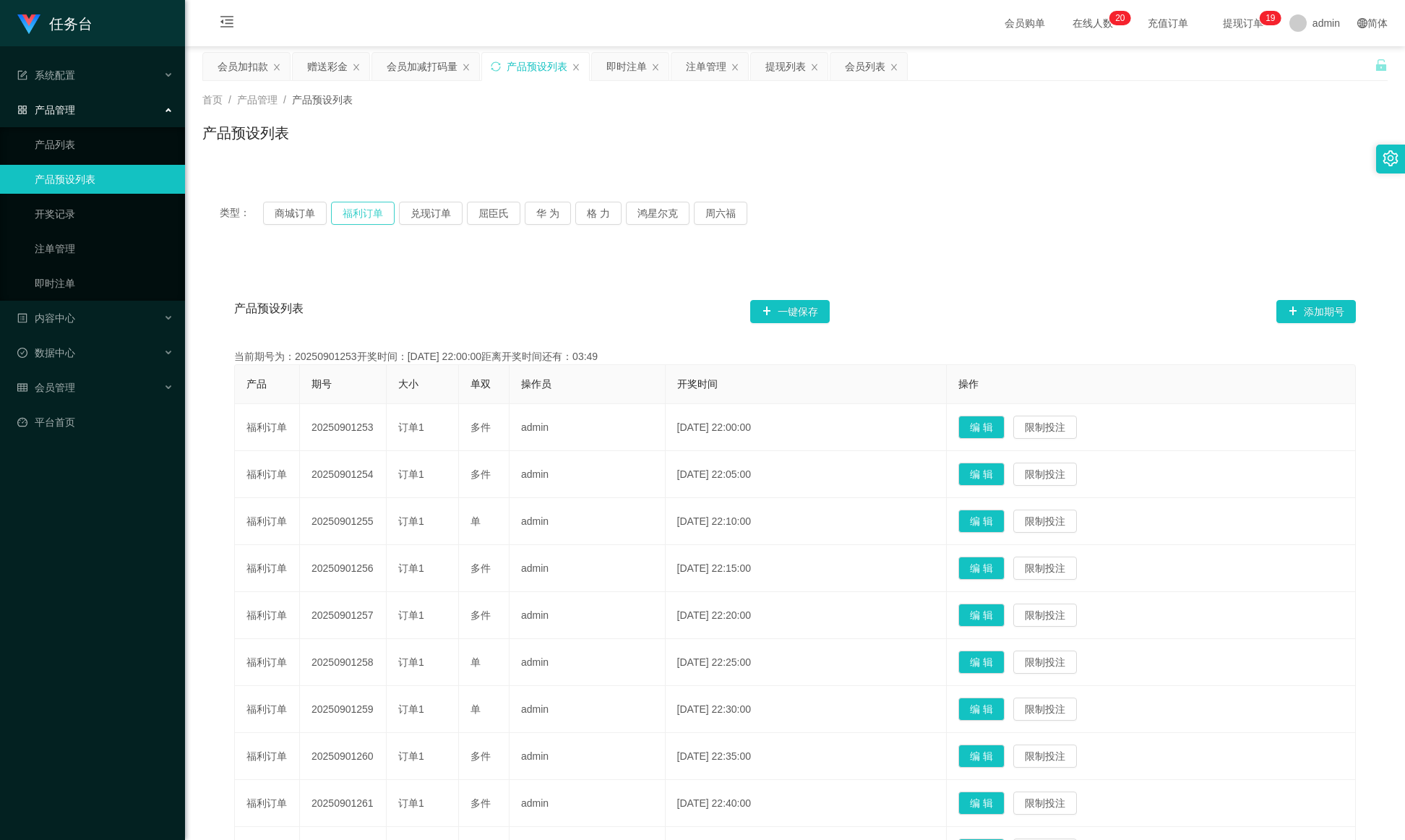
click at [337, 210] on button "福利订单" at bounding box center [362, 214] width 64 height 23
click at [347, 211] on button "福利订单" at bounding box center [362, 214] width 64 height 23
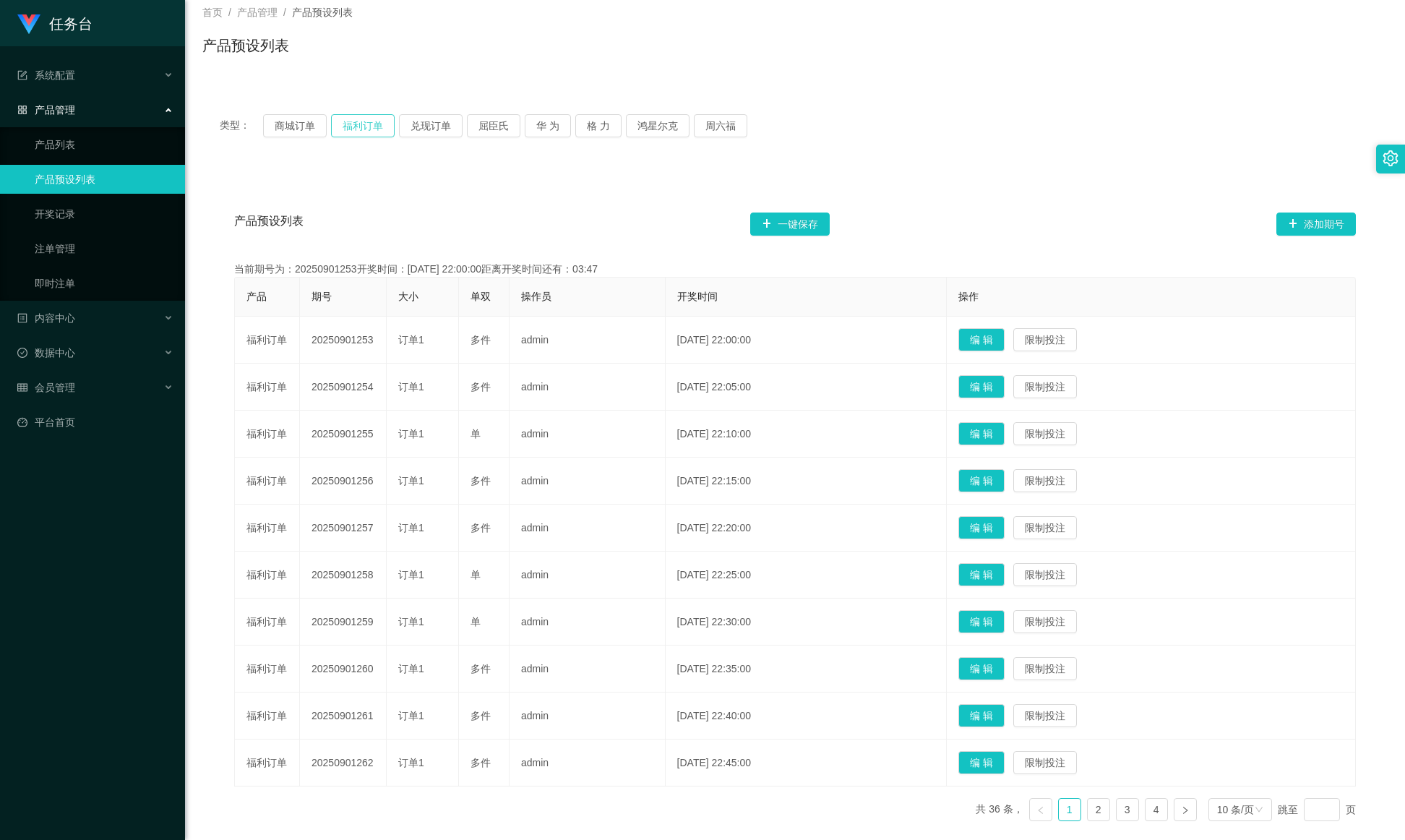
scroll to position [169, 0]
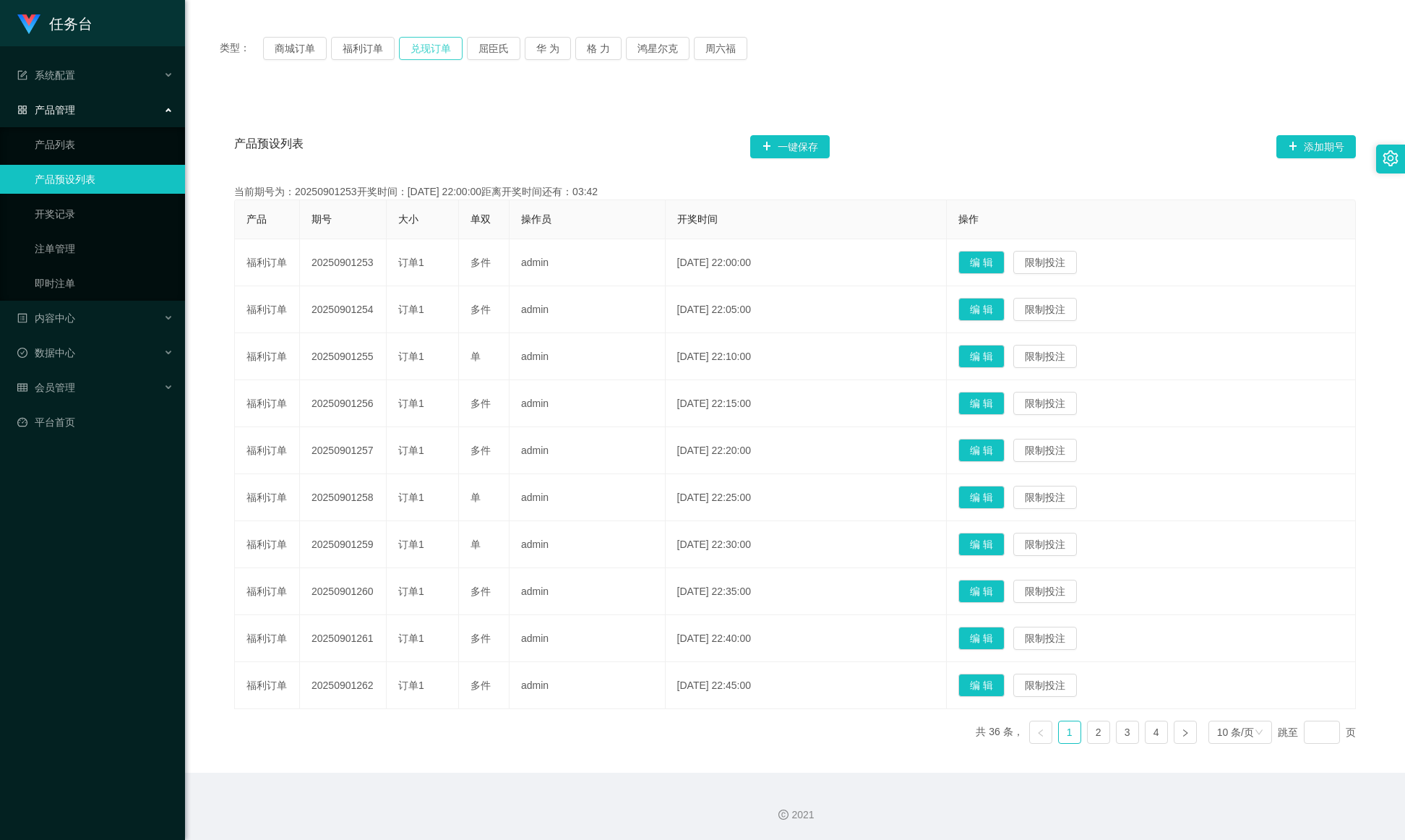
click at [415, 37] on button "兑现订单" at bounding box center [430, 48] width 64 height 23
click at [936, 109] on div "产品预设列表 一键保存 添加期号 当前期号为：20250901253开奖时间：[DATE] 22:00:00距离开奖时间还有：03:30 产品 期号 大小 单…" at bounding box center [795, 432] width 1186 height 681
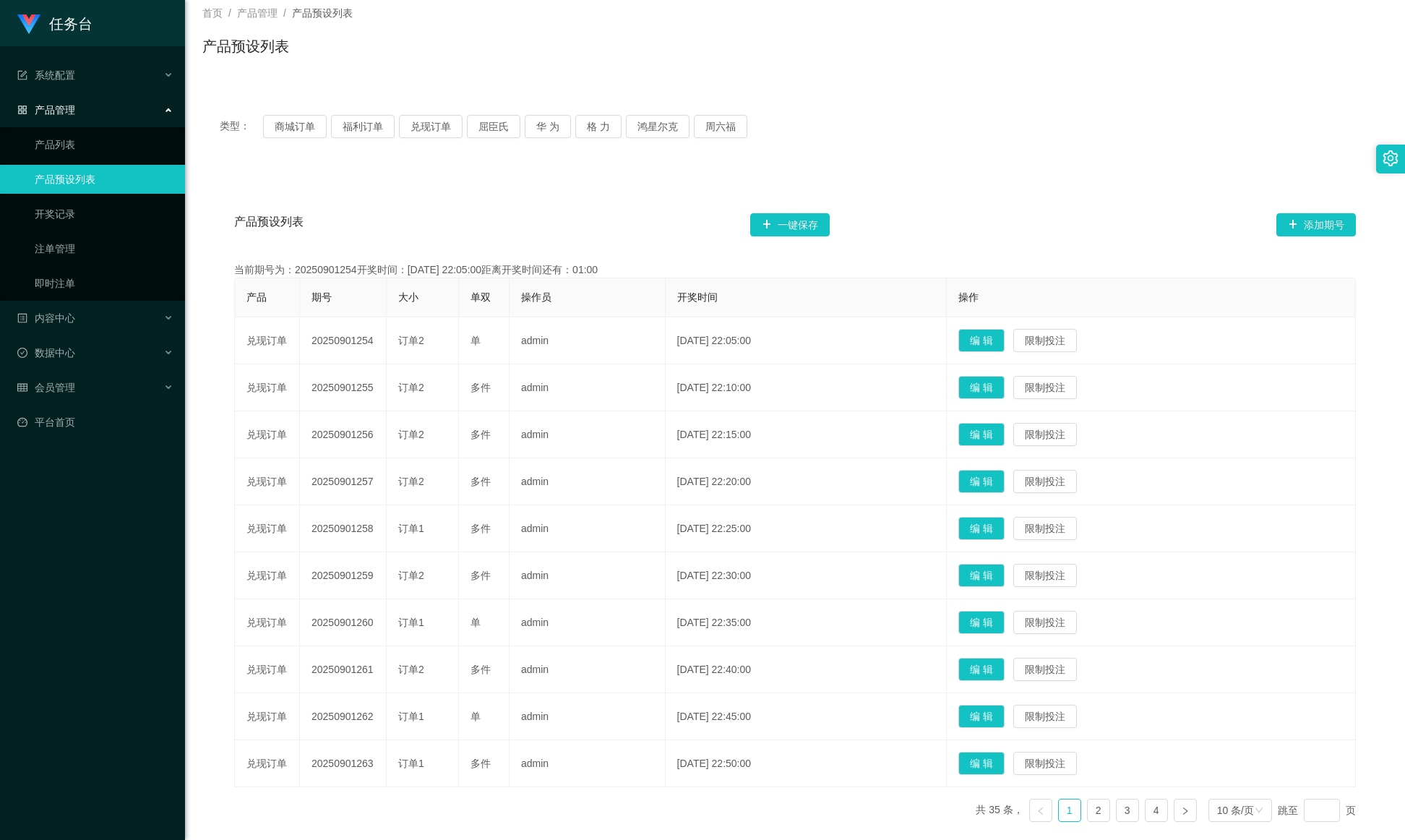
scroll to position [0, 0]
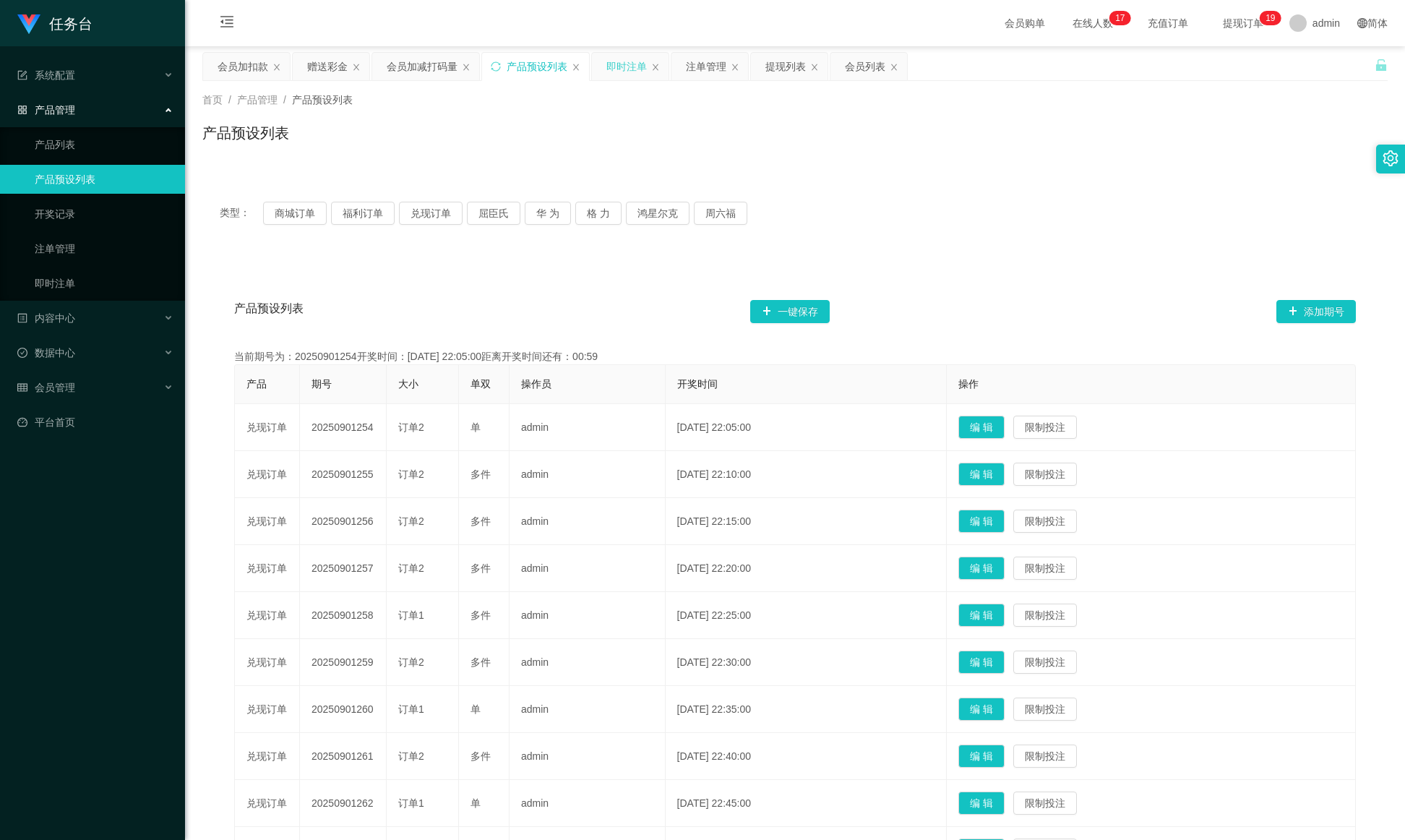
click at [603, 56] on div "即时注单" at bounding box center [631, 66] width 76 height 27
click at [625, 71] on div "即时注单" at bounding box center [626, 66] width 41 height 27
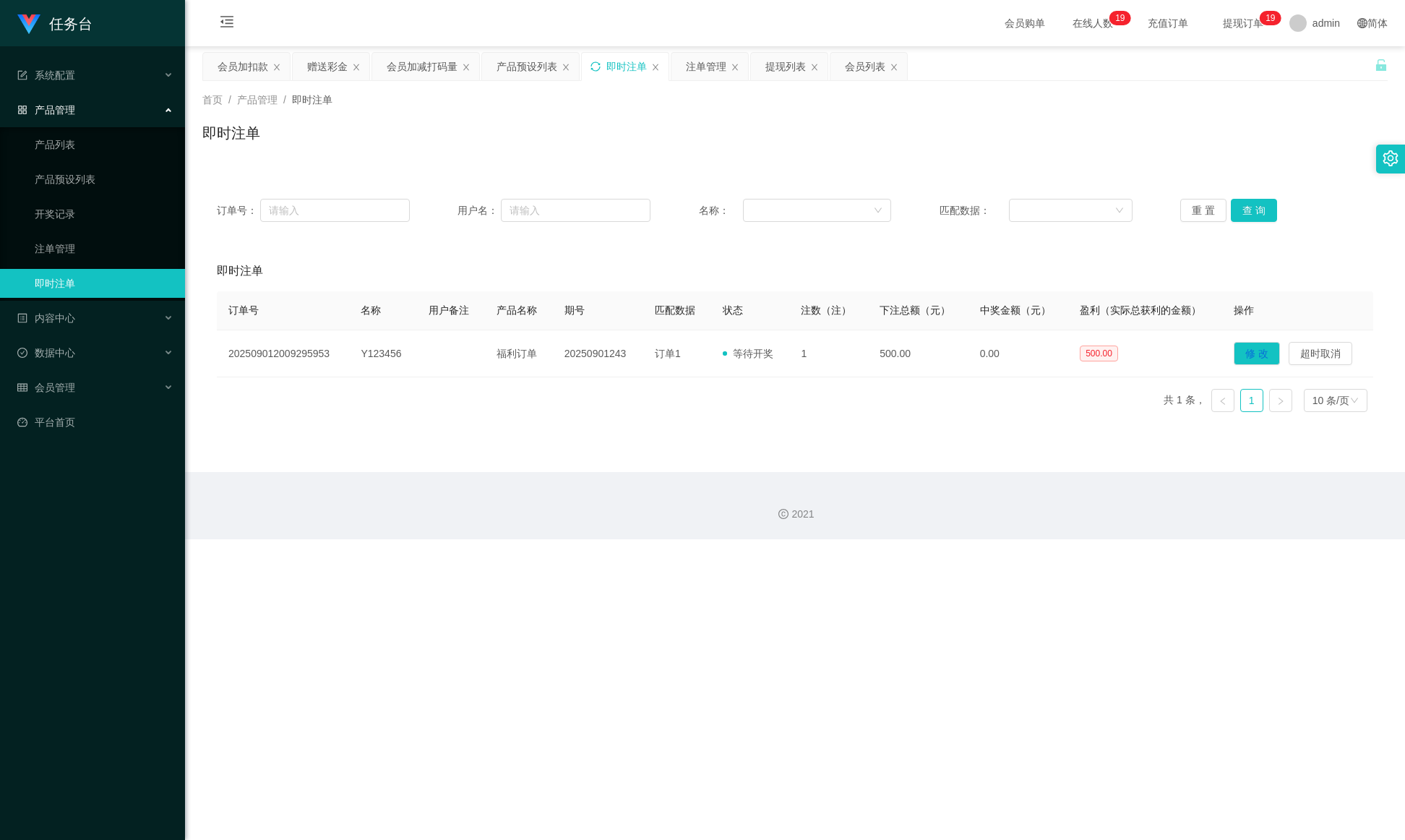
click at [595, 63] on icon "图标: sync" at bounding box center [596, 66] width 10 height 10
click at [936, 559] on div "任务台 系统配置 产品管理 产品列表 产品预设列表 开奖记录 注单管理 即时注单 内容中心 数据中心 会员管理 会员列表 会员加减打码量 在线用户 陪玩用户 …" at bounding box center [702, 420] width 1405 height 840
click at [781, 76] on div "提现列表" at bounding box center [785, 66] width 41 height 27
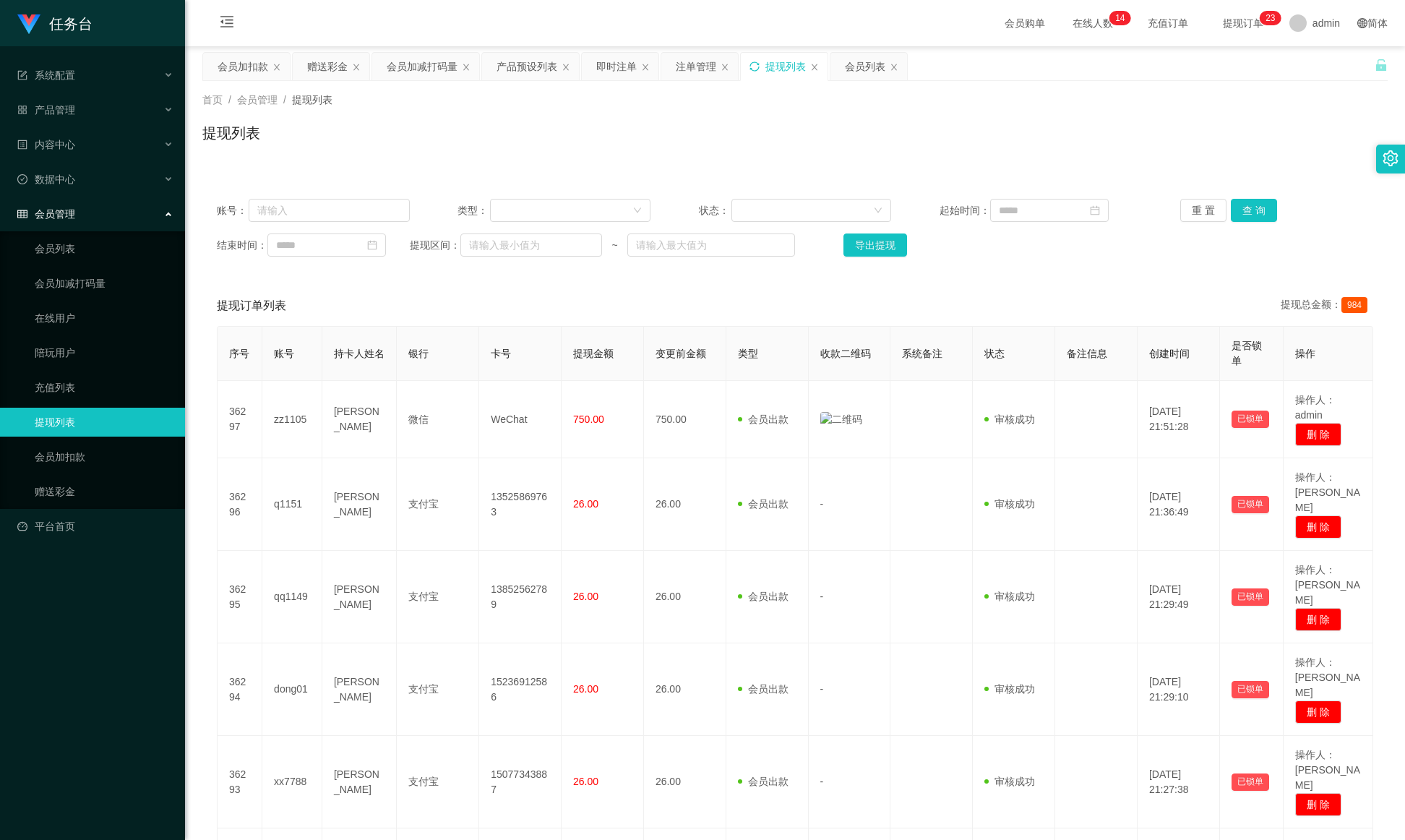
click at [758, 70] on icon "图标: sync" at bounding box center [754, 66] width 10 height 10
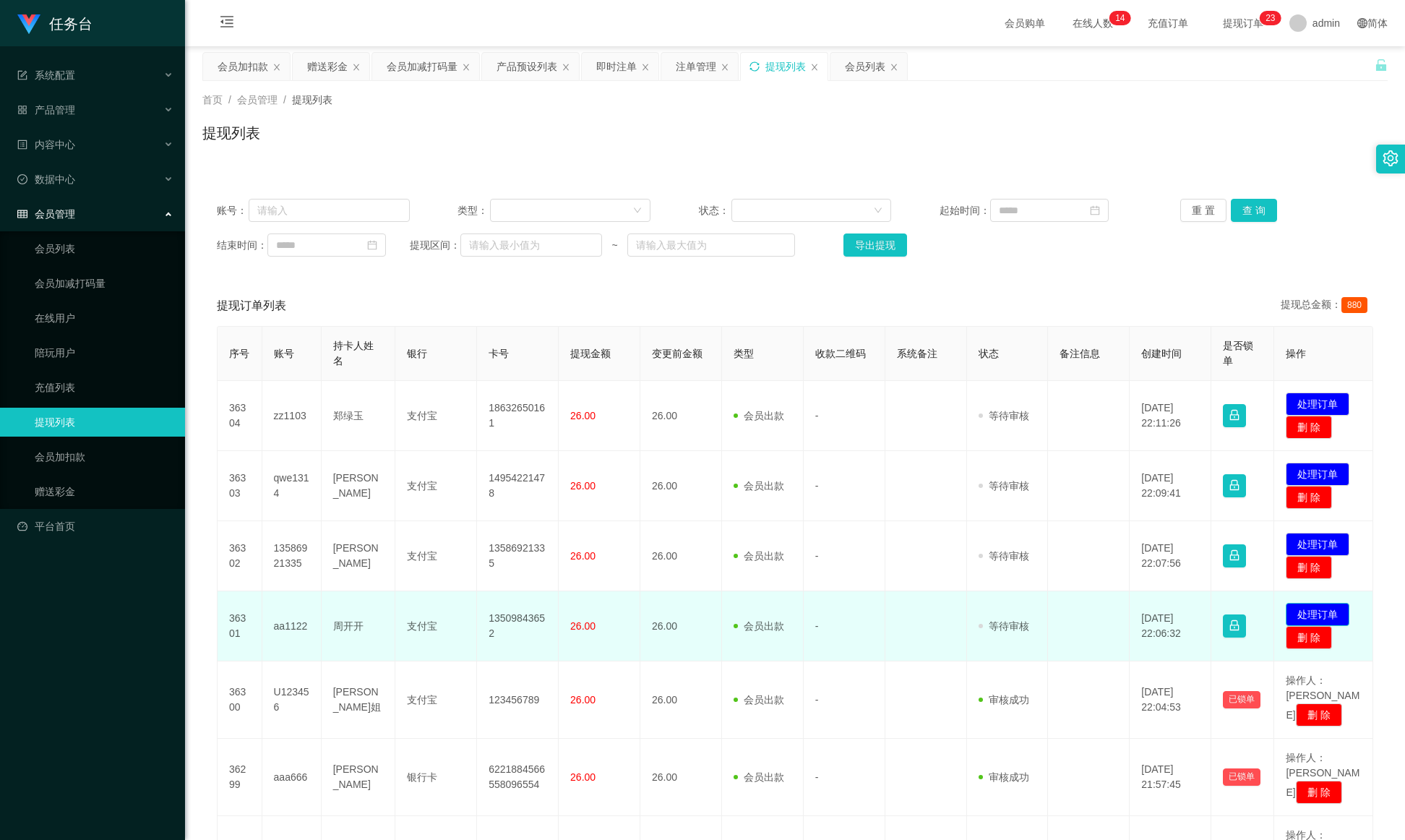
click at [936, 559] on button "处理订单" at bounding box center [1318, 615] width 64 height 23
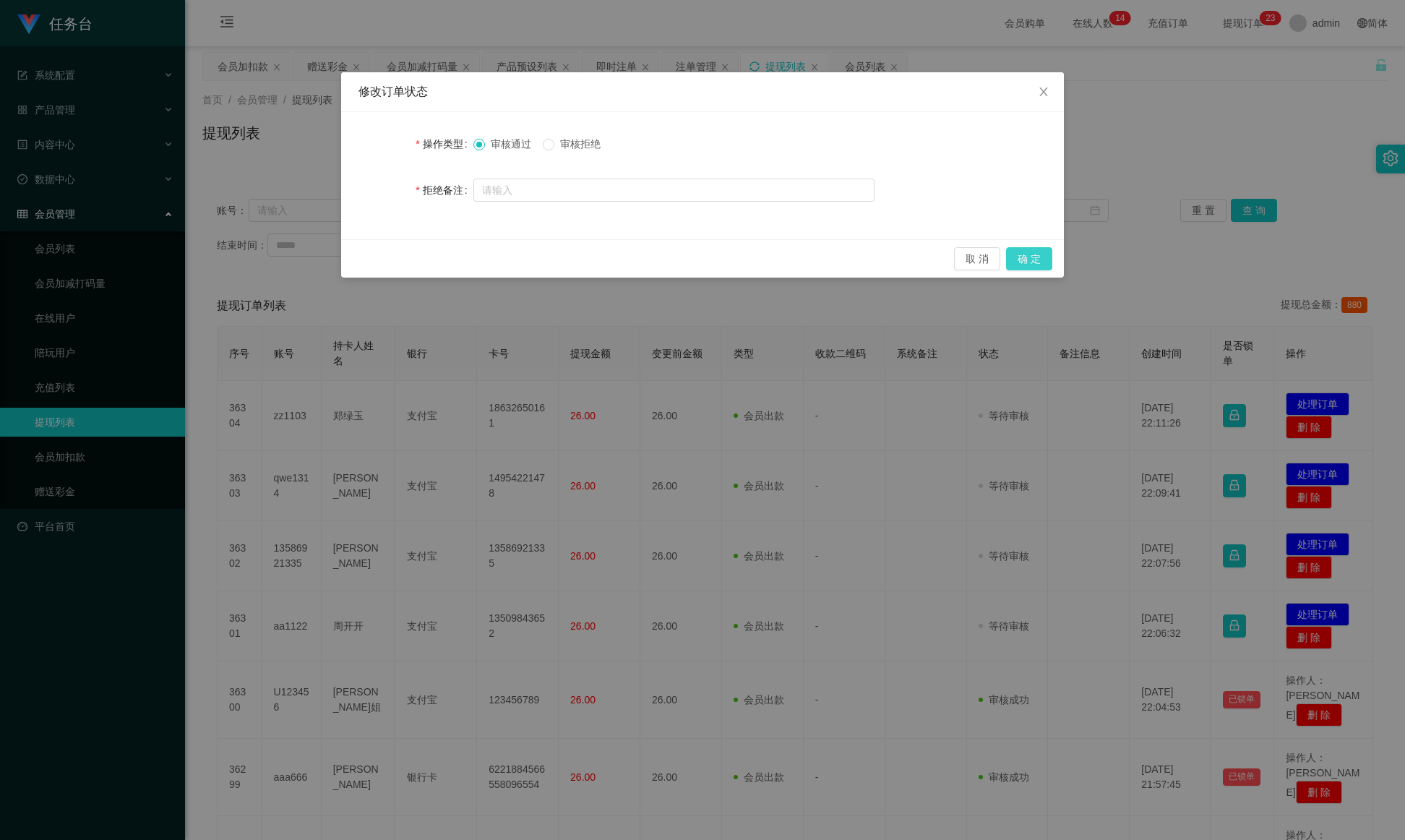
click at [936, 250] on button "确 定" at bounding box center [1029, 259] width 47 height 23
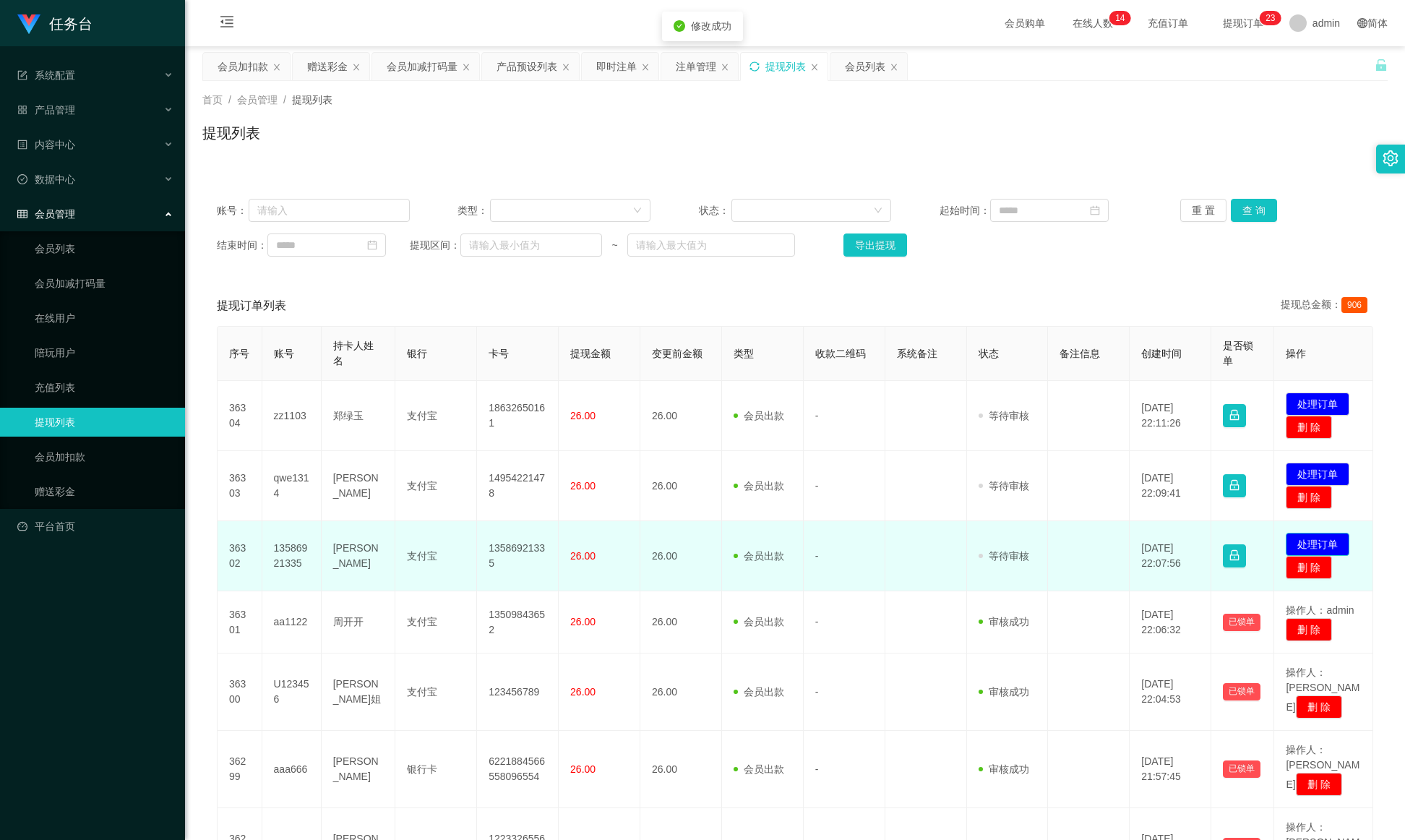
click at [936, 552] on button "处理订单" at bounding box center [1318, 544] width 64 height 23
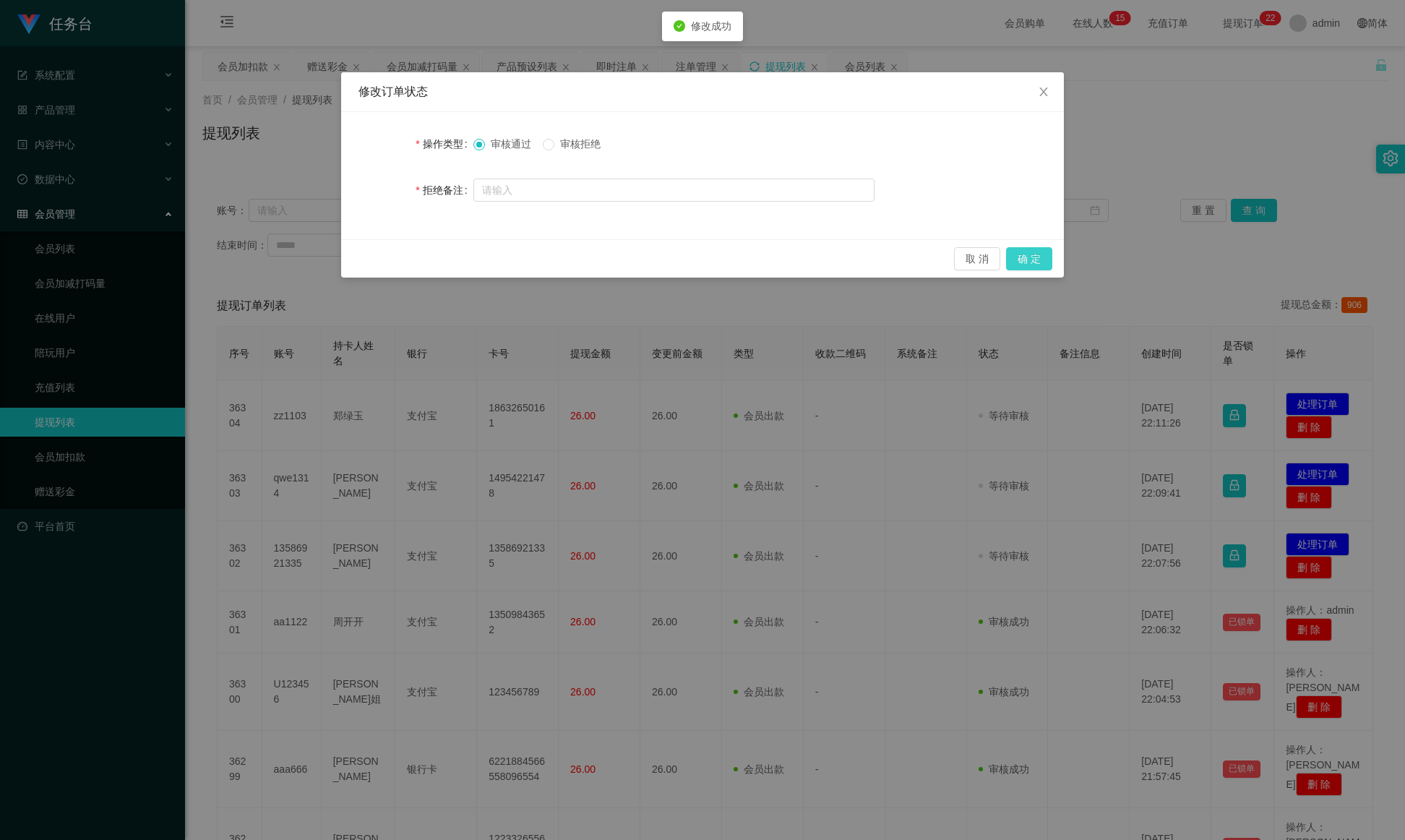
click at [936, 267] on button "确 定" at bounding box center [1029, 259] width 47 height 23
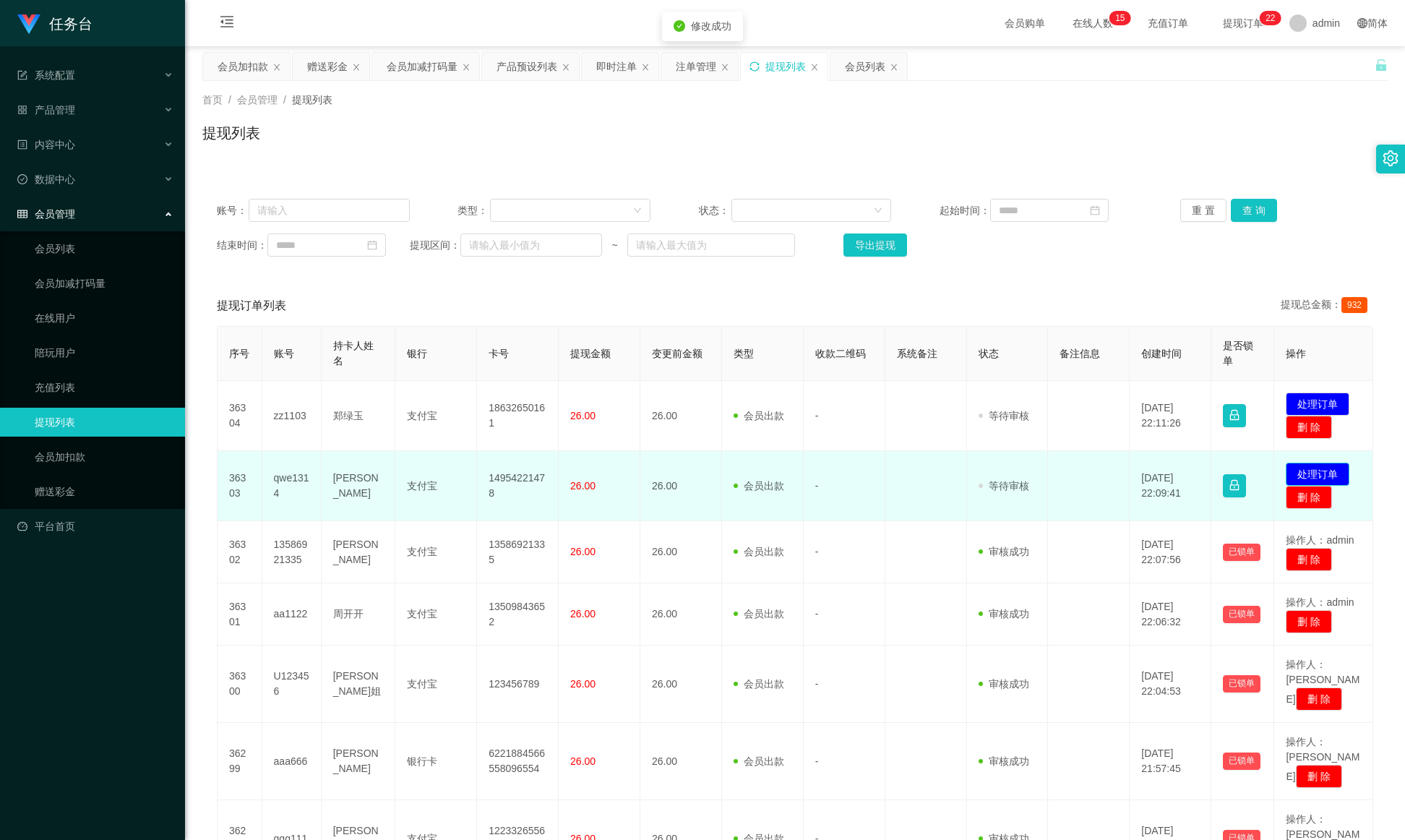
click at [936, 471] on button "处理订单" at bounding box center [1318, 474] width 64 height 23
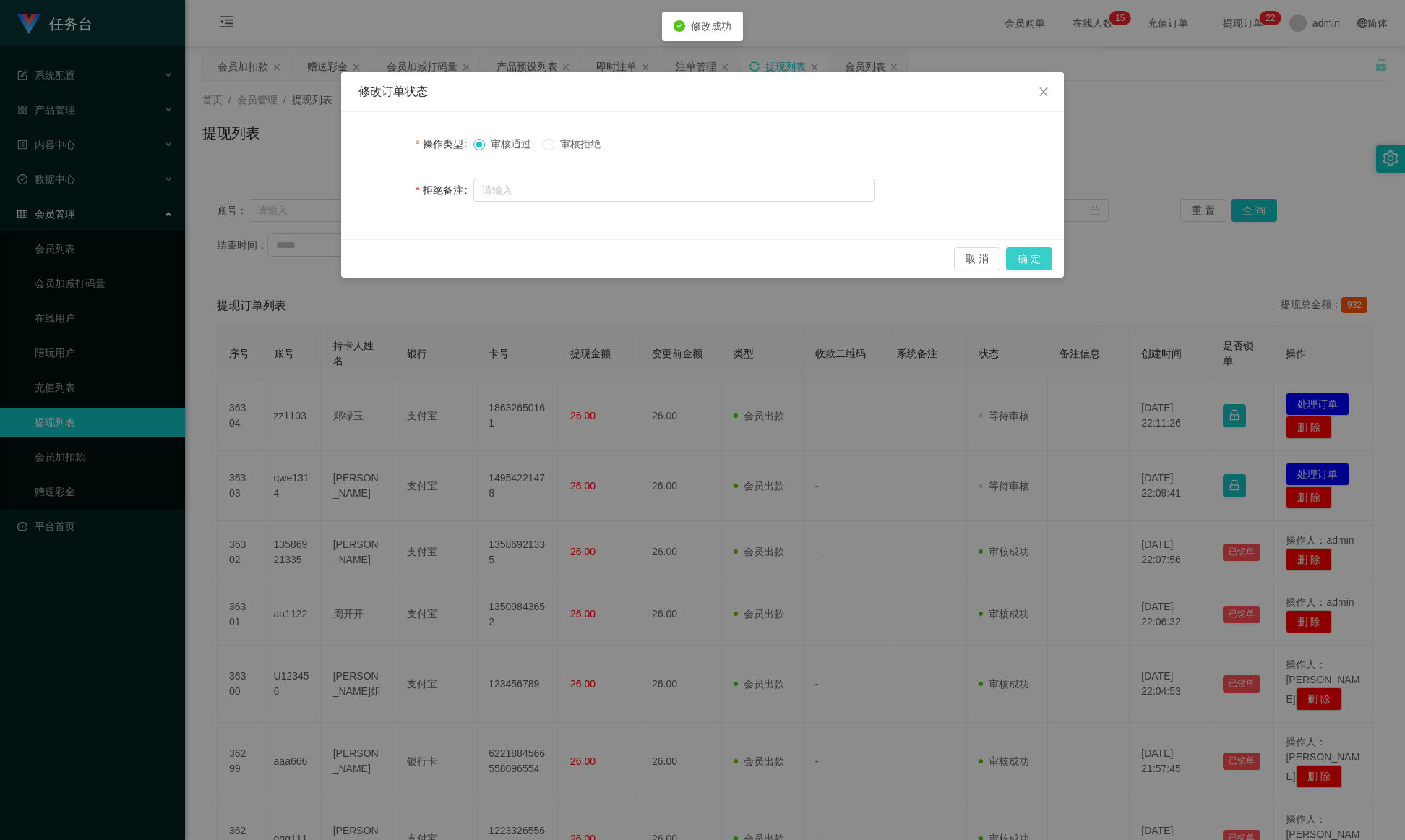
click at [936, 256] on button "确 定" at bounding box center [1029, 259] width 47 height 23
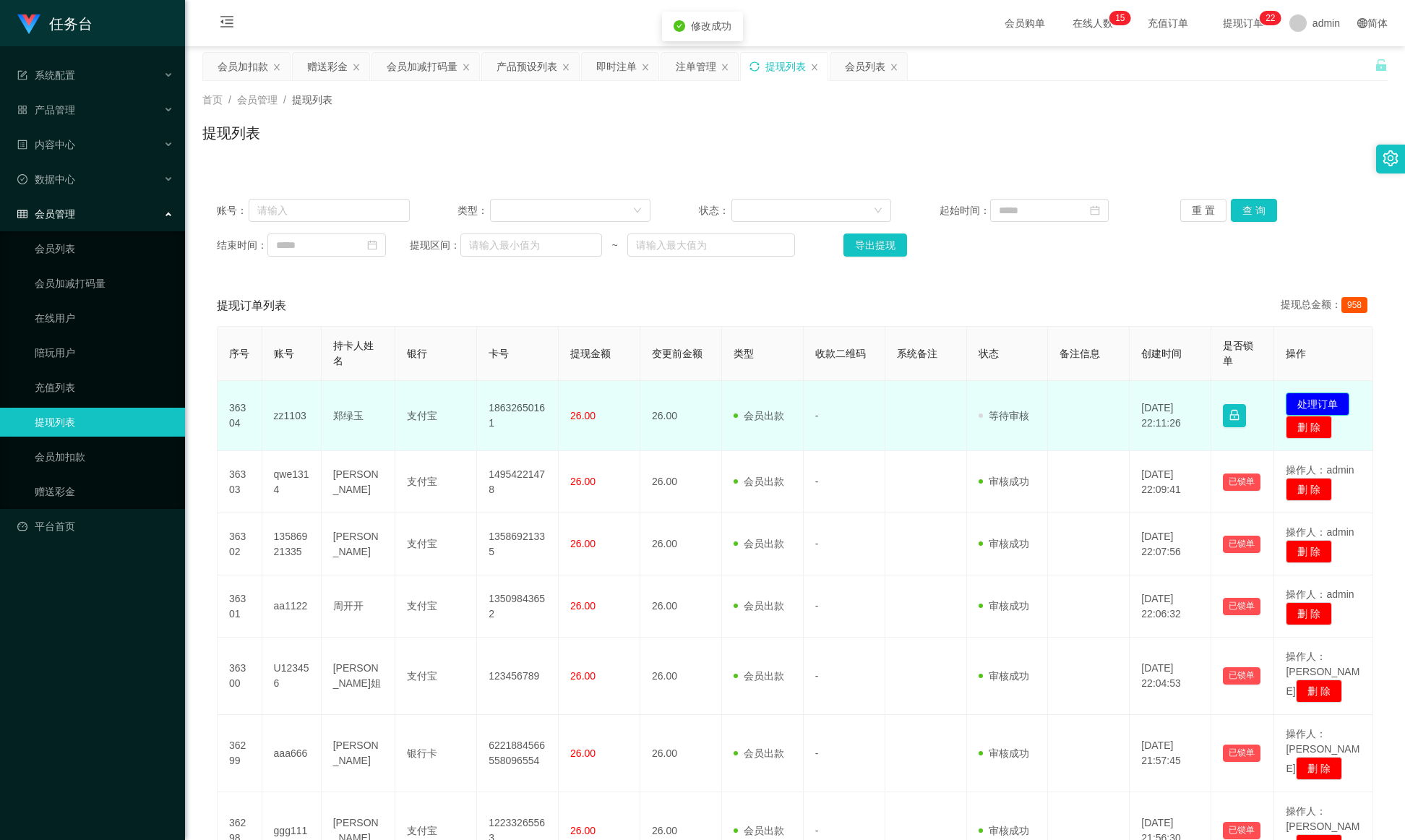
click at [936, 397] on button "处理订单" at bounding box center [1318, 404] width 64 height 23
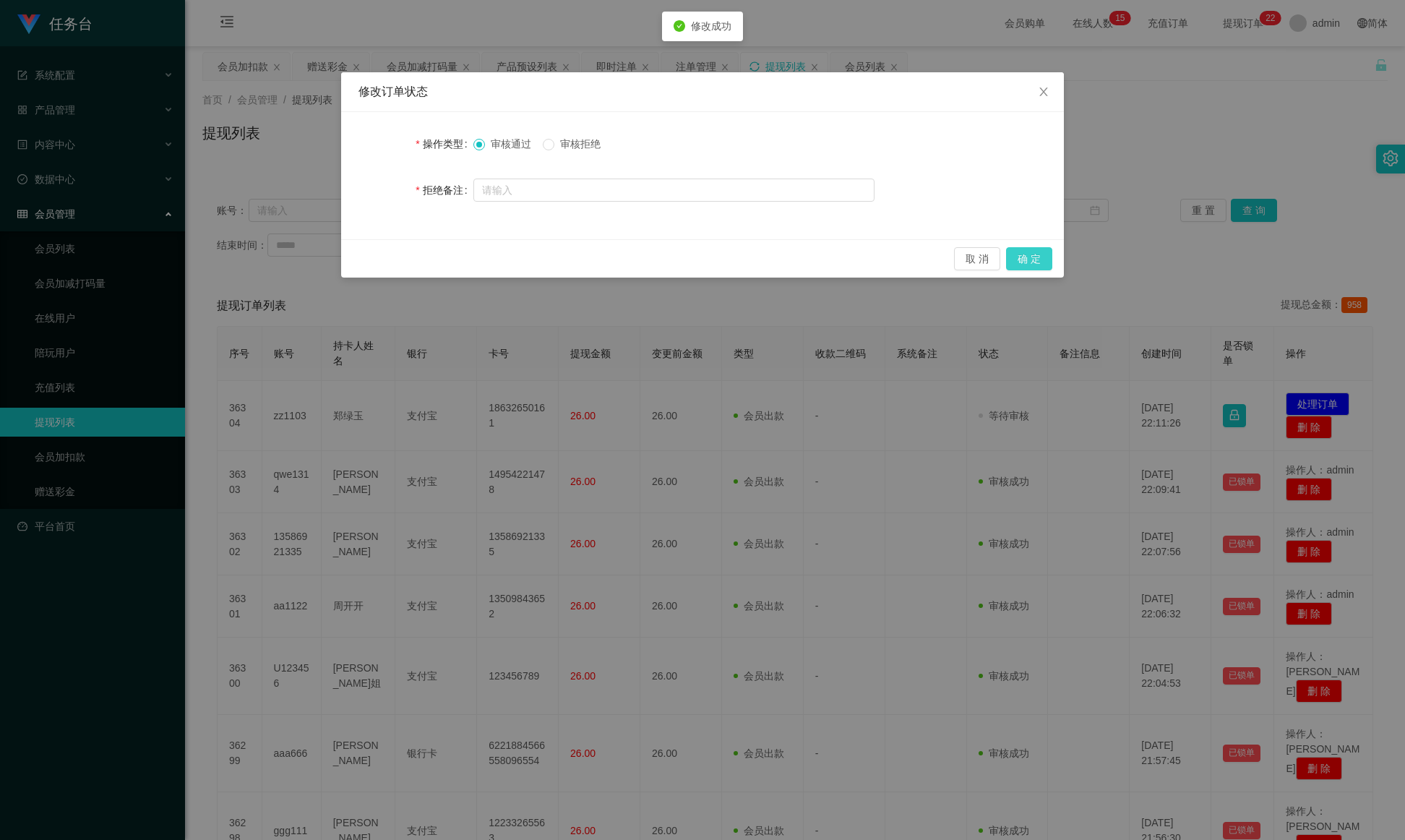
click at [936, 258] on button "确 定" at bounding box center [1029, 259] width 47 height 23
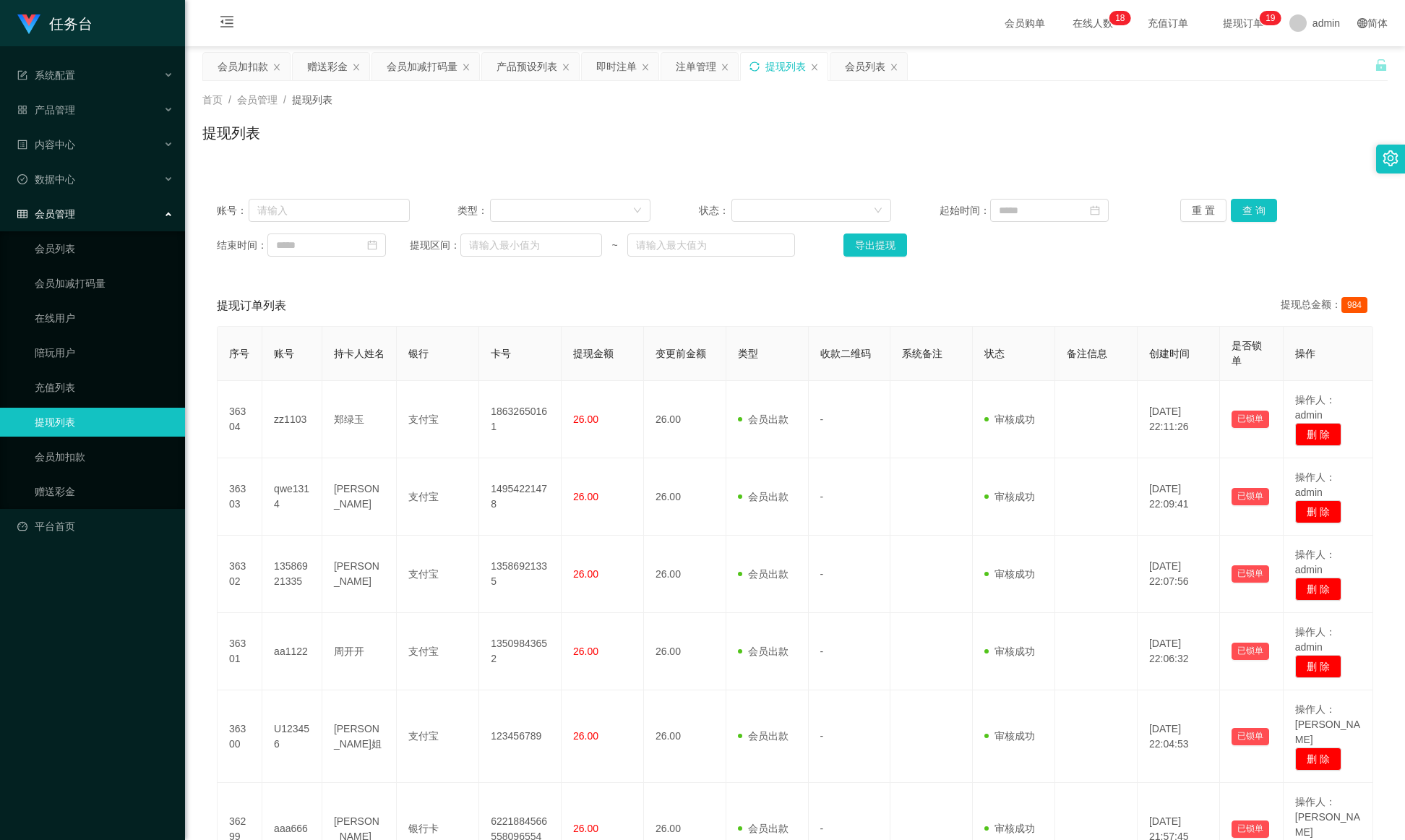
click at [765, 67] on div "提现列表" at bounding box center [784, 66] width 86 height 27
click at [755, 66] on icon "图标: sync" at bounding box center [754, 66] width 10 height 10
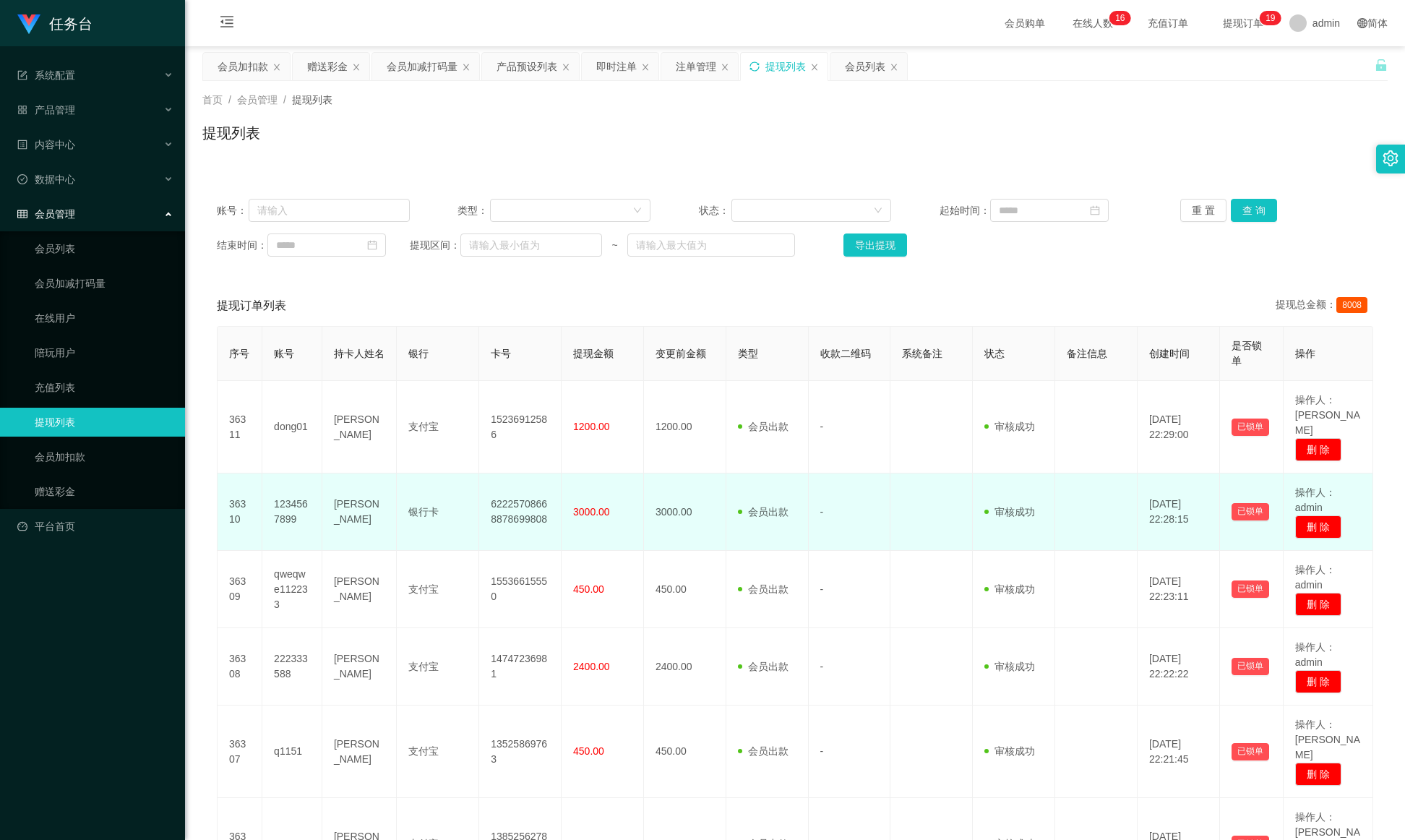
click at [492, 474] on td "62225708668878699808" at bounding box center [520, 512] width 82 height 77
